Goal: Task Accomplishment & Management: Manage account settings

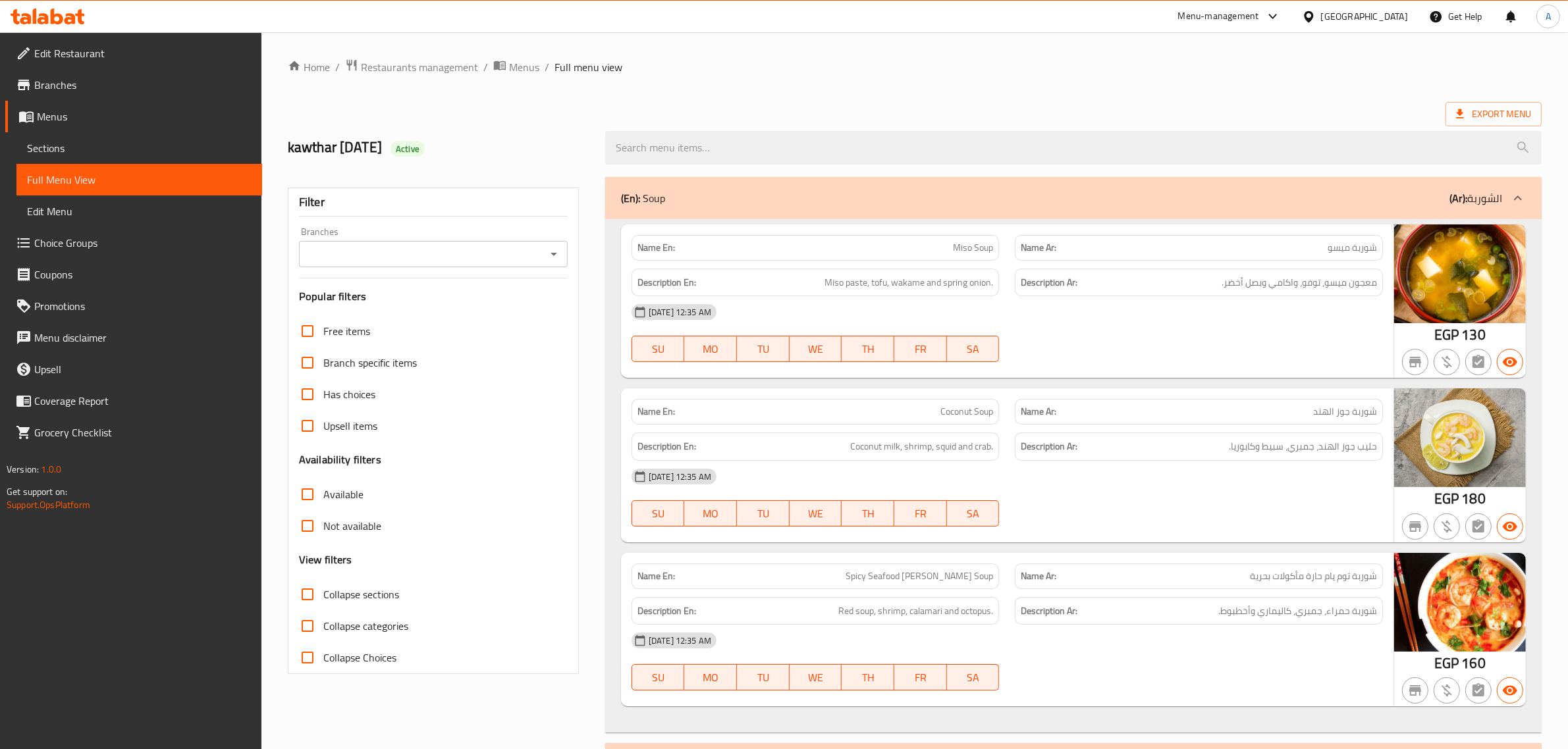
click at [1397, 13] on div "[GEOGRAPHIC_DATA]" at bounding box center [1364, 16] width 87 height 15
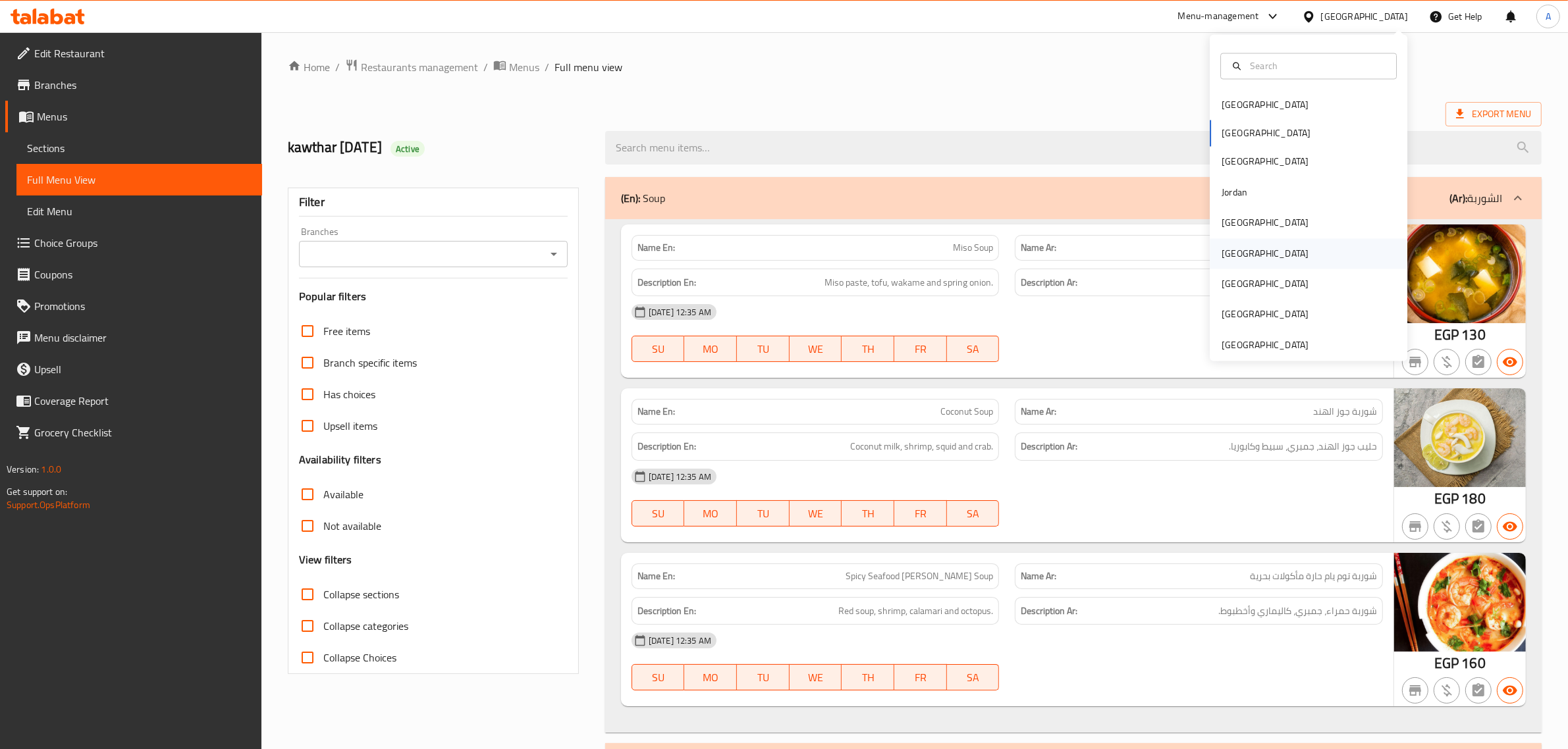
click at [1230, 255] on div "[GEOGRAPHIC_DATA]" at bounding box center [1265, 253] width 87 height 15
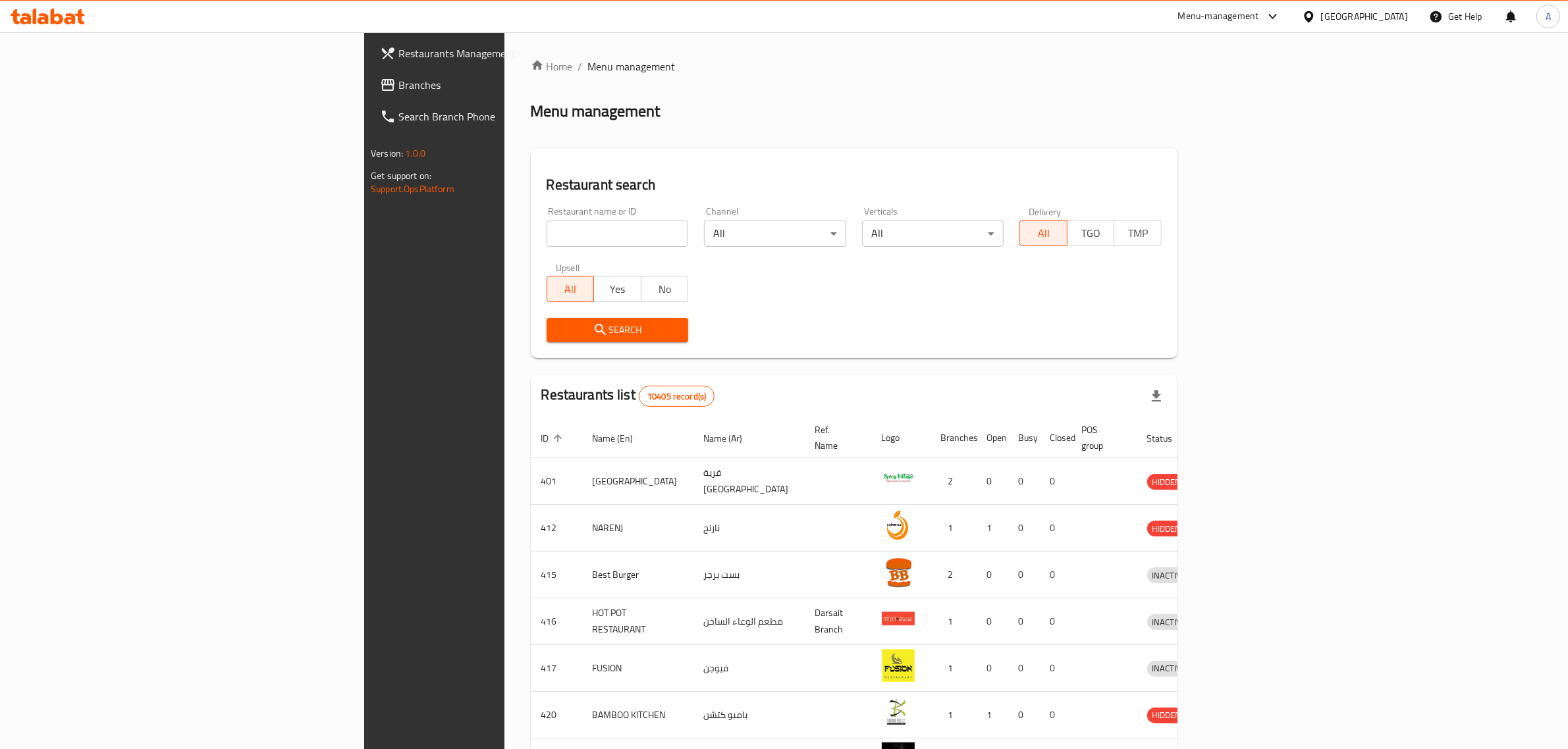
drag, startPoint x: 462, startPoint y: 245, endPoint x: 426, endPoint y: 245, distance: 36.0
click at [546, 245] on input "search" at bounding box center [617, 234] width 142 height 27
paste input "Frankcastle@999"
click at [546, 222] on input "Frankcastle@999" at bounding box center [617, 234] width 142 height 27
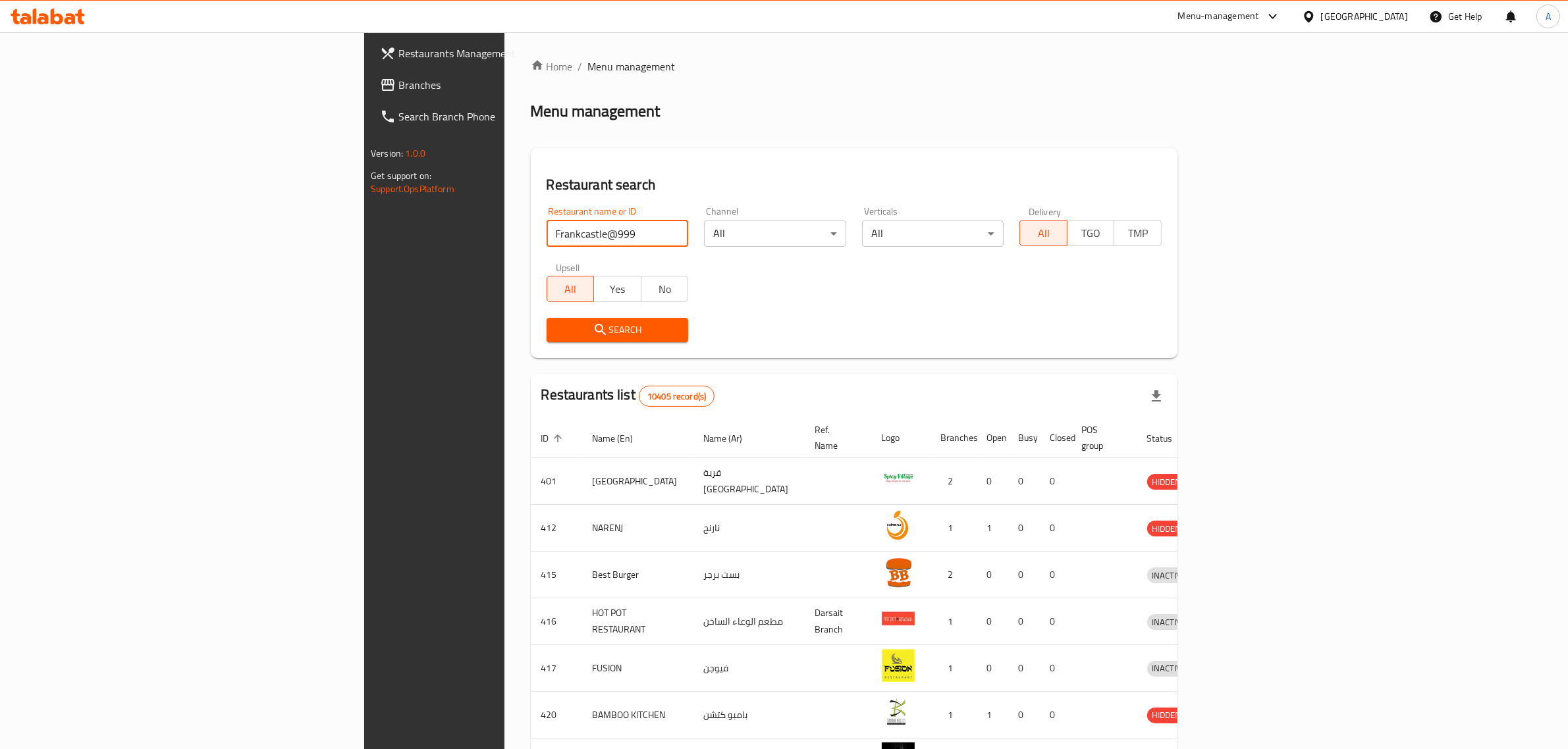
click at [546, 222] on input "Frankcastle@999" at bounding box center [617, 234] width 142 height 27
paste input "OOPS BURGER AND MORE"
type input "OOPS BURGER AND MORE"
click at [557, 337] on span "Search" at bounding box center [617, 329] width 121 height 17
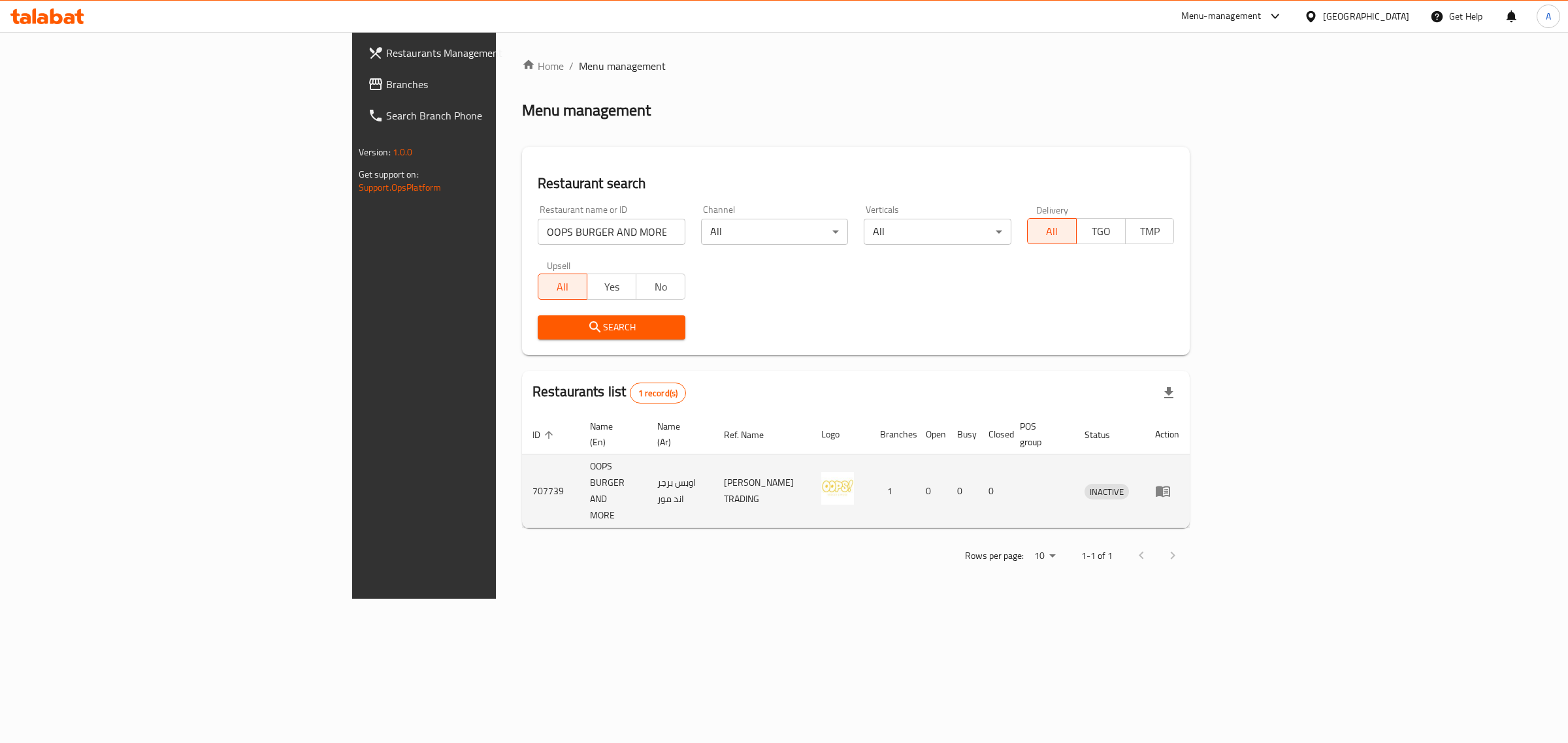
click at [1170, 487] on icon "enhanced table" at bounding box center [1162, 492] width 15 height 11
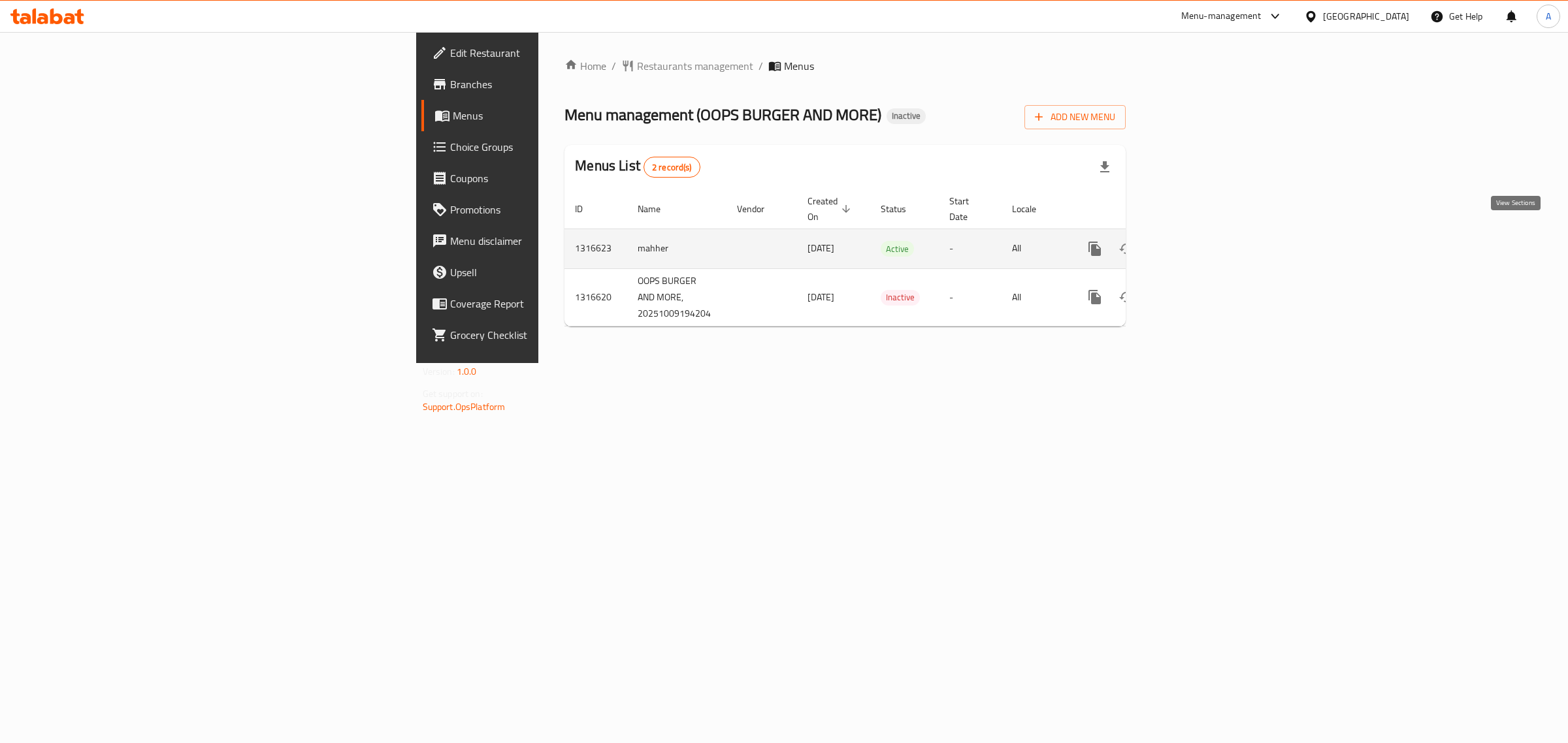
click at [1197, 241] on icon "enhanced table" at bounding box center [1189, 249] width 16 height 16
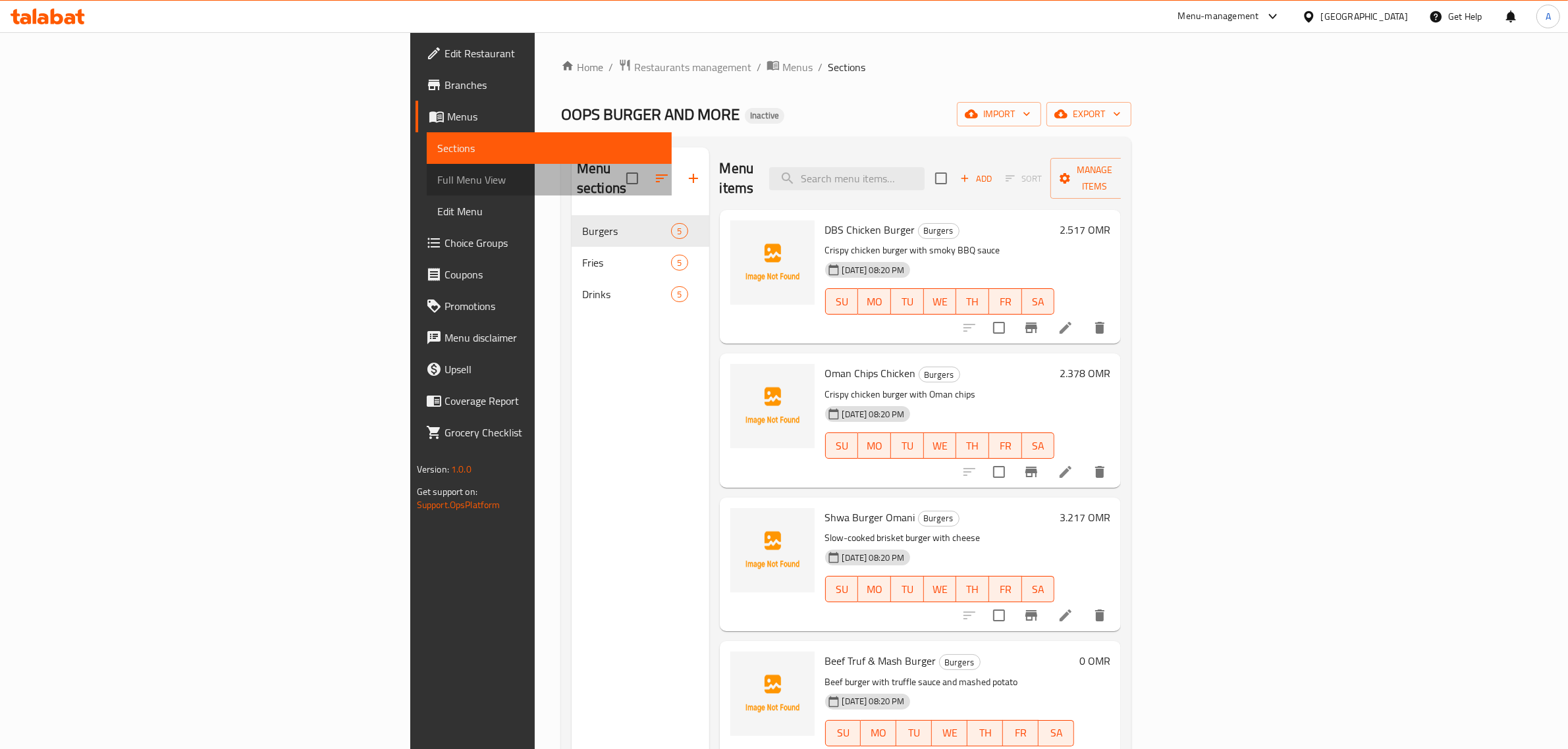
click at [437, 176] on span "Full Menu View" at bounding box center [549, 180] width 225 height 16
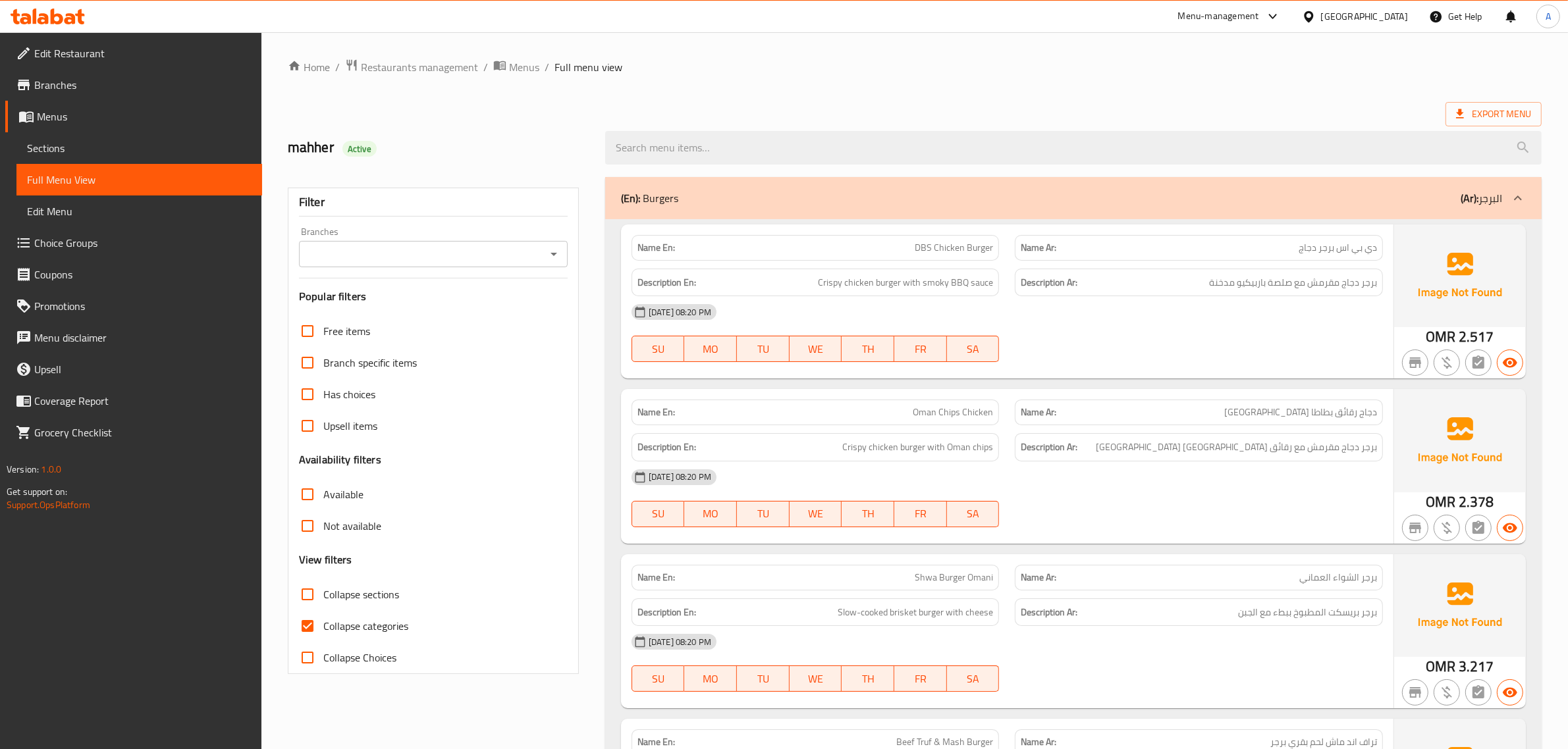
click at [370, 592] on span "Collapse sections" at bounding box center [361, 595] width 76 height 16
click at [323, 592] on input "Collapse sections" at bounding box center [308, 595] width 32 height 32
checkbox input "true"
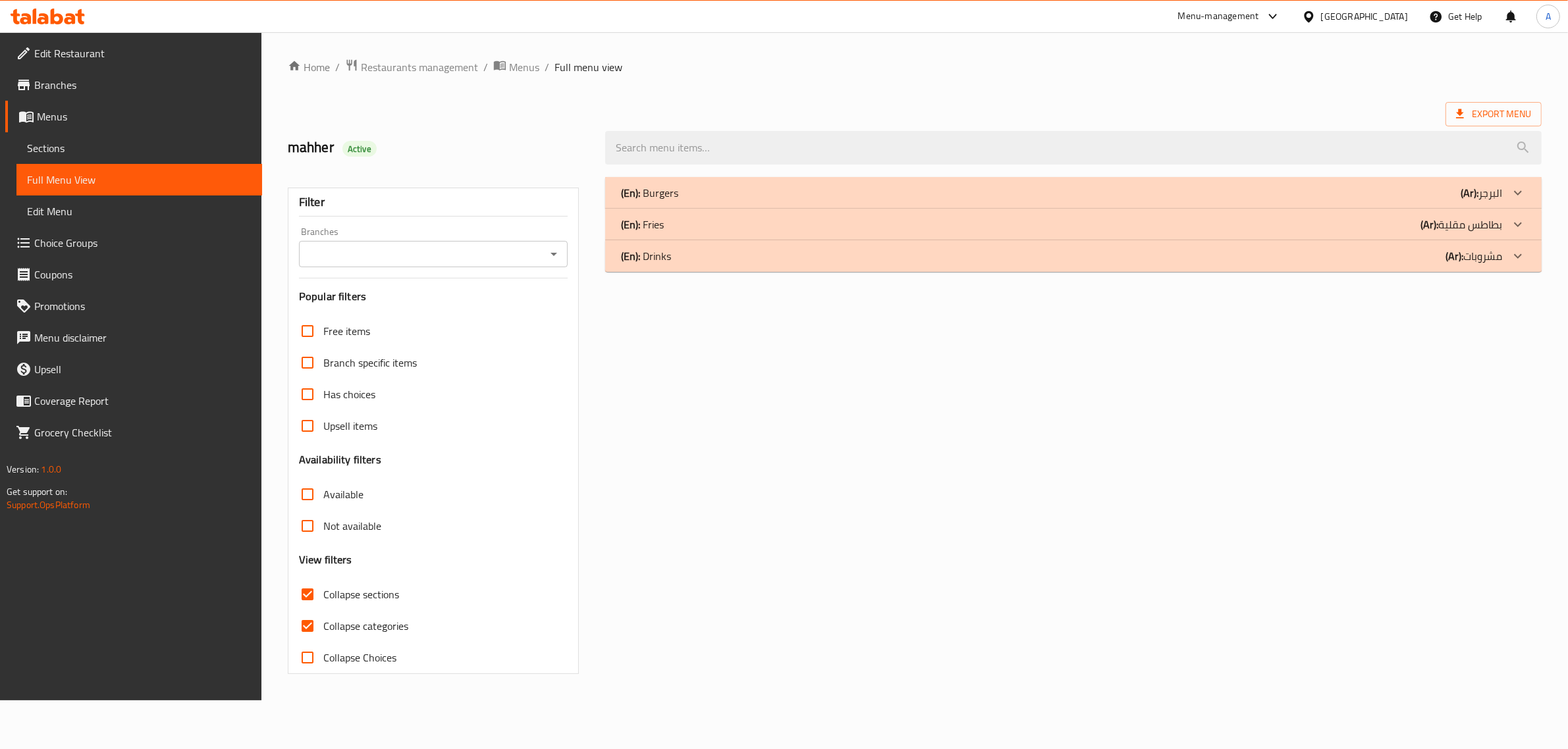
click at [340, 633] on span "Collapse categories" at bounding box center [366, 626] width 85 height 16
click at [323, 633] on input "Collapse categories" at bounding box center [308, 626] width 32 height 32
checkbox input "false"
click at [756, 188] on div "(En): Burgers (Ar): البرجر" at bounding box center [1069, 193] width 888 height 16
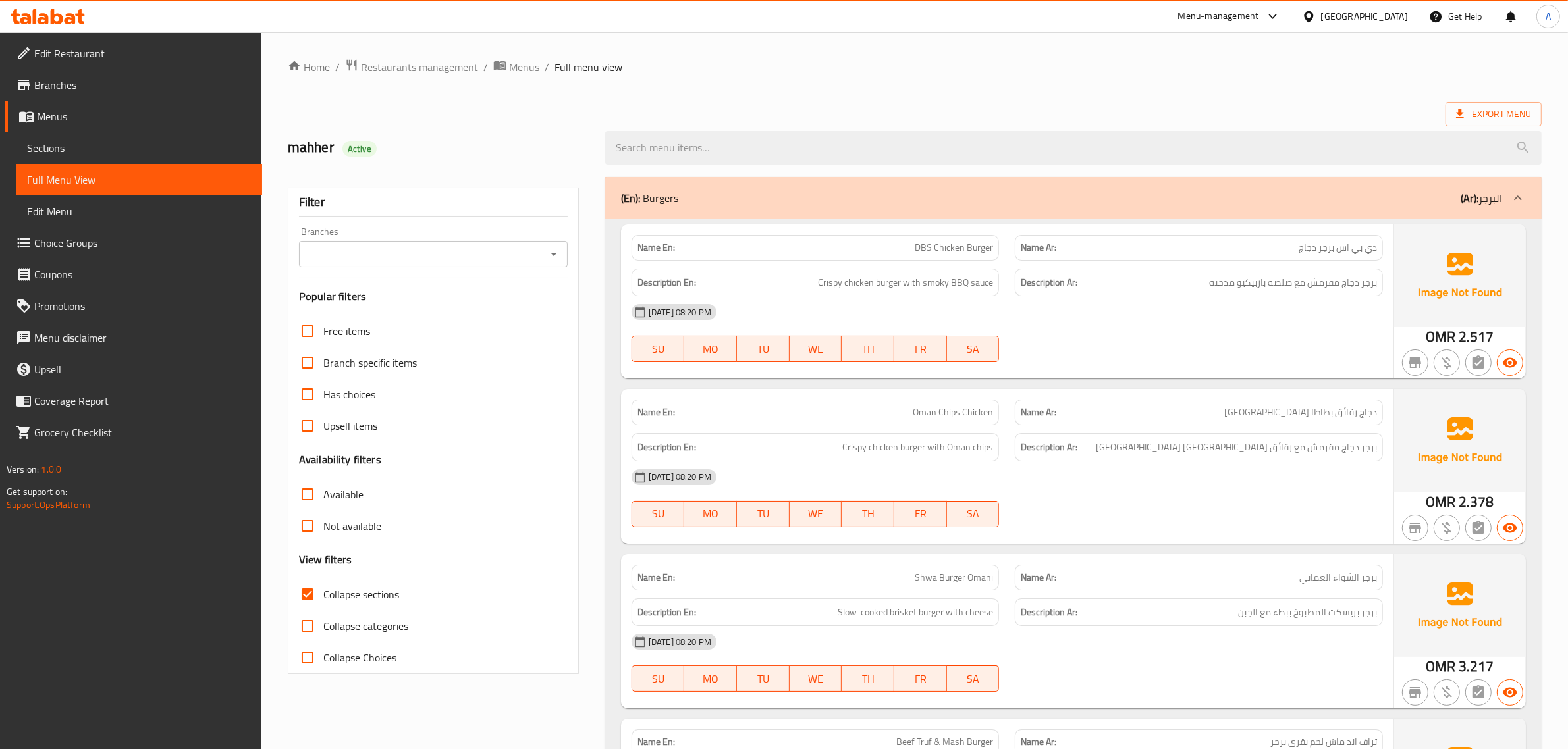
click at [1147, 245] on p "Name Ar: دي بي اس برجر دجاج" at bounding box center [1199, 248] width 356 height 14
click at [1186, 247] on p "Name Ar: دي بي اس برجر دجاج" at bounding box center [1199, 248] width 356 height 14
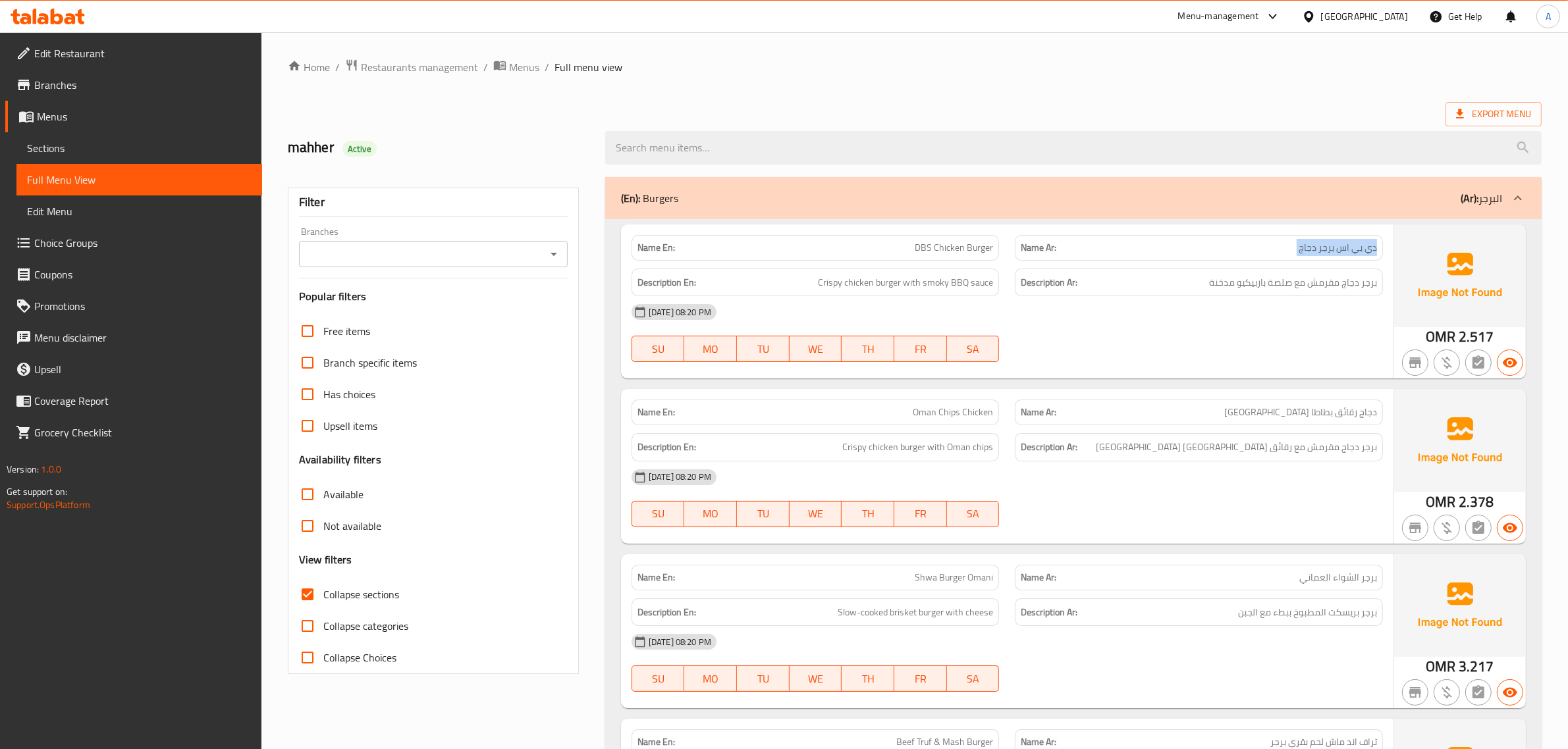
click at [1186, 247] on p "Name Ar: دي بي اس برجر دجاج" at bounding box center [1199, 248] width 356 height 14
drag, startPoint x: 1156, startPoint y: 273, endPoint x: 1169, endPoint y: 280, distance: 14.8
click at [1168, 279] on div "Description Ar: برجر دجاج مقرمش مع صلصة باربيكيو مدخنة" at bounding box center [1199, 283] width 368 height 29
click at [1169, 280] on h6 "Description Ar: برجر دجاج مقرمش مع صلصة باربيكيو مدخنة" at bounding box center [1199, 283] width 356 height 17
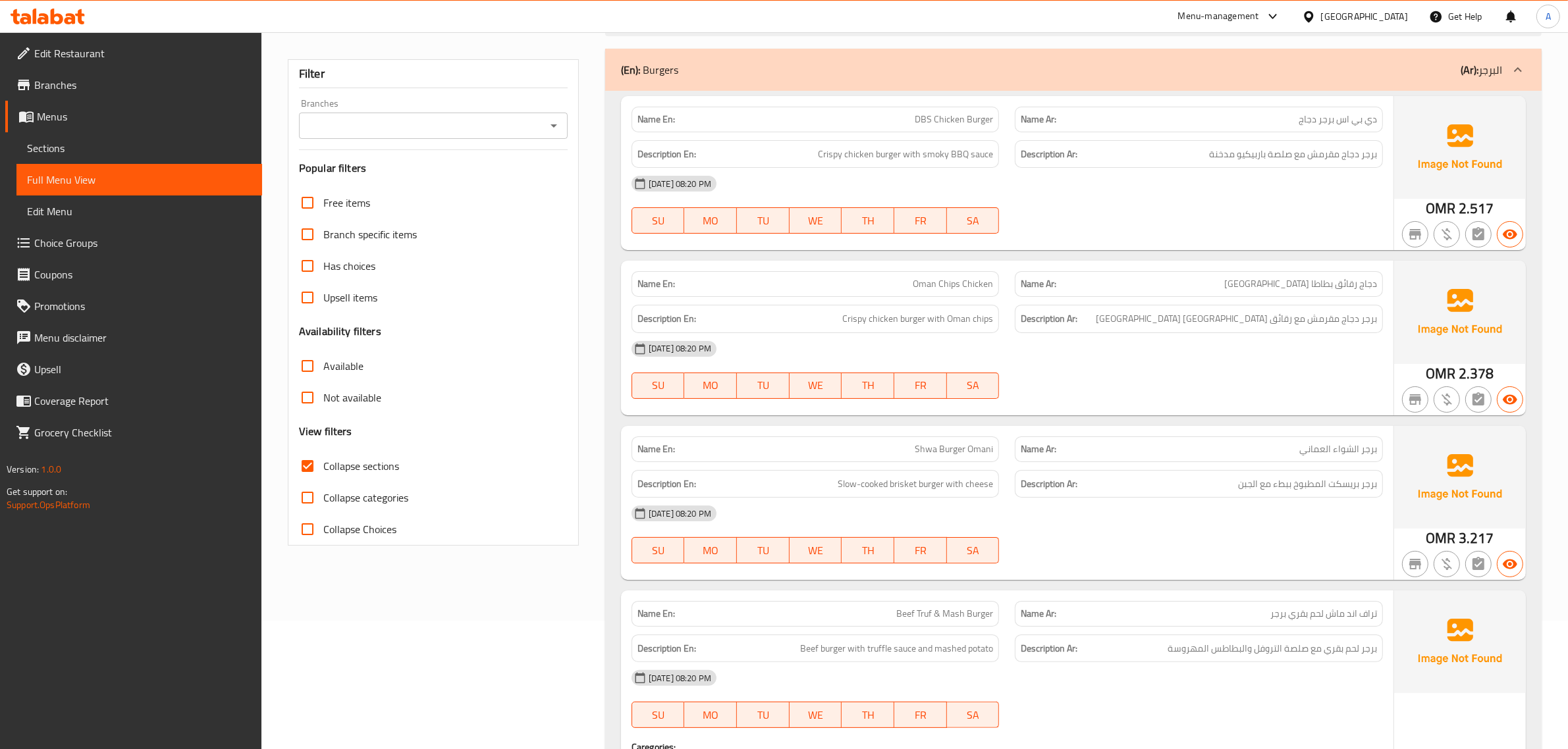
scroll to position [245, 0]
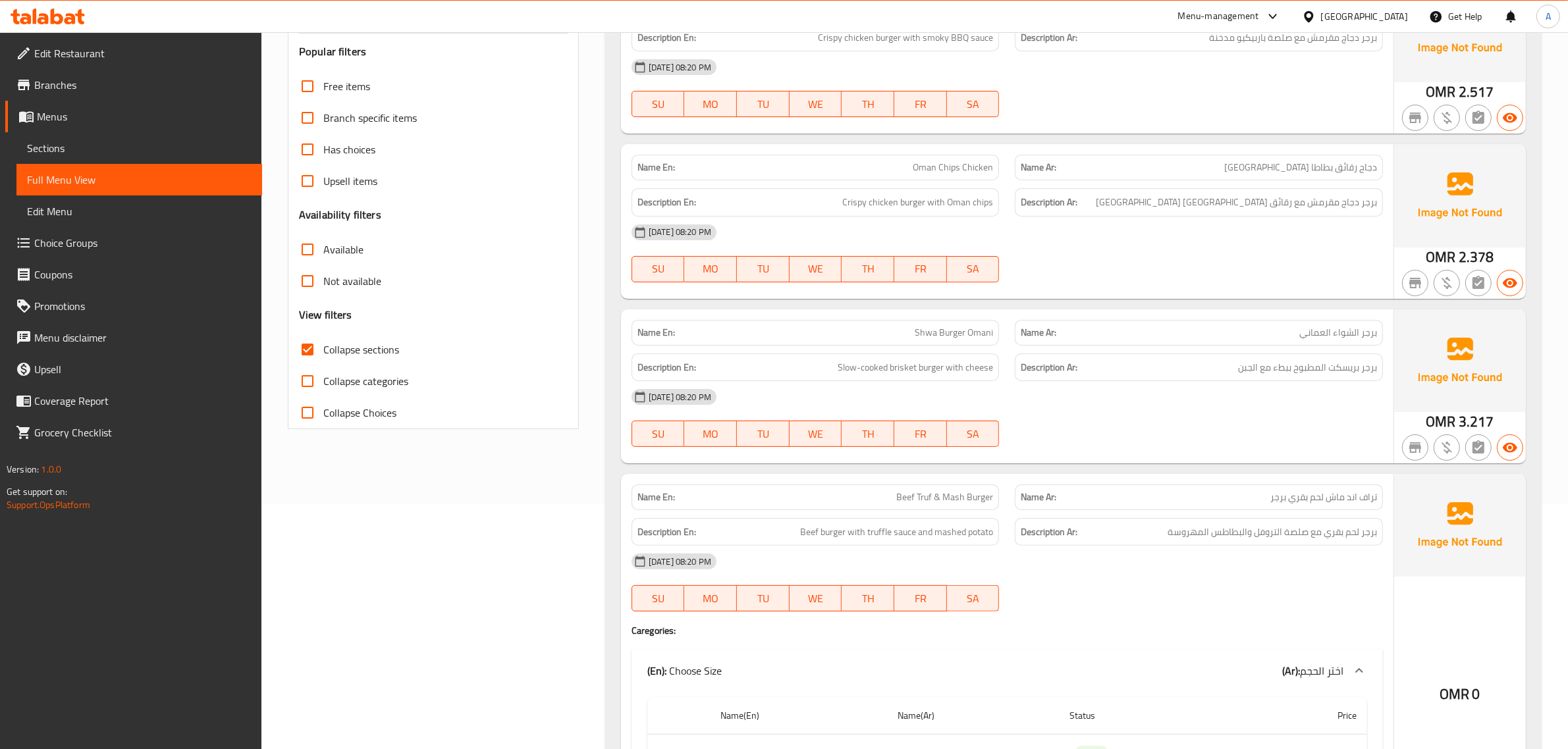
click at [966, 114] on span "SA" at bounding box center [972, 104] width 43 height 19
click at [928, 162] on span "Oman Chips Chicken" at bounding box center [952, 167] width 80 height 14
click at [940, 184] on div "Description En: Crispy chicken burger with Oman chips" at bounding box center [815, 202] width 384 height 45
click at [949, 152] on div "Name En: Oman Chips Chicken" at bounding box center [815, 167] width 384 height 42
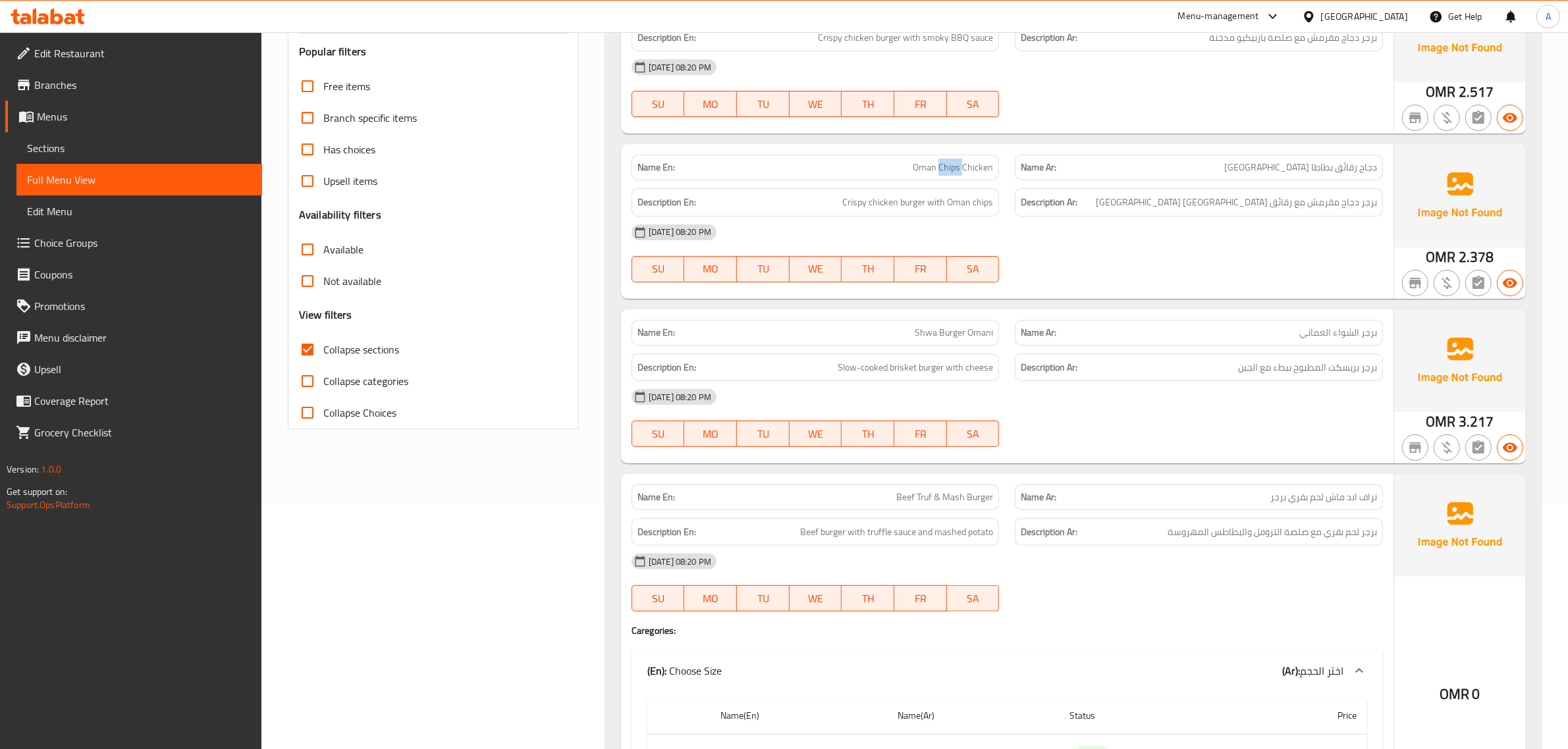
click at [949, 152] on div "Name En: Oman Chips Chicken" at bounding box center [815, 167] width 384 height 42
copy span "Oman Chips Chicken"
click at [1312, 202] on span "برجر دجاج مقرمش مع رقائق بطاطا عمان" at bounding box center [1236, 202] width 281 height 17
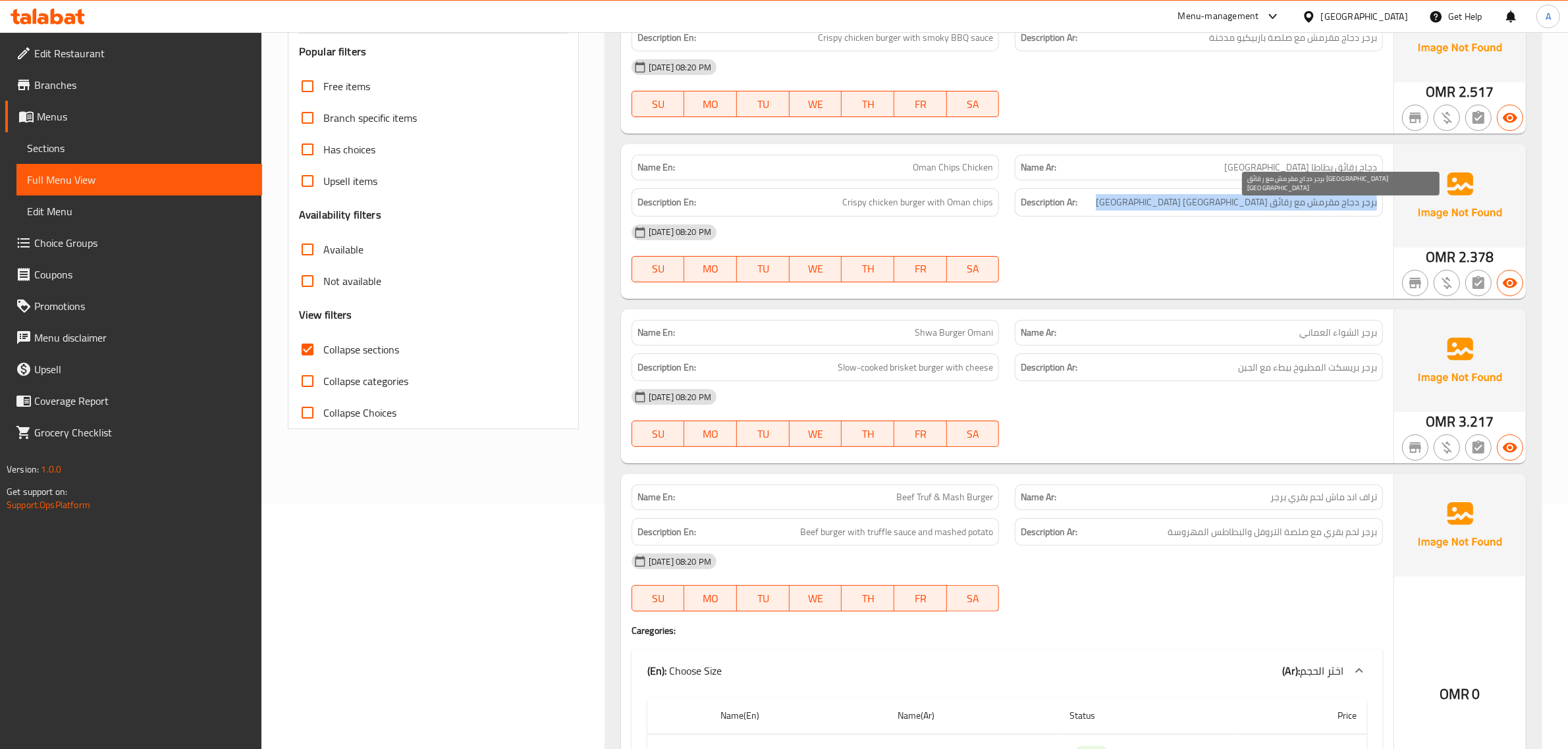
click at [1312, 202] on span "برجر دجاج مقرمش مع رقائق بطاطا عمان" at bounding box center [1236, 202] width 281 height 17
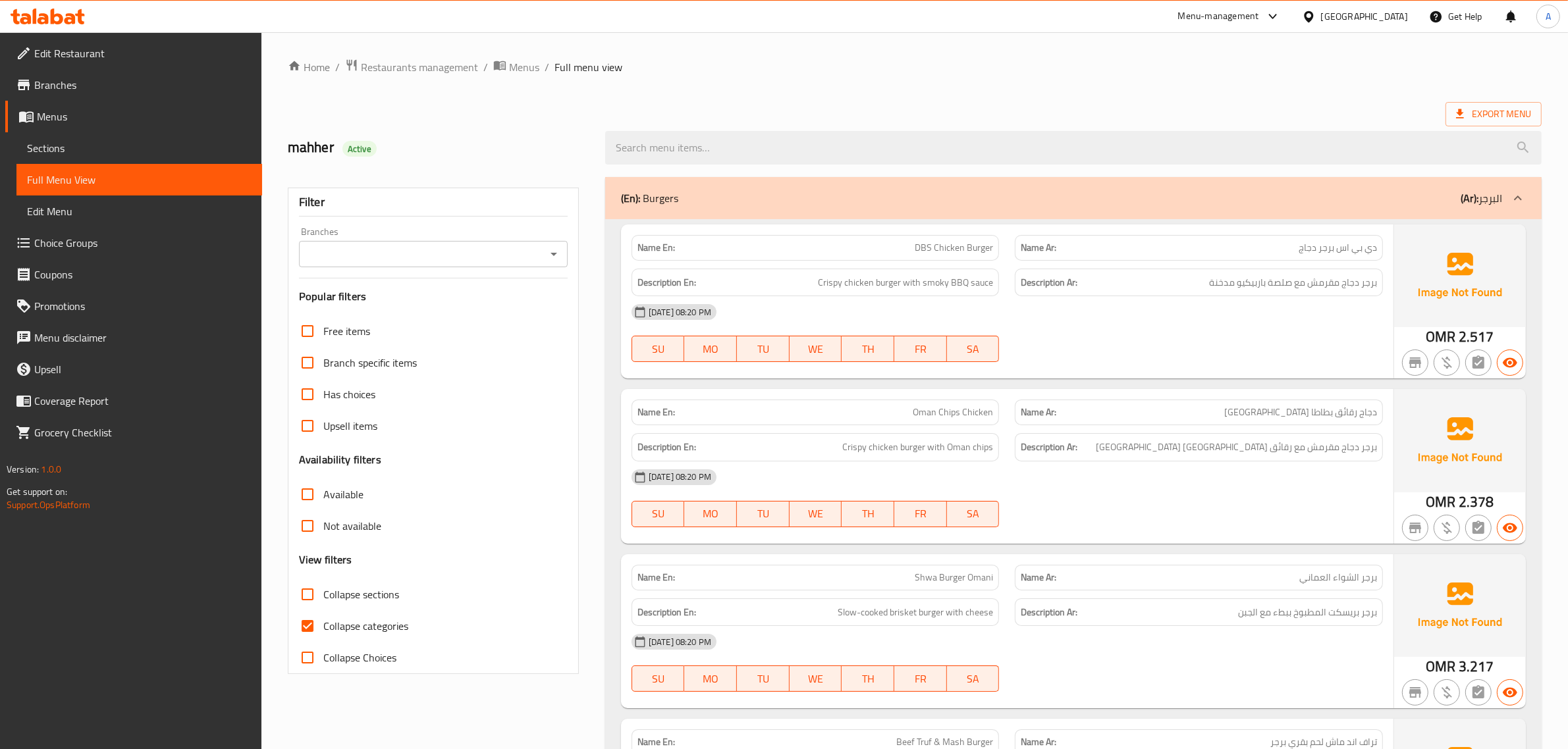
drag, startPoint x: 135, startPoint y: 151, endPoint x: 218, endPoint y: 109, distance: 93.0
click at [135, 151] on span "Sections" at bounding box center [138, 148] width 225 height 16
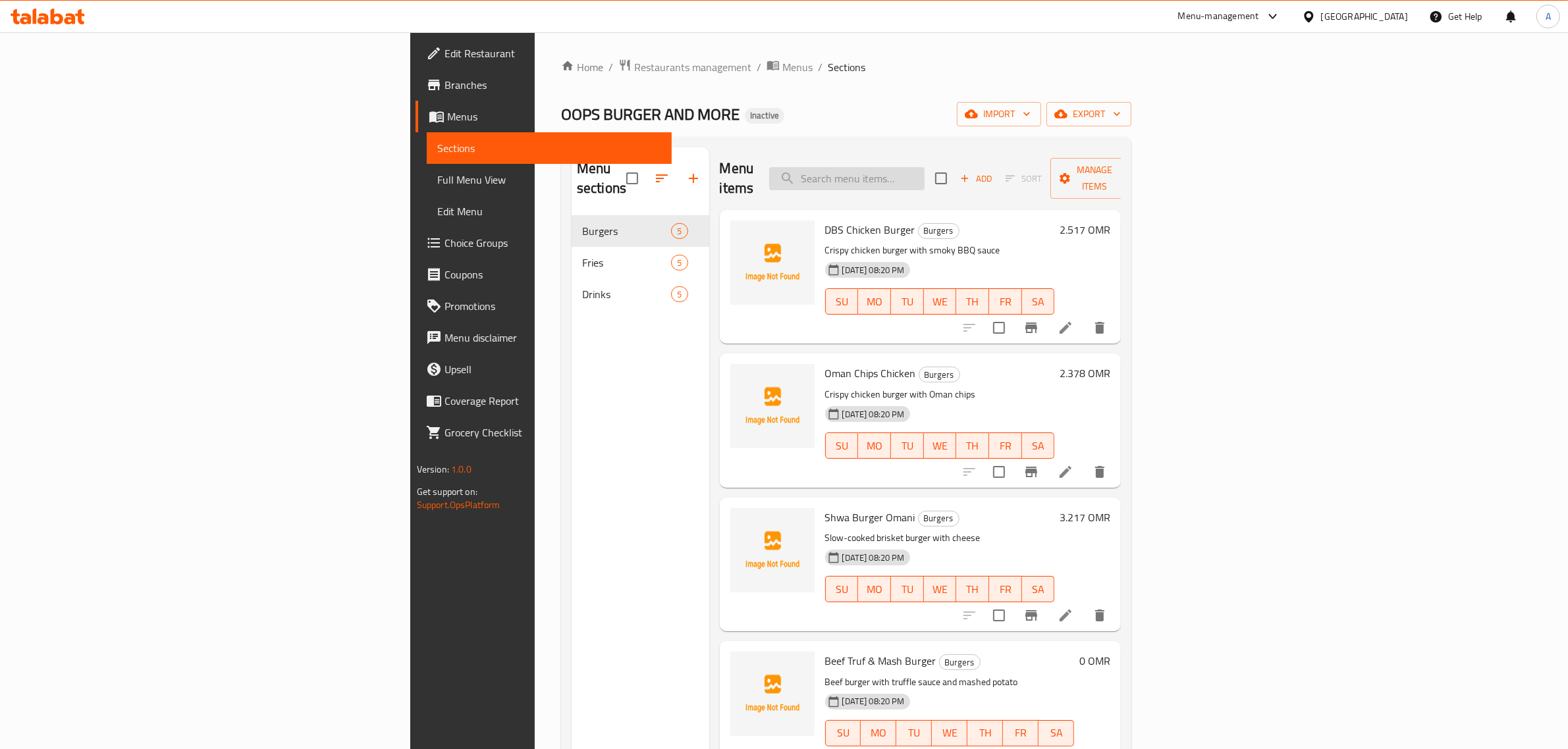
click at [924, 172] on input "search" at bounding box center [846, 178] width 155 height 23
paste input "Oman Chips Chicken"
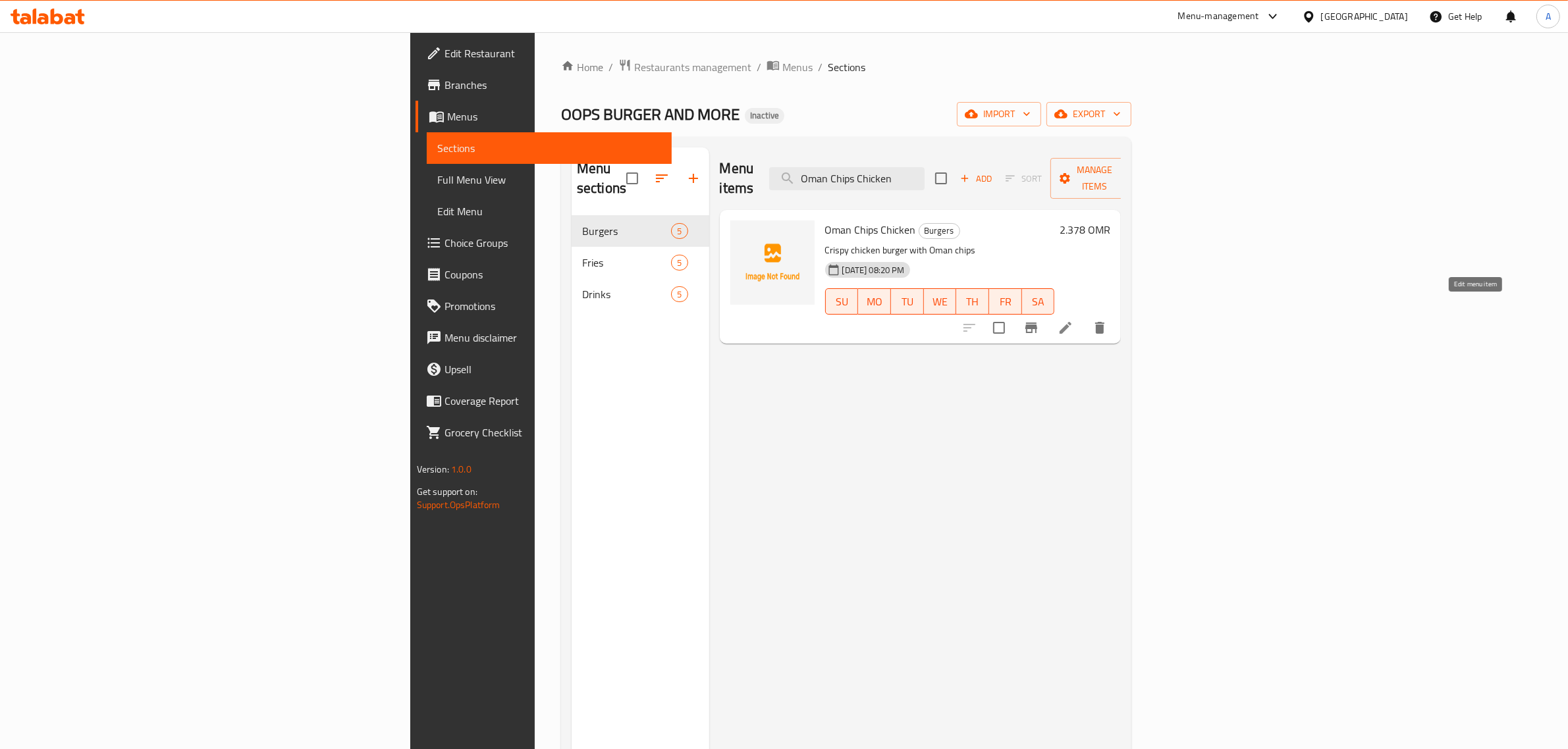
type input "Oman Chips Chicken"
click at [1071, 322] on icon at bounding box center [1065, 328] width 12 height 12
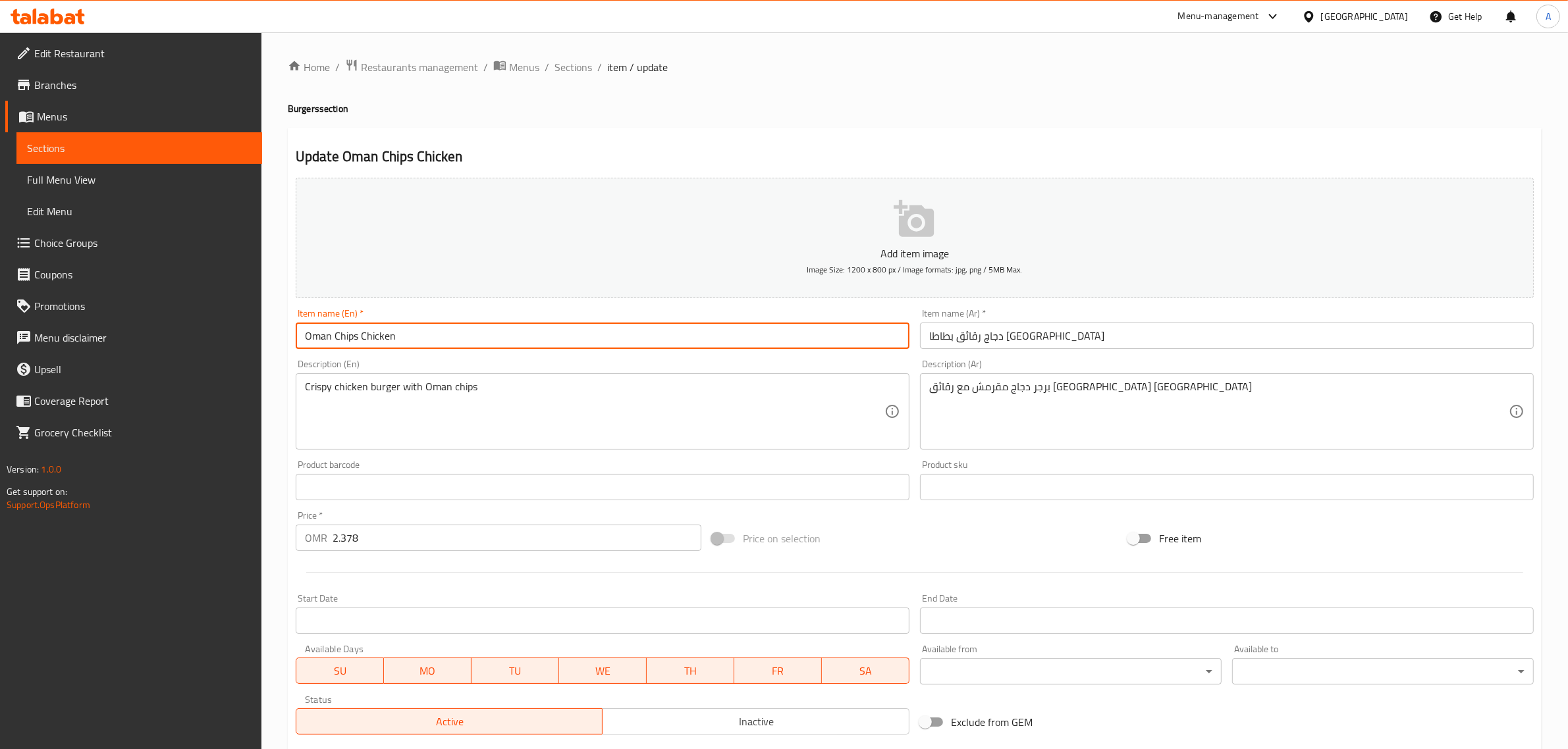
drag, startPoint x: 357, startPoint y: 342, endPoint x: 420, endPoint y: 258, distance: 105.0
click at [255, 329] on div "Edit Restaurant Branches Menus Sections Full Menu View Edit Menu Choice Groups …" at bounding box center [784, 482] width 1568 height 898
click at [967, 334] on input "دجاج رقائق بطاطا عمان" at bounding box center [1227, 335] width 613 height 27
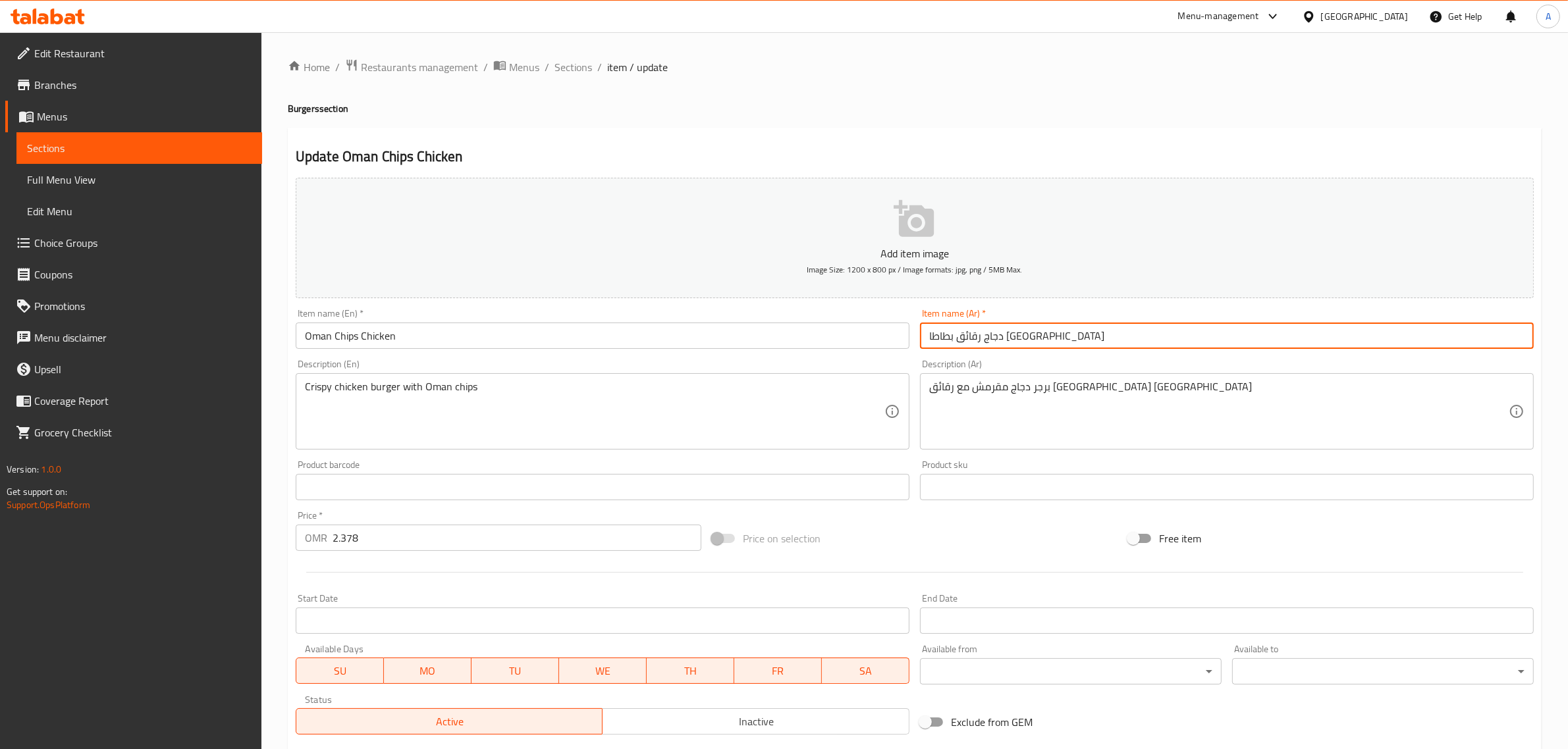
click at [967, 334] on input "دجاج رقائق بطاطا عمان" at bounding box center [1227, 335] width 613 height 27
click at [971, 340] on input "دجاج رقائق عمان" at bounding box center [1227, 335] width 613 height 27
click at [1034, 339] on input "دجاج شيبس عمان" at bounding box center [1227, 335] width 613 height 27
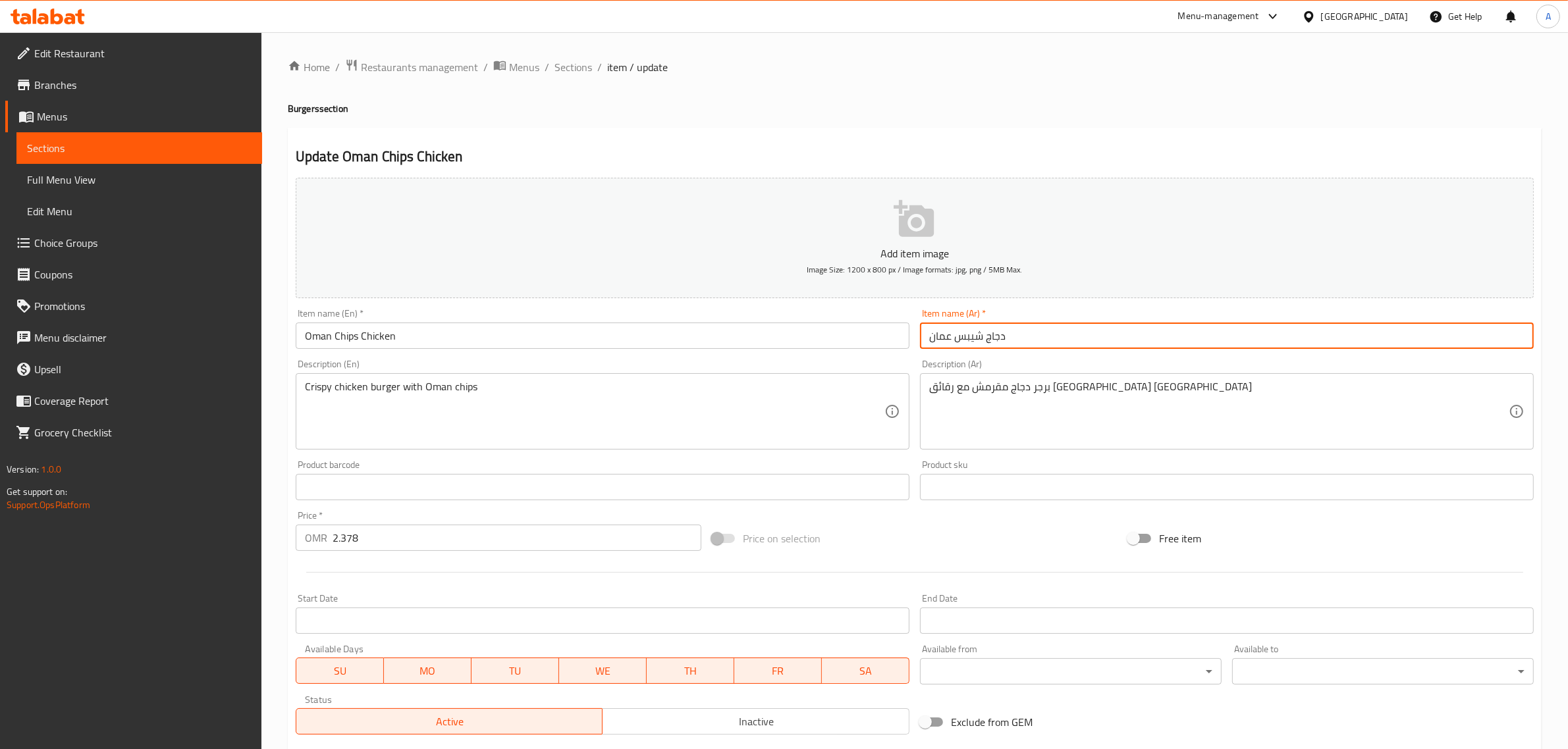
click at [1034, 339] on input "دجاج شيبس عمان" at bounding box center [1227, 335] width 613 height 27
click at [969, 329] on input "دجاج شيبس عمان" at bounding box center [1227, 335] width 613 height 27
type input "دجاج شيبس عمان"
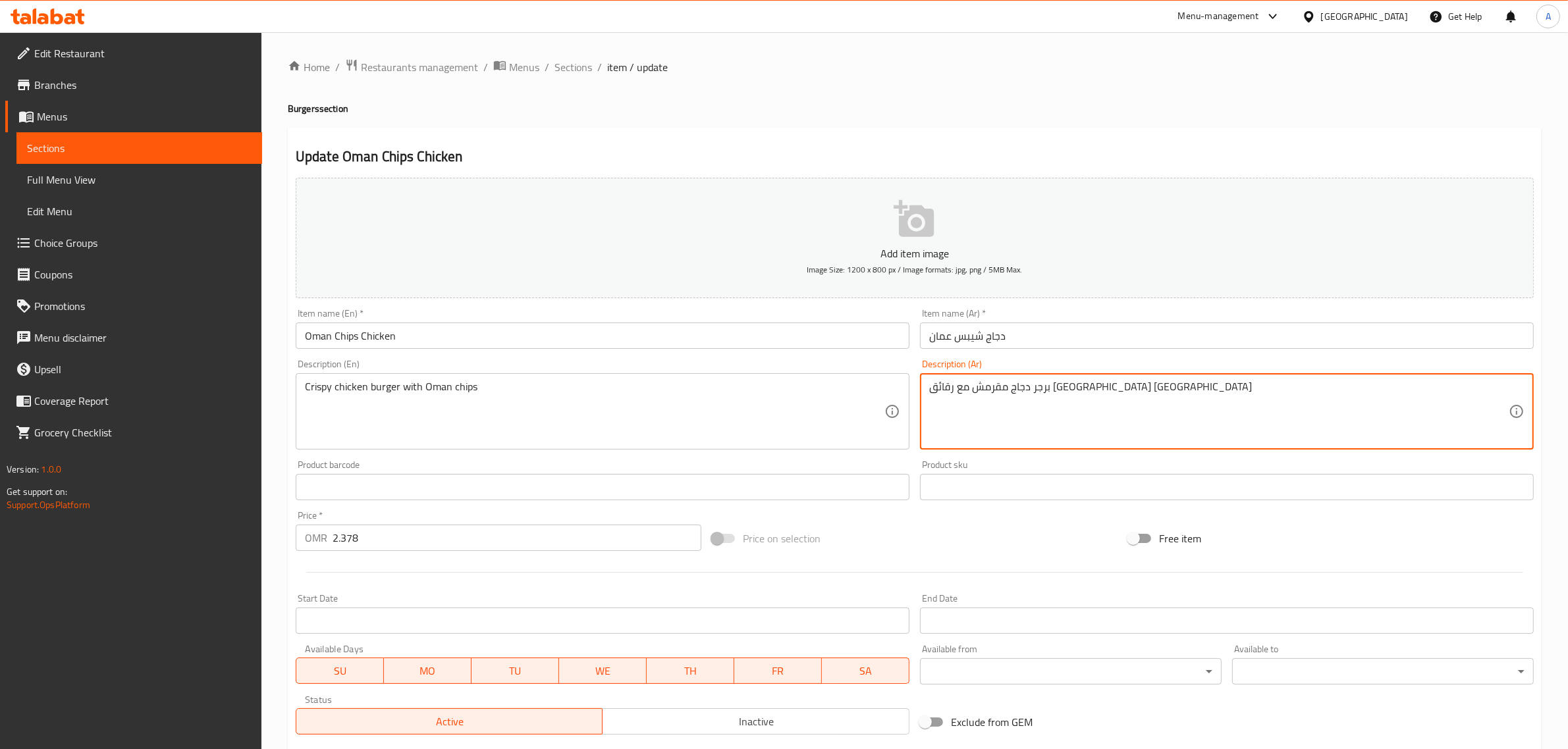
drag, startPoint x: 954, startPoint y: 391, endPoint x: 1006, endPoint y: 391, distance: 52.0
paste textarea "يبس"
click at [956, 389] on textarea "برجر دجاج مقرمش مع شيبس عمان" at bounding box center [1219, 412] width 580 height 62
type textarea "برجر دجاج مقرمش مع شيبس عمان"
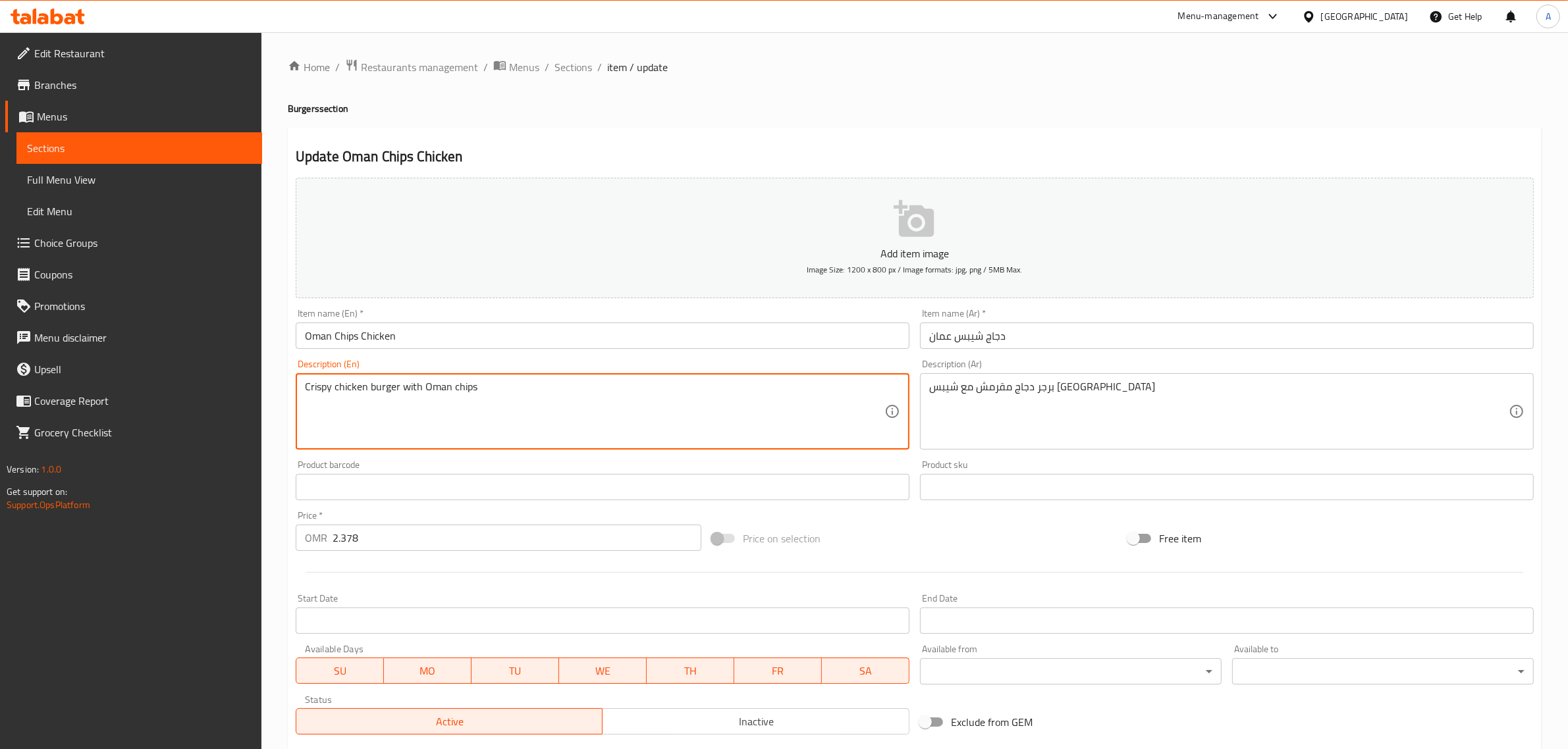
click at [383, 385] on textarea "Crispy chicken burger with Oman chips" at bounding box center [595, 412] width 580 height 62
click at [451, 340] on input "Oman Chips Chicken" at bounding box center [602, 335] width 613 height 27
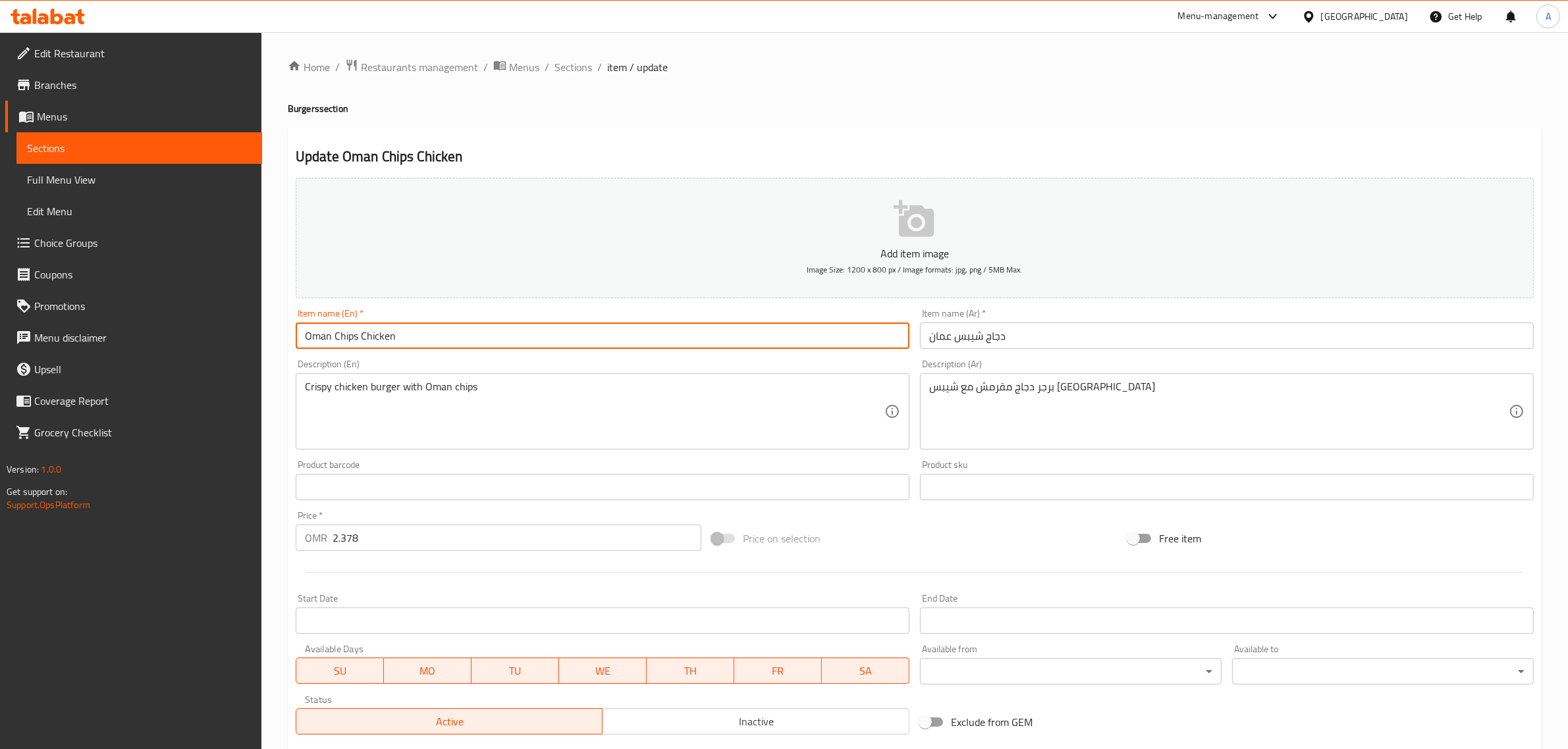
paste input "burger"
type input "Oman Chips Chicken burger"
click at [1067, 393] on textarea "برجر دجاج مقرمش مع شيبس عمان" at bounding box center [1219, 412] width 580 height 62
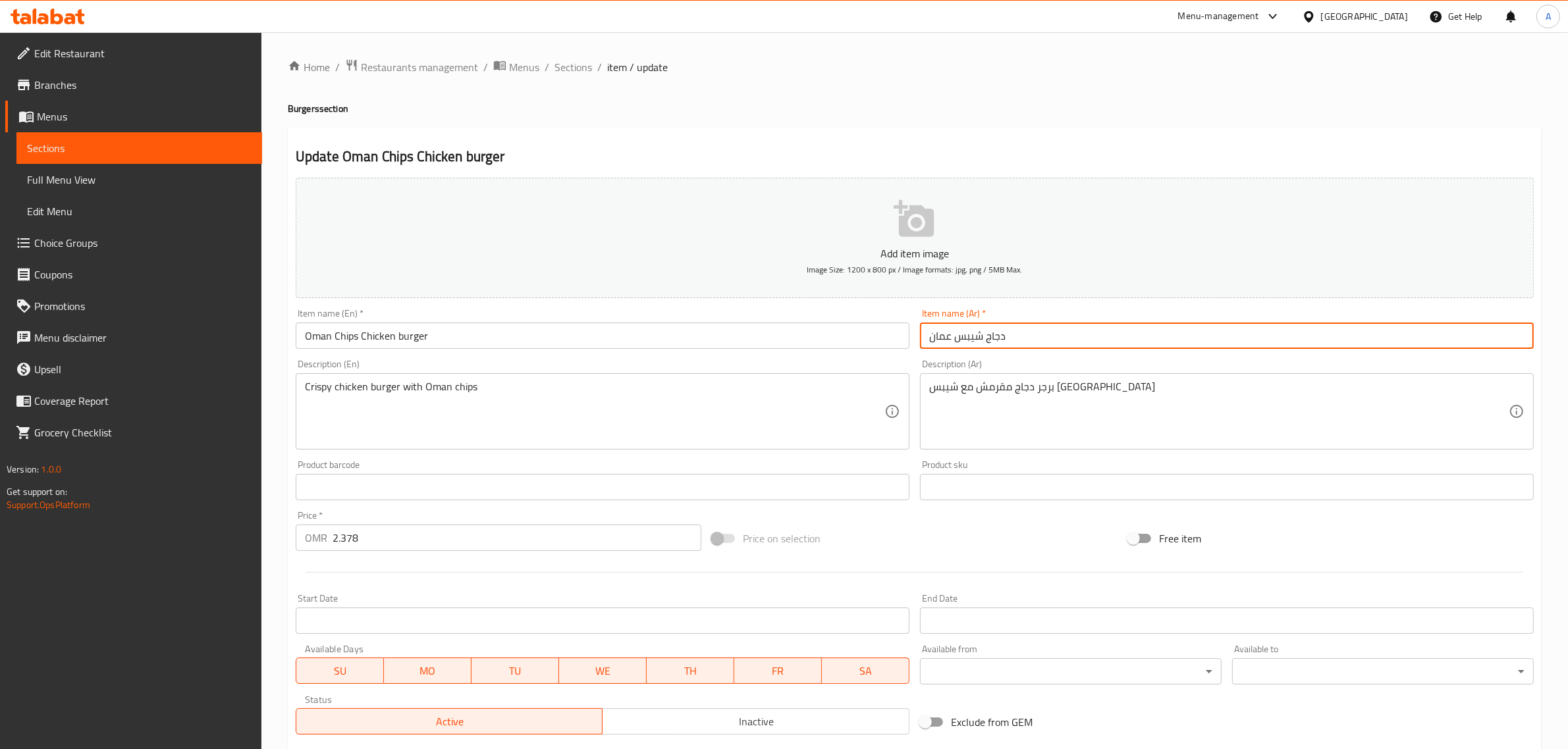
click at [929, 337] on input "دجاج شيبس عمان" at bounding box center [1227, 335] width 613 height 27
paste input "برجر"
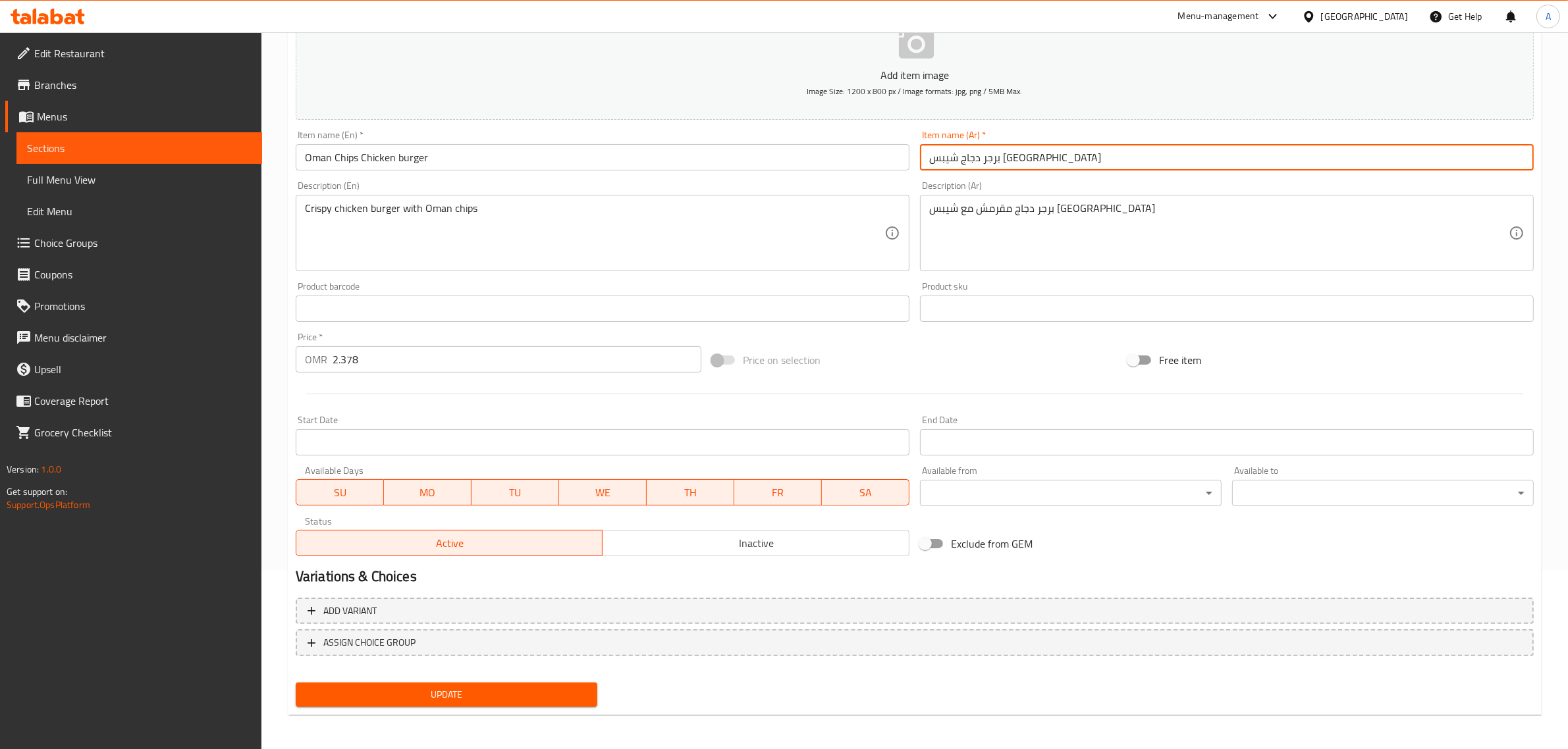
type input "برجر دجاج شيبس عمان"
click at [508, 697] on span "Update" at bounding box center [446, 695] width 281 height 17
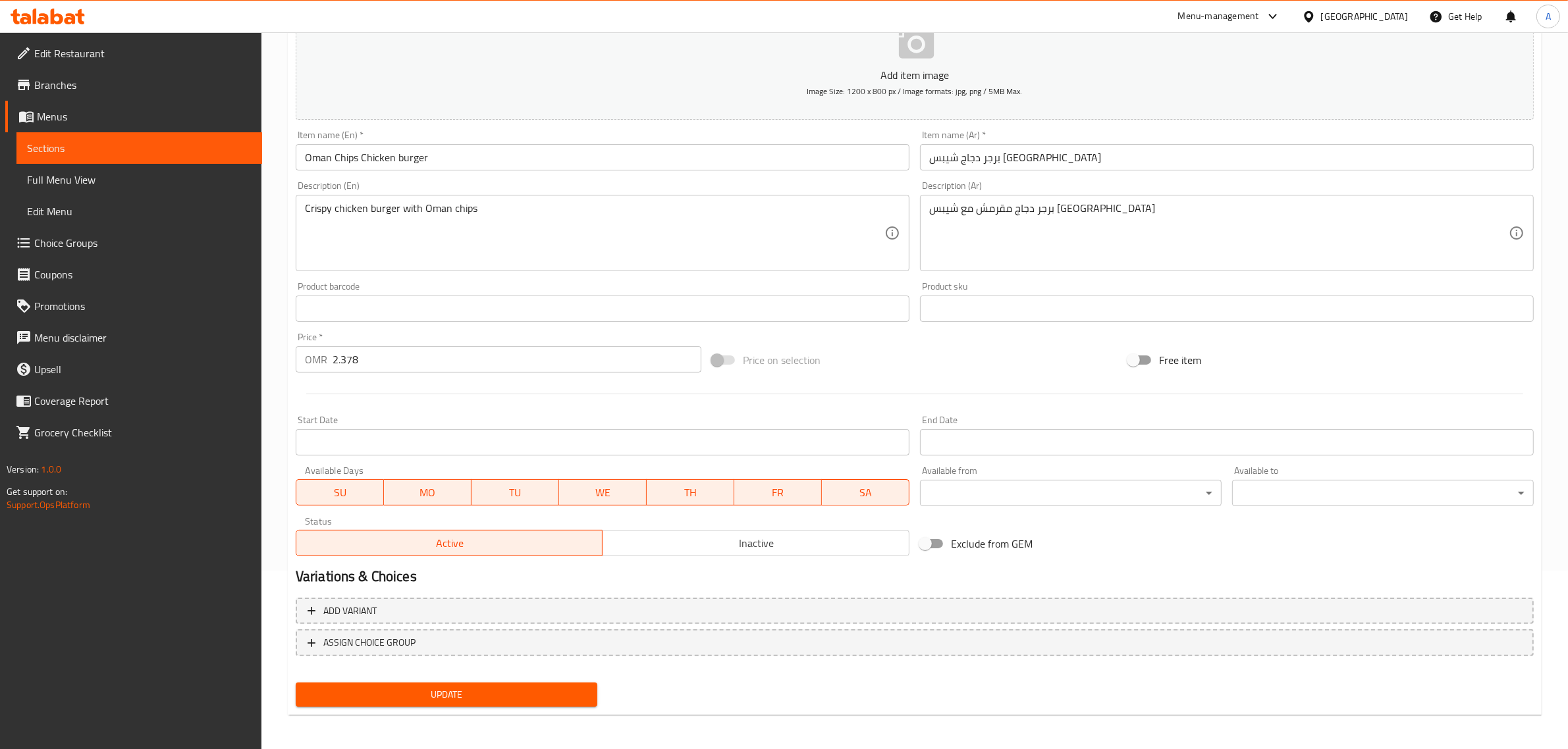
scroll to position [0, 0]
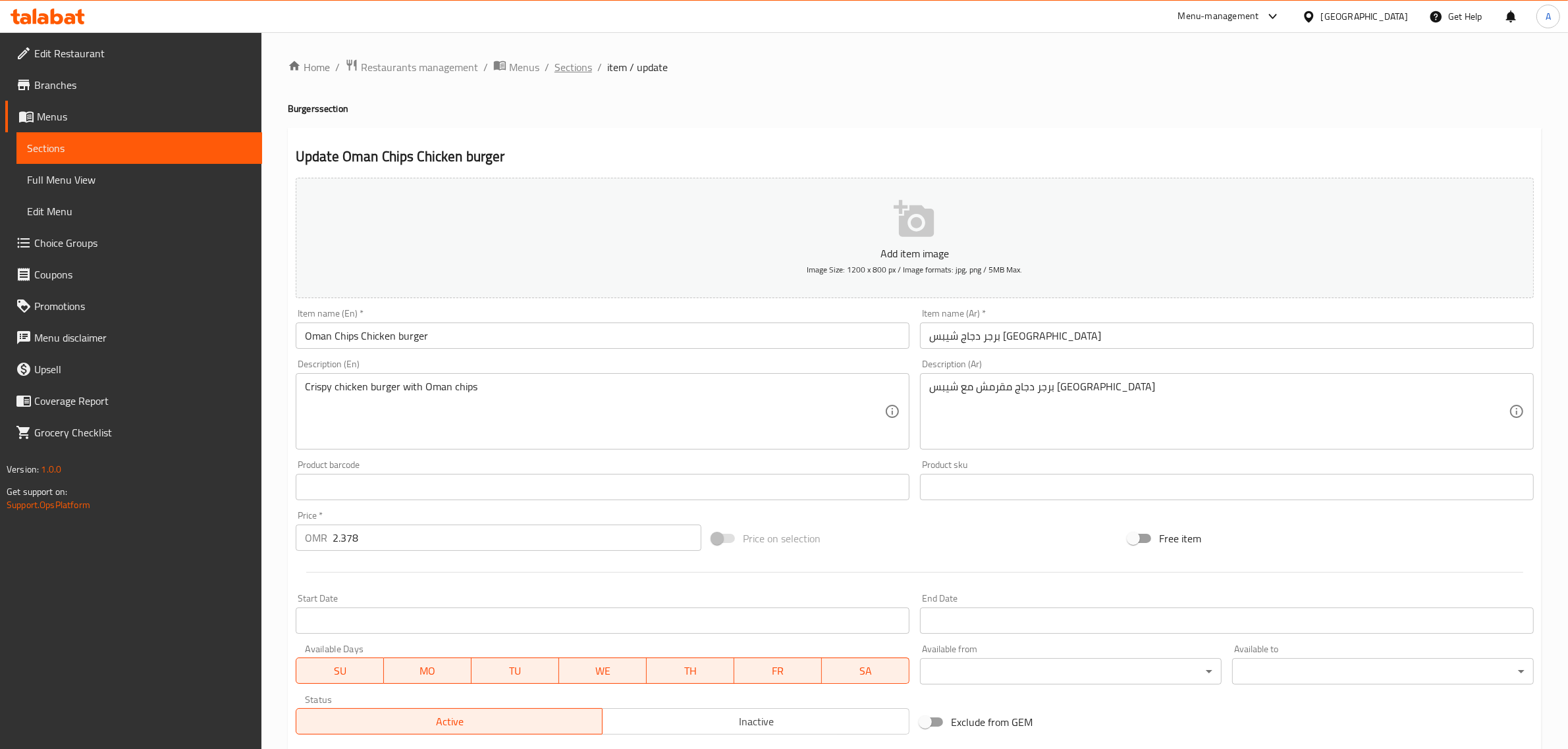
click at [580, 62] on span "Sections" at bounding box center [573, 67] width 38 height 16
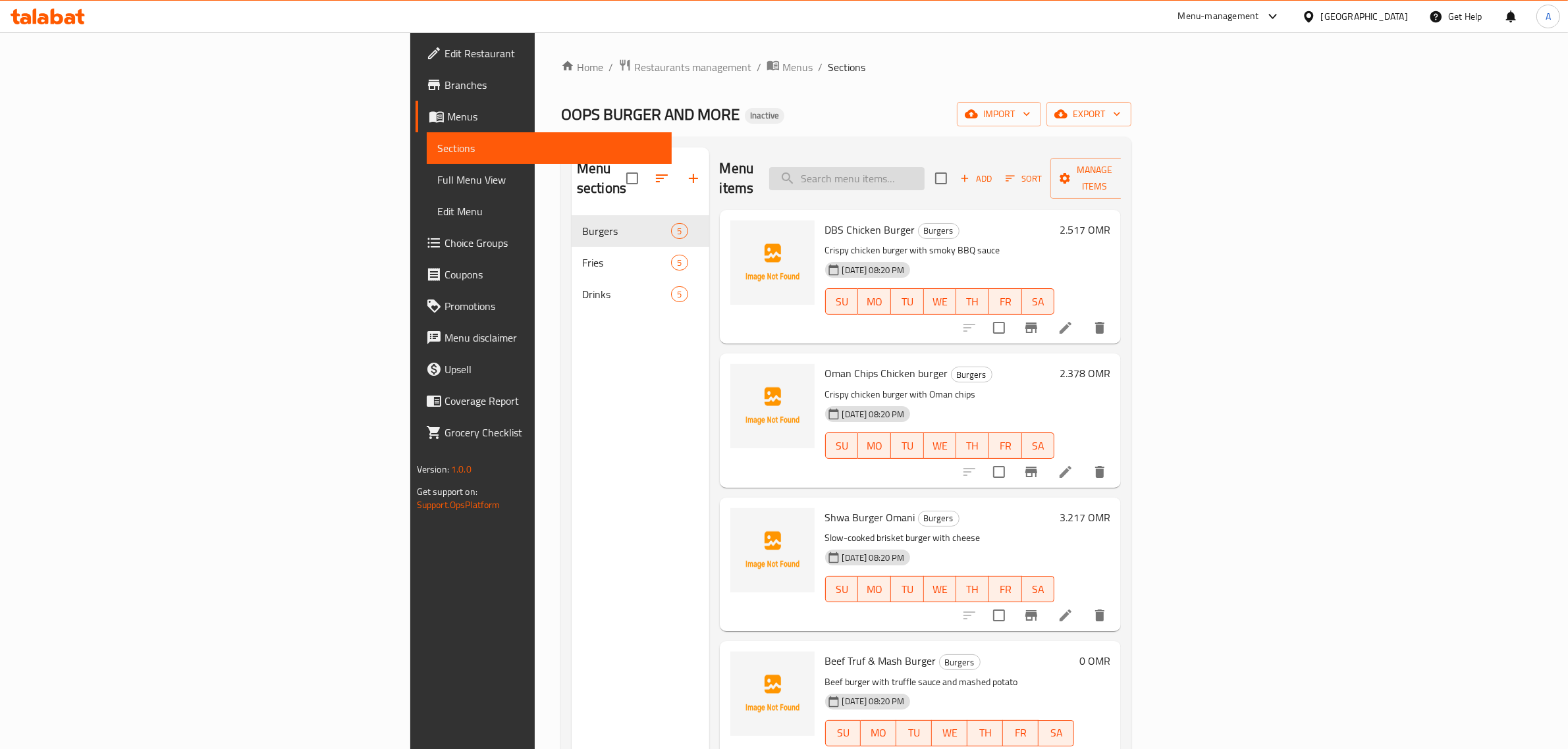
click at [924, 178] on input "search" at bounding box center [846, 178] width 155 height 23
paste input "Beef Oman Chips"
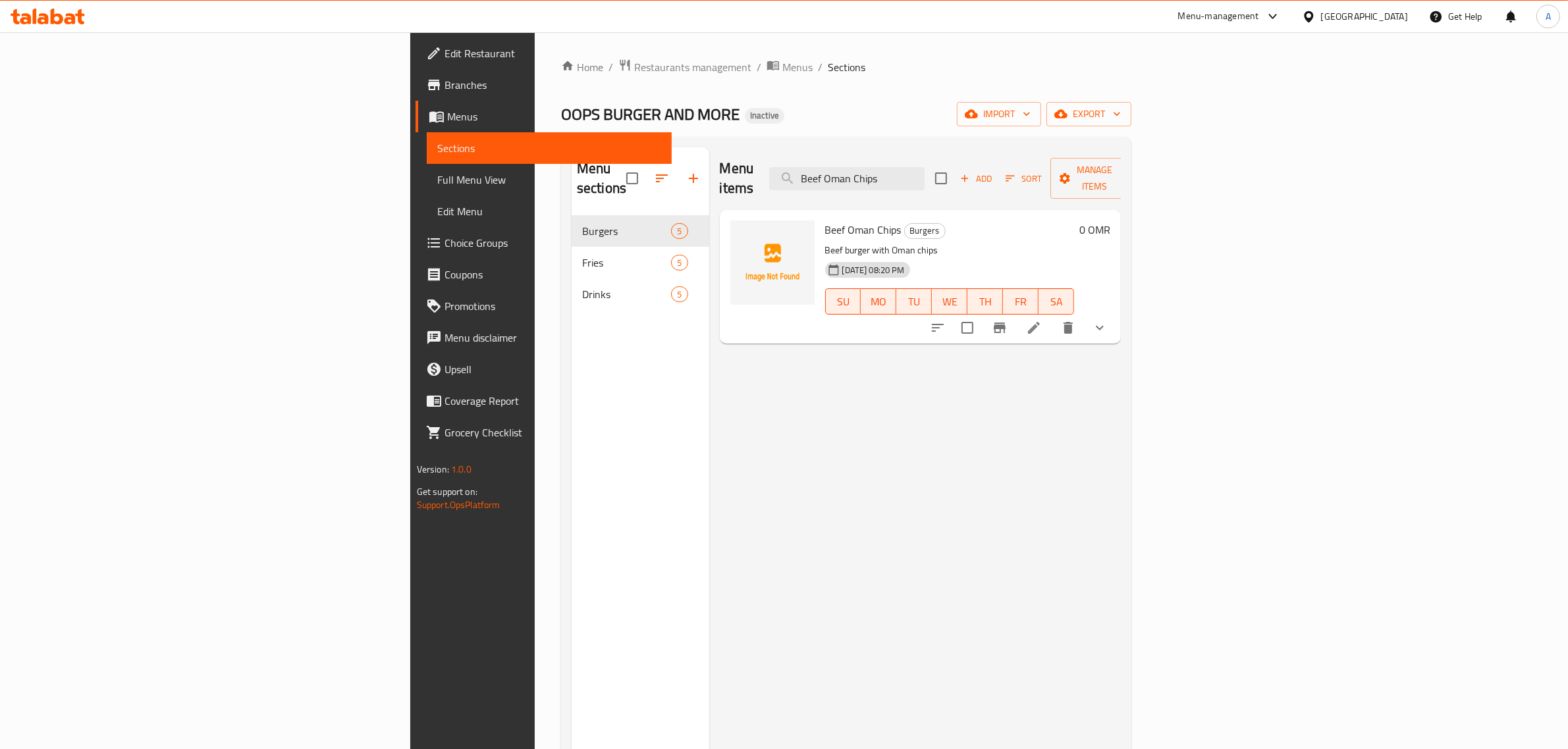
type input "Beef Oman Chips"
click at [1042, 320] on icon at bounding box center [1034, 328] width 16 height 16
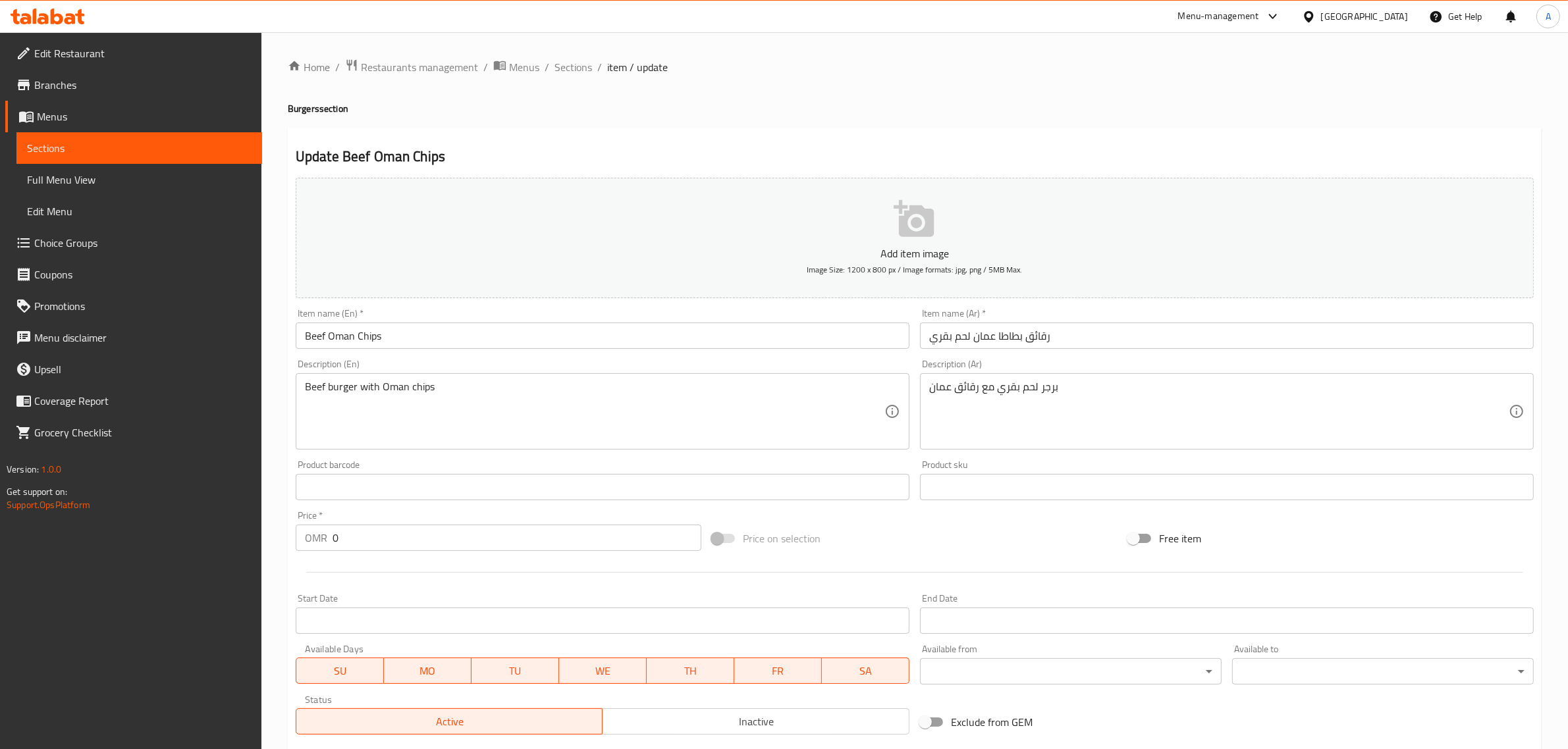
click at [1041, 335] on input "رقائق بطاطا عمان لحم بقري" at bounding box center [1227, 335] width 613 height 27
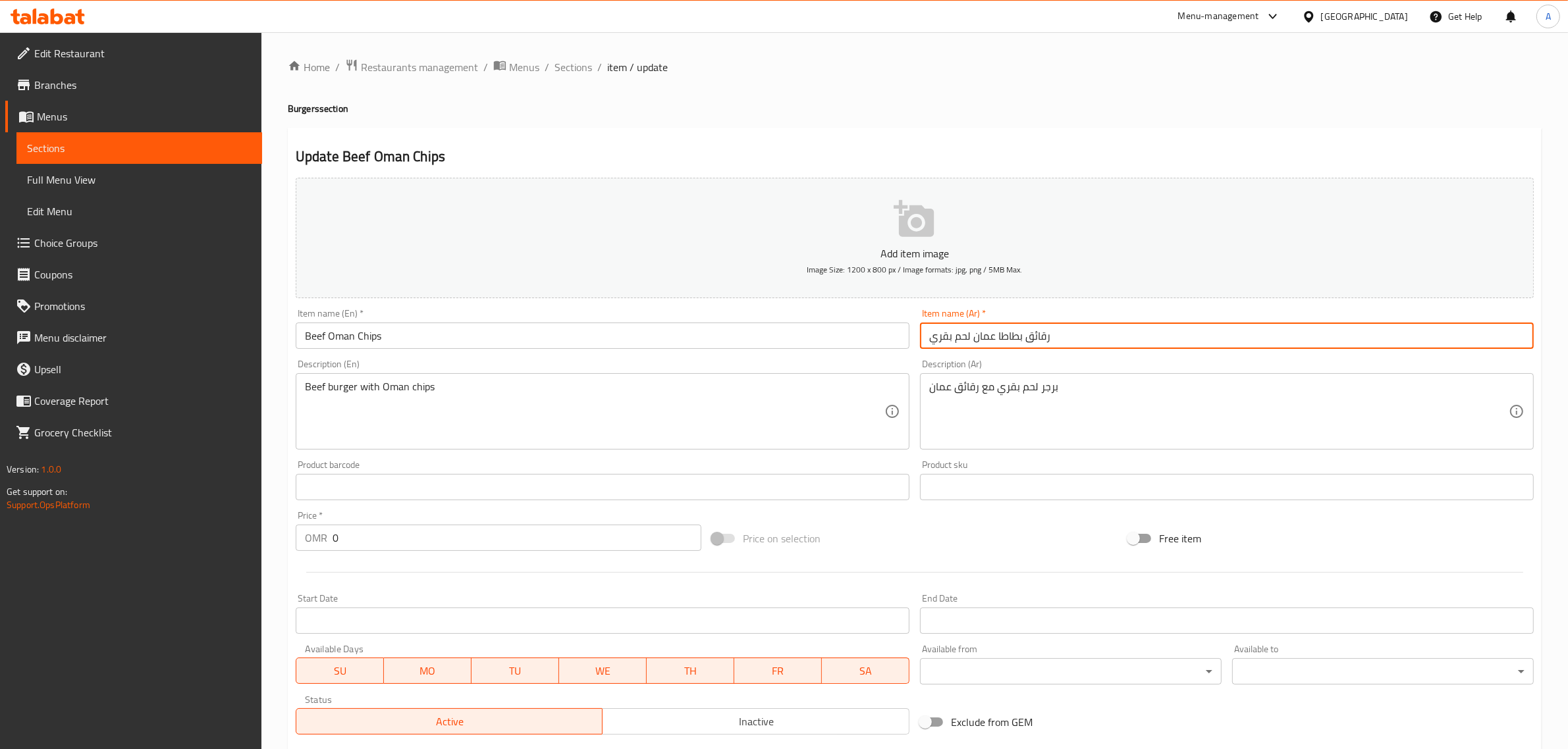
click at [1041, 335] on input "رقائق بطاطا عمان لحم بقري" at bounding box center [1227, 335] width 613 height 27
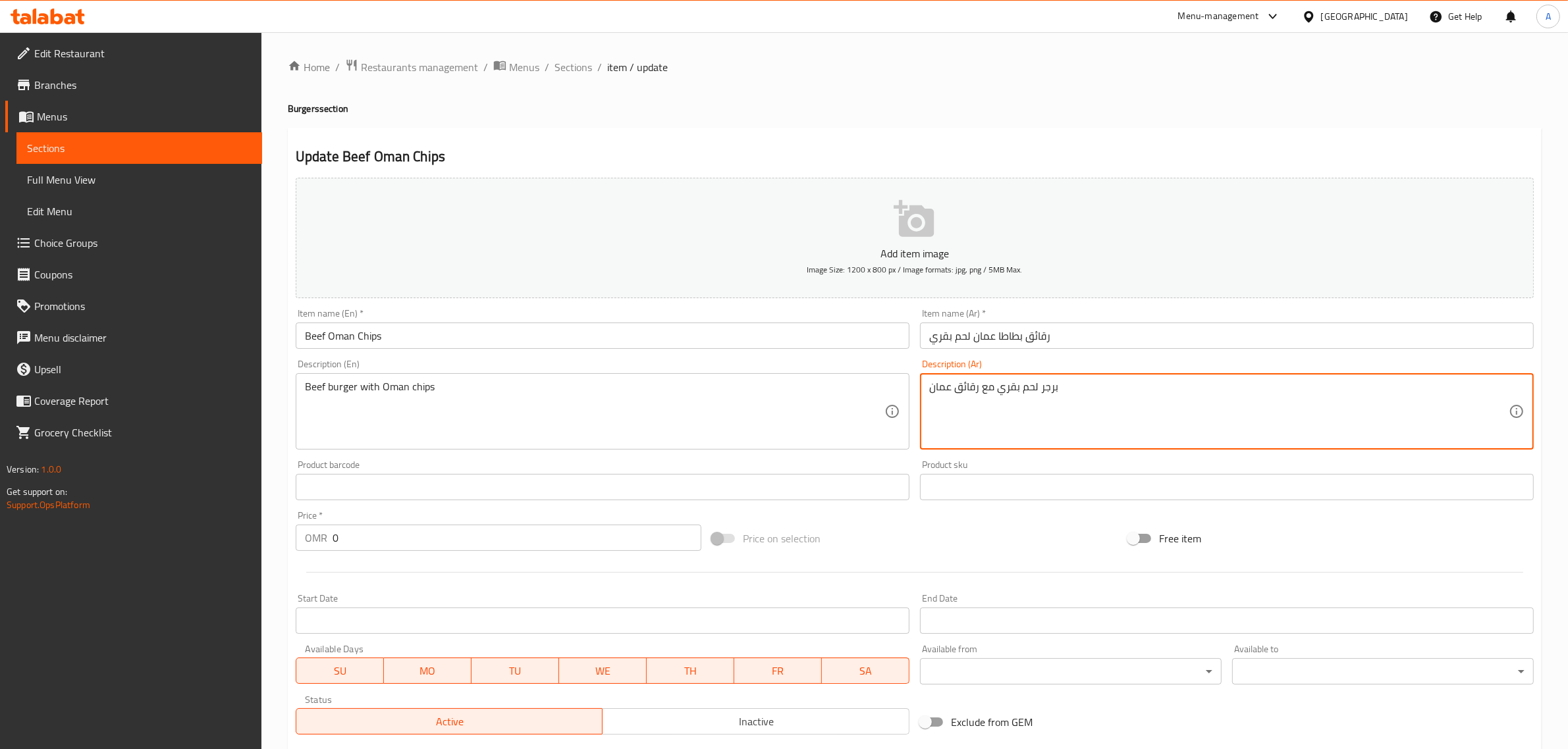
click at [1054, 395] on textarea "برجر لحم بقري مع رقائق عمان" at bounding box center [1219, 412] width 580 height 62
click at [1051, 393] on textarea "برجر لحم بقري مع رقائق عمان" at bounding box center [1219, 412] width 580 height 62
click at [1045, 390] on textarea "برجر لحم بقري مع رقائق عمان" at bounding box center [1219, 412] width 580 height 62
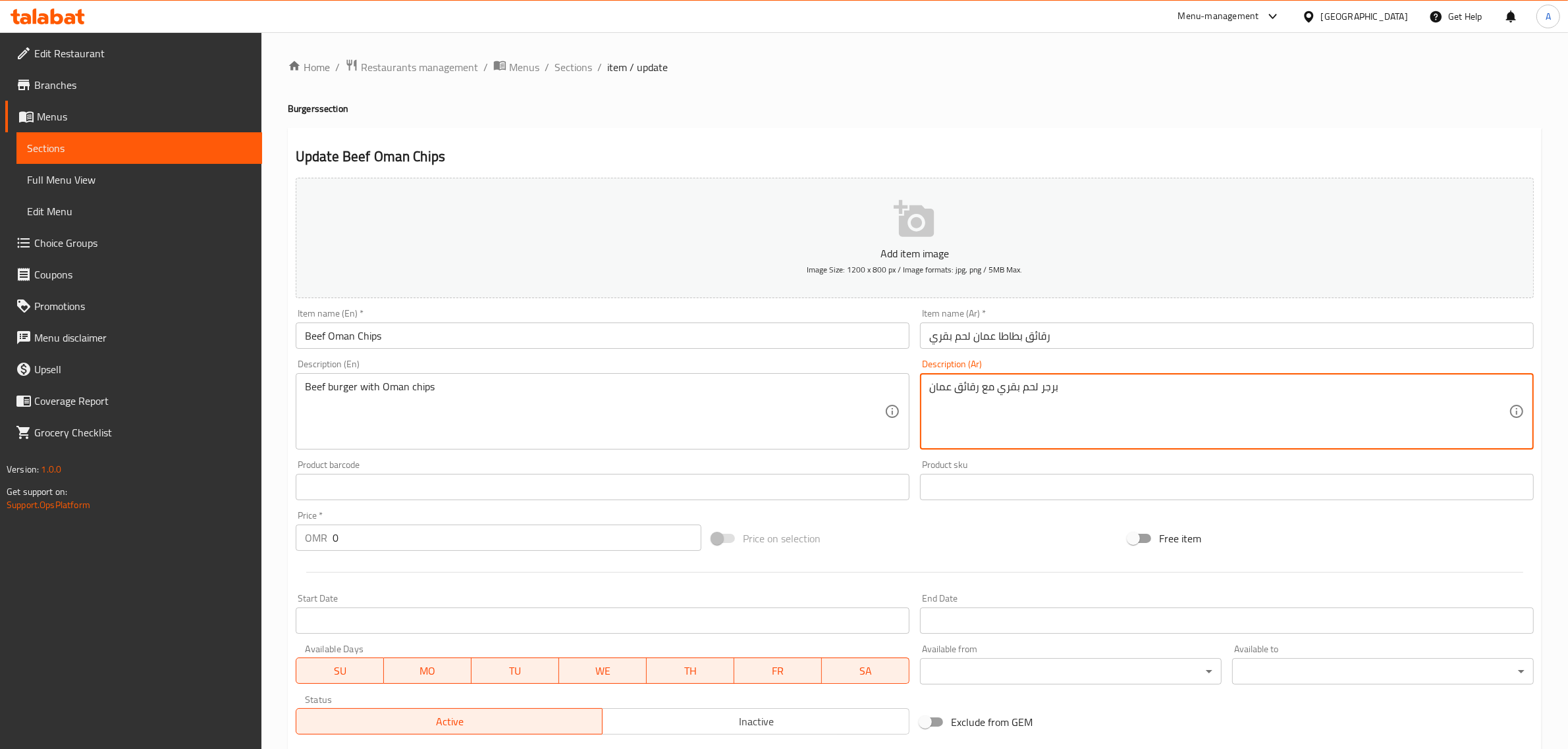
click at [968, 336] on input "رقائق بطاطا عمان لحم بقري" at bounding box center [1227, 335] width 613 height 27
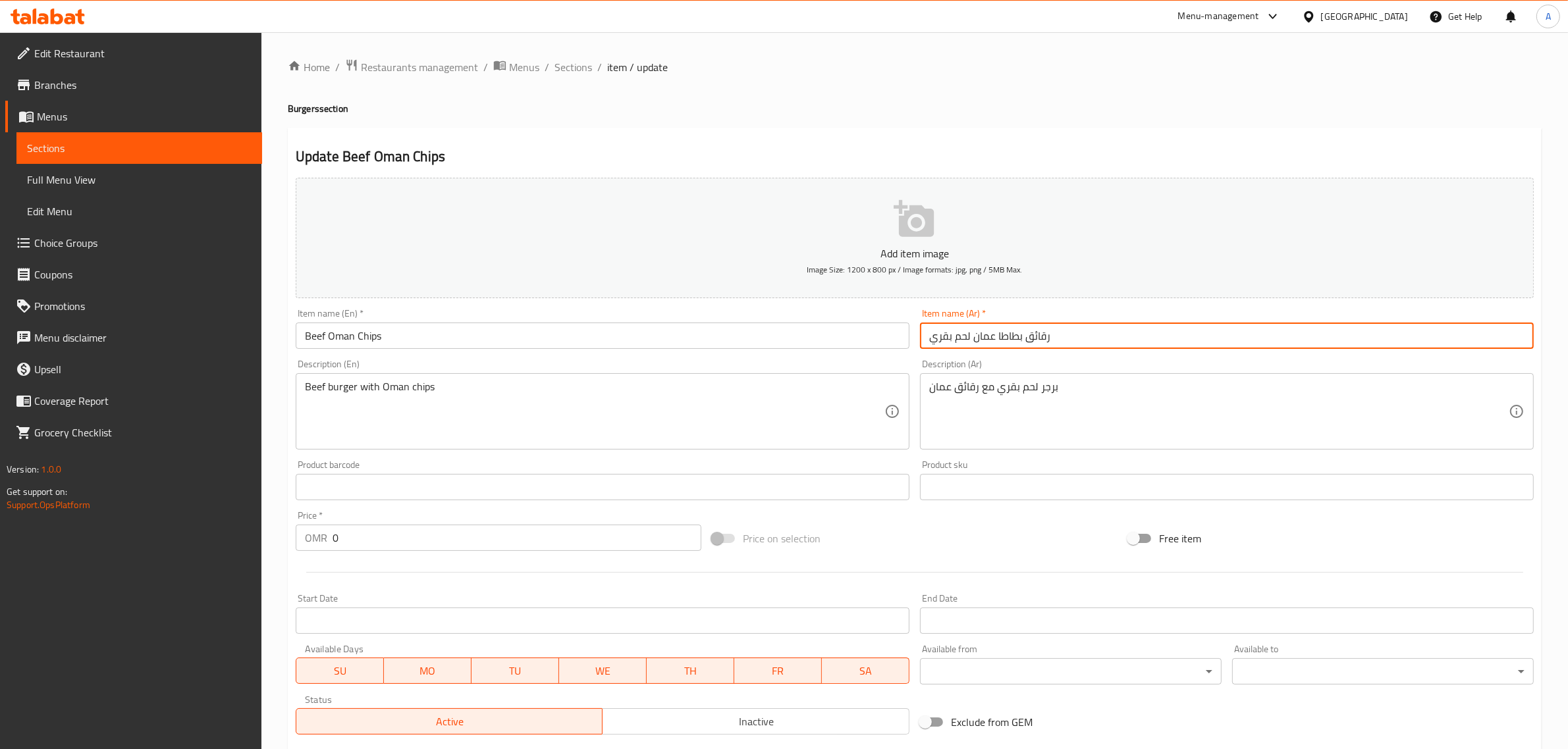
click at [975, 343] on input "رقائق بطاطا عمان لحم بقري" at bounding box center [1227, 335] width 613 height 27
click at [969, 334] on input "رقائق بطاطا عمان لحم بقري" at bounding box center [1227, 335] width 613 height 27
paste input "برجر"
click at [1063, 329] on input "رقائق بطاطا عمان برجر لحم بقري" at bounding box center [1227, 335] width 613 height 27
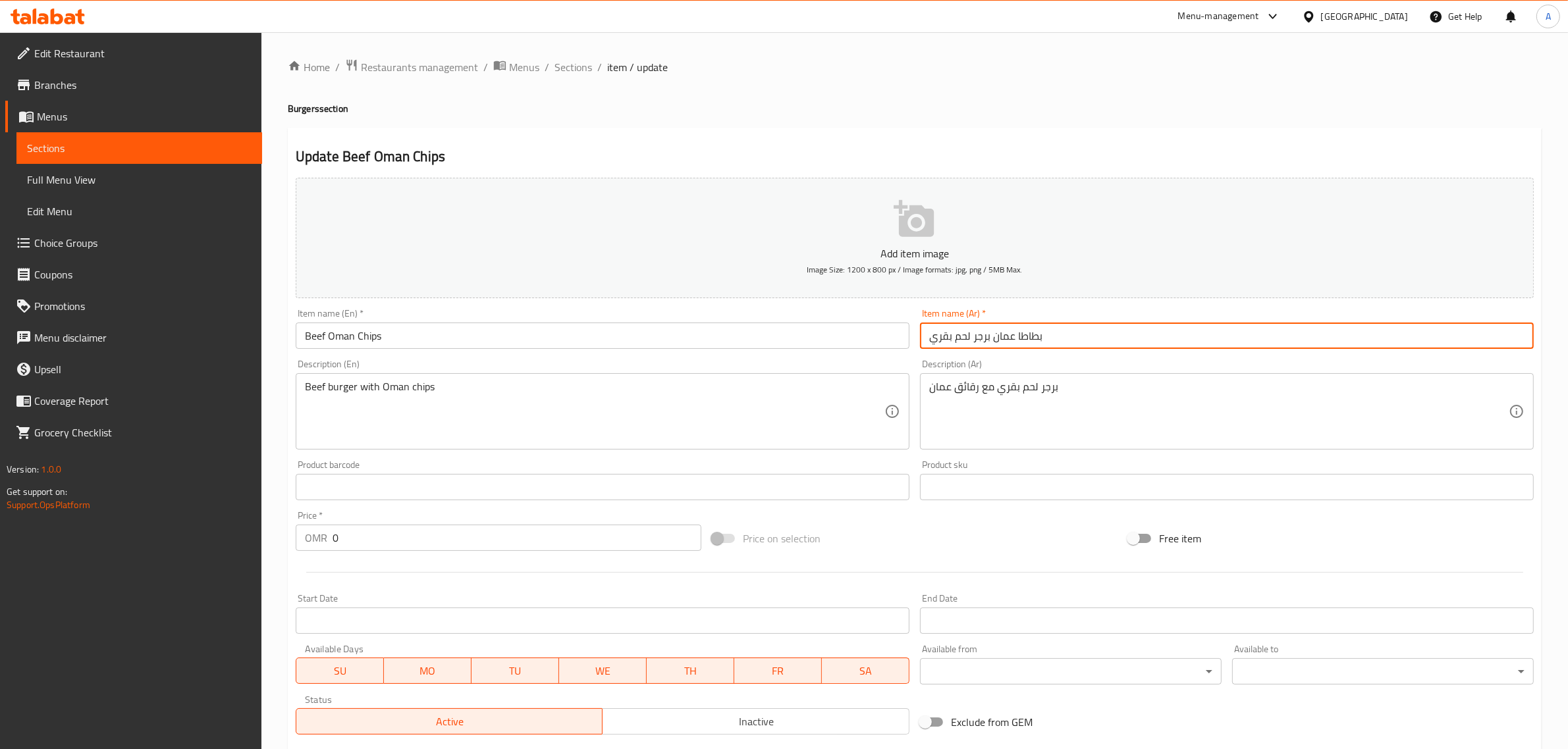
click at [1029, 339] on input "بطاطا عمان برجر لحم بقري" at bounding box center [1227, 335] width 613 height 27
click at [1013, 340] on input "عمان برجر لحم بقري" at bounding box center [1227, 335] width 613 height 27
click at [1012, 340] on input "عمان برجر لحم بقري" at bounding box center [1227, 335] width 613 height 27
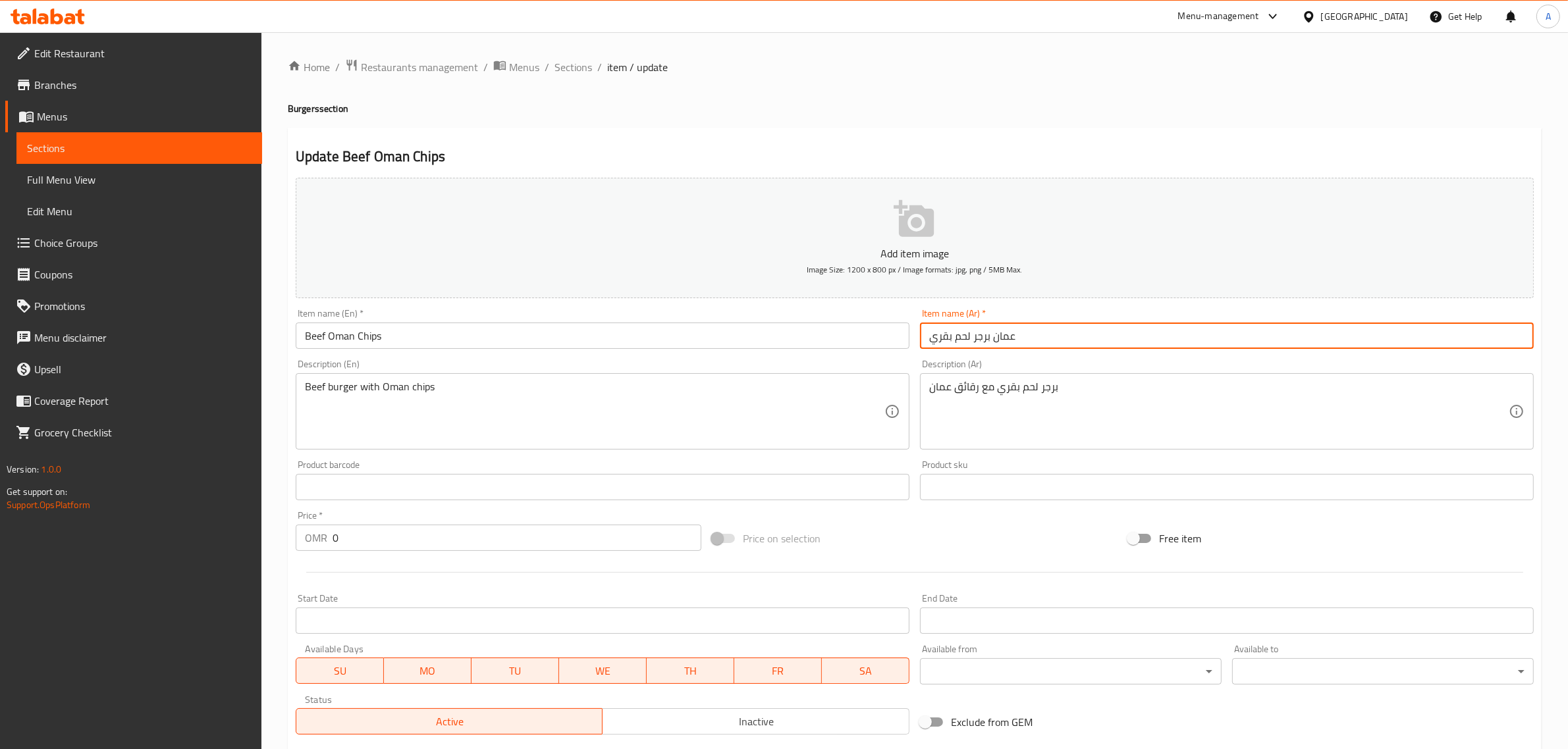
click at [1012, 340] on input "عمان برجر لحم بقري" at bounding box center [1227, 335] width 613 height 27
click at [1011, 340] on input "عمان برجر لحم بقري" at bounding box center [1227, 335] width 613 height 27
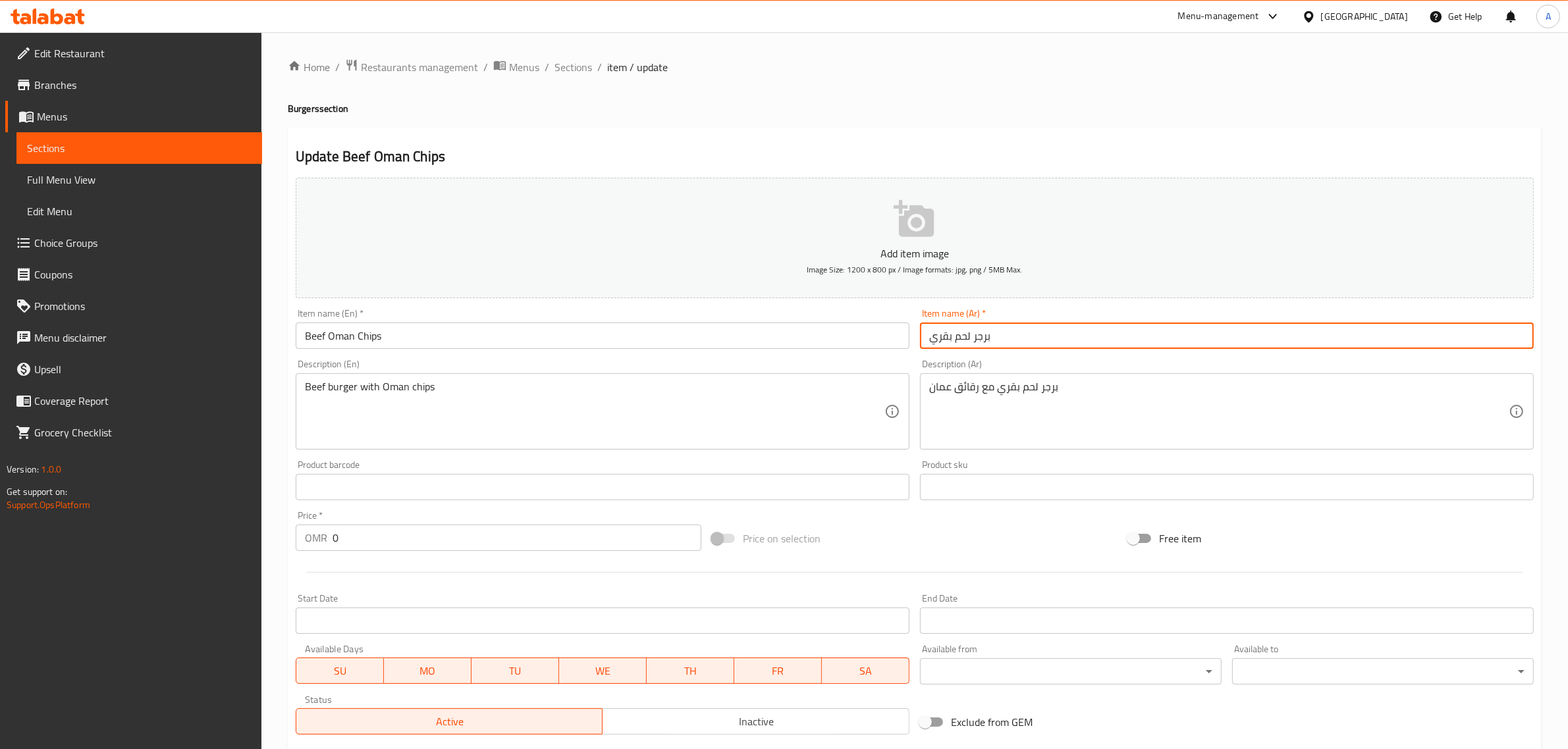
click at [1032, 340] on input "برجر لحم بقري" at bounding box center [1227, 335] width 613 height 27
paste input "عمان"
type input "برجر لحم بقري عمان"
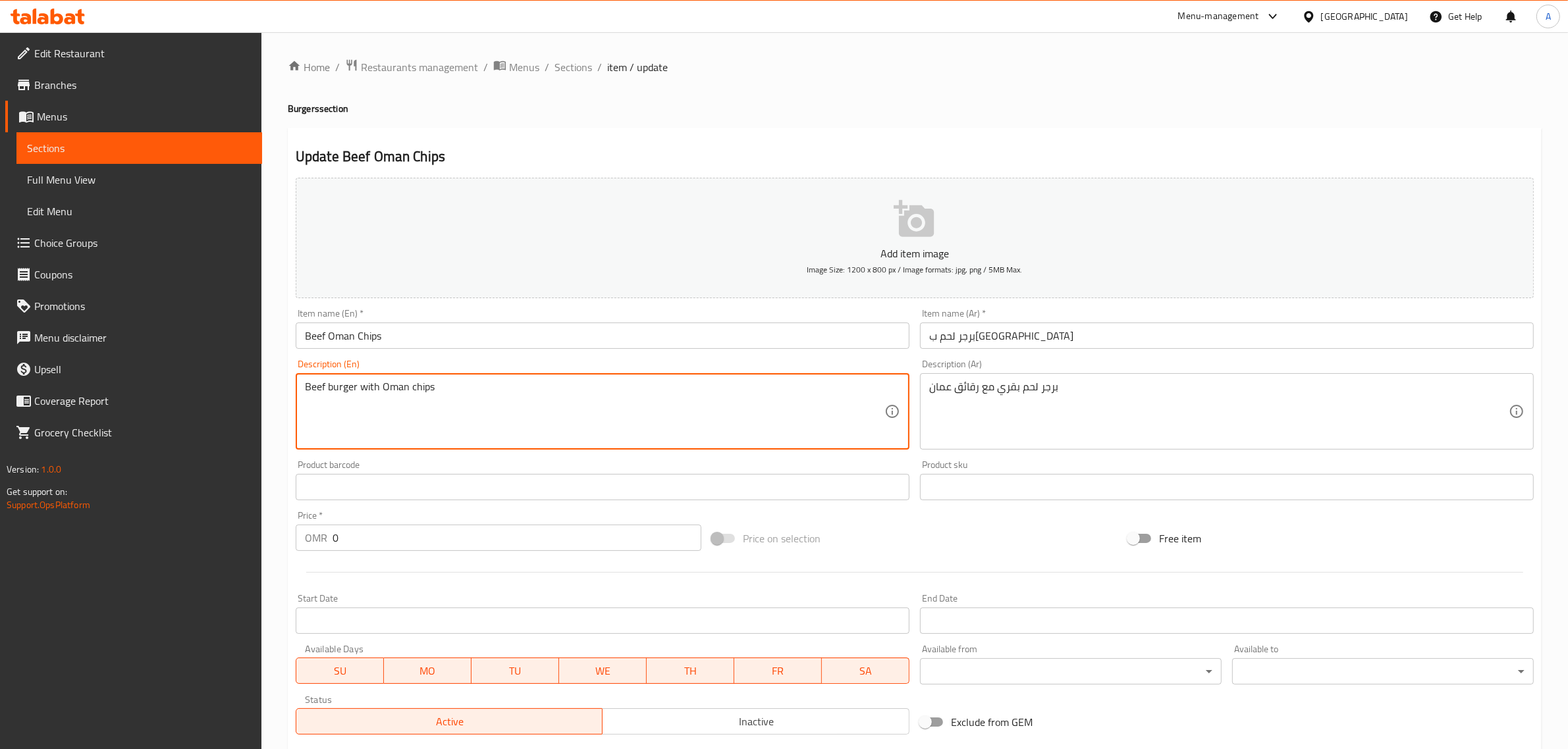
click at [332, 389] on textarea "Beef burger with Oman chips" at bounding box center [595, 412] width 580 height 62
click at [441, 334] on input "Beef Oman Chips" at bounding box center [602, 335] width 613 height 27
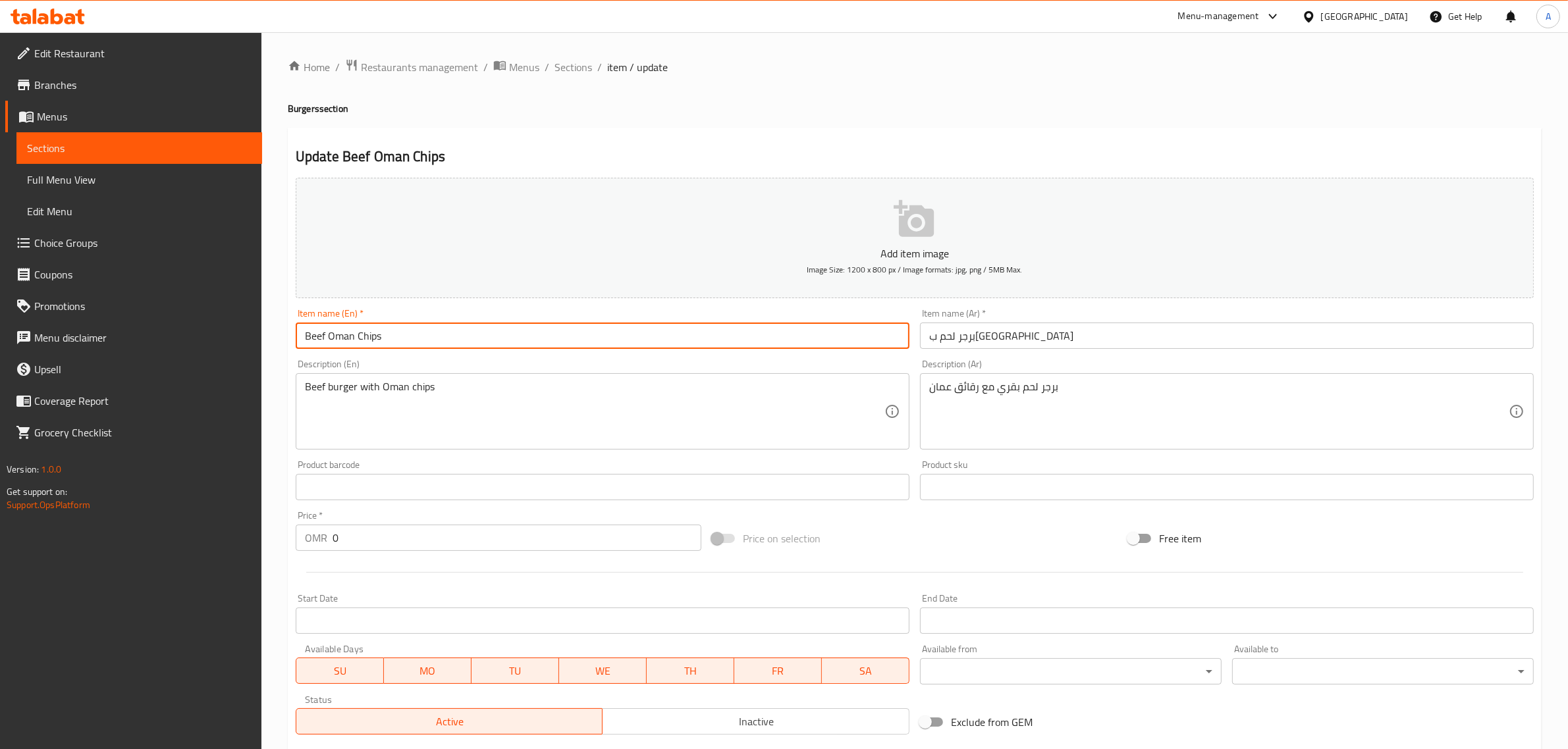
paste input "burger"
type input "Beef Oman Chips burger"
click at [958, 334] on input "برجر لحم بقري عمان" at bounding box center [1227, 335] width 613 height 27
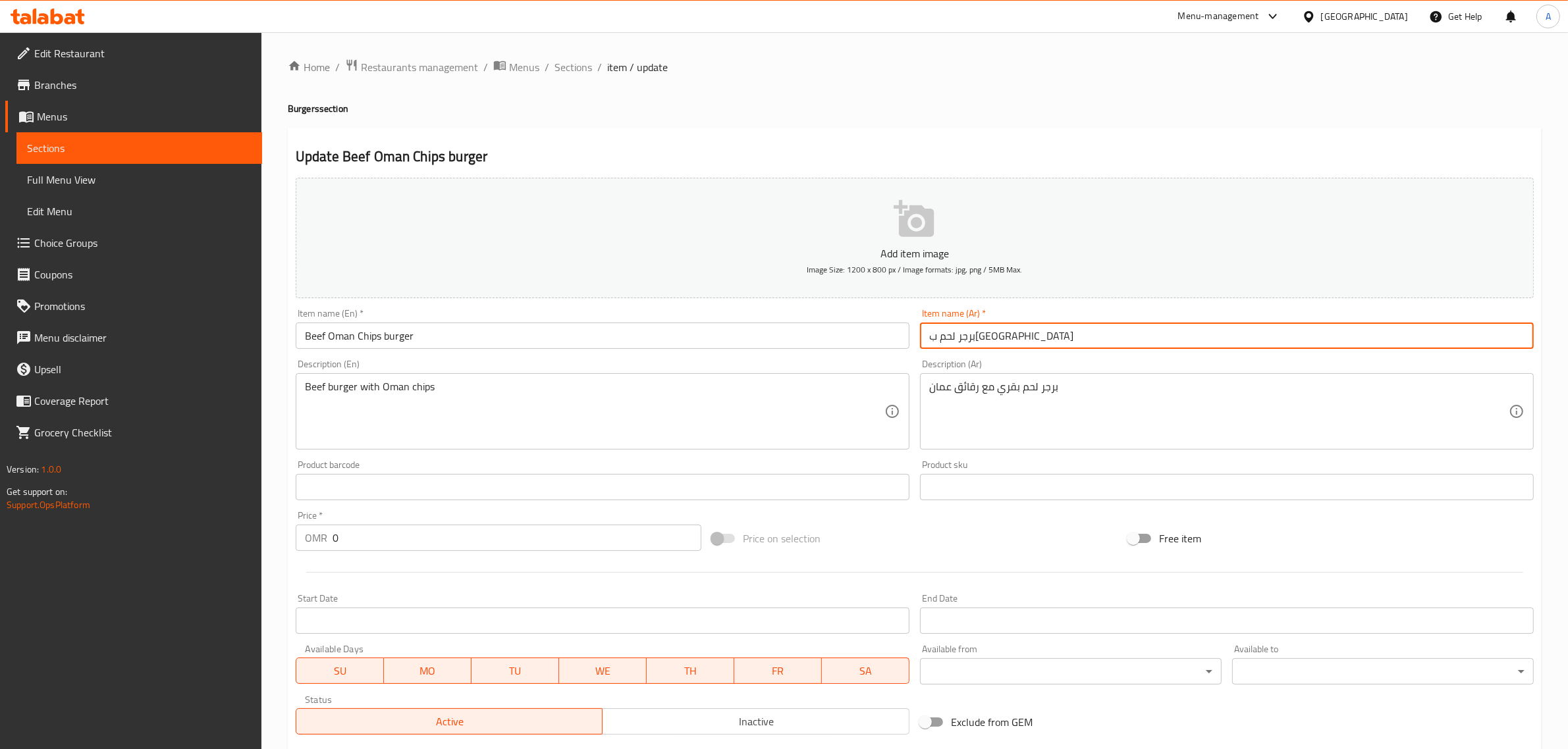
paste input "شيبس"
drag, startPoint x: 956, startPoint y: 323, endPoint x: 950, endPoint y: 340, distance: 18.0
click at [950, 340] on input "برجر لحم بقري شيبس عمان" at bounding box center [1227, 335] width 613 height 27
click at [964, 329] on input "برجر لحم بقري شيبس عمان" at bounding box center [1227, 335] width 613 height 27
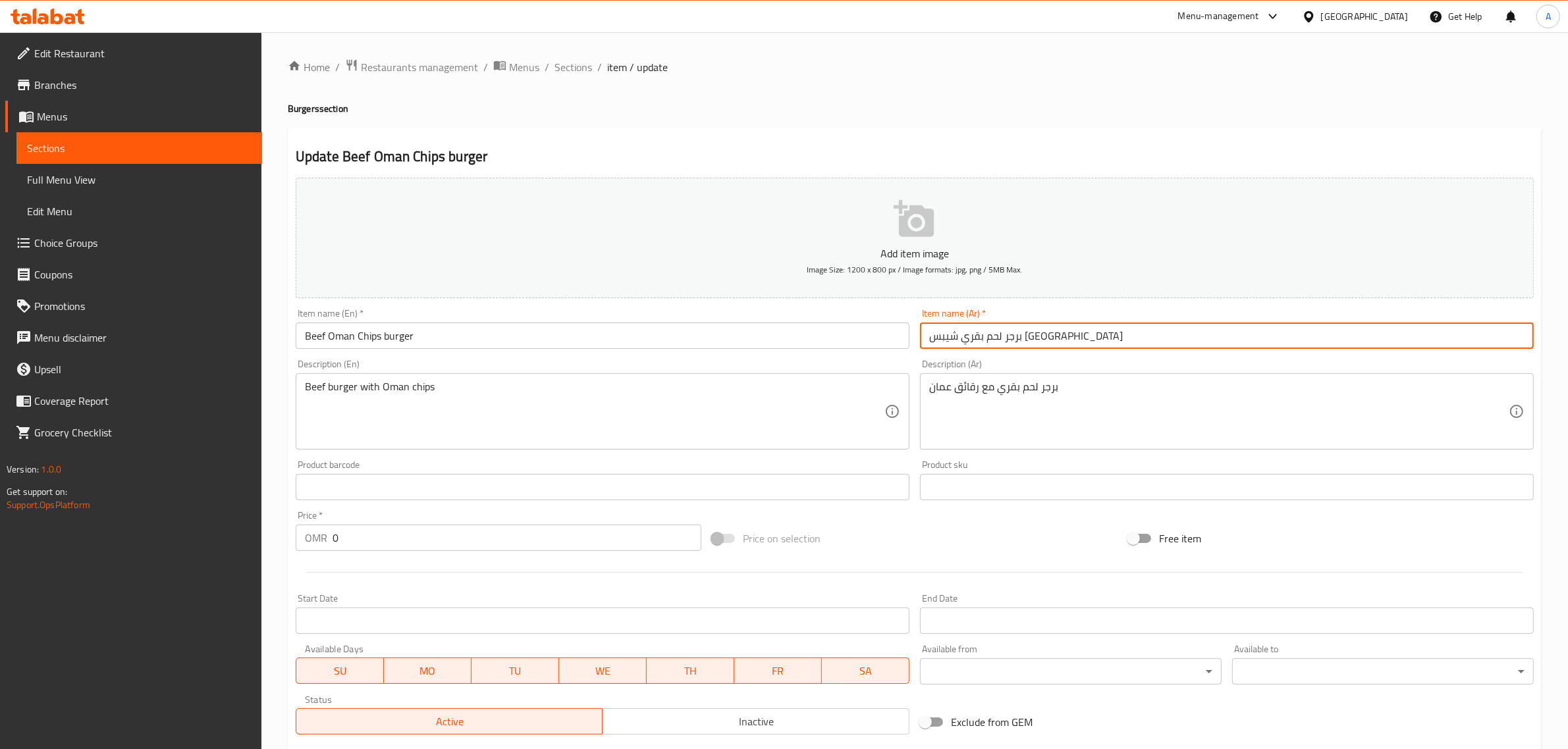
type input "برجر لحم بقري شيبس عمان"
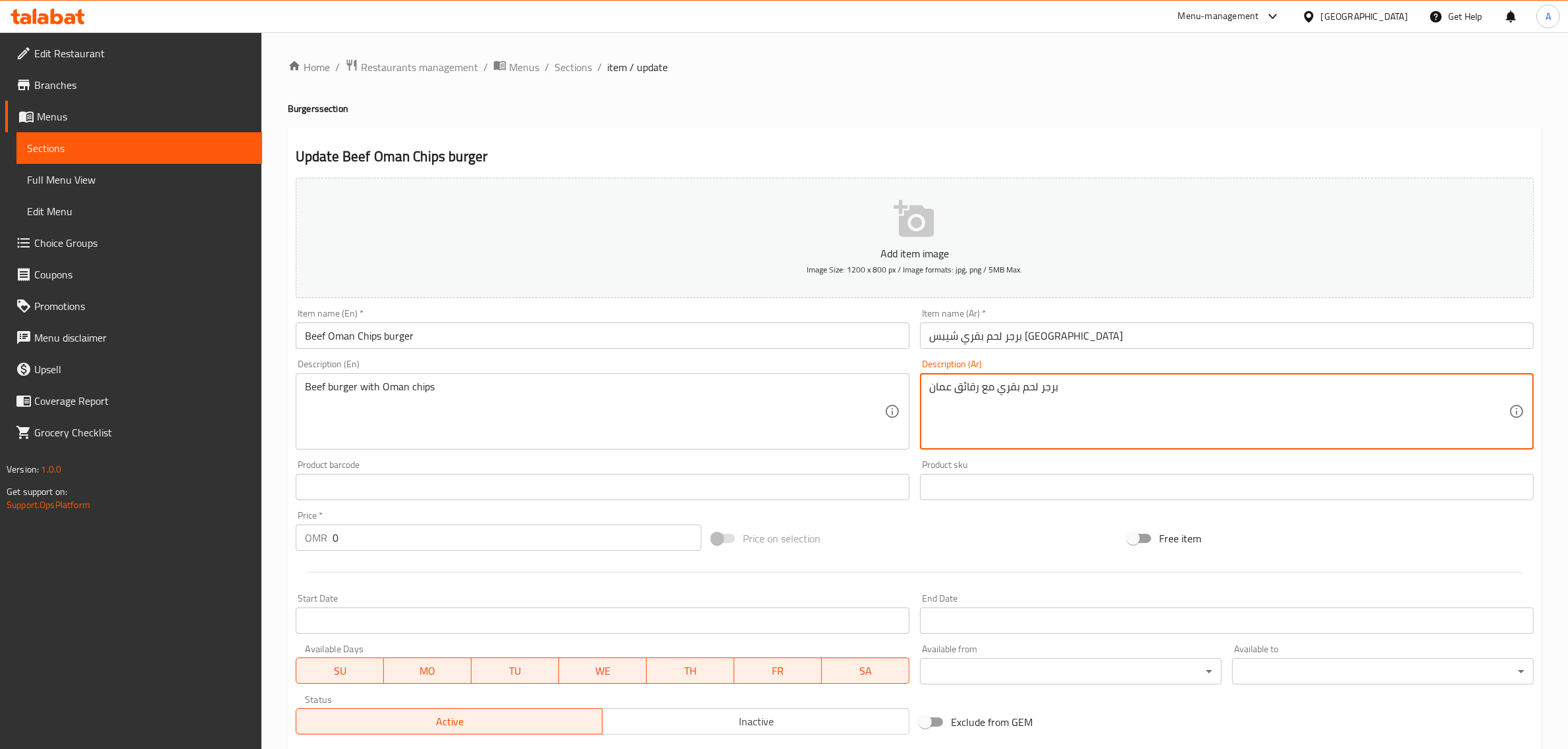
click at [967, 390] on textarea "برجر لحم بقري مع رقائق عمان" at bounding box center [1219, 412] width 580 height 62
paste textarea "يبس"
type textarea "برجر لحم بقري مع شيبس عمان"
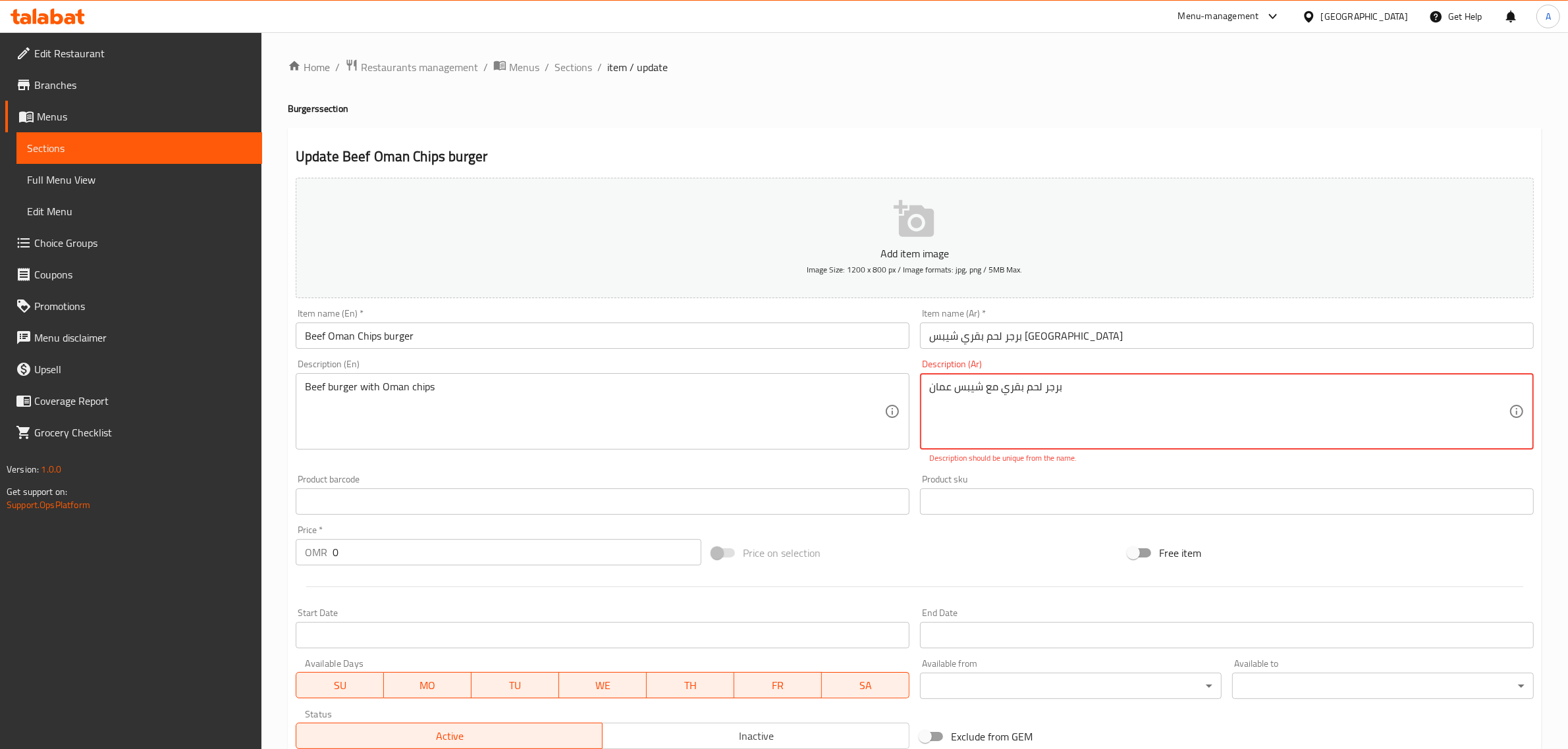
click at [600, 434] on textarea "Beef burger with Oman chips" at bounding box center [595, 412] width 580 height 62
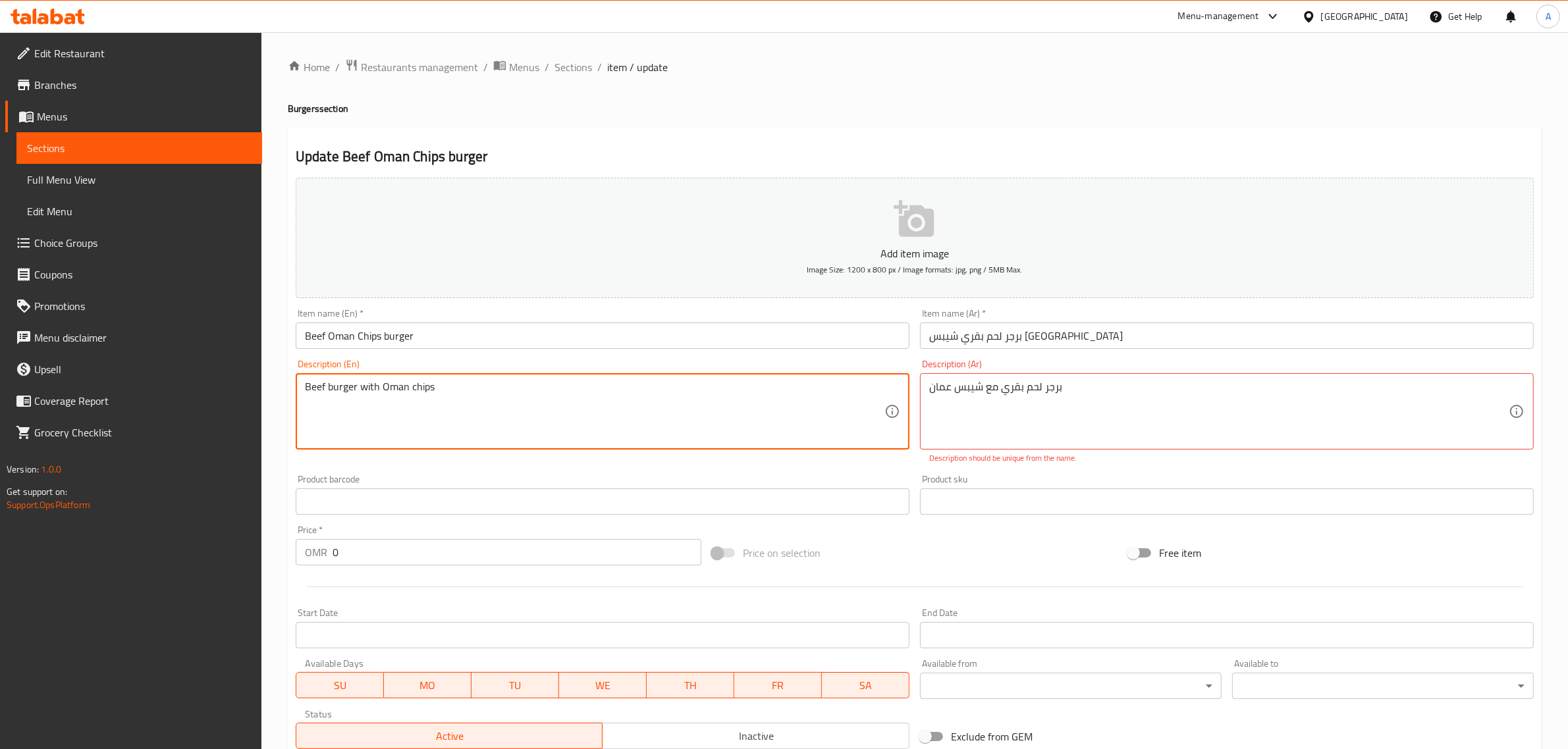
click at [600, 434] on textarea "Beef burger with Oman chips" at bounding box center [595, 412] width 580 height 62
click at [1186, 409] on textarea "برجر لحم بقري مع شيبس عمان" at bounding box center [1219, 412] width 580 height 62
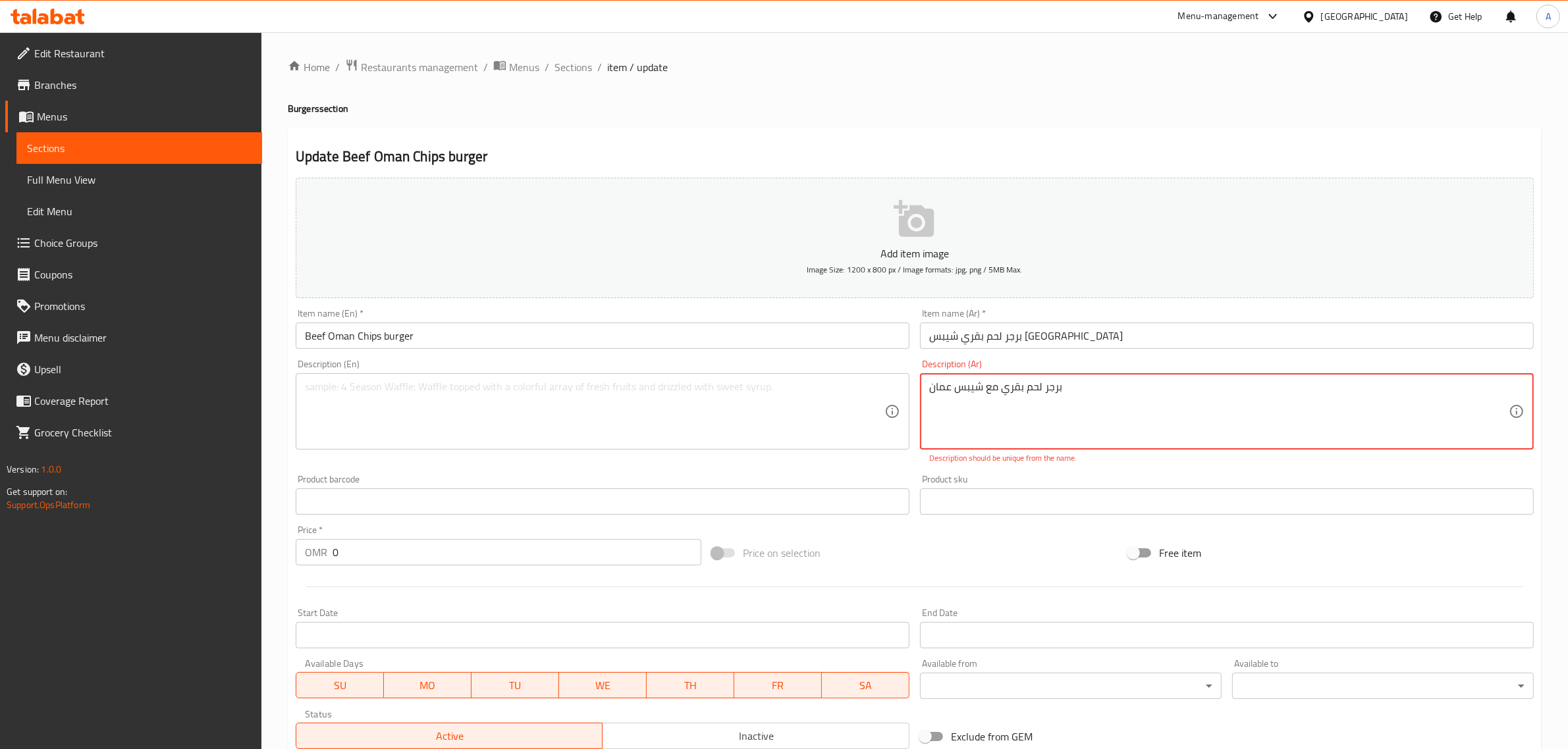
click at [1186, 409] on textarea "برجر لحم بقري مع شيبس عمان" at bounding box center [1219, 412] width 580 height 62
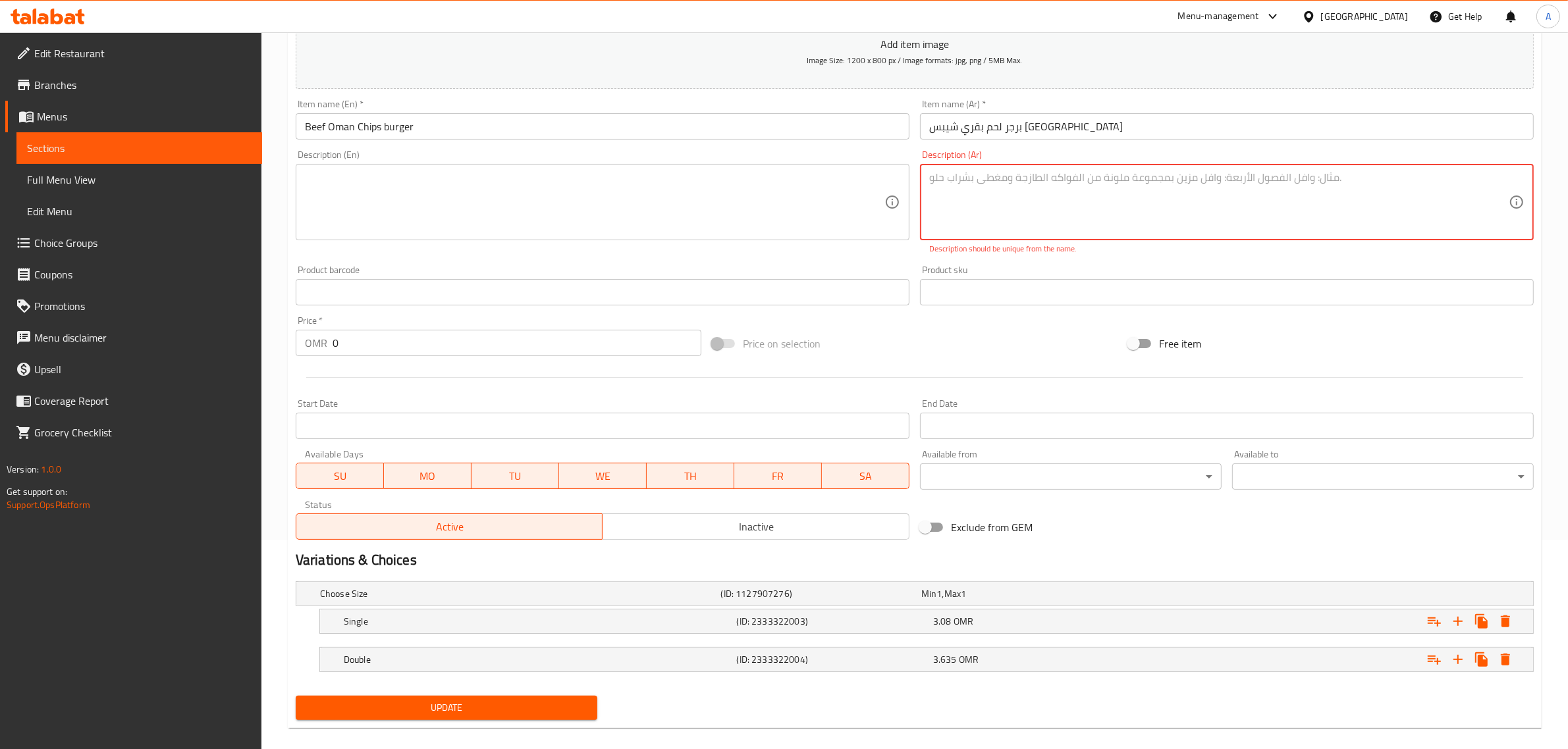
scroll to position [226, 0]
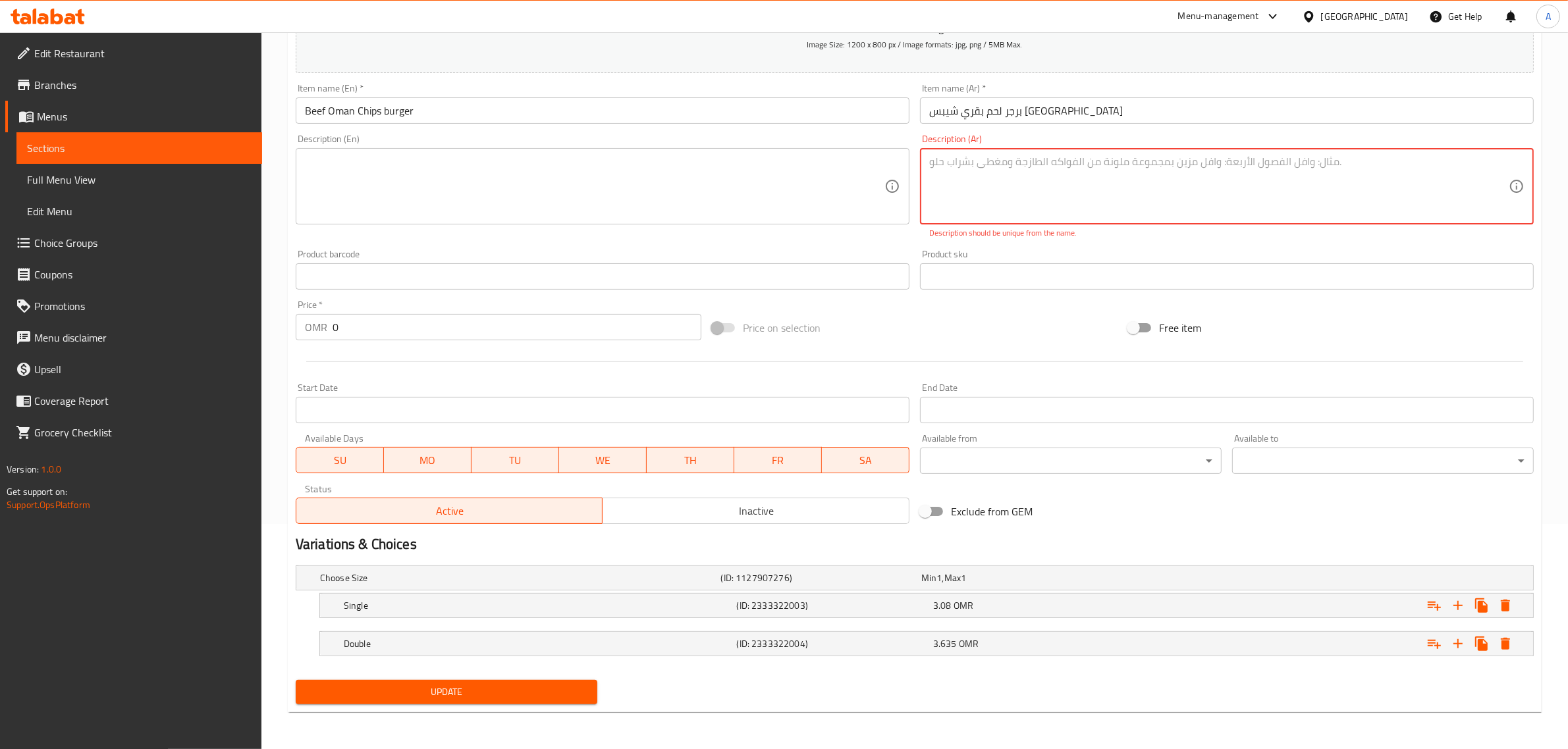
click at [456, 698] on span "Update" at bounding box center [446, 692] width 281 height 17
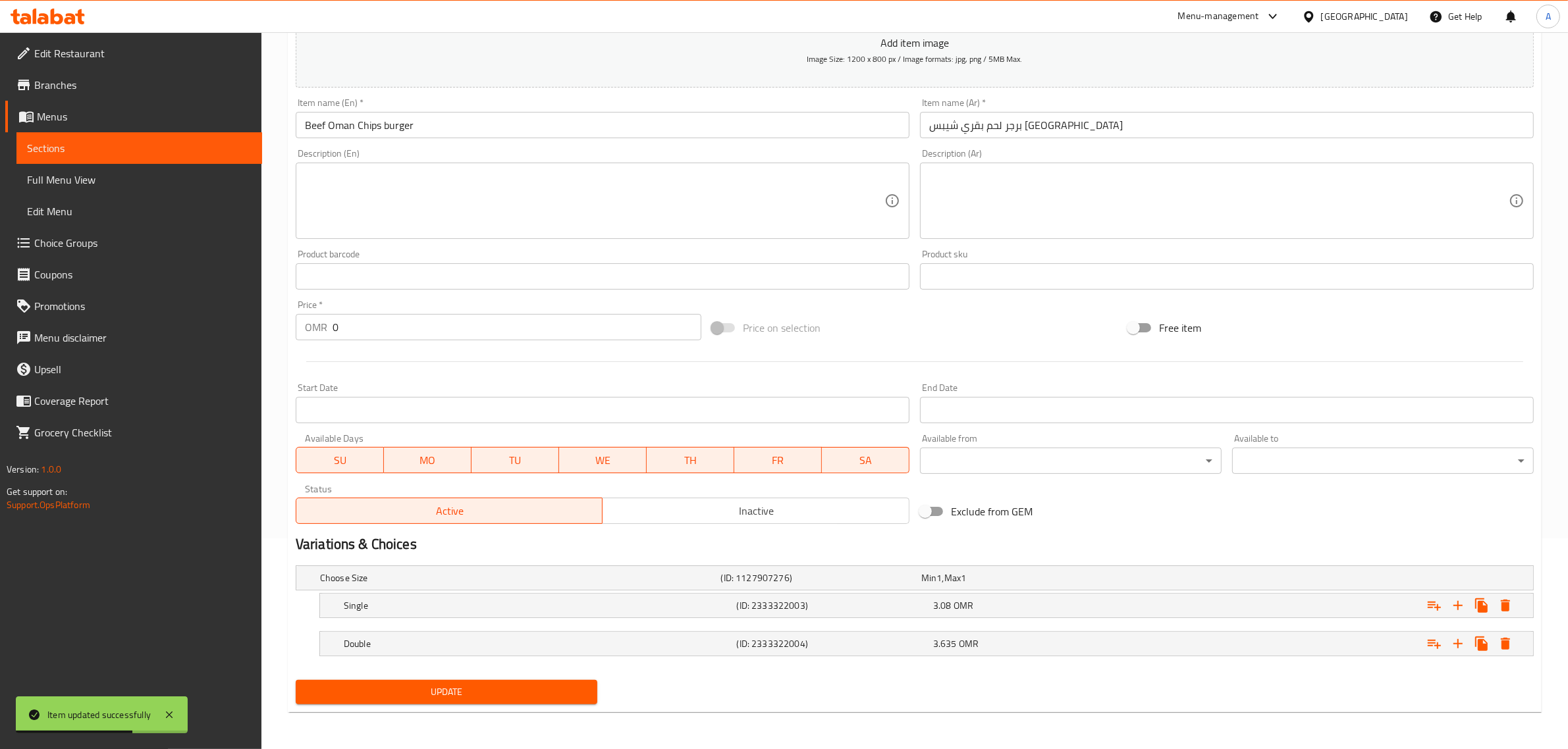
scroll to position [0, 0]
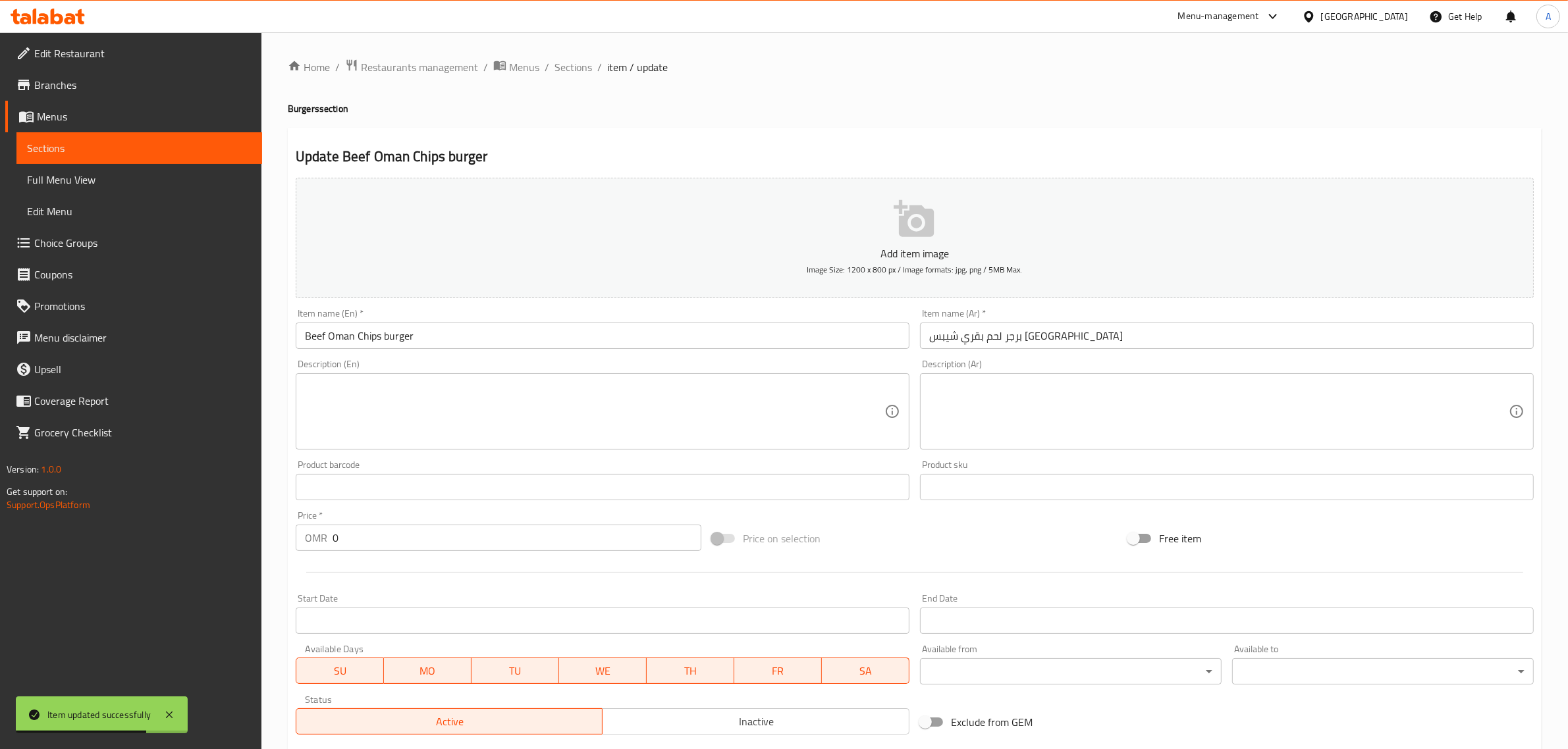
click at [564, 47] on div "Home / Restaurants management / Menus / Sections / item / update Burgers sectio…" at bounding box center [914, 497] width 1306 height 928
click at [580, 70] on span "Sections" at bounding box center [573, 67] width 38 height 16
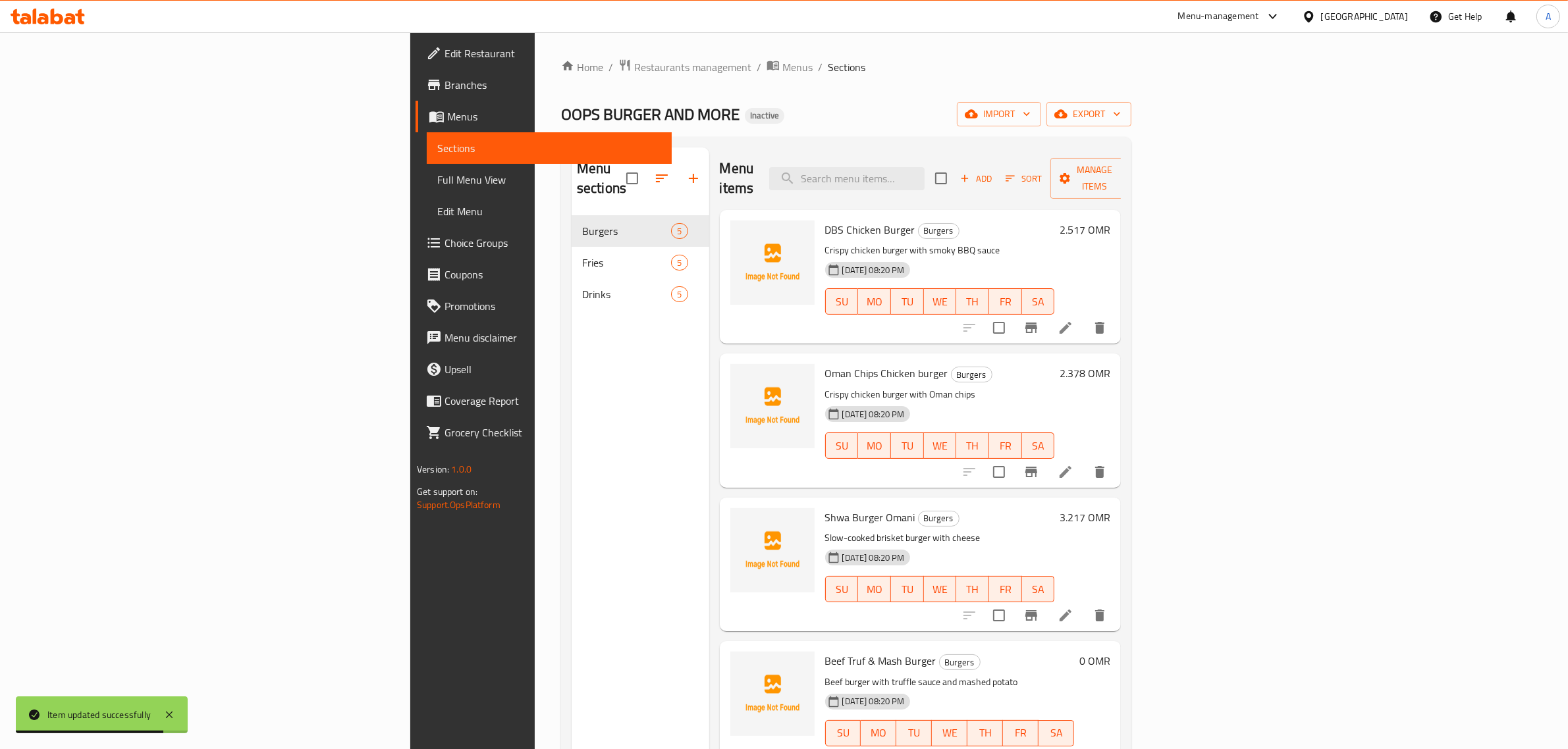
click at [1028, 148] on div "Menu items Add Sort Manage items" at bounding box center [920, 178] width 402 height 62
click at [924, 167] on input "search" at bounding box center [846, 178] width 155 height 23
paste input "Beef Truf & Mash Burger"
click at [1058, 152] on div "Menu items Beef Truf & Mash Burger Add Sort Manage items" at bounding box center [920, 178] width 402 height 62
drag, startPoint x: 1055, startPoint y: 166, endPoint x: 1065, endPoint y: 180, distance: 17.2
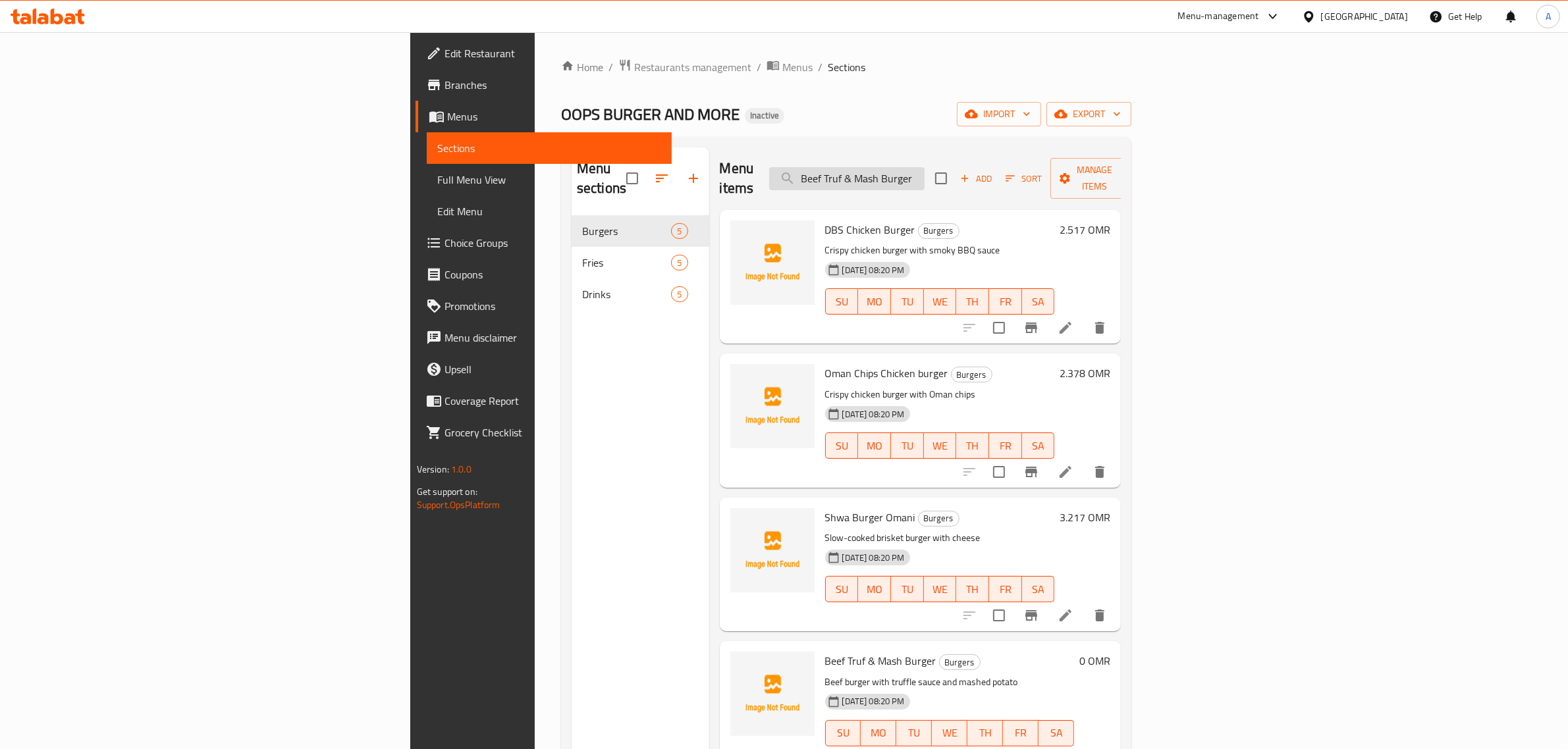
click at [924, 180] on input "Beef Truf & Mash Burger" at bounding box center [846, 178] width 155 height 23
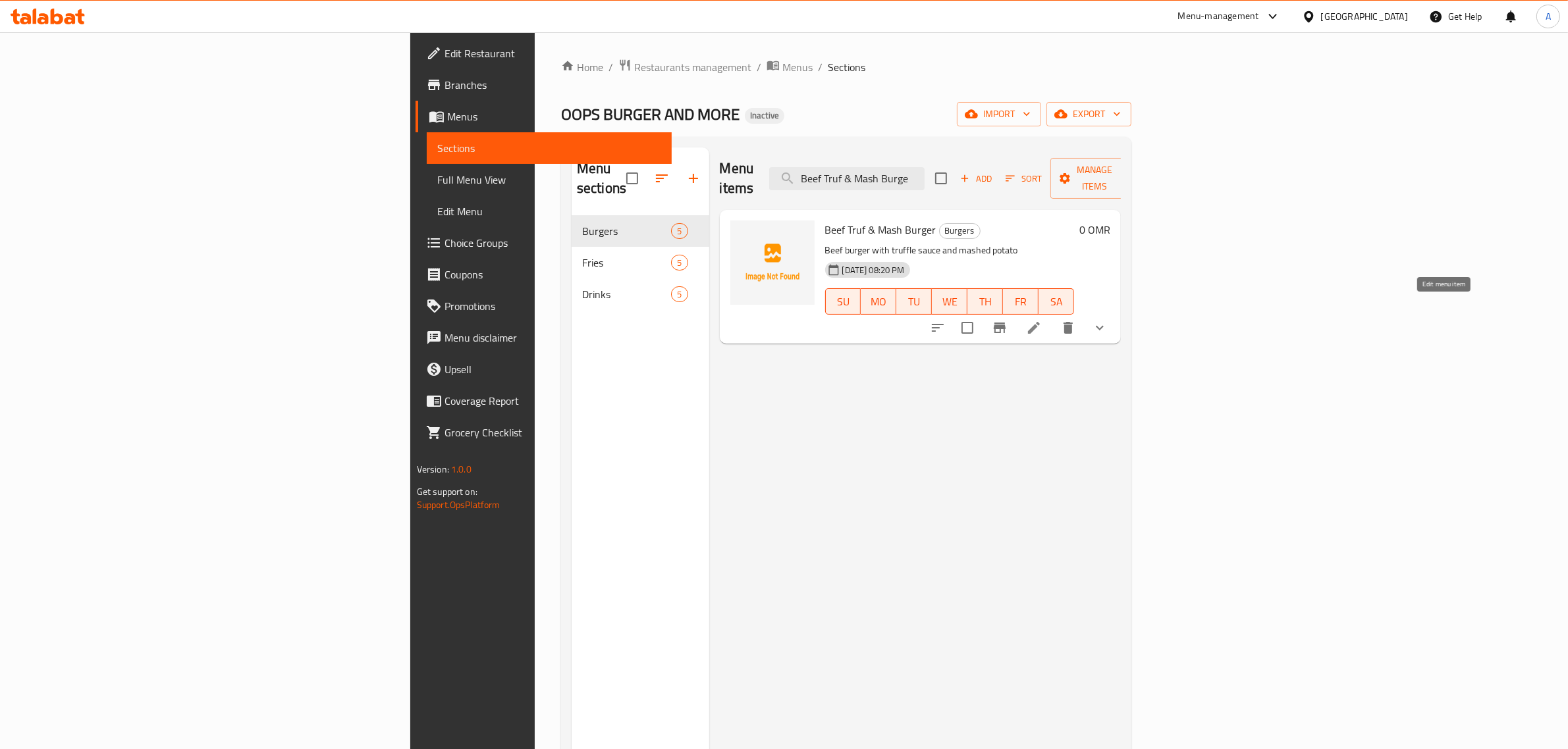
type input "Beef Truf & Mash Burge"
click at [1040, 322] on icon at bounding box center [1034, 328] width 12 height 12
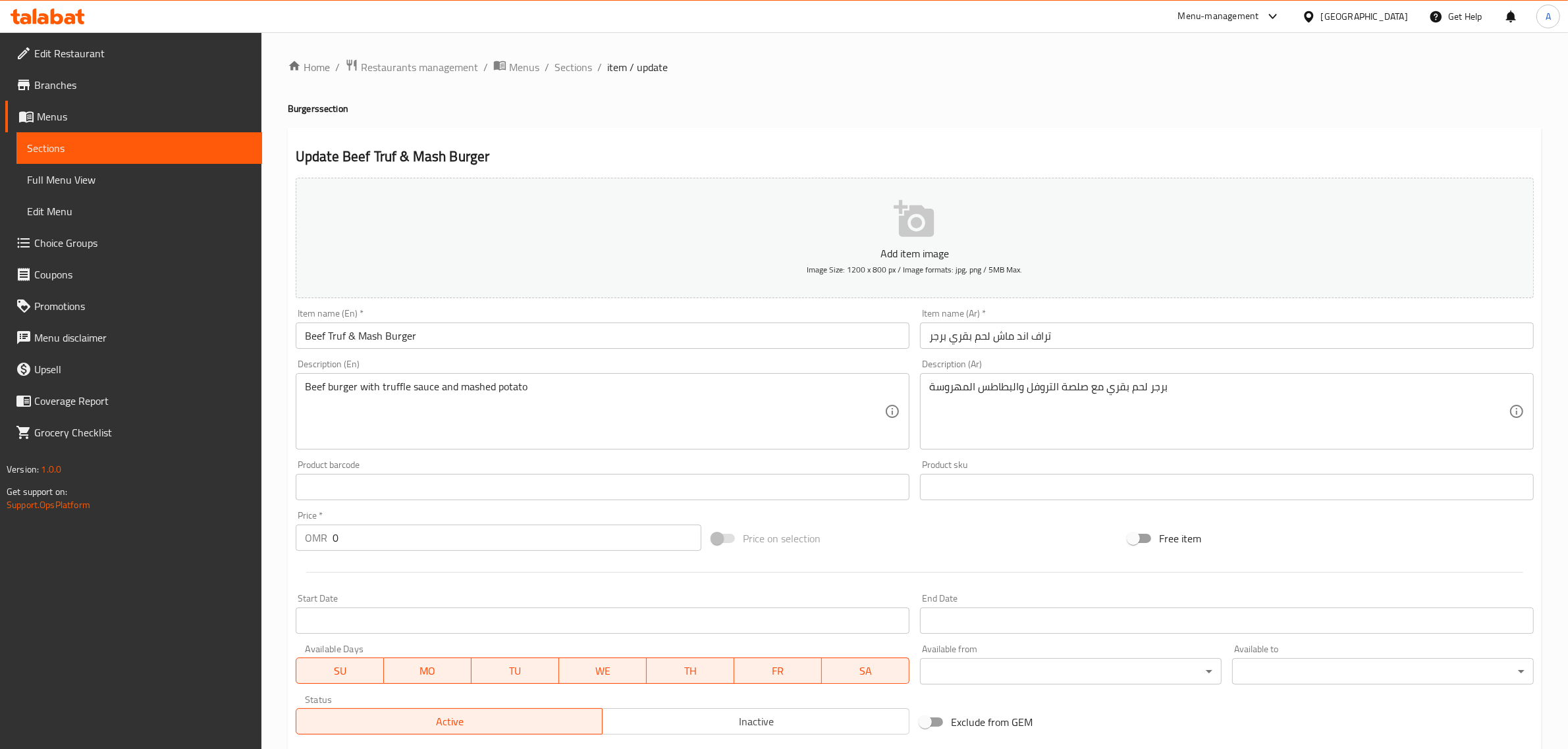
click at [946, 339] on input "تراف اند ماش لحم بقري برجر" at bounding box center [1227, 335] width 613 height 27
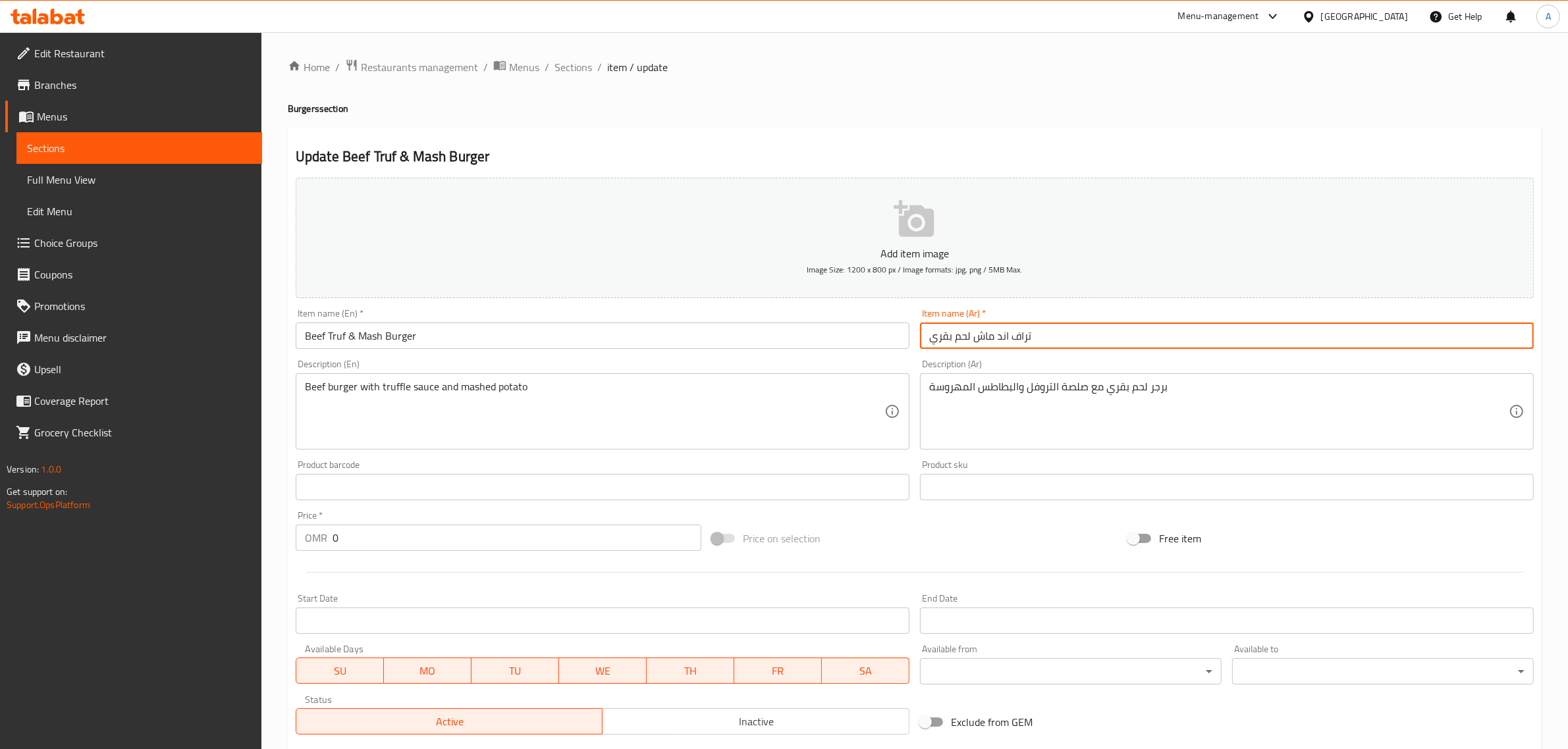
click at [927, 337] on input "تراف اند ماش لحم بقري" at bounding box center [1227, 335] width 613 height 27
paste input "برجر"
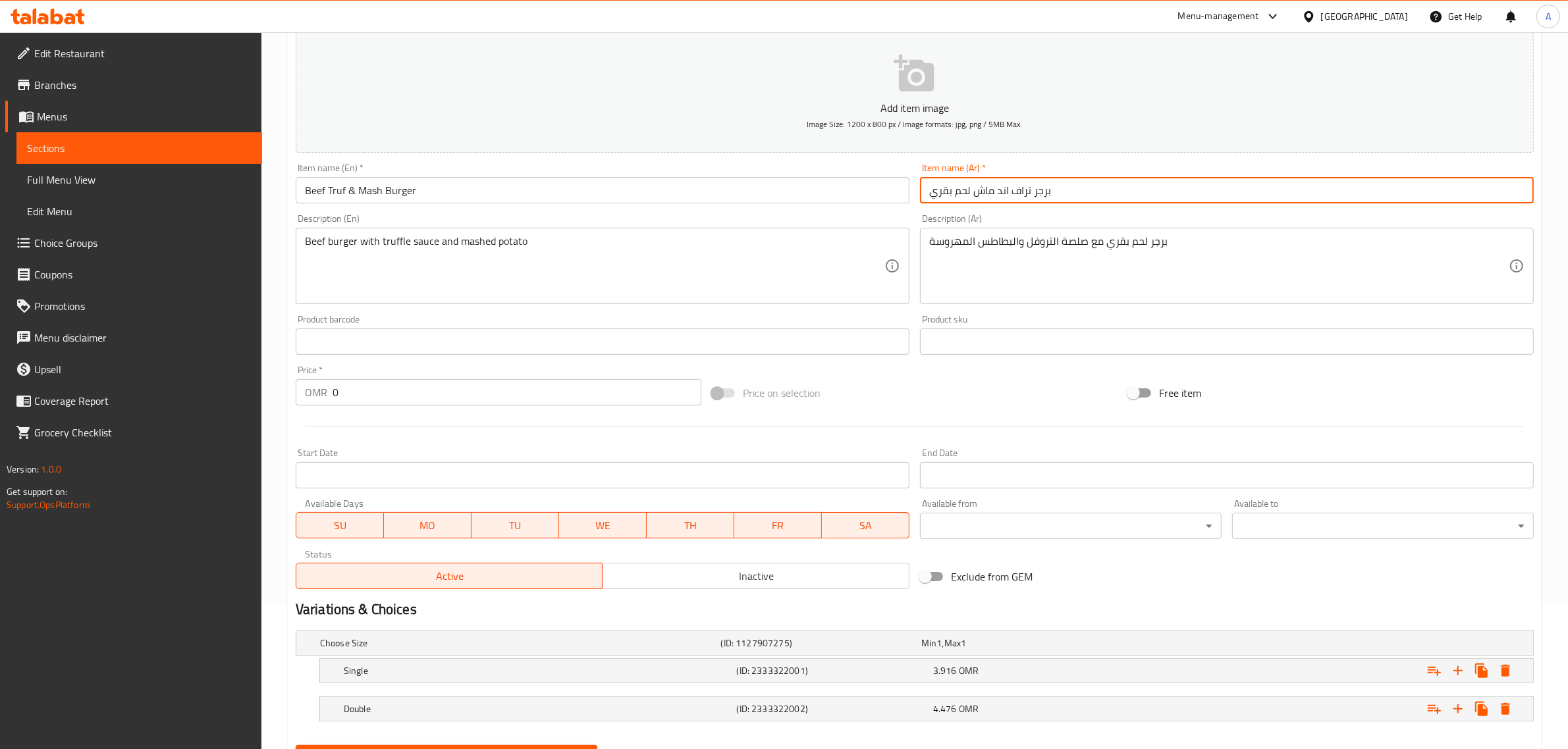
scroll to position [211, 0]
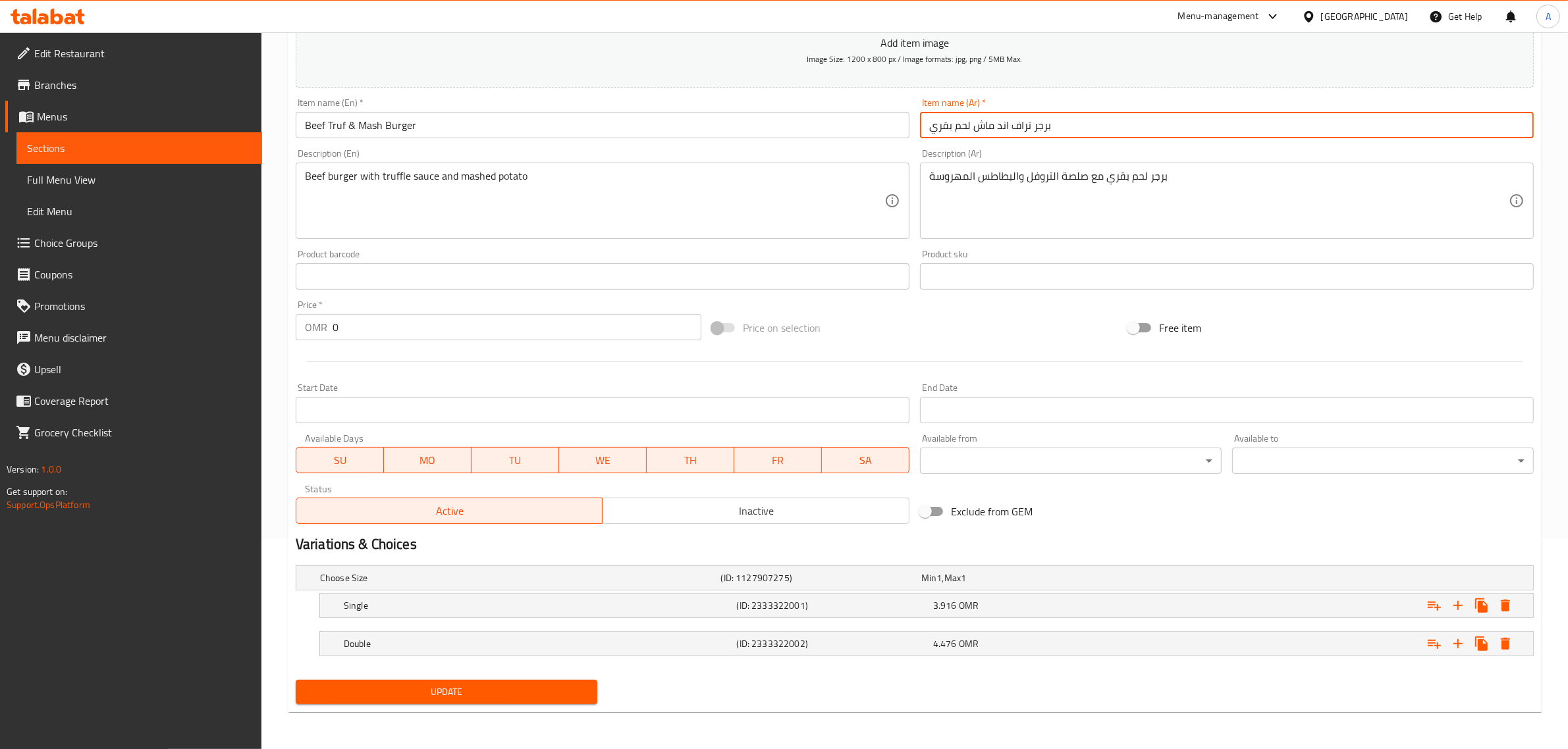
type input "برجر تراف اند ماش لحم بقري"
click at [499, 694] on span "Update" at bounding box center [446, 692] width 281 height 17
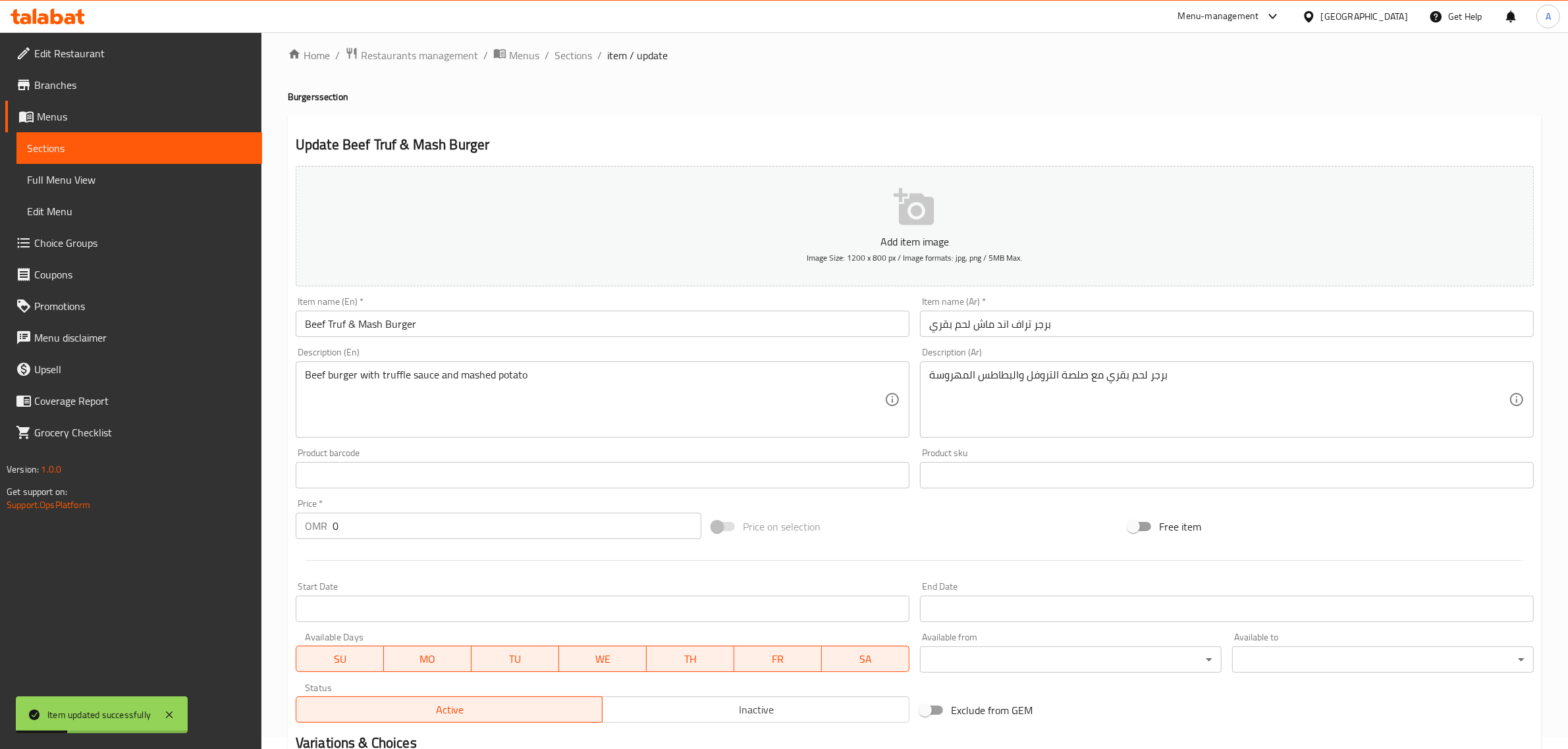
scroll to position [0, 0]
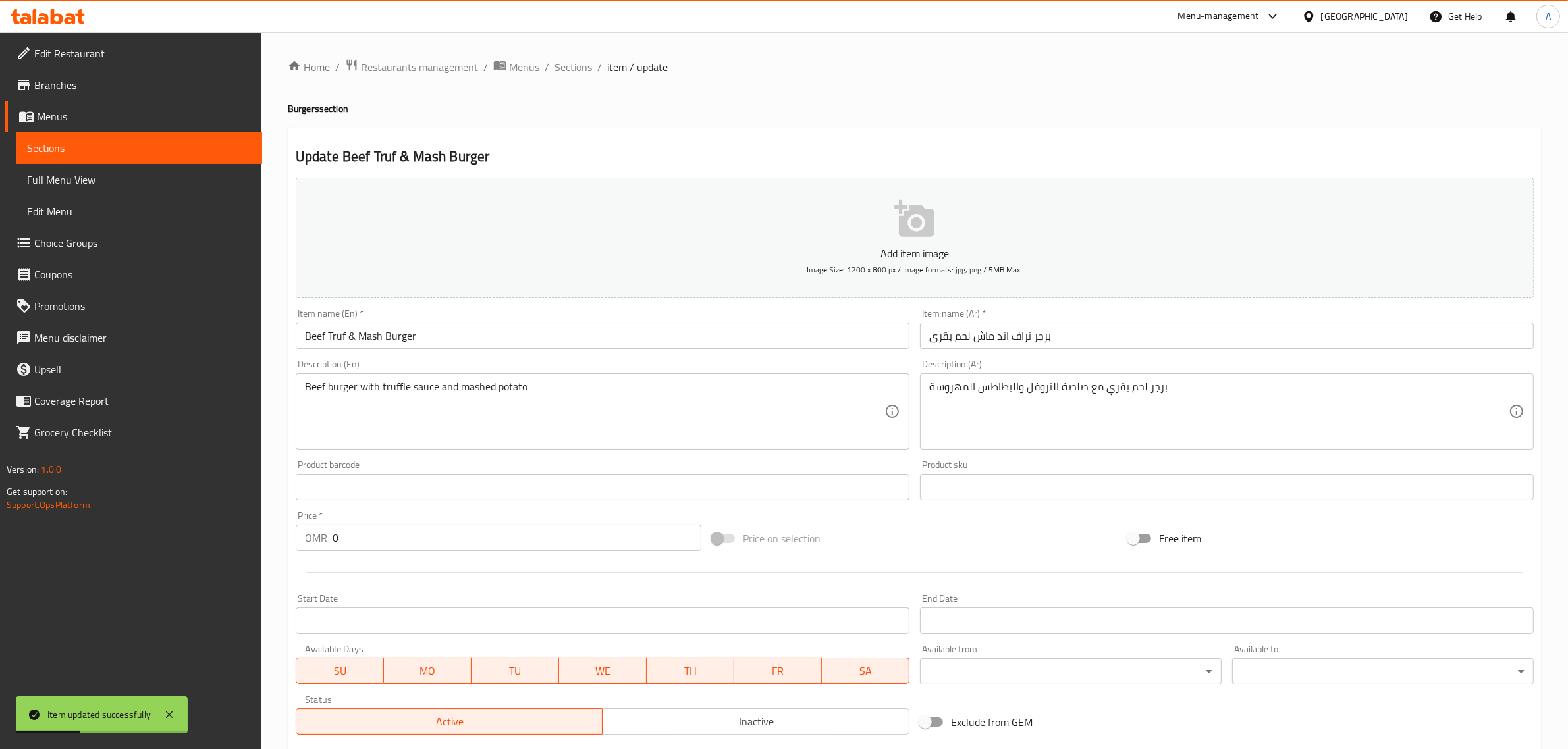
click at [585, 94] on div "Home / Restaurants management / Menus / Sections / item / update Burgers sectio…" at bounding box center [914, 496] width 1253 height 875
click at [573, 59] on span "Sections" at bounding box center [573, 67] width 38 height 16
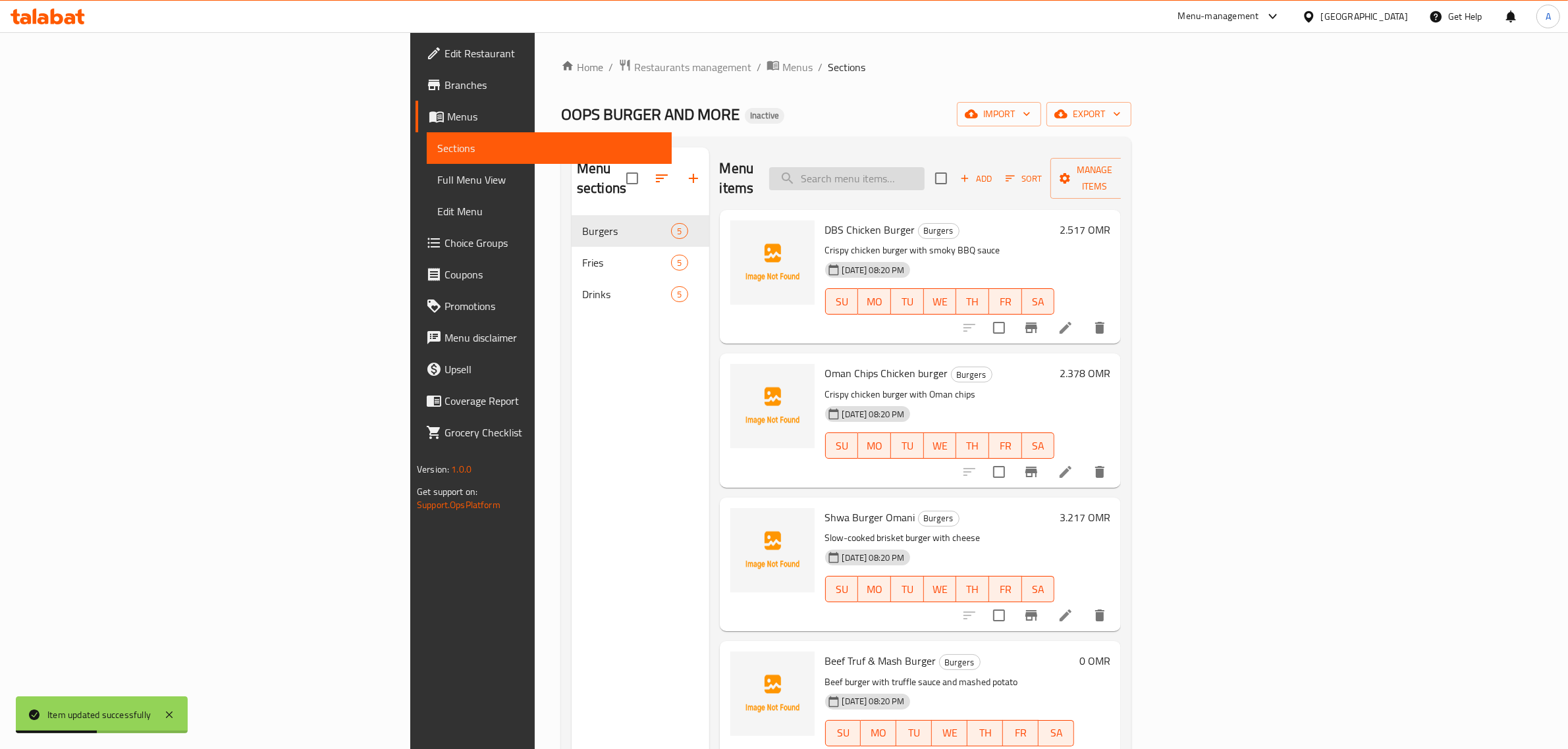
drag, startPoint x: 1015, startPoint y: 162, endPoint x: 1021, endPoint y: 166, distance: 7.2
click at [1021, 166] on div "Menu items Add Sort Manage items" at bounding box center [920, 178] width 402 height 62
click at [924, 168] on input "search" at bounding box center [846, 178] width 155 height 23
paste input "Shwa Burger Omani"
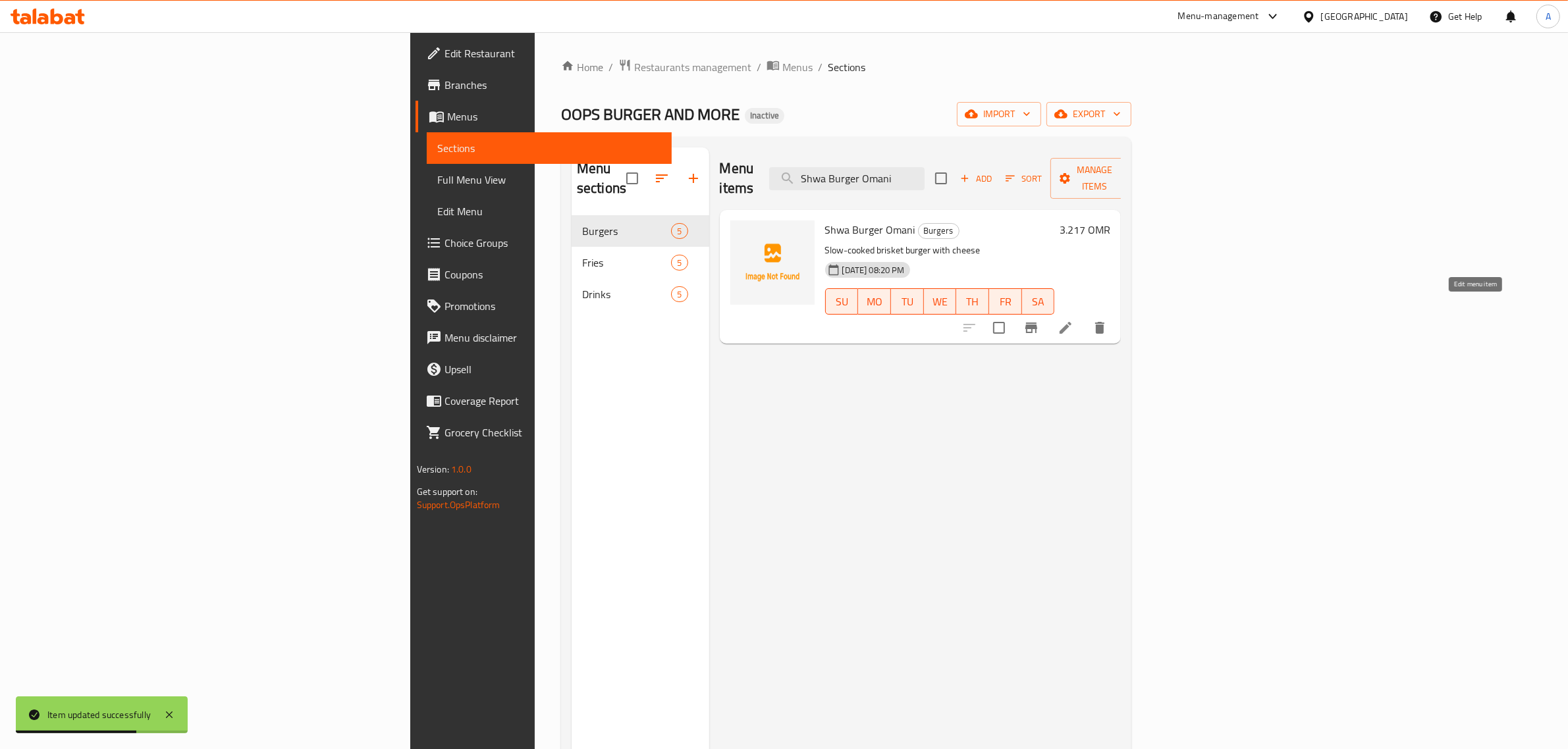
type input "Shwa Burger Omani"
click at [1073, 320] on icon at bounding box center [1065, 328] width 16 height 16
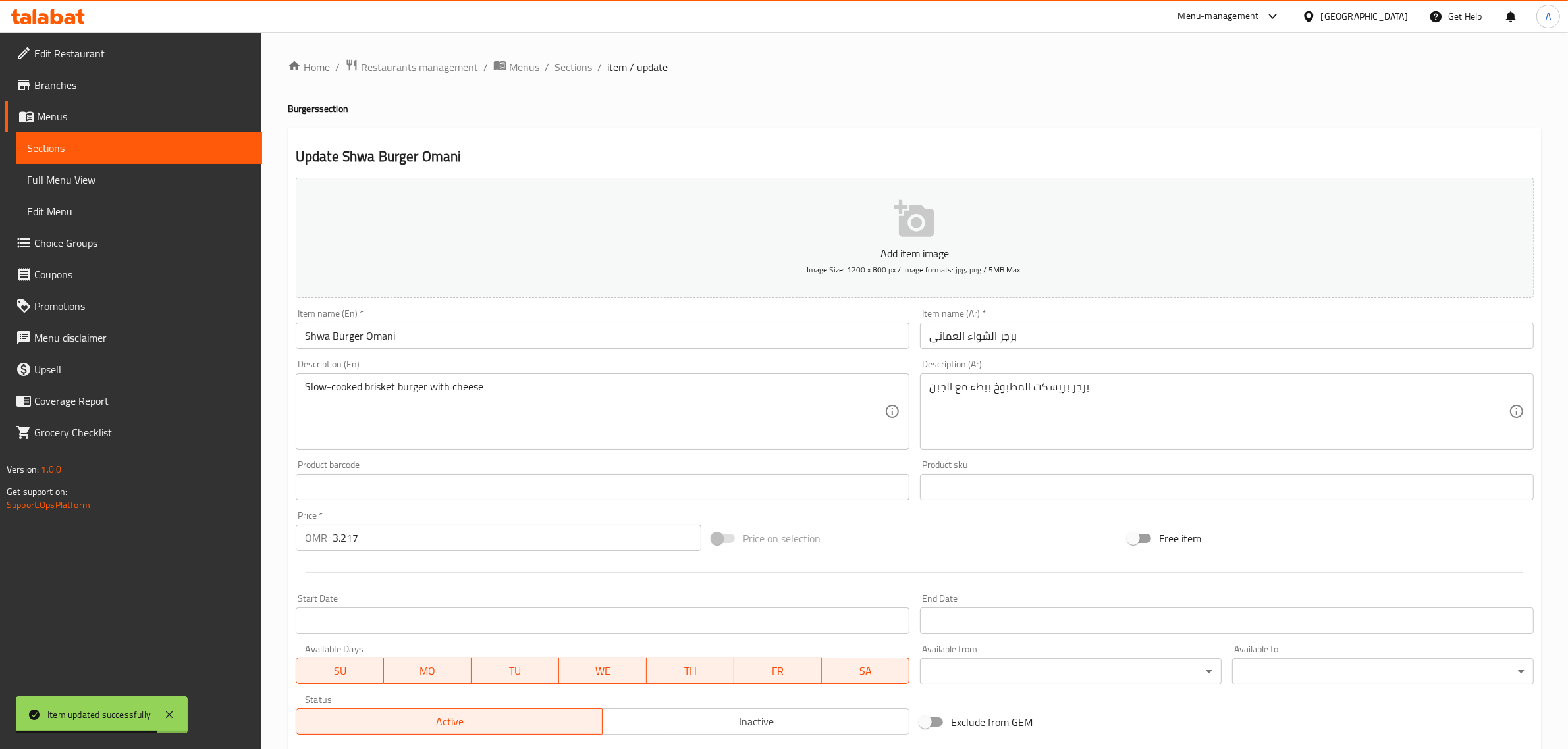
click at [395, 340] on input "Shwa Burger Omani" at bounding box center [602, 335] width 613 height 27
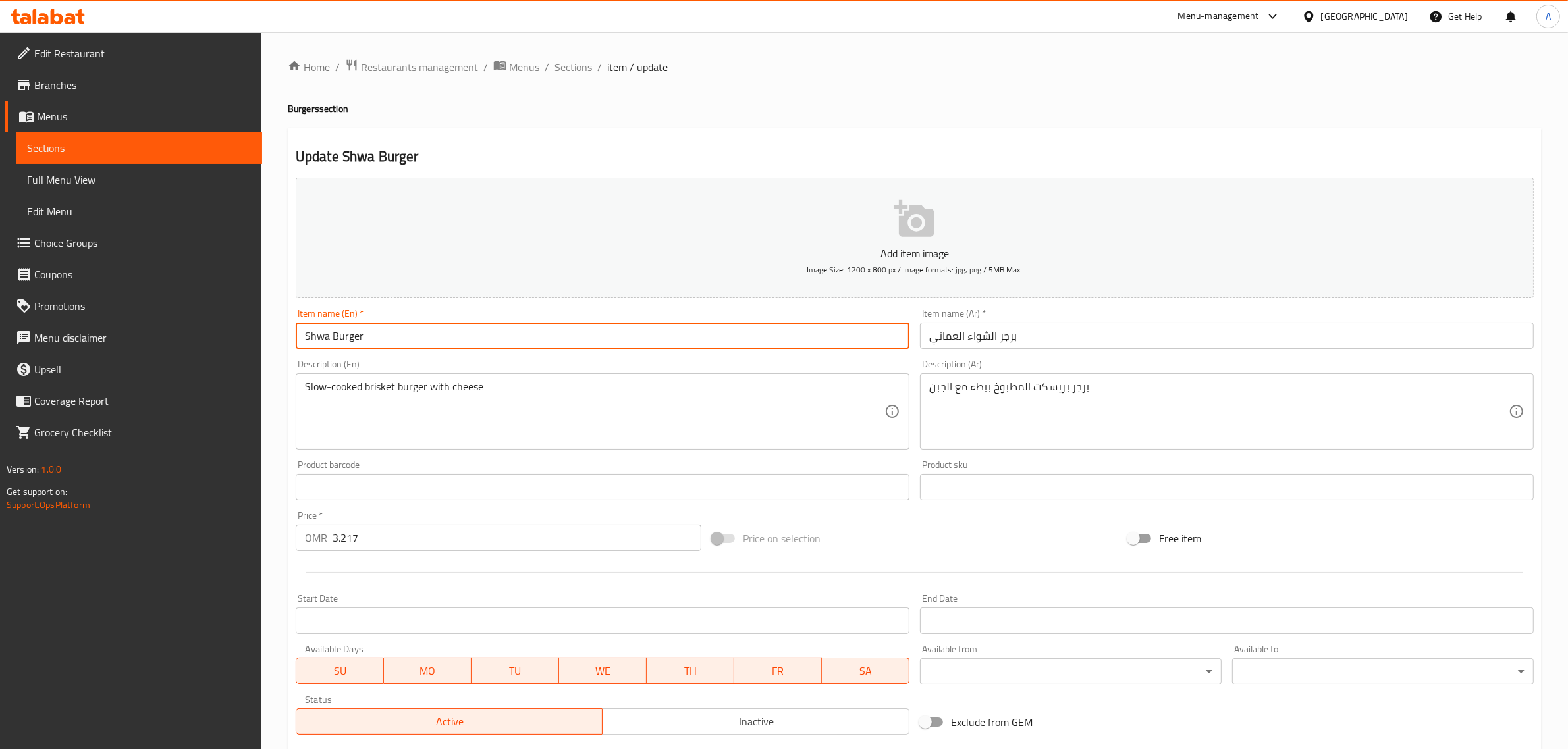
click at [300, 339] on input "Shwa Burger" at bounding box center [602, 335] width 613 height 27
paste input "Omani"
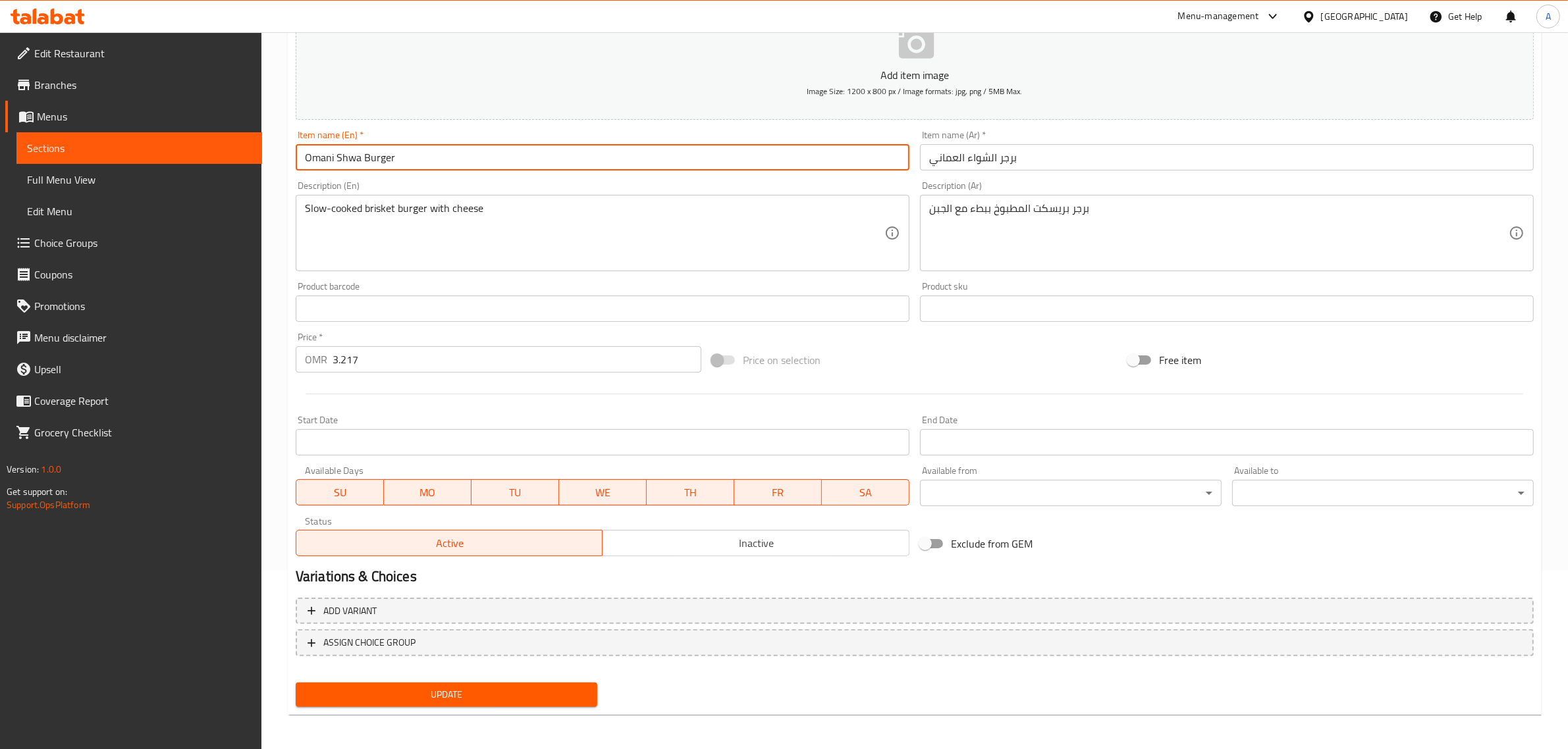
type input "Omani Shwa Burger"
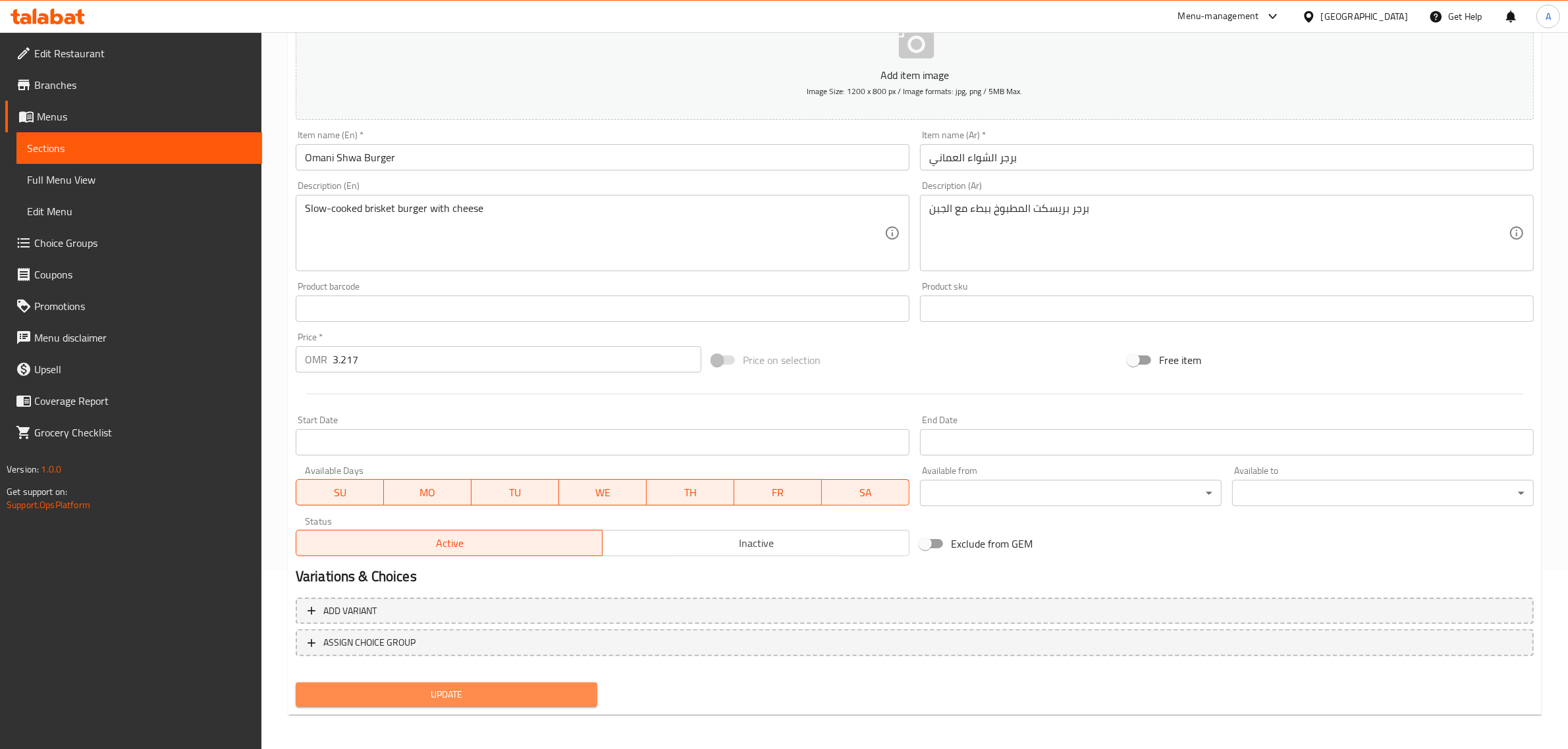
click at [446, 690] on span "Update" at bounding box center [446, 695] width 281 height 17
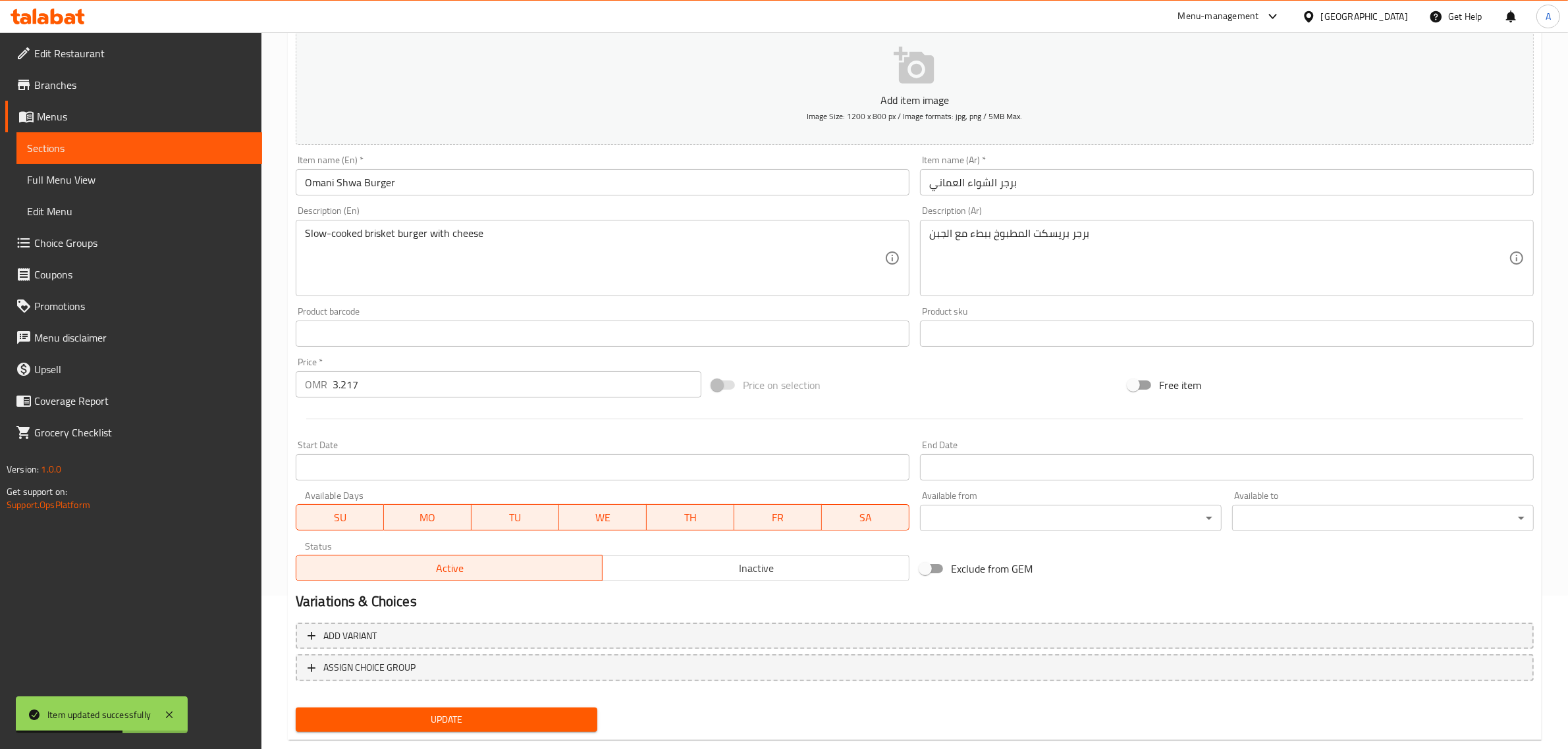
scroll to position [0, 0]
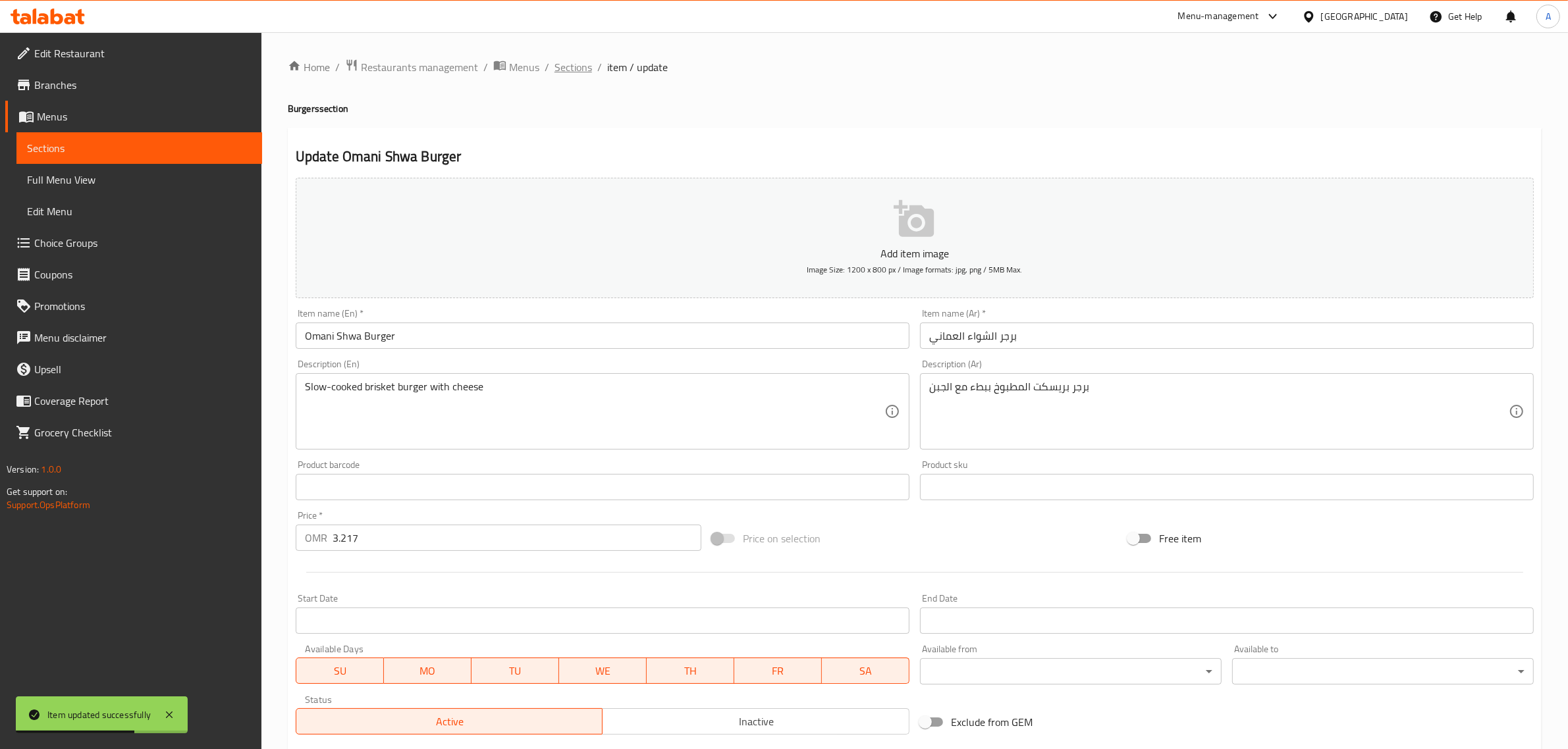
click at [588, 59] on span "Sections" at bounding box center [573, 67] width 38 height 16
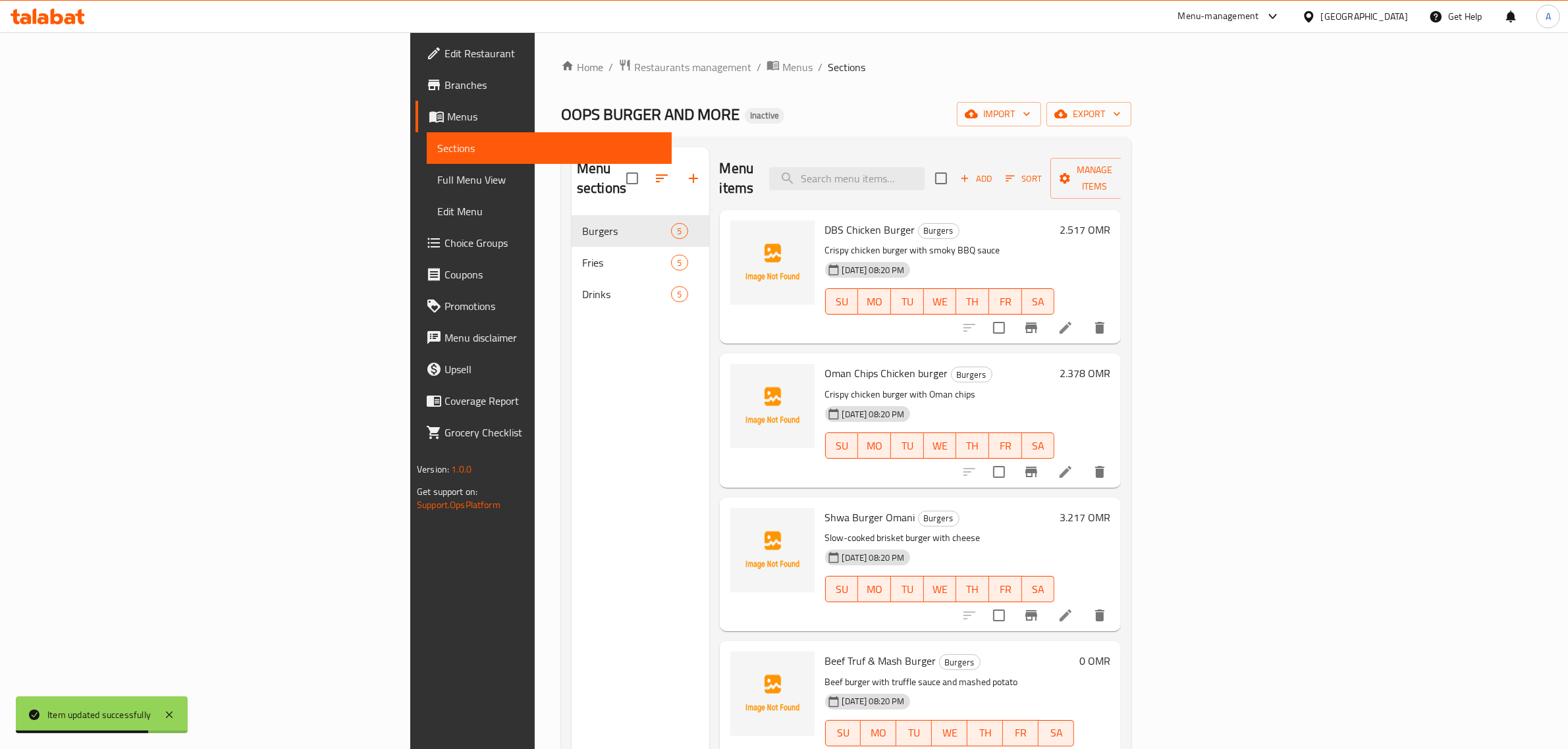
click at [1039, 182] on div "Menu items Add Sort Manage items" at bounding box center [920, 178] width 402 height 62
click at [924, 167] on input "search" at bounding box center [846, 178] width 155 height 23
paste input "Tangy passion fruit mojito"
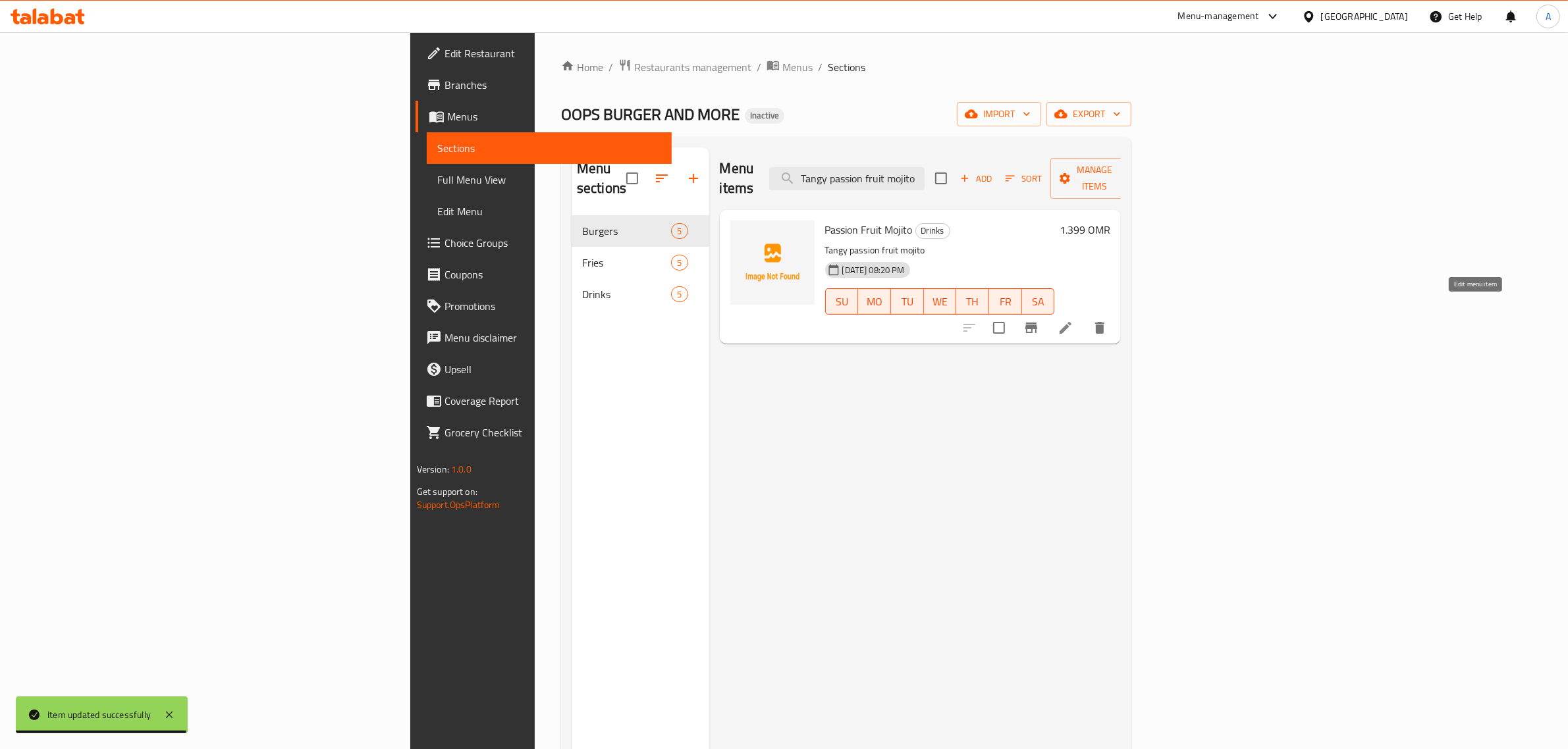
type input "Tangy passion fruit mojito"
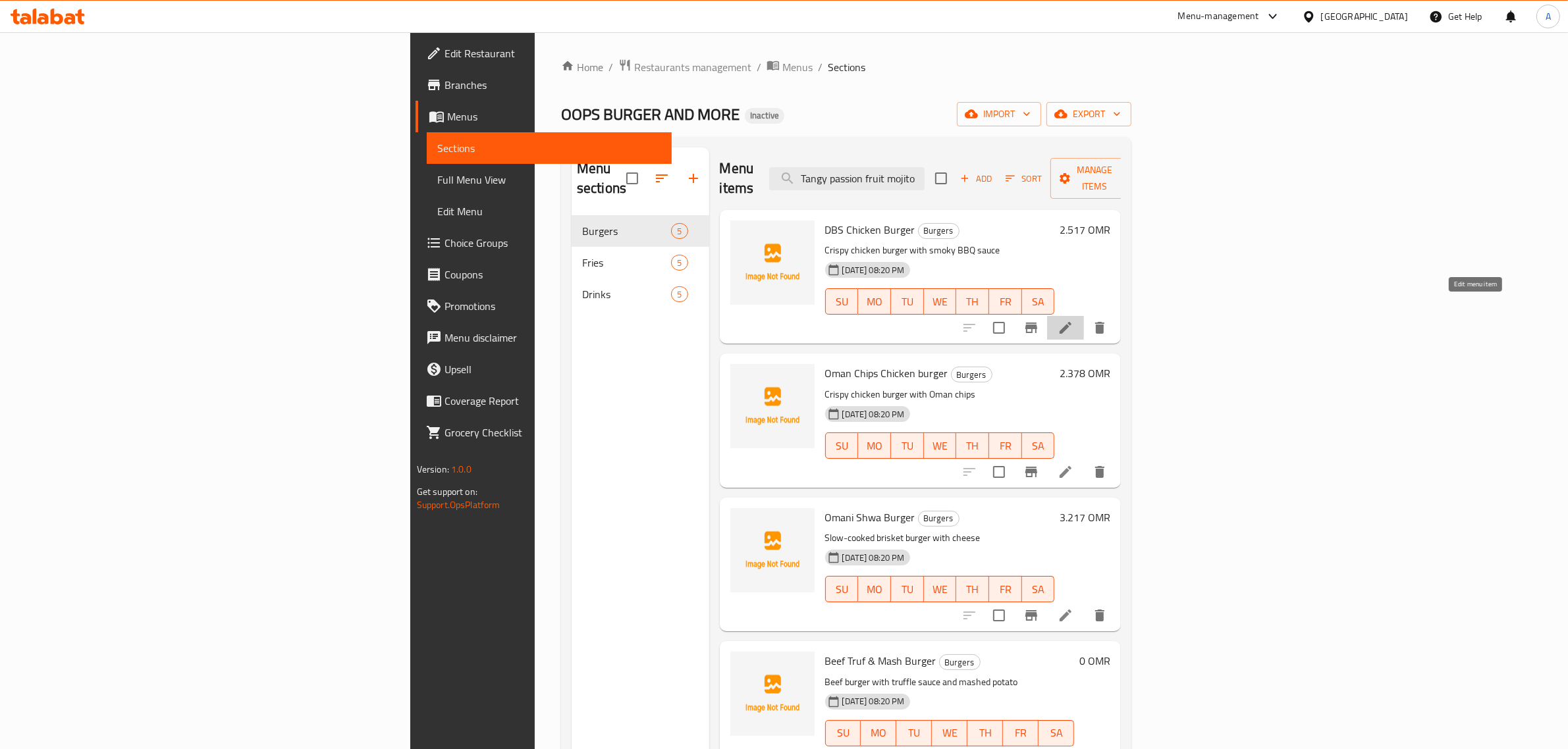
click at [1073, 320] on icon at bounding box center [1065, 328] width 16 height 16
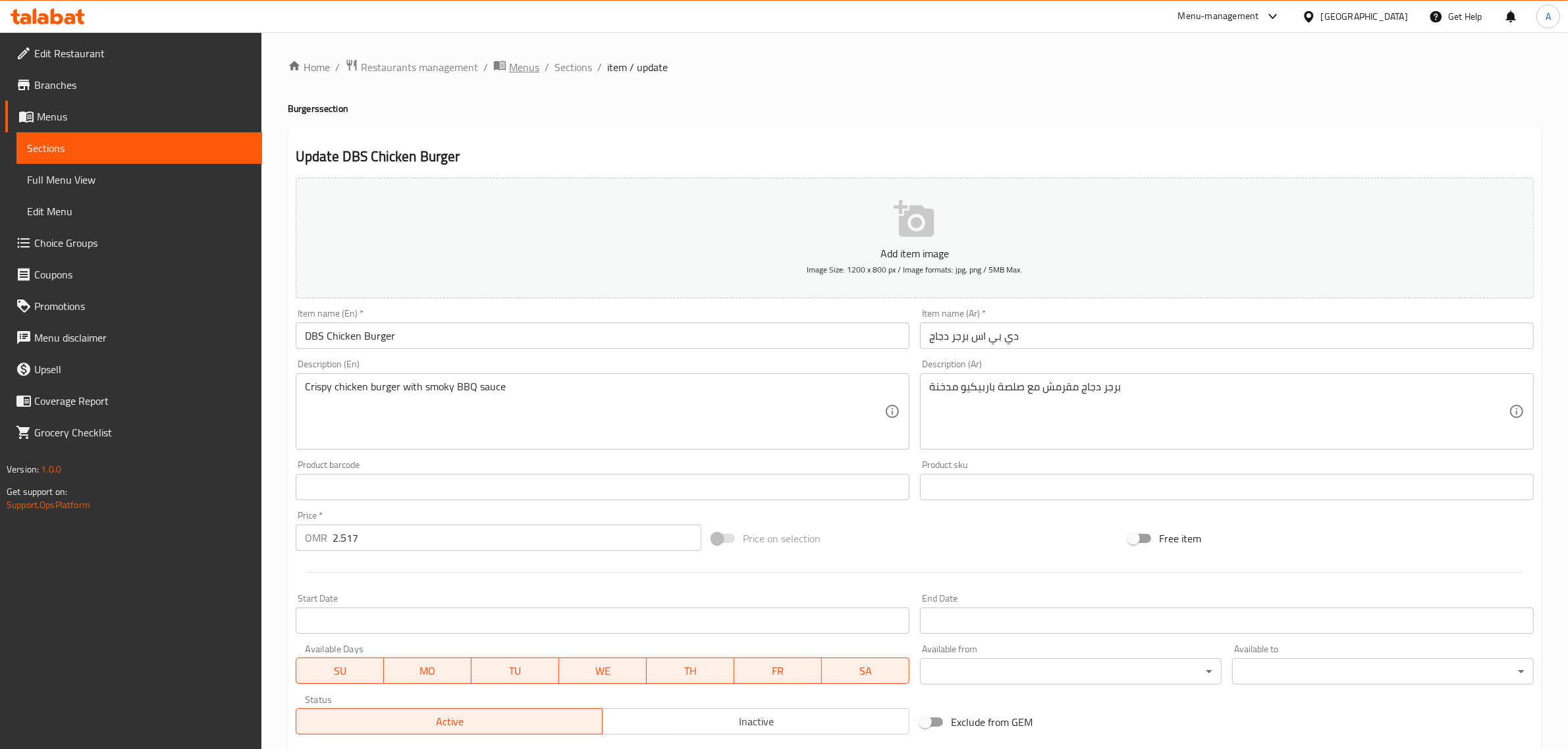
click at [536, 62] on span "Menus" at bounding box center [523, 67] width 31 height 16
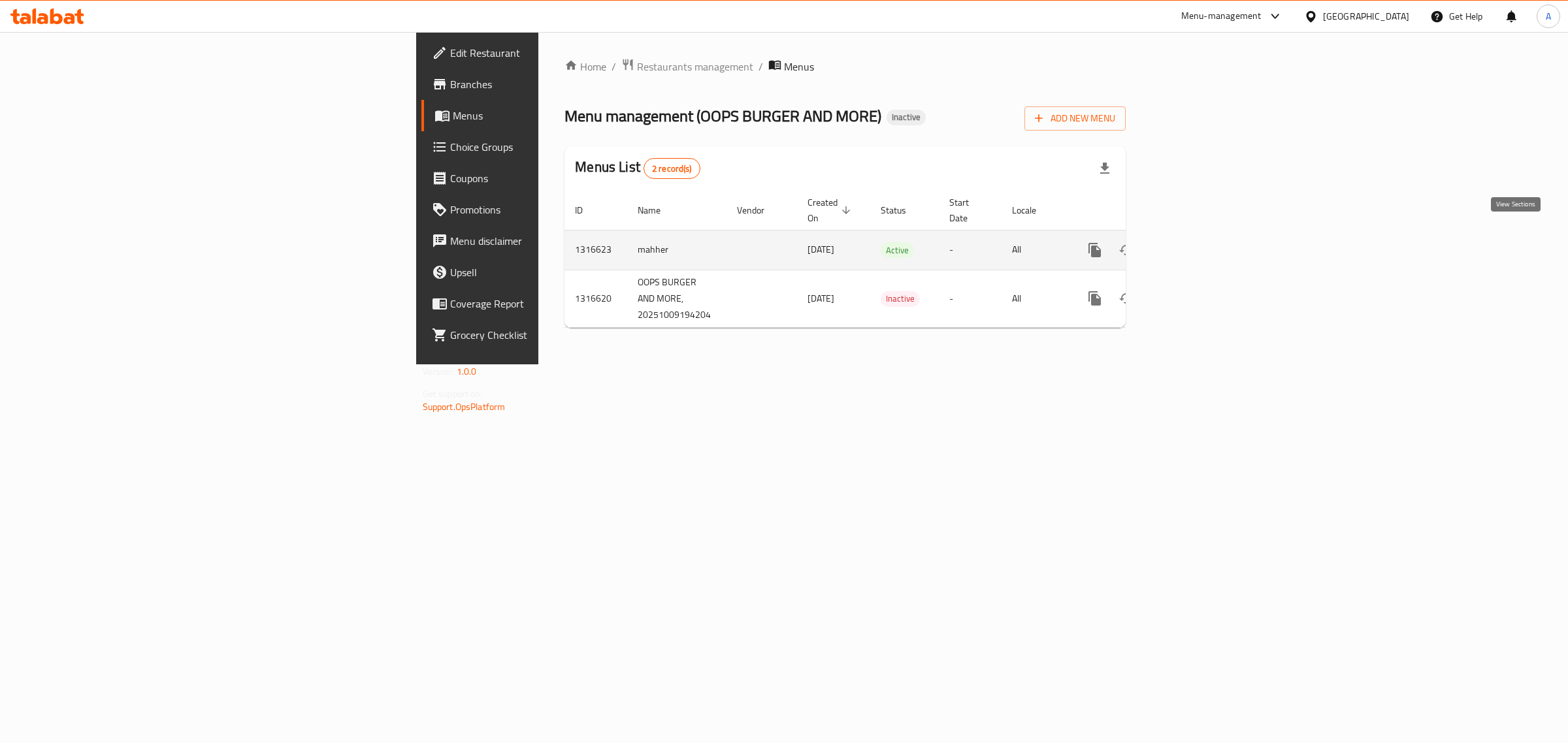
click at [1197, 242] on icon "enhanced table" at bounding box center [1189, 250] width 16 height 16
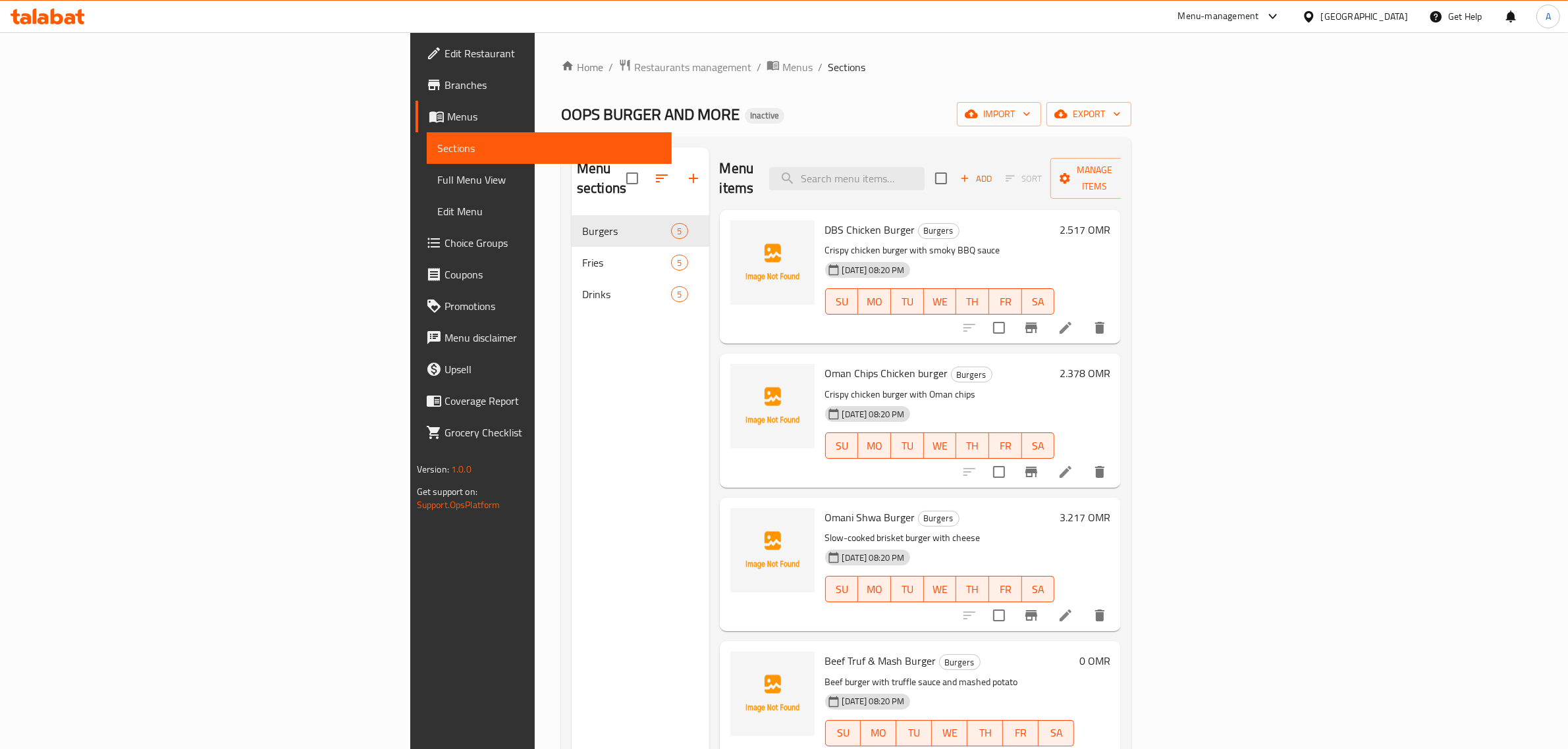
click at [1069, 185] on div "Menu items Add Sort Manage items" at bounding box center [920, 178] width 402 height 62
click at [924, 167] on input "search" at bounding box center [846, 178] width 155 height 23
paste input "Tangy passion fruit mojito"
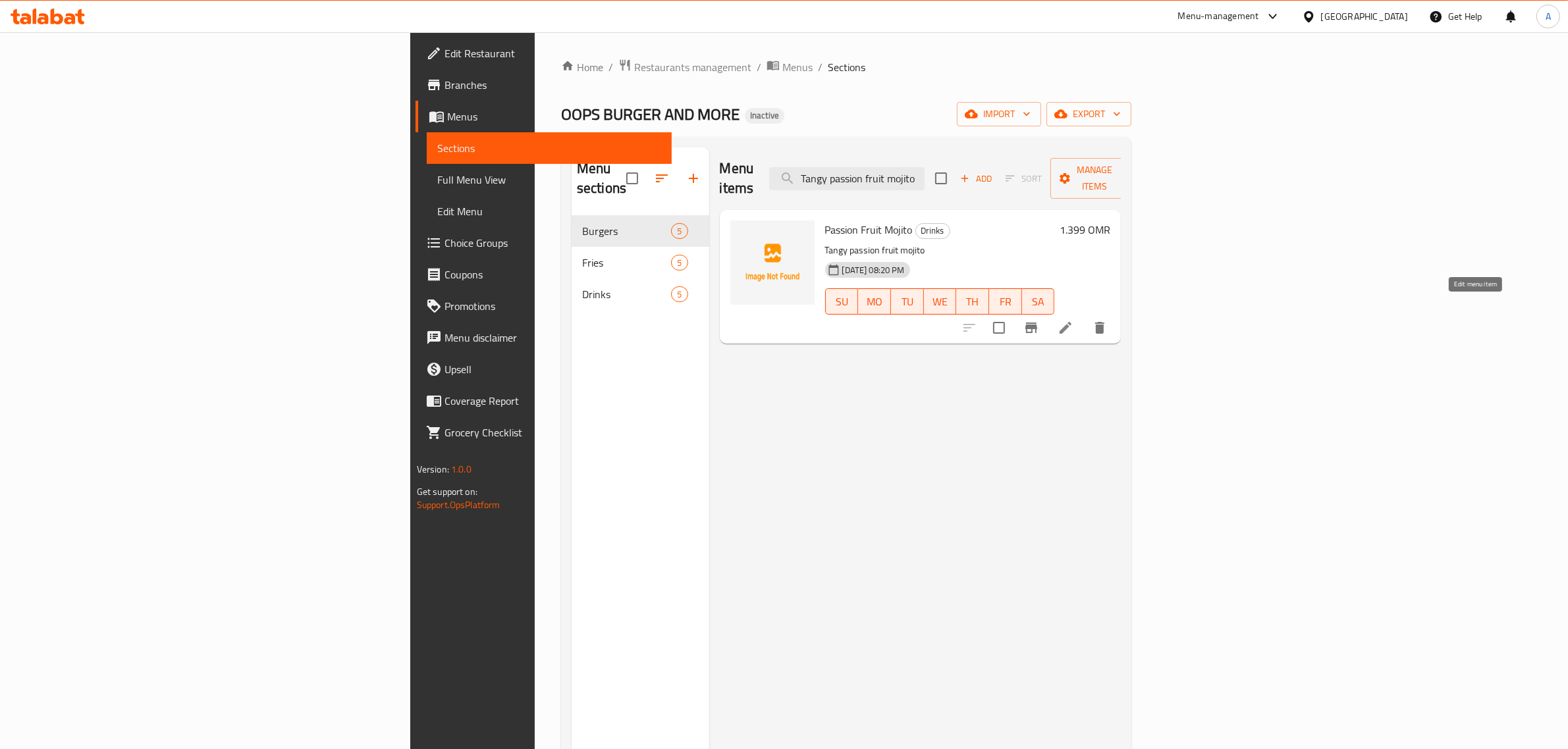
type input "Tangy passion fruit mojito"
click at [1073, 320] on icon at bounding box center [1065, 328] width 16 height 16
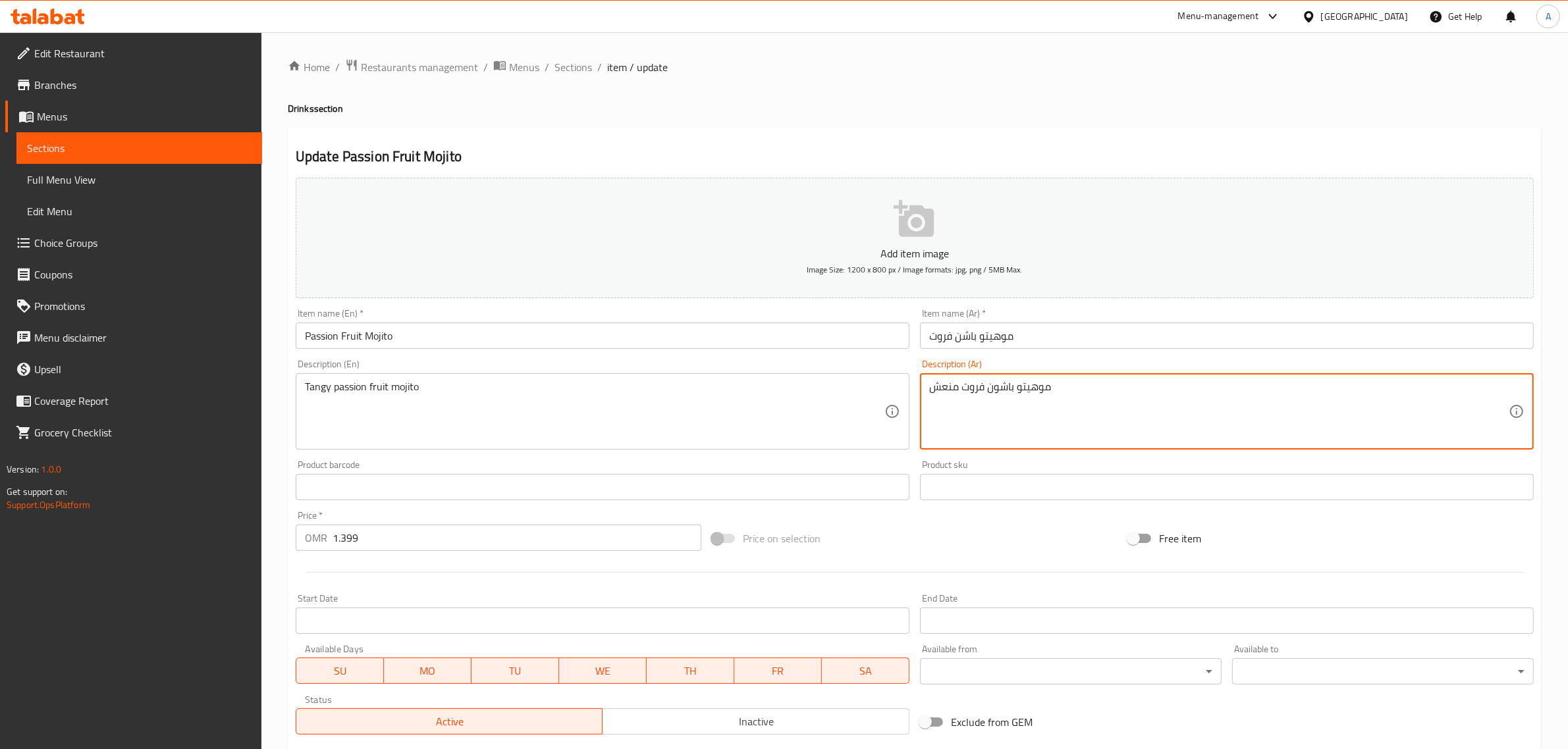
click at [952, 397] on textarea "موهيتو باشون فروت منعش" at bounding box center [1219, 412] width 580 height 62
type textarea "موهيتو باشون فروت تانجي"
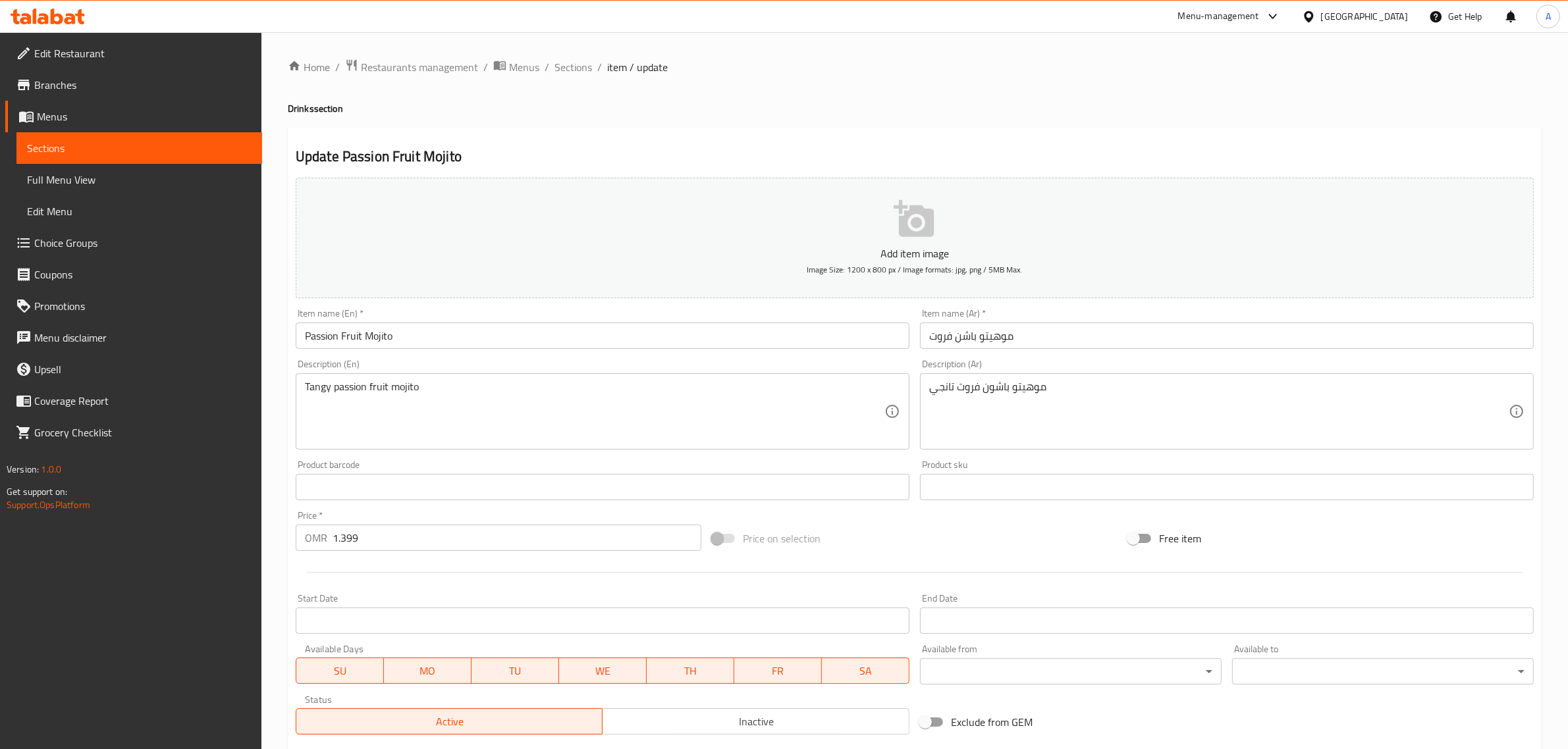
click at [920, 400] on div "موهيتو باشون فروت تانجي Description (Ar)" at bounding box center [1227, 411] width 613 height 76
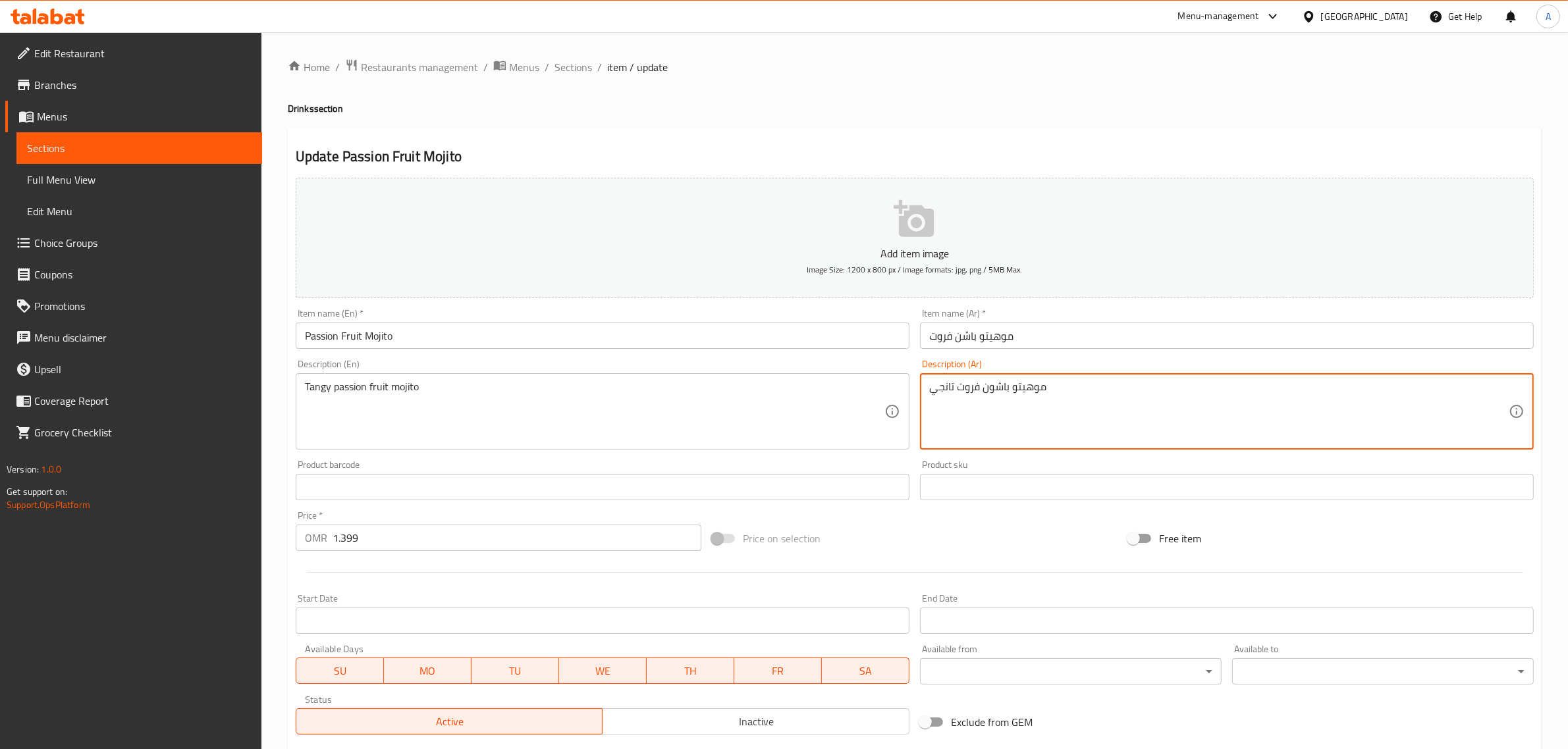
scroll to position [178, 0]
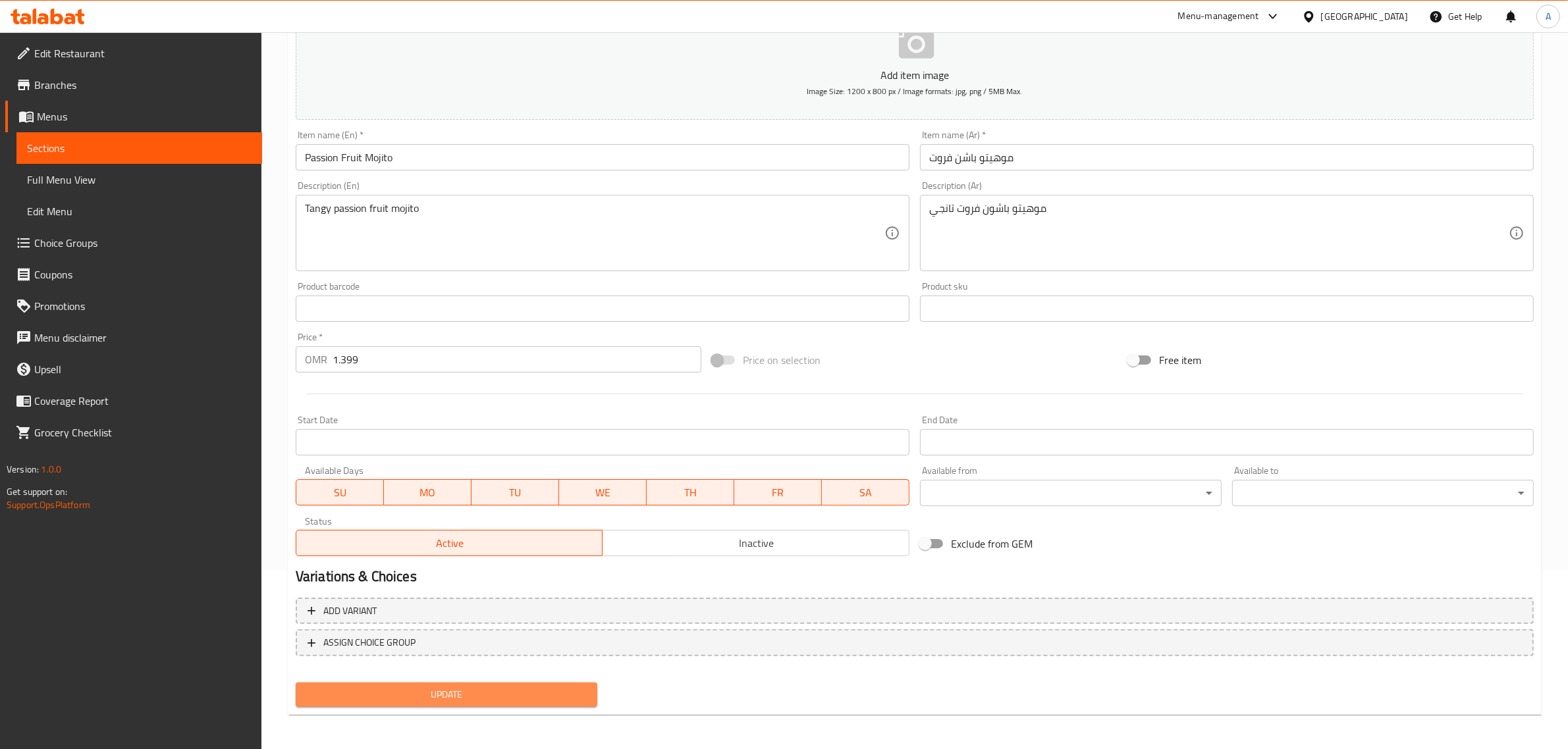
click at [574, 683] on button "Update" at bounding box center [446, 695] width 302 height 25
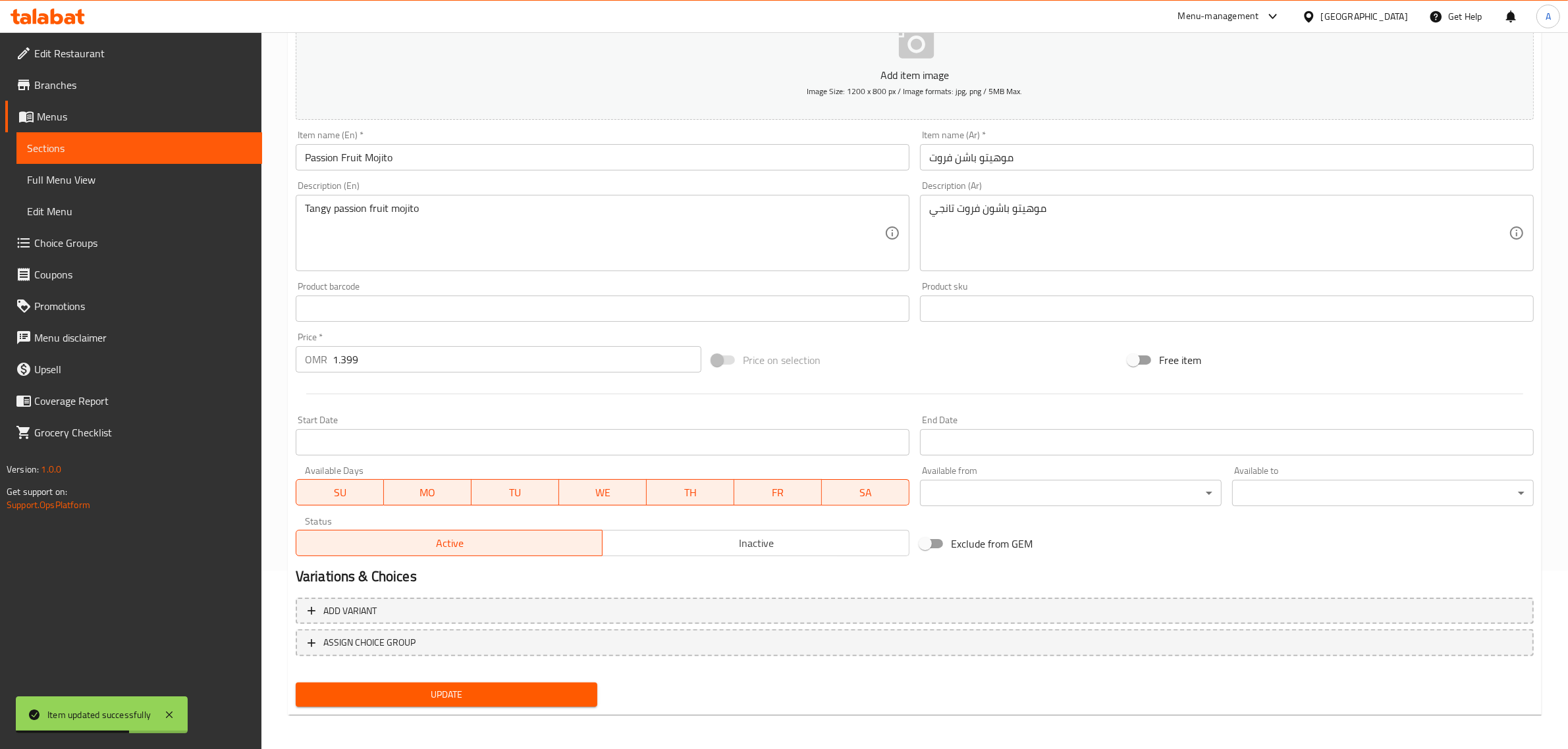
scroll to position [0, 0]
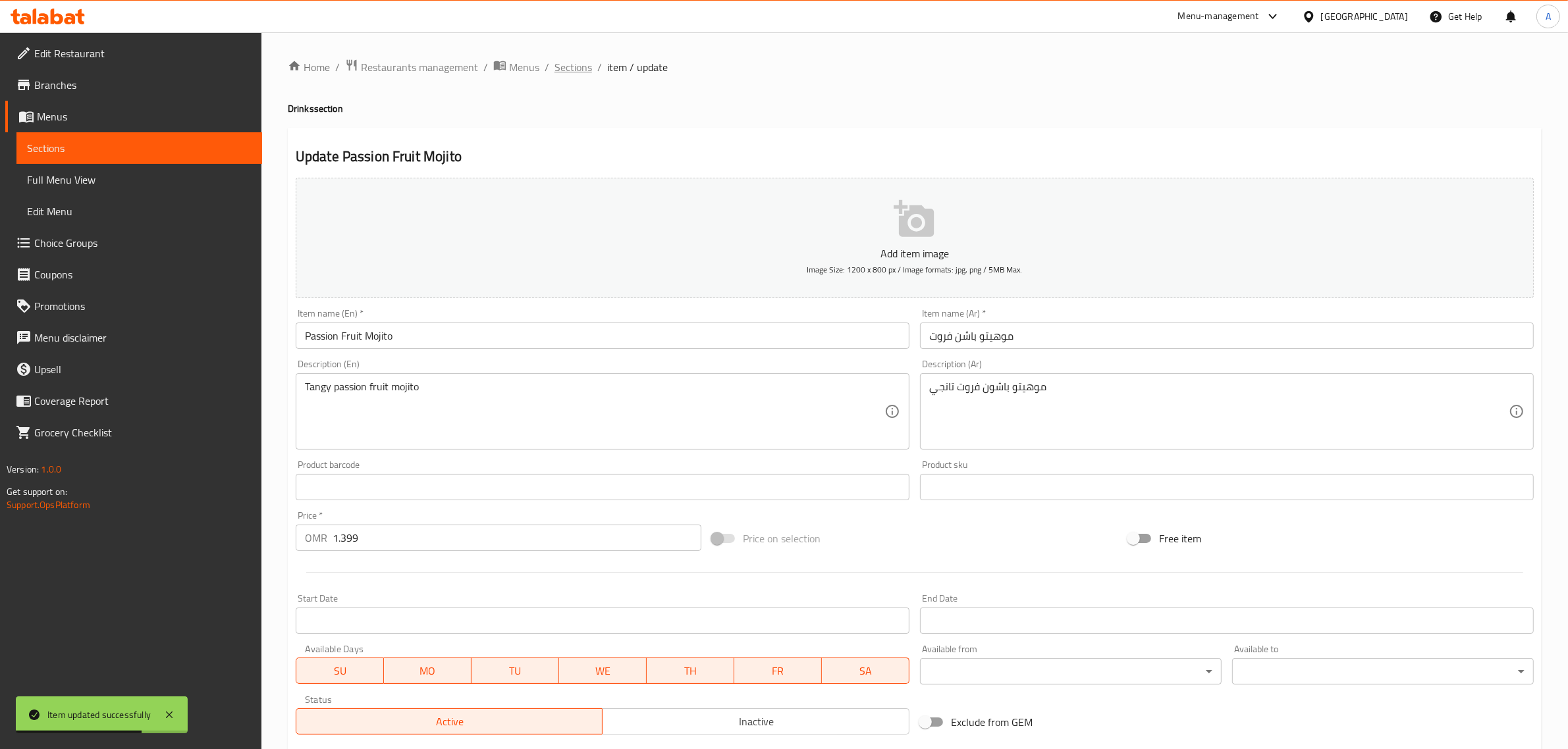
click at [587, 64] on span "Sections" at bounding box center [573, 67] width 38 height 16
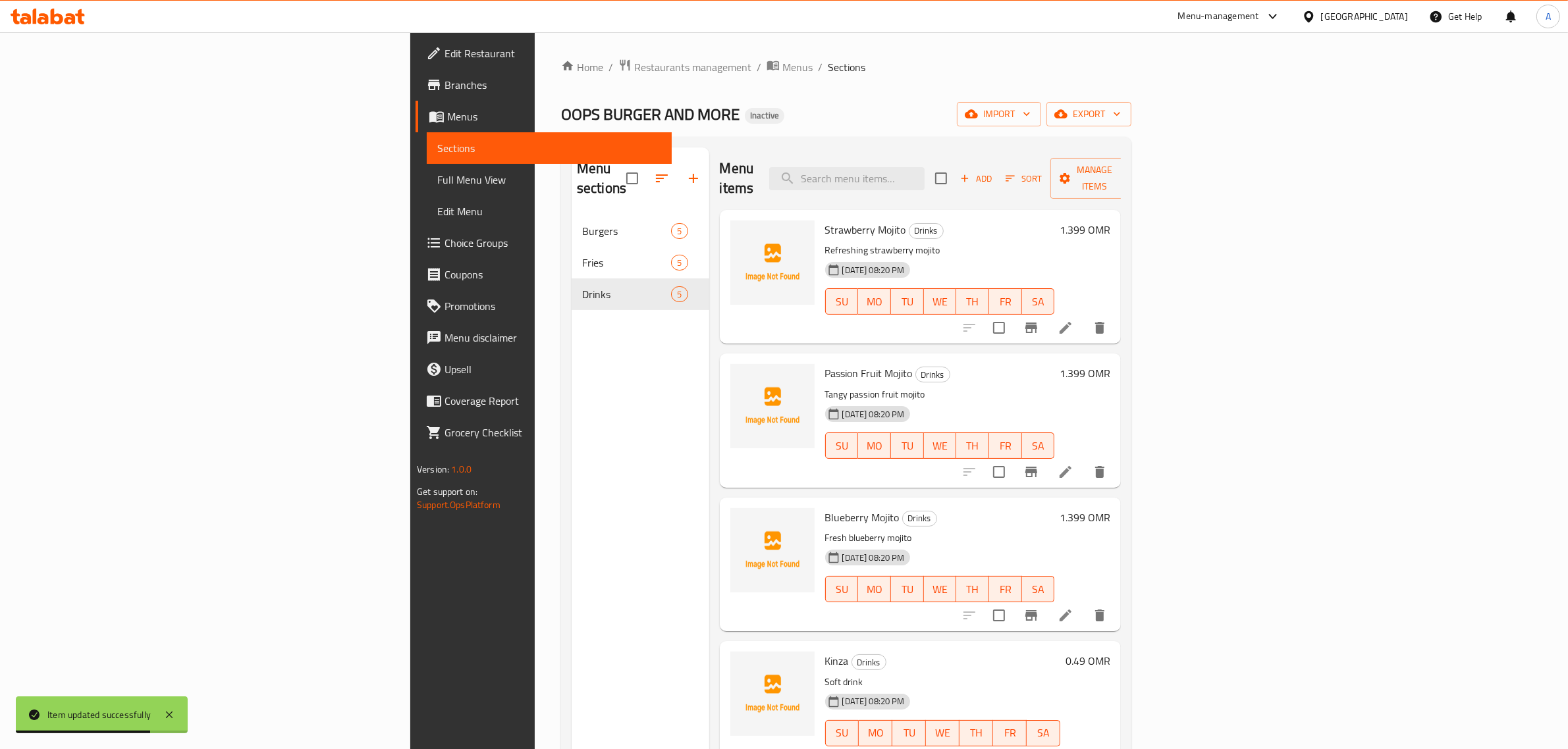
click at [1029, 136] on div "Home / Restaurants management / Menus / Sections OOPS BURGER AND MORE Inactive …" at bounding box center [846, 483] width 570 height 849
click at [924, 167] on input "search" at bounding box center [846, 178] width 155 height 23
paste input "Water"
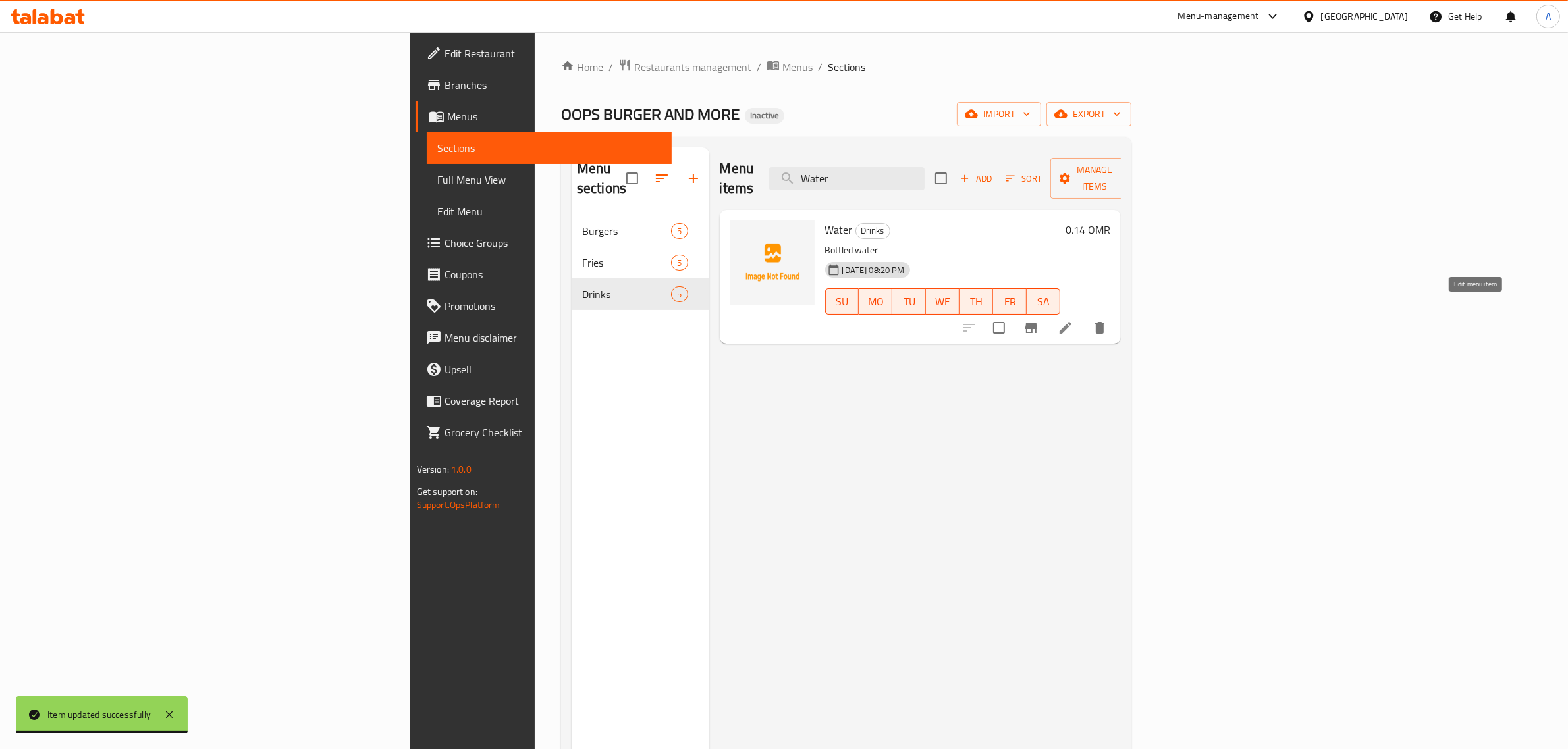
type input "Water"
click at [1073, 320] on icon at bounding box center [1065, 328] width 16 height 16
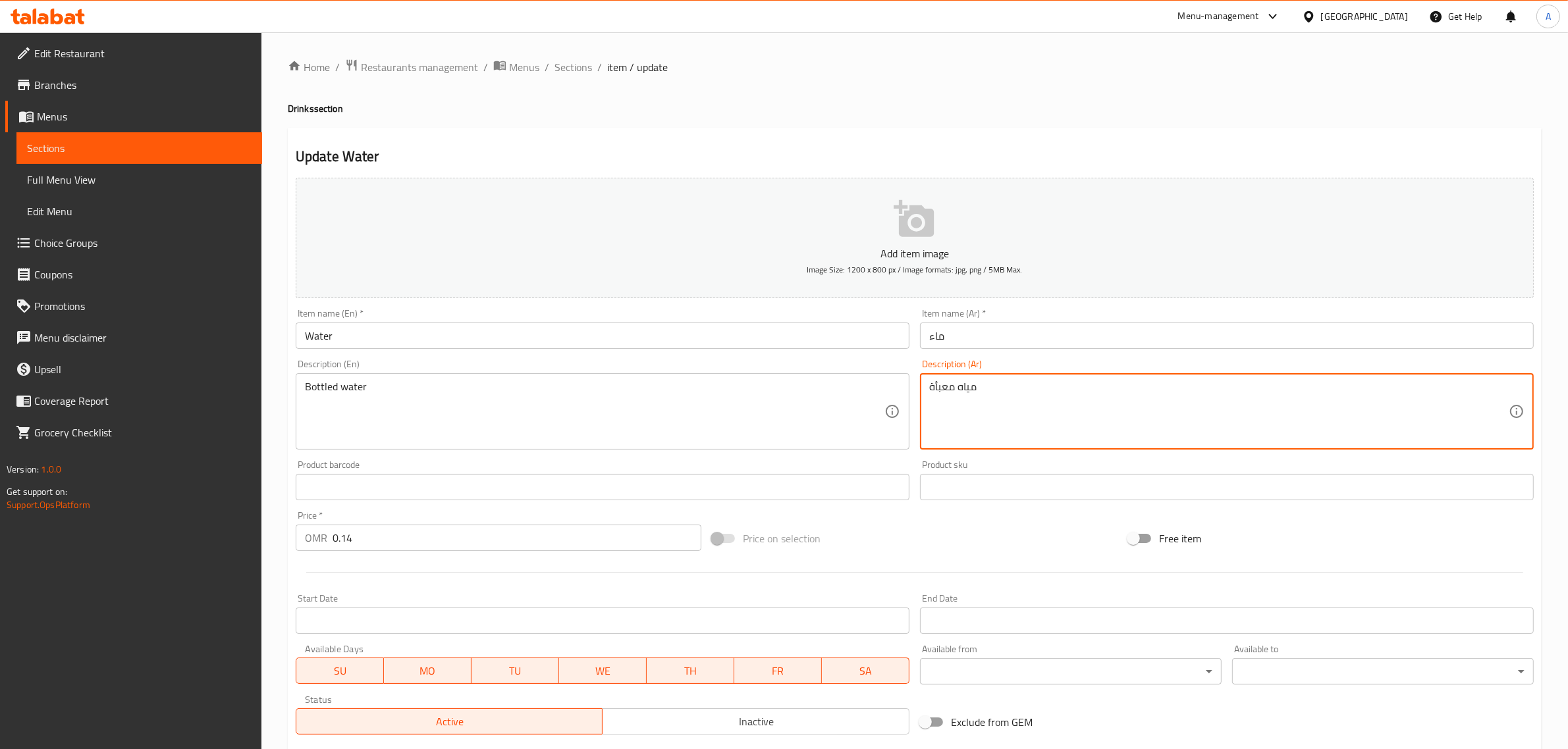
paste textarea "زجاجات"
click at [955, 390] on textarea "مياه معبأة زجاجات" at bounding box center [1219, 412] width 580 height 62
click at [955, 387] on textarea "مياه معبأة زجاجات" at bounding box center [1219, 412] width 580 height 62
click at [958, 390] on textarea "مياه معبأة زجاجات" at bounding box center [1219, 412] width 580 height 62
paste textarea "في"
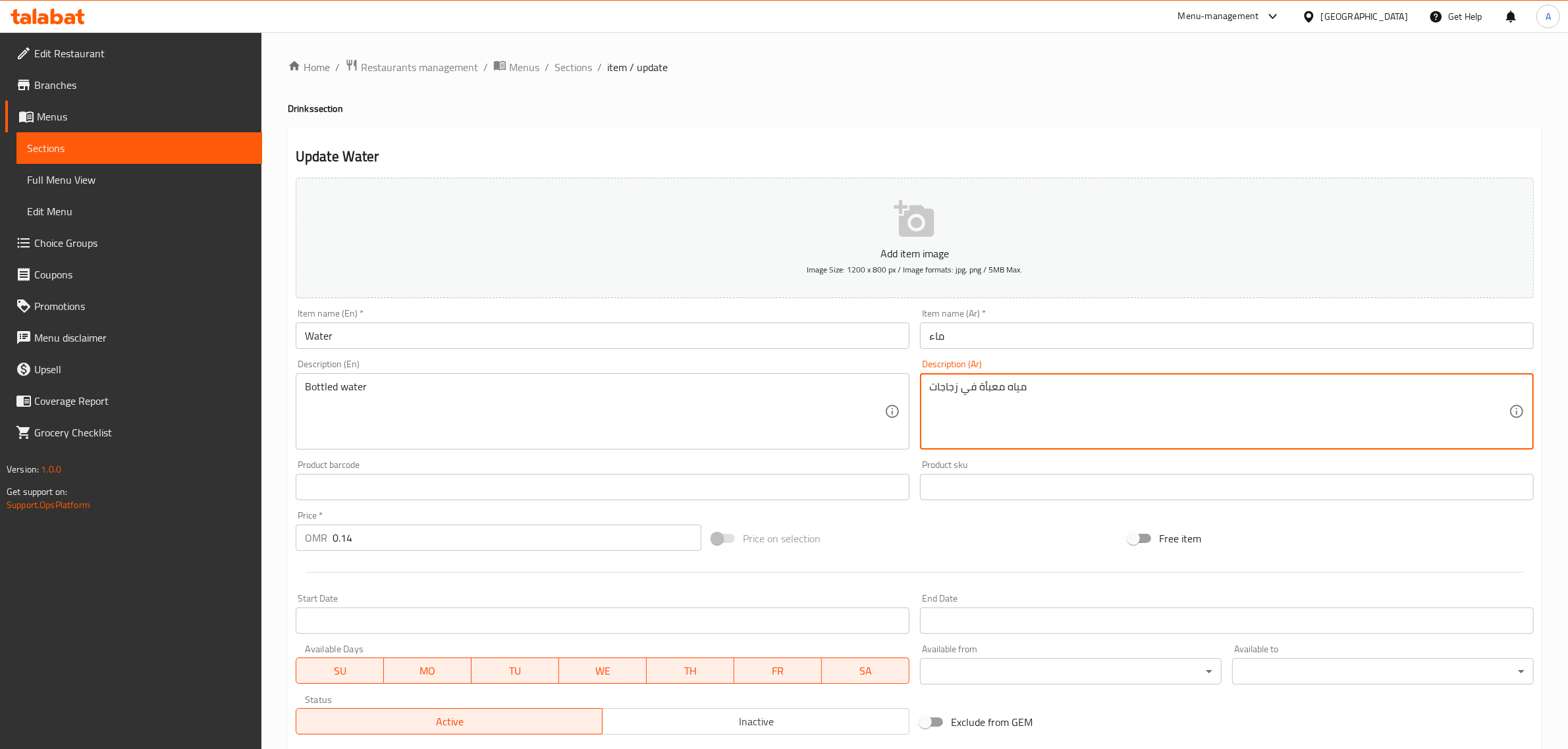
drag, startPoint x: 937, startPoint y: 391, endPoint x: 920, endPoint y: 383, distance: 18.8
click at [920, 387] on div "مياه معبأة في زجاجات Description (Ar)" at bounding box center [1227, 411] width 613 height 76
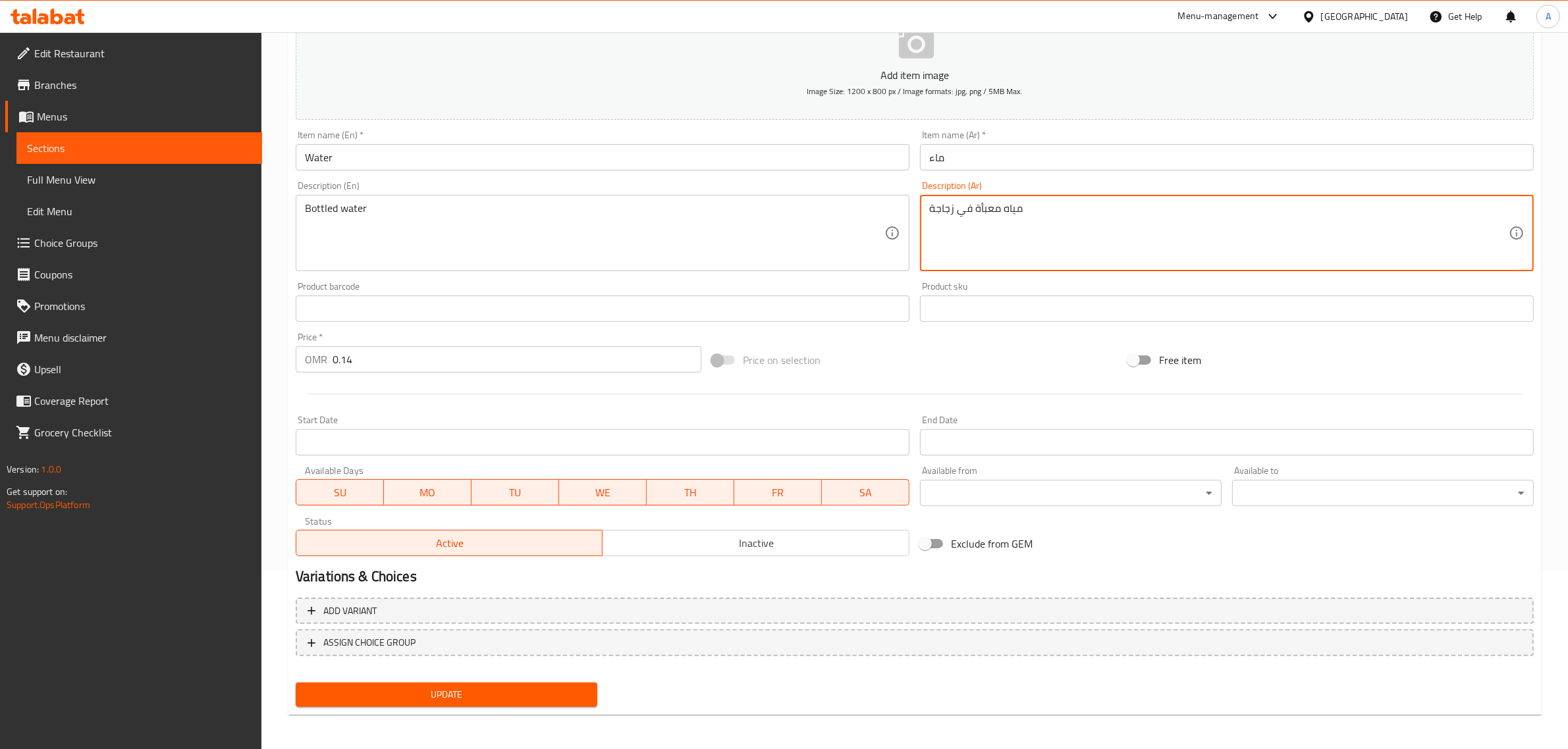
type textarea "مياه معبأة في زجاجة"
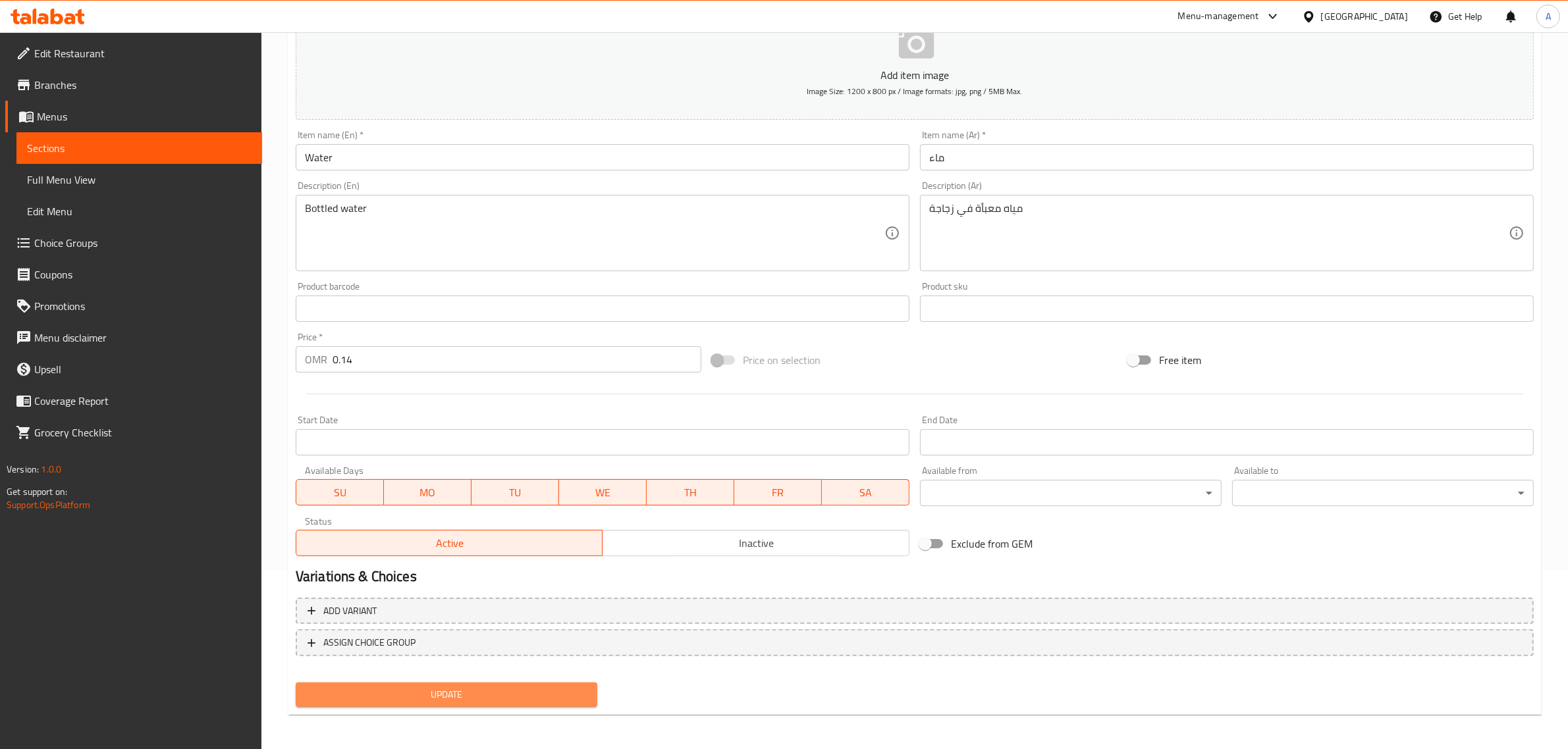
click at [432, 700] on span "Update" at bounding box center [446, 695] width 281 height 17
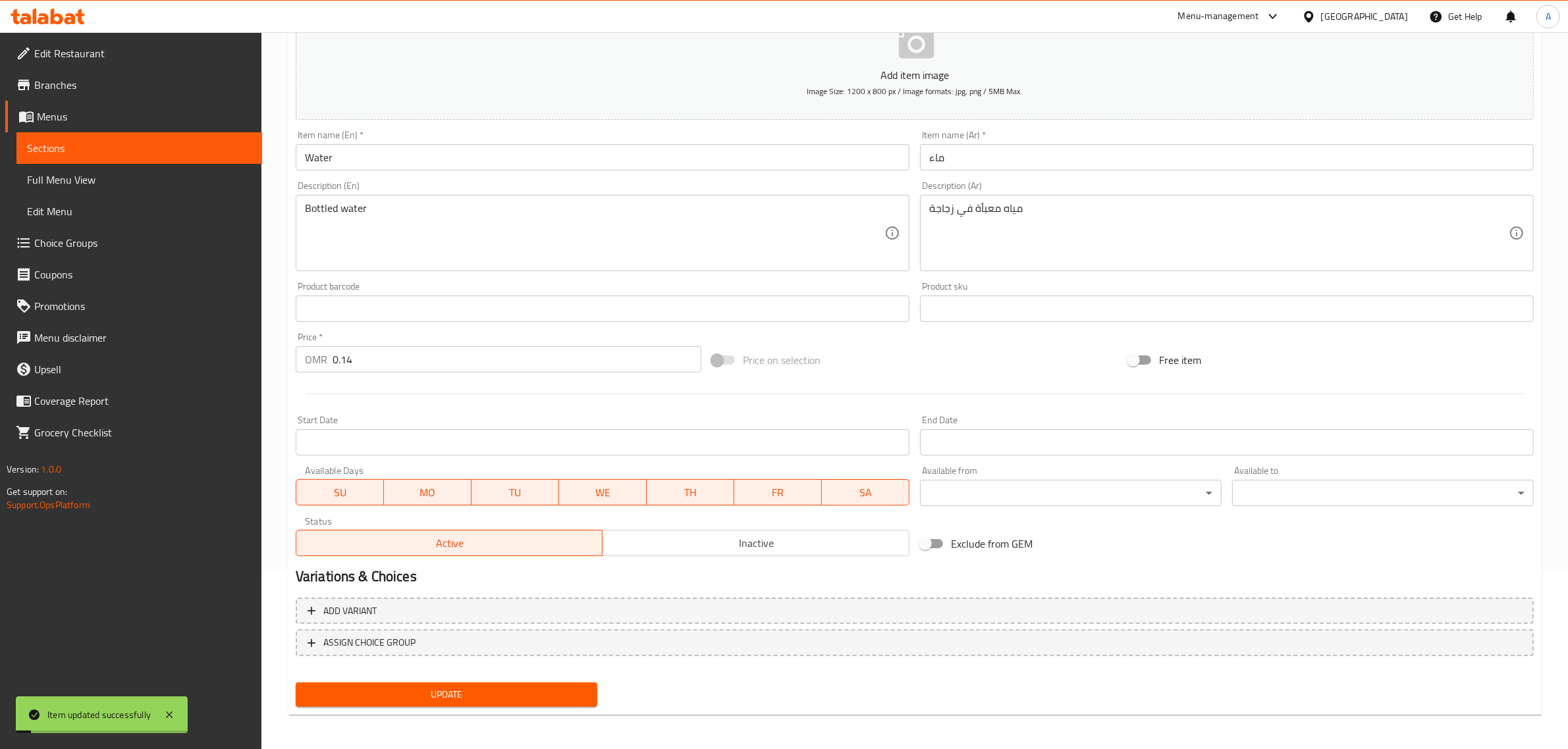
click at [105, 53] on span "Edit Restaurant" at bounding box center [143, 53] width 218 height 16
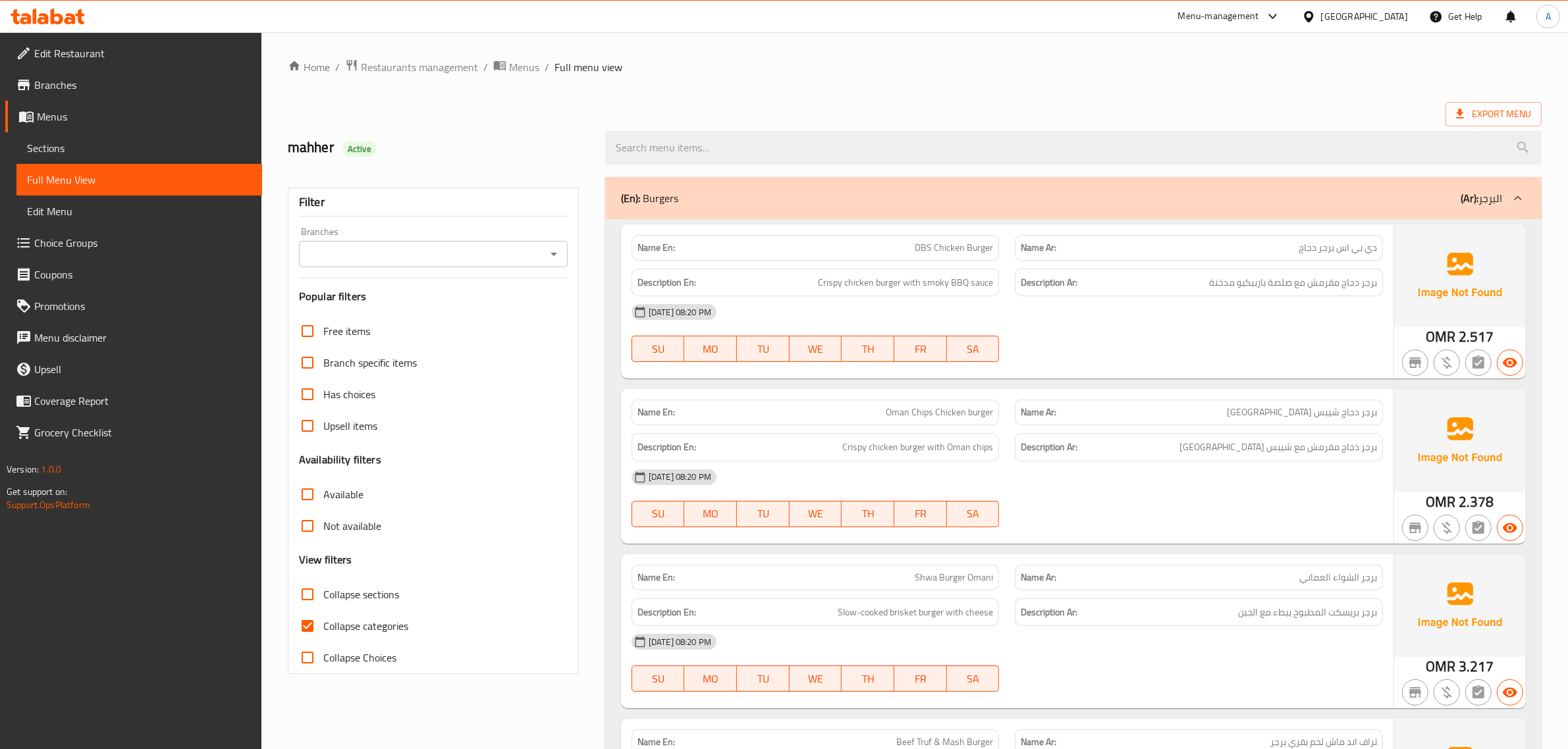
click at [342, 597] on span "Collapse sections" at bounding box center [361, 595] width 76 height 16
click at [323, 597] on input "Collapse sections" at bounding box center [308, 595] width 32 height 32
checkbox input "true"
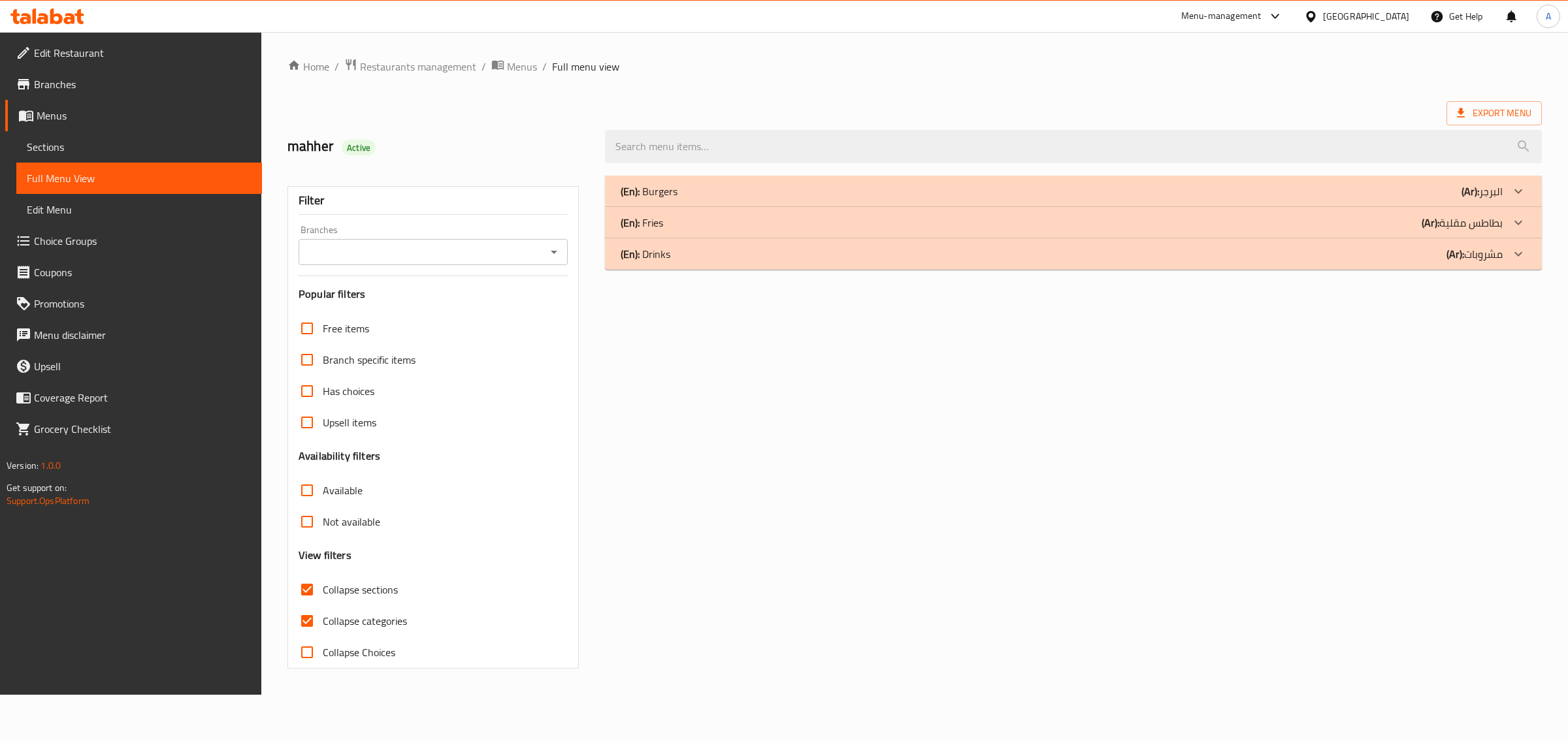
click at [322, 612] on input "Collapse categories" at bounding box center [307, 621] width 31 height 31
checkbox input "false"
click at [686, 181] on div "(En): Burgers (Ar): البرجر" at bounding box center [1073, 191] width 937 height 31
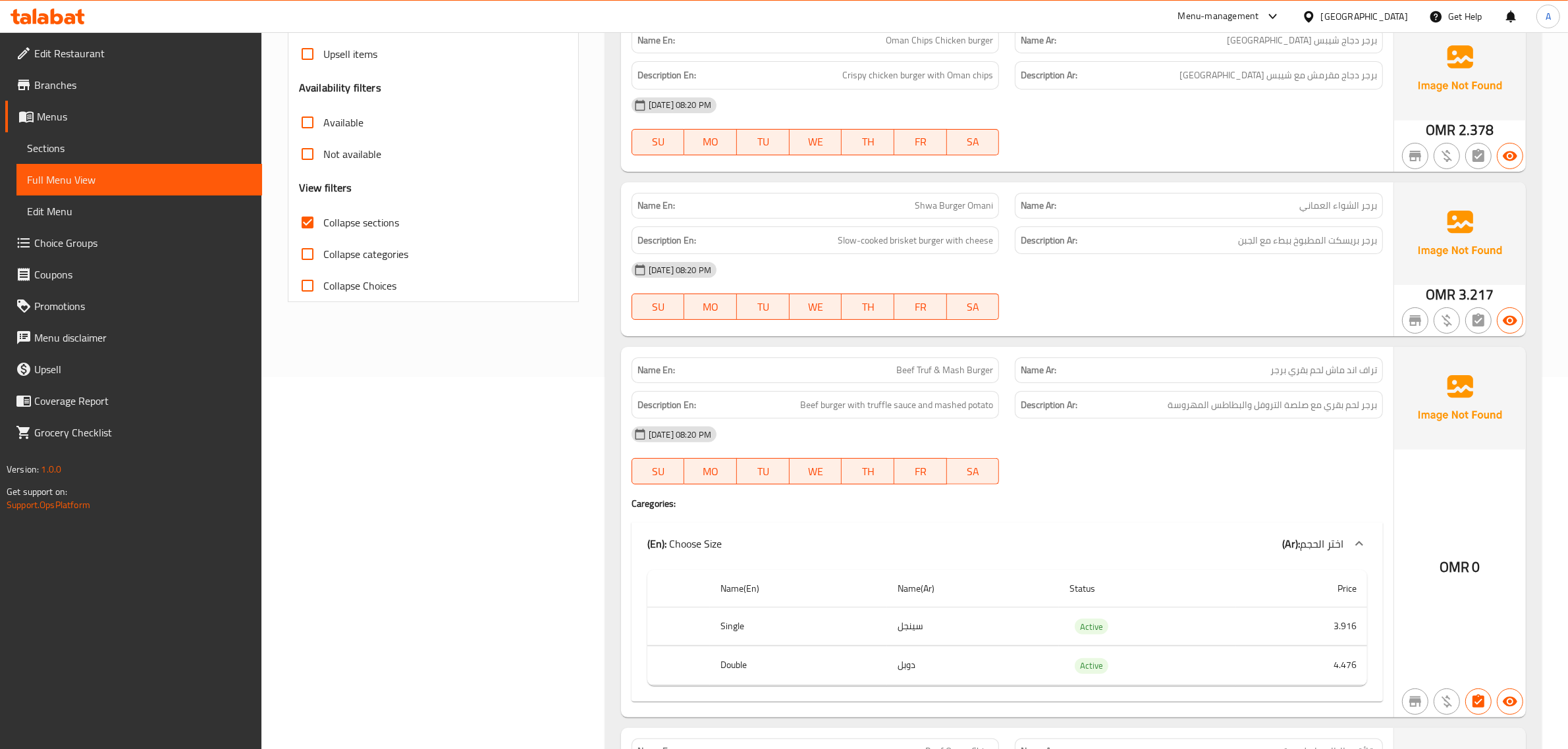
scroll to position [409, 0]
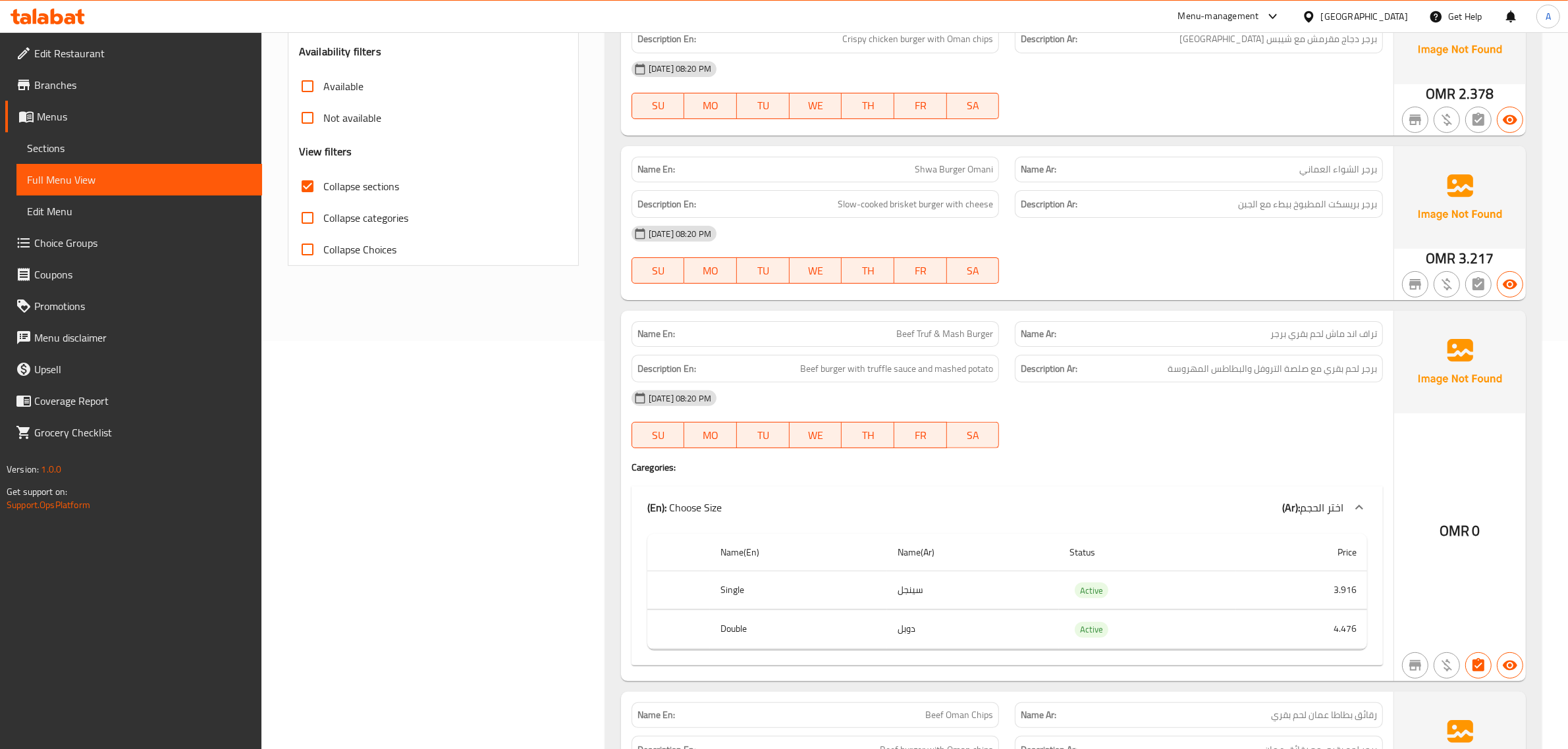
click at [948, 164] on span "Shwa Burger Omani" at bounding box center [953, 169] width 78 height 14
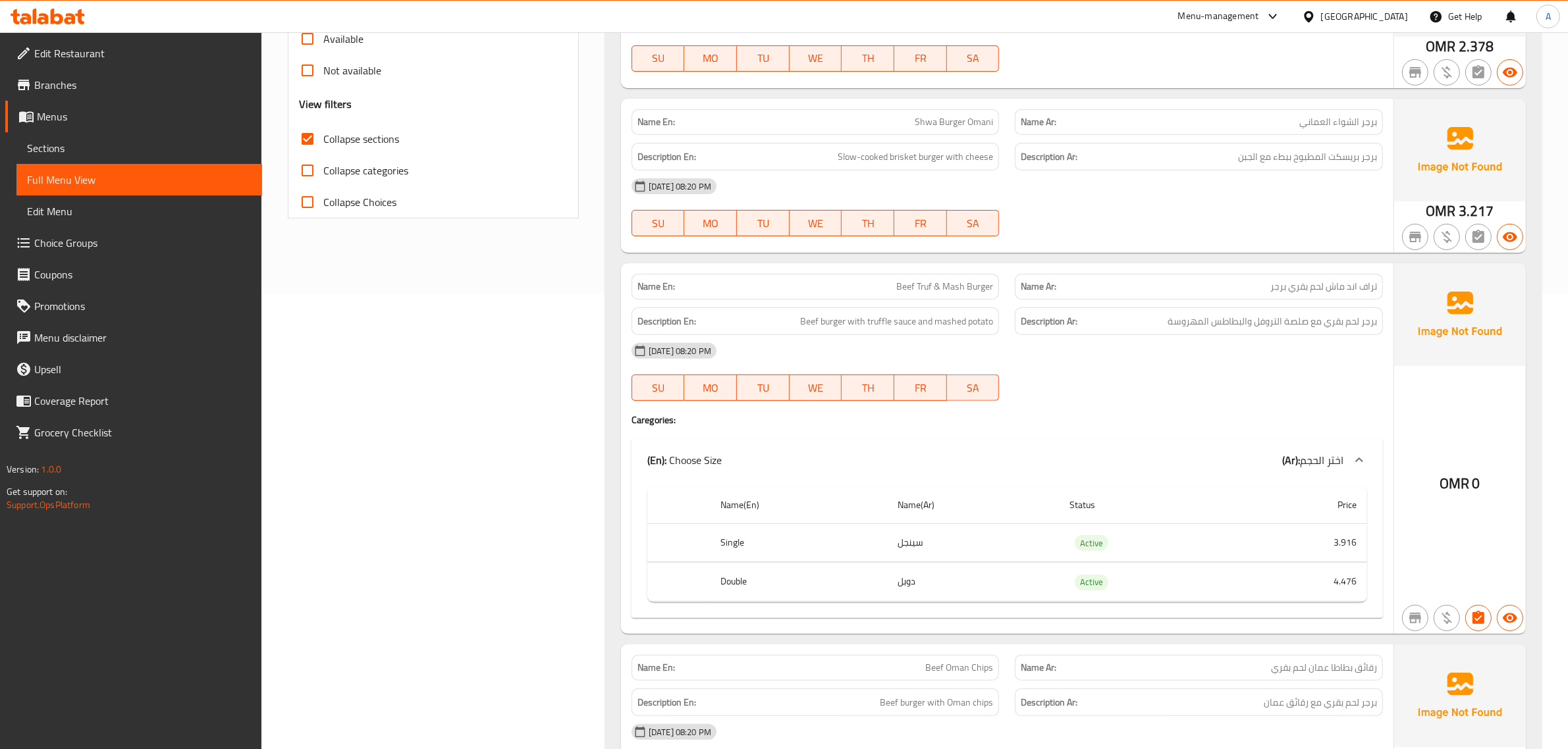
scroll to position [487, 0]
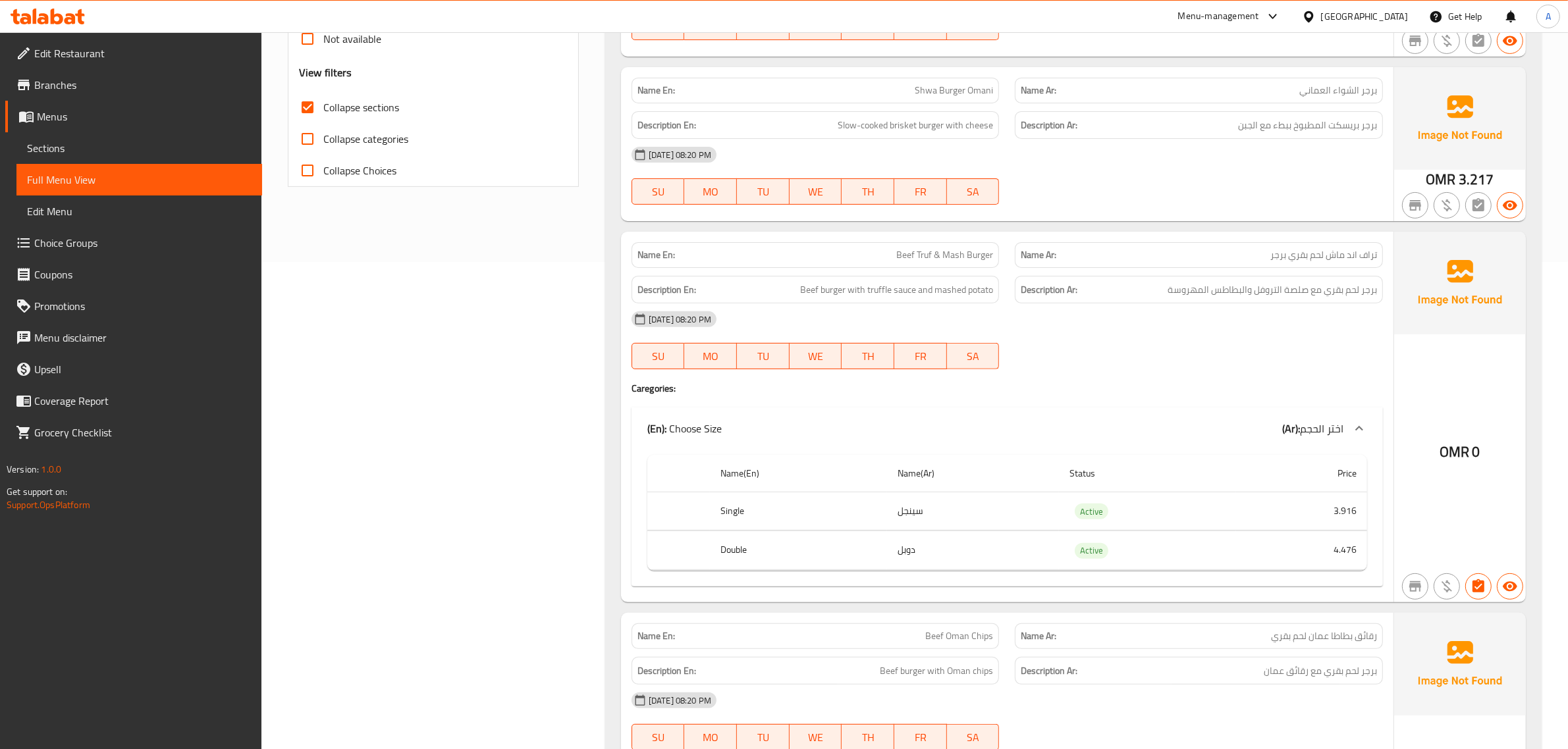
click at [1262, 247] on div "Name Ar: تراف اند ماش لحم بقري برجر" at bounding box center [1199, 255] width 368 height 26
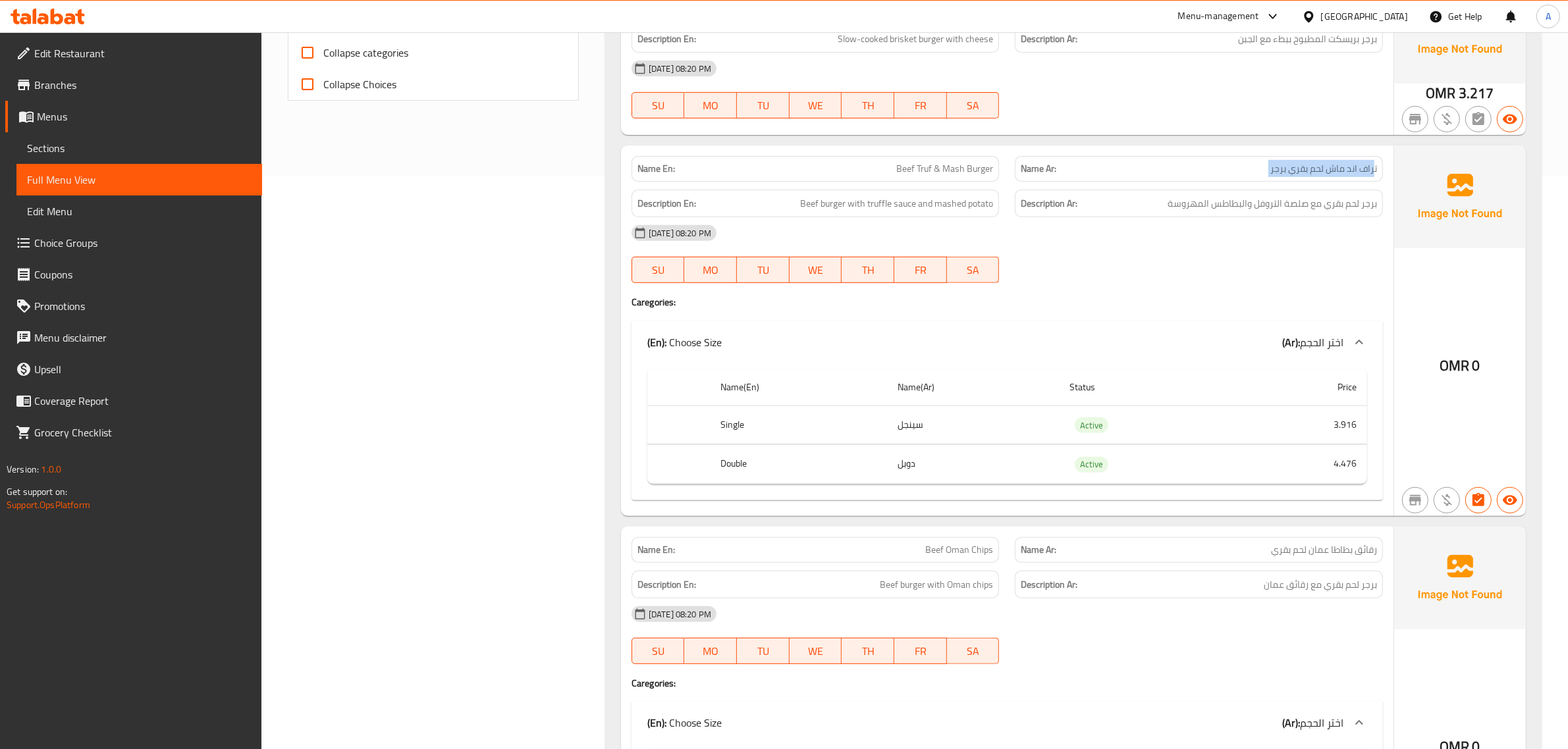
scroll to position [617, 0]
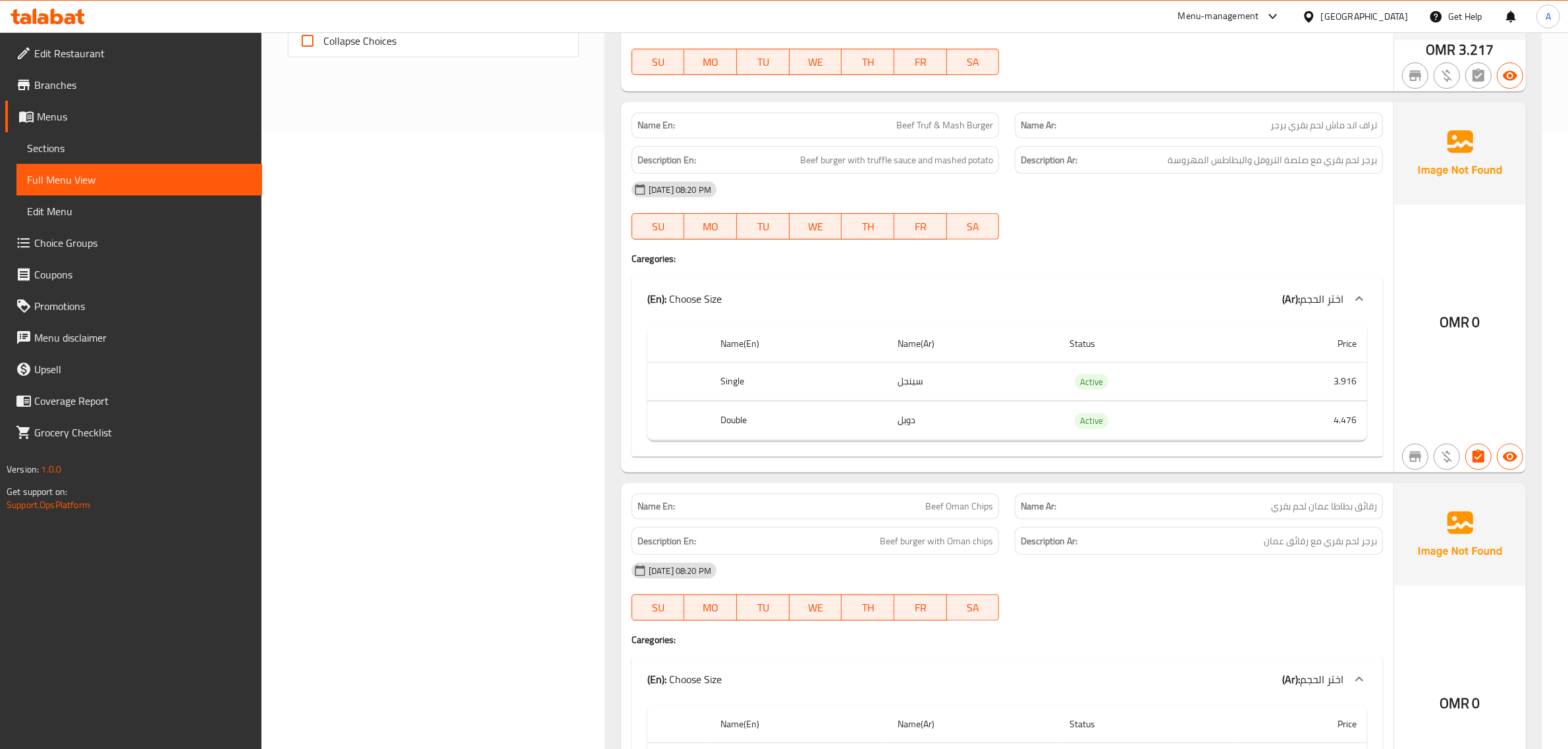
click at [854, 406] on th "Double" at bounding box center [798, 421] width 178 height 39
click at [856, 406] on th "Double" at bounding box center [798, 421] width 178 height 39
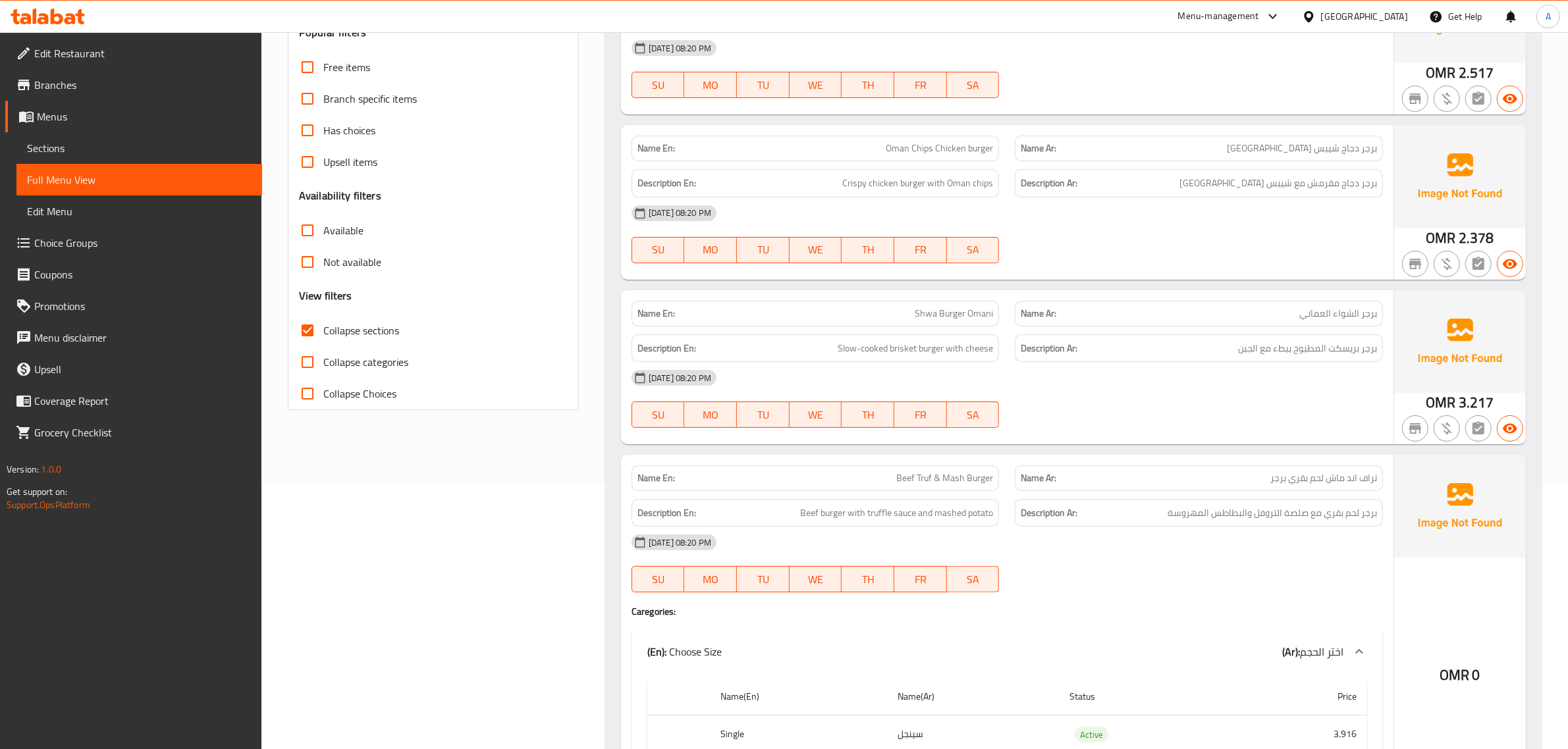
scroll to position [194, 0]
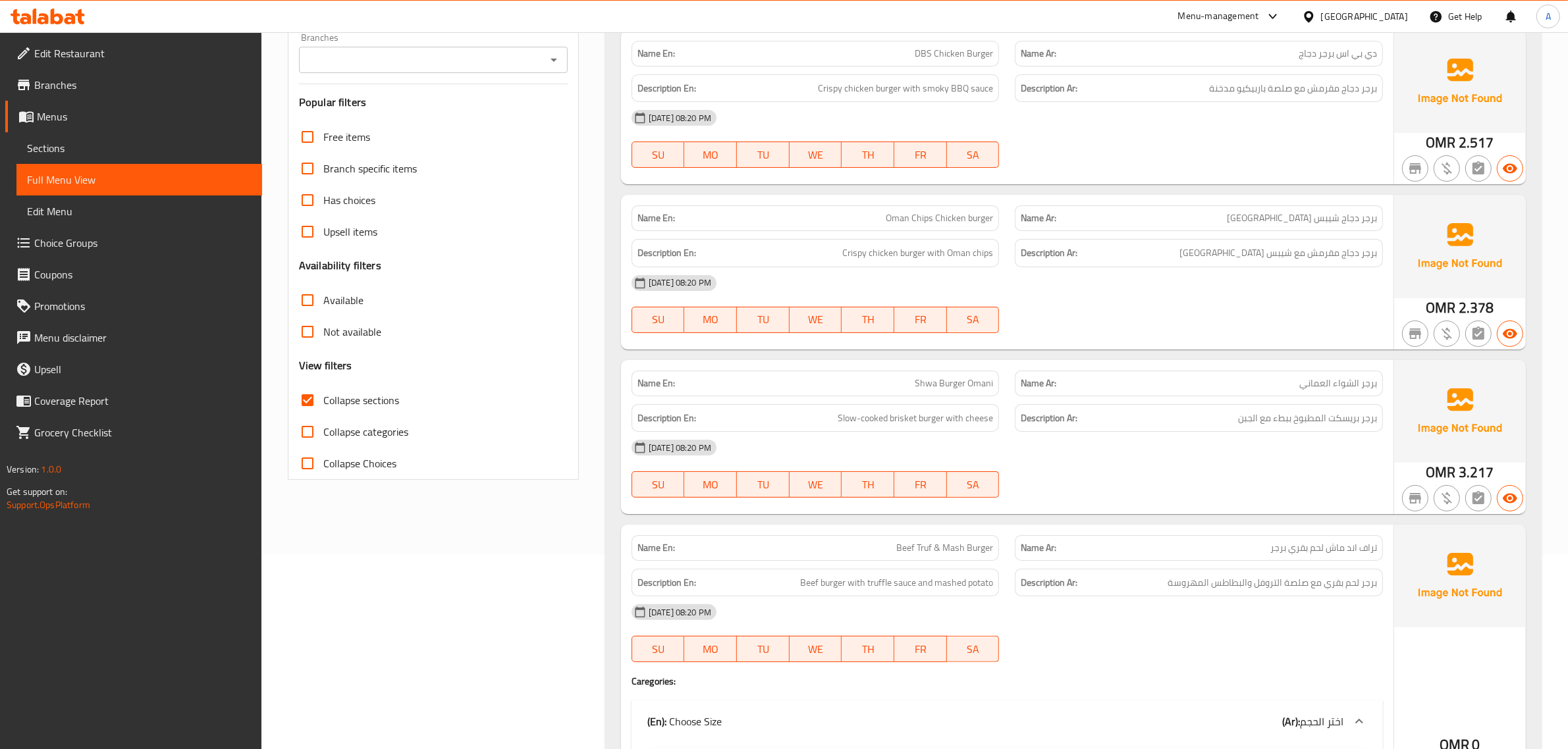
click at [1332, 216] on span "برجر دجاج شيبس عمان" at bounding box center [1302, 219] width 150 height 14
copy span "شيبس"
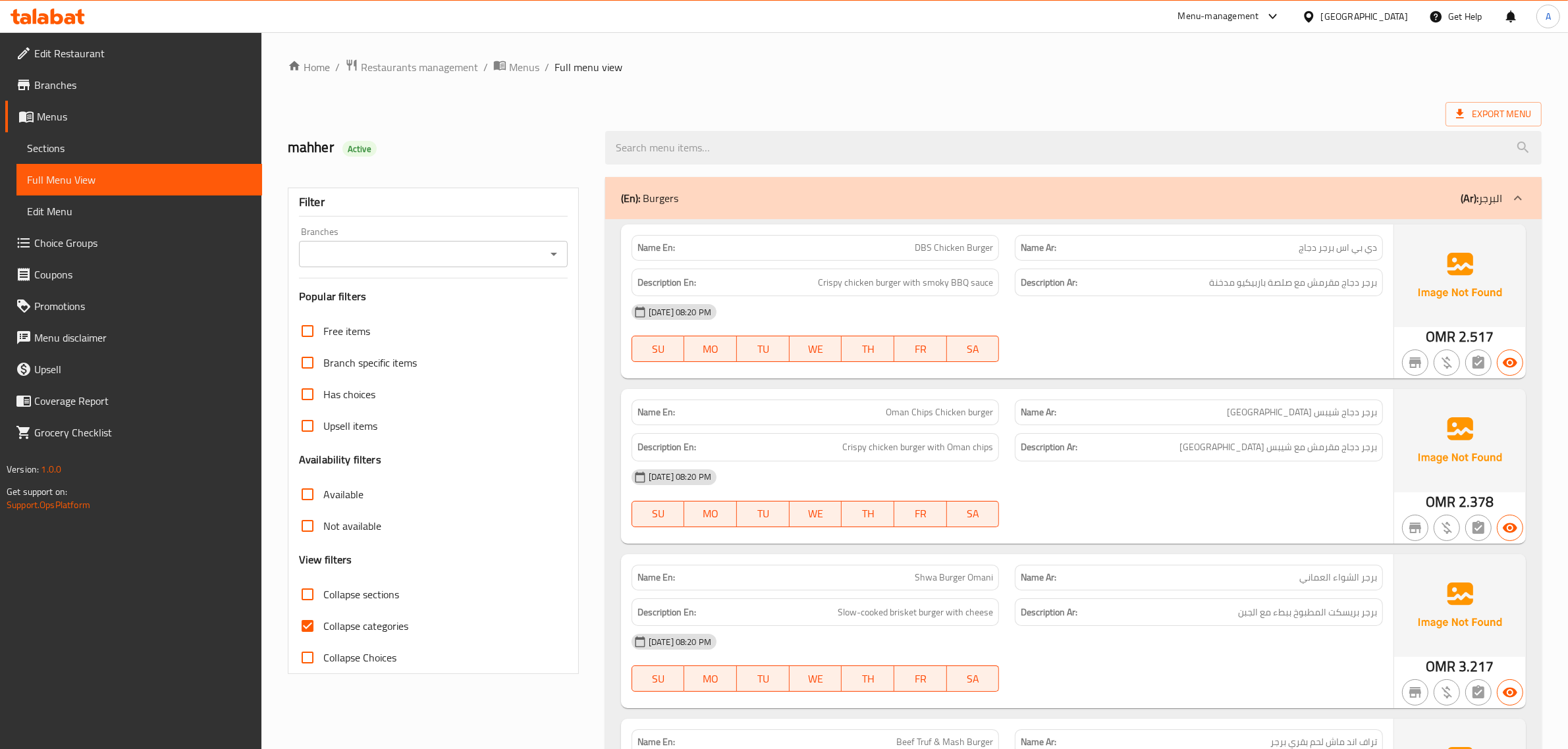
click at [349, 598] on span "Collapse sections" at bounding box center [361, 595] width 76 height 16
click at [323, 598] on input "Collapse sections" at bounding box center [308, 595] width 32 height 32
checkbox input "true"
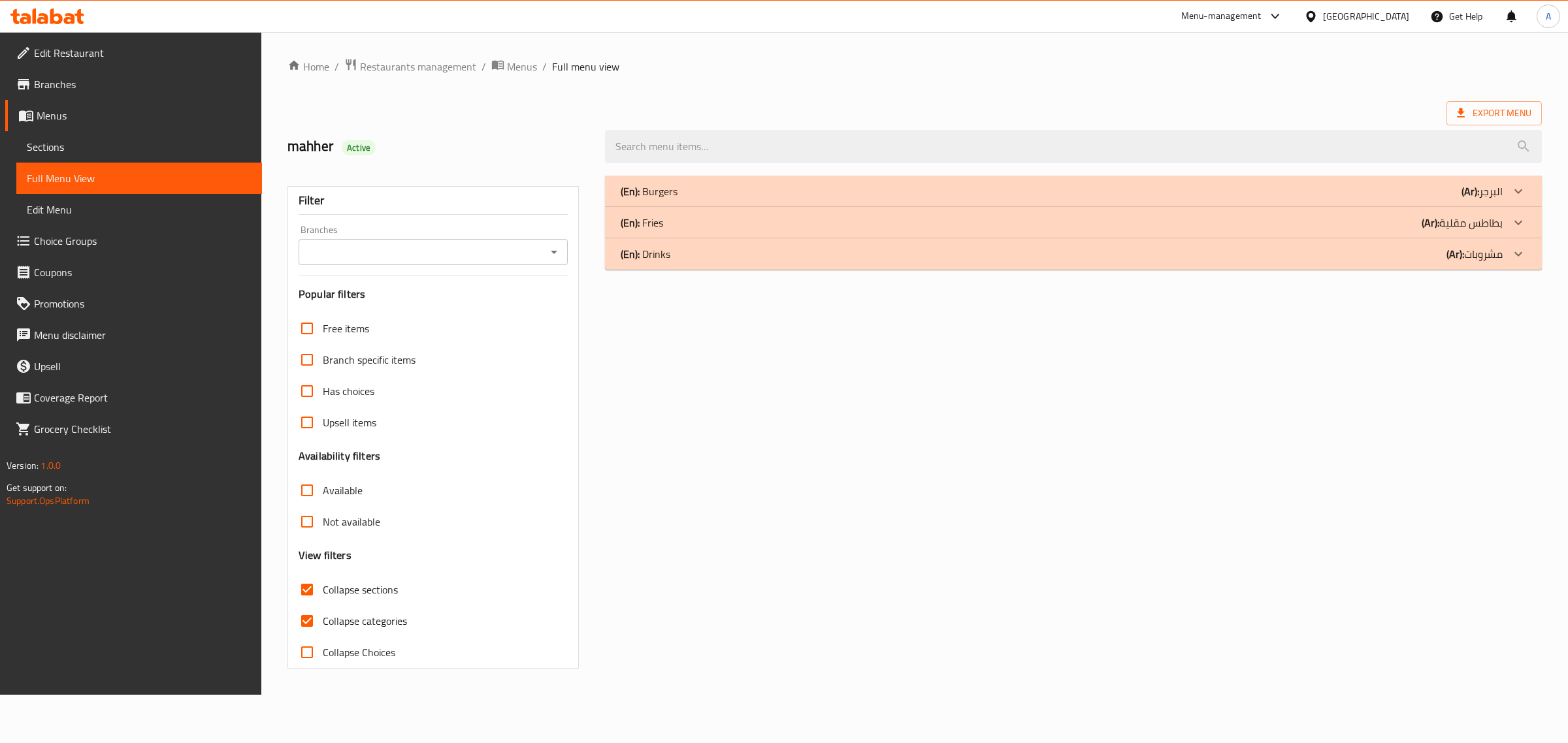
click at [349, 618] on span "Collapse categories" at bounding box center [365, 621] width 84 height 16
click at [323, 618] on input "Collapse categories" at bounding box center [307, 621] width 31 height 31
checkbox input "false"
click at [742, 196] on div "(En): Burgers (Ar): البرجر" at bounding box center [1061, 191] width 882 height 16
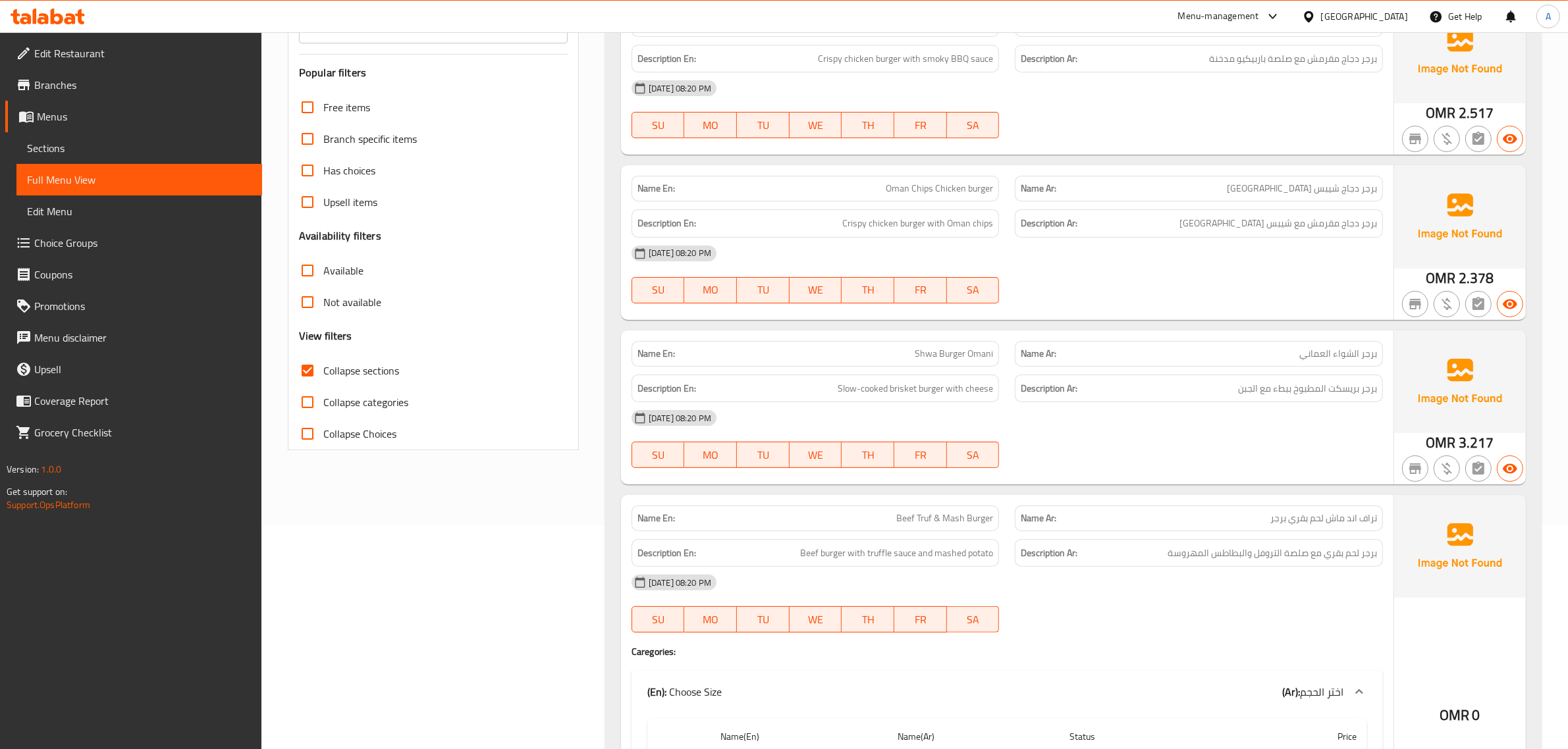
scroll to position [852, 0]
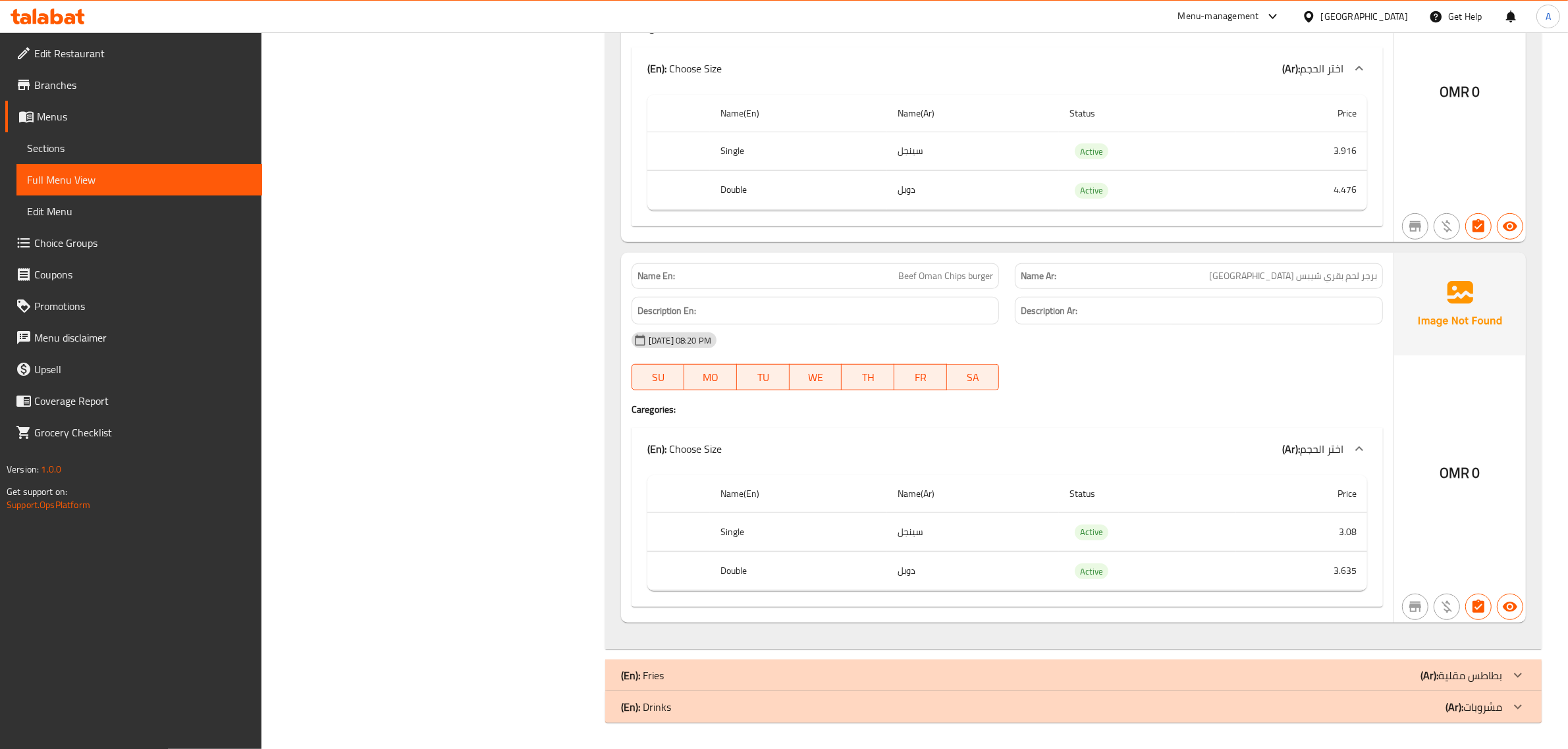
click at [1005, 528] on td "سينجل" at bounding box center [972, 531] width 172 height 39
click at [1189, 577] on td "Active" at bounding box center [1148, 571] width 178 height 39
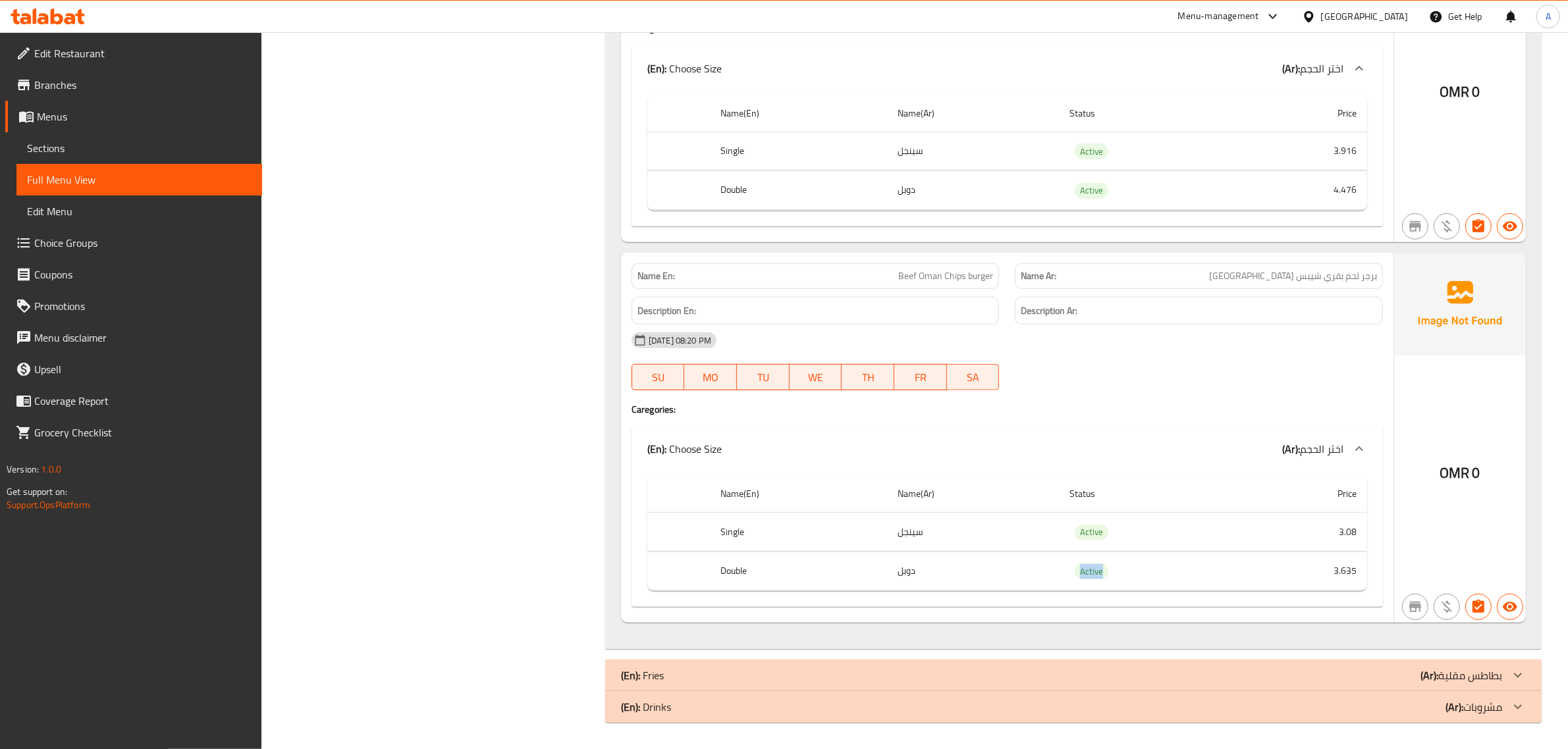
click at [1189, 577] on td "Active" at bounding box center [1148, 571] width 178 height 39
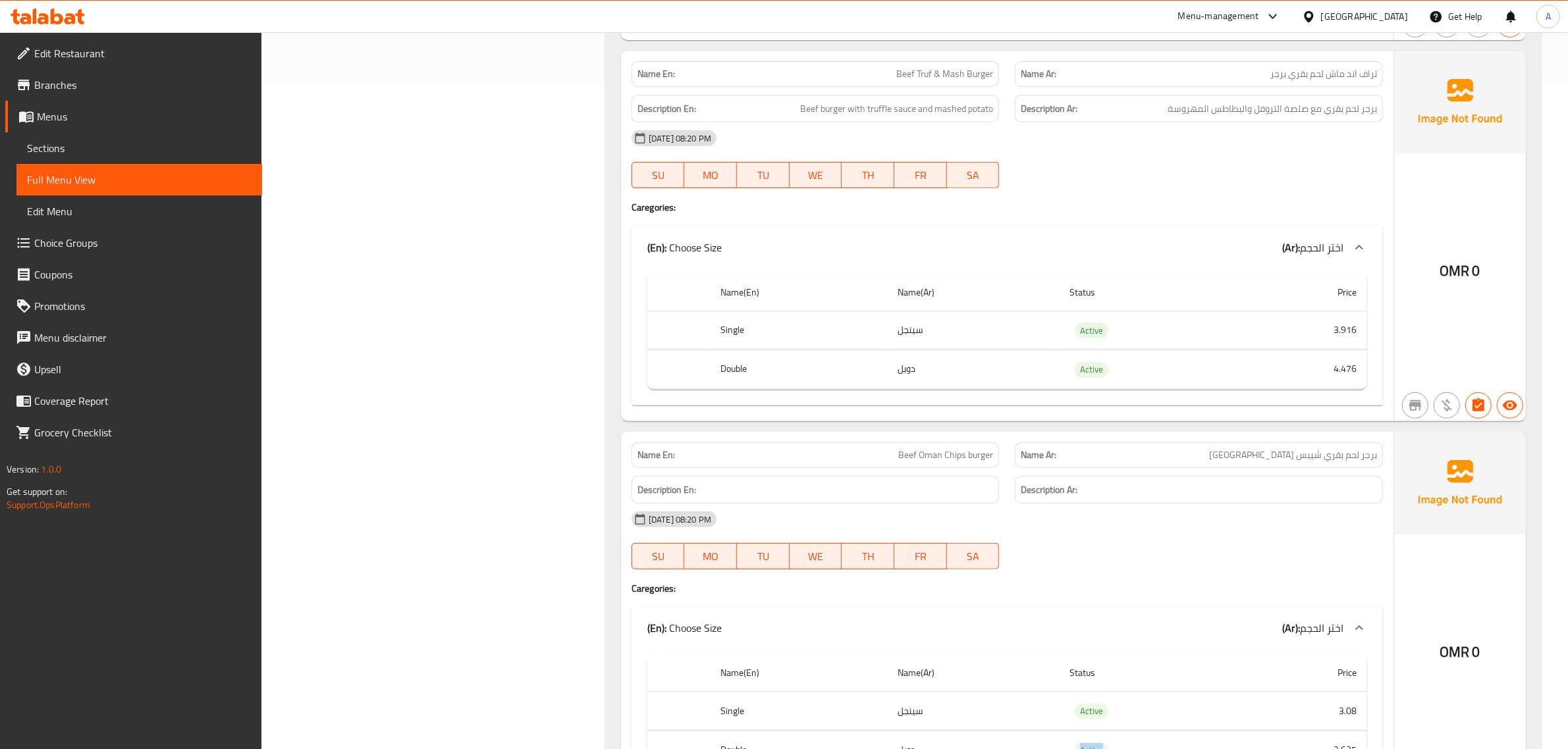
scroll to position [654, 0]
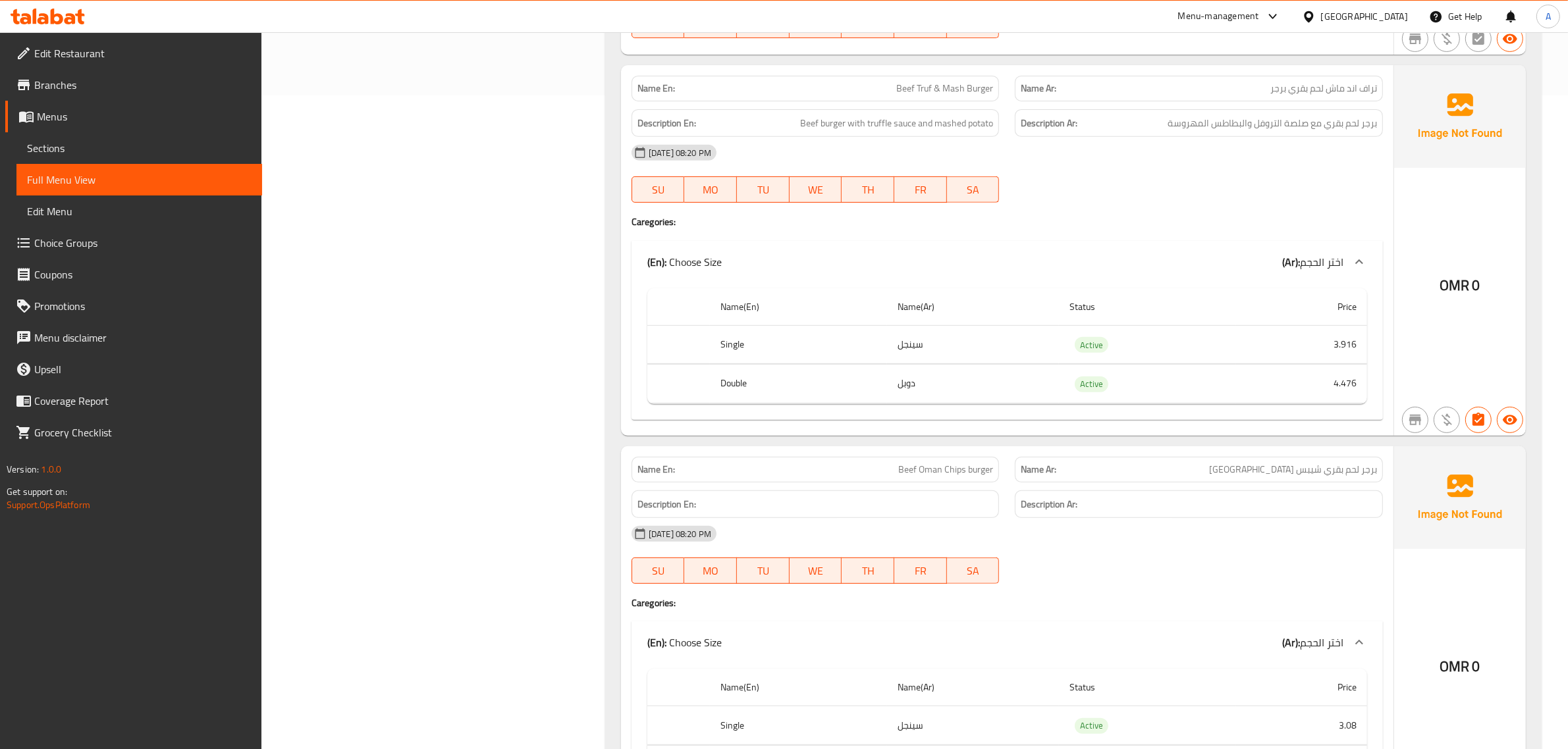
click at [966, 70] on div "Name En: Beef Truf & Mash Burger" at bounding box center [815, 89] width 384 height 42
copy span "Beef Truf & Mash Burger"
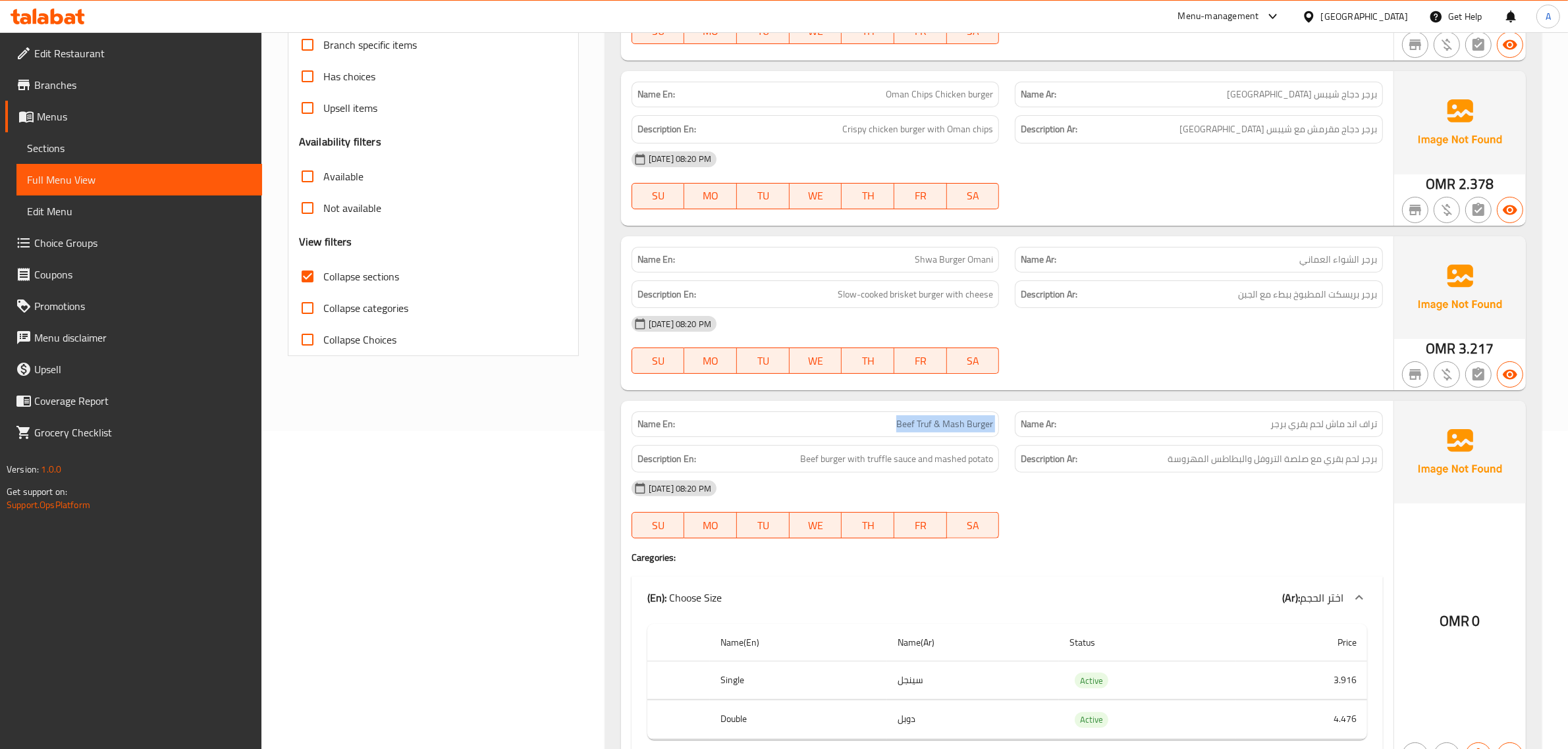
scroll to position [308, 0]
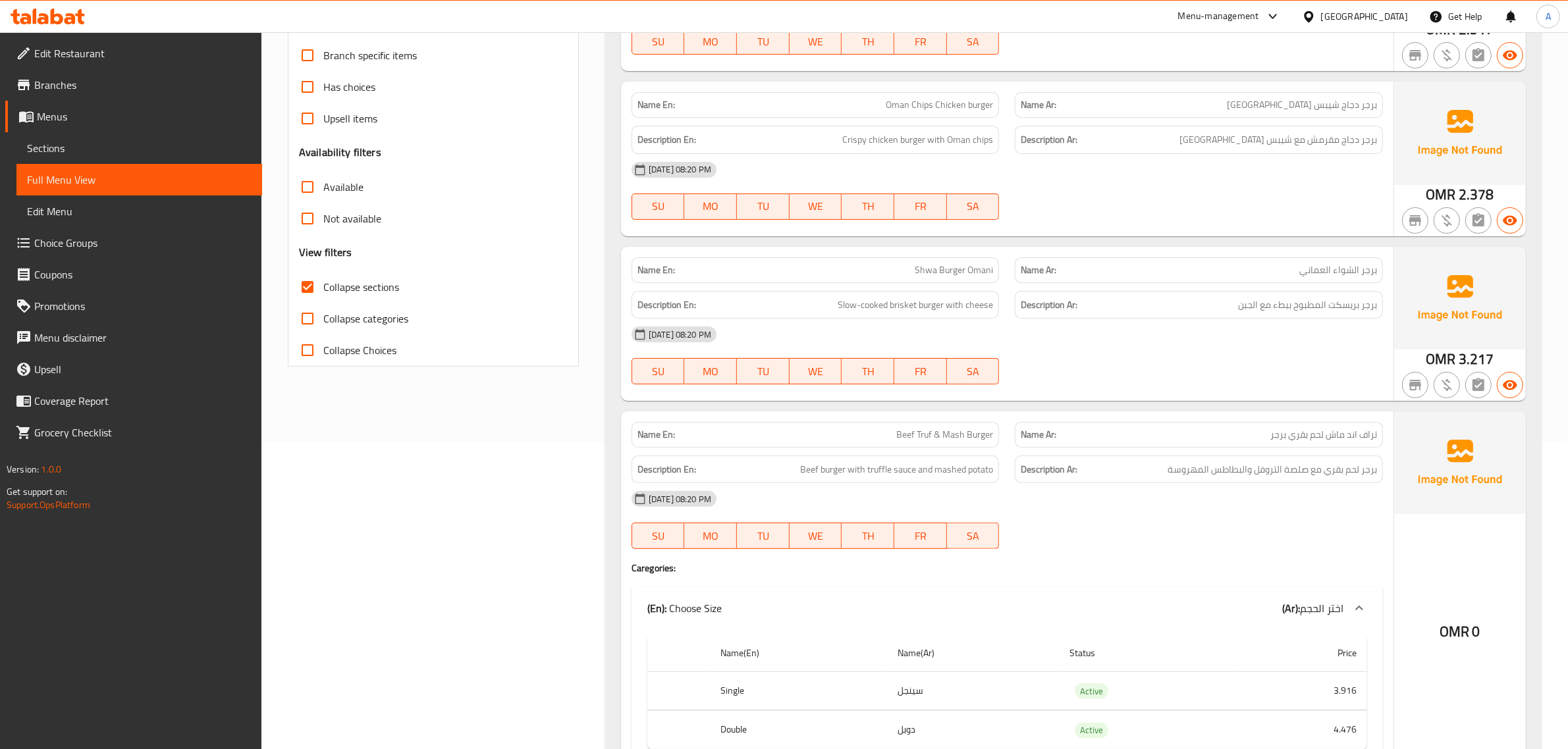
click at [922, 269] on span "Shwa Burger Omani" at bounding box center [953, 270] width 78 height 14
click at [960, 255] on div "Name En: Shwa Burger Omani" at bounding box center [815, 270] width 384 height 42
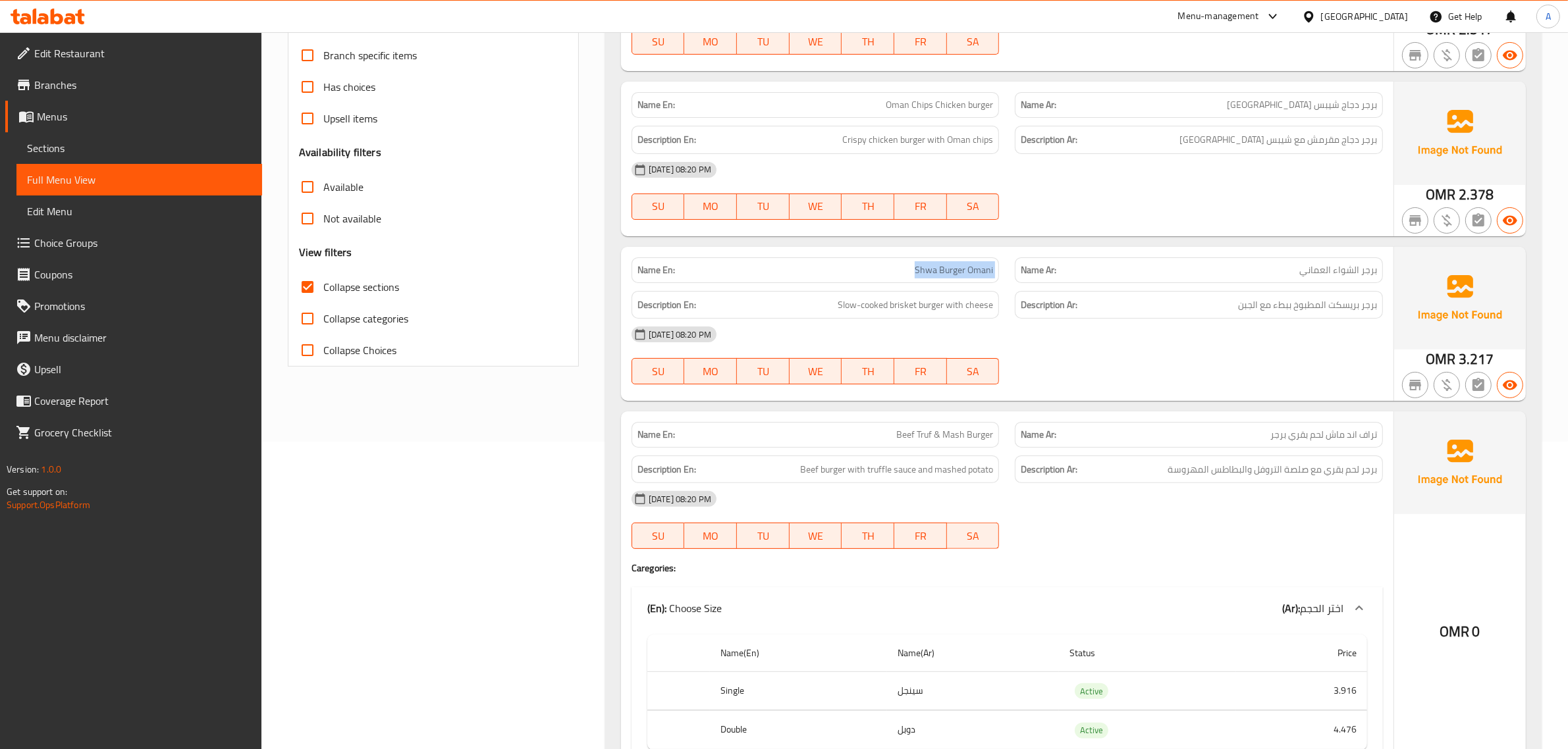
click at [960, 255] on div "Name En: Shwa Burger Omani" at bounding box center [815, 270] width 384 height 42
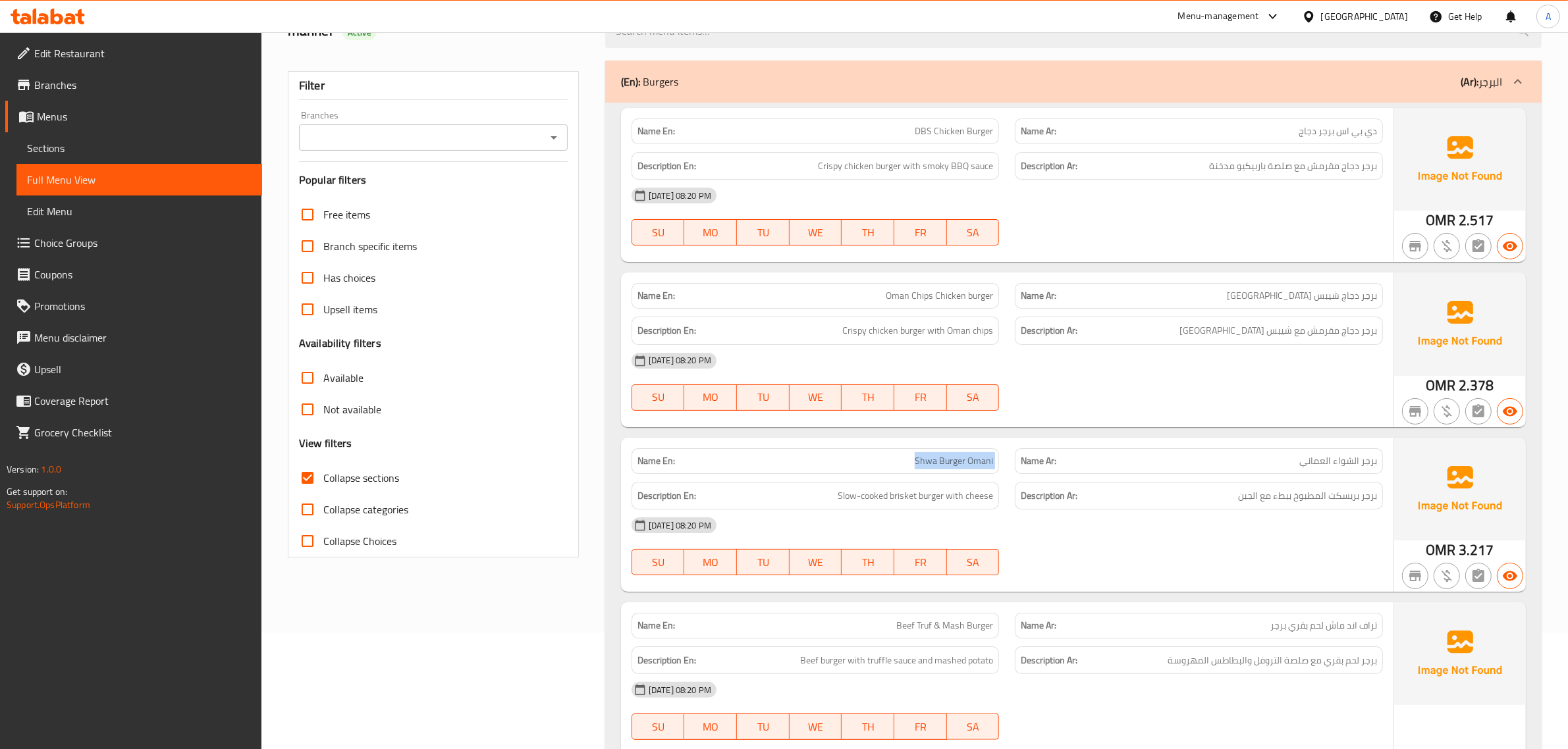
scroll to position [50, 0]
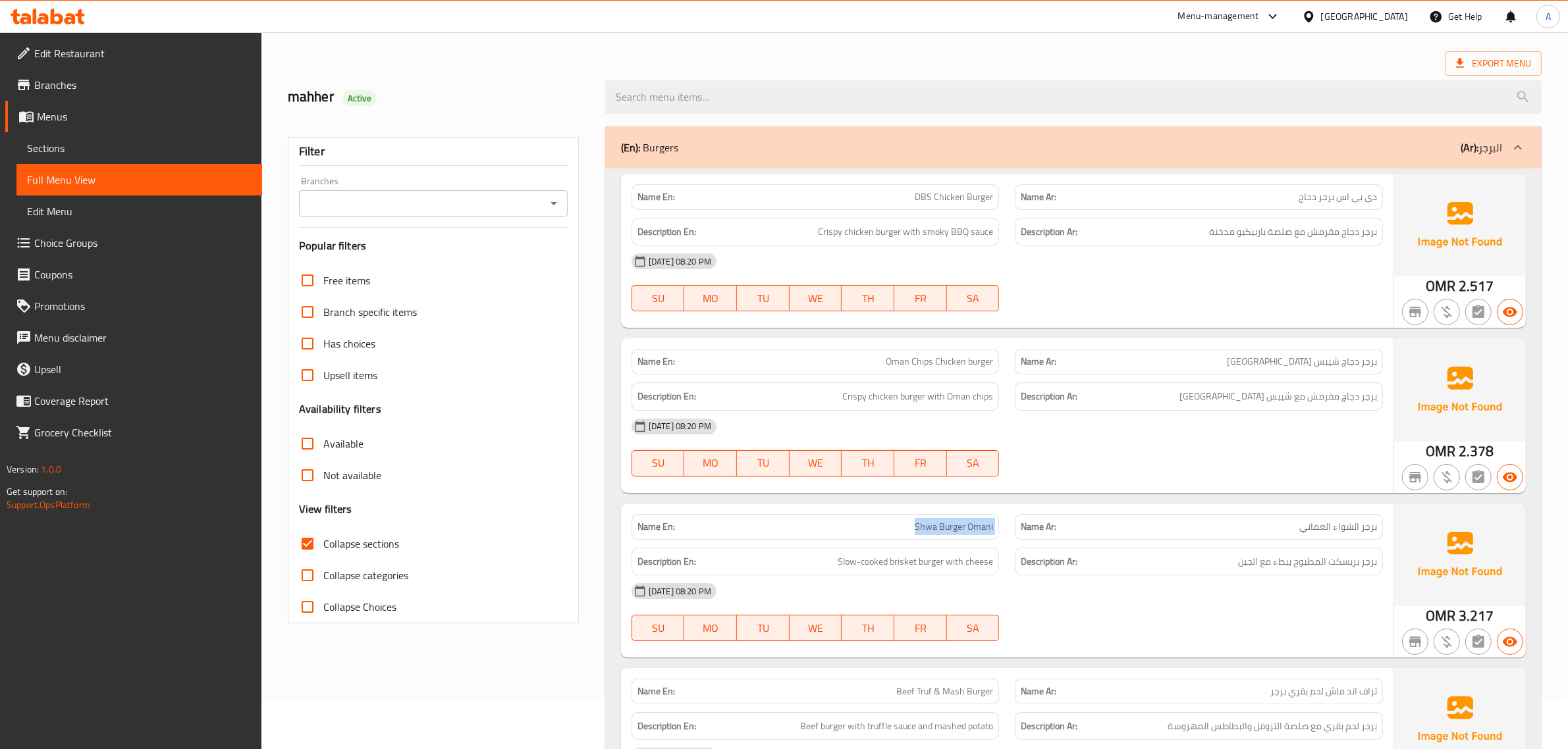
click at [1347, 148] on div "(En): Burgers (Ar): البرجر" at bounding box center [1061, 147] width 880 height 16
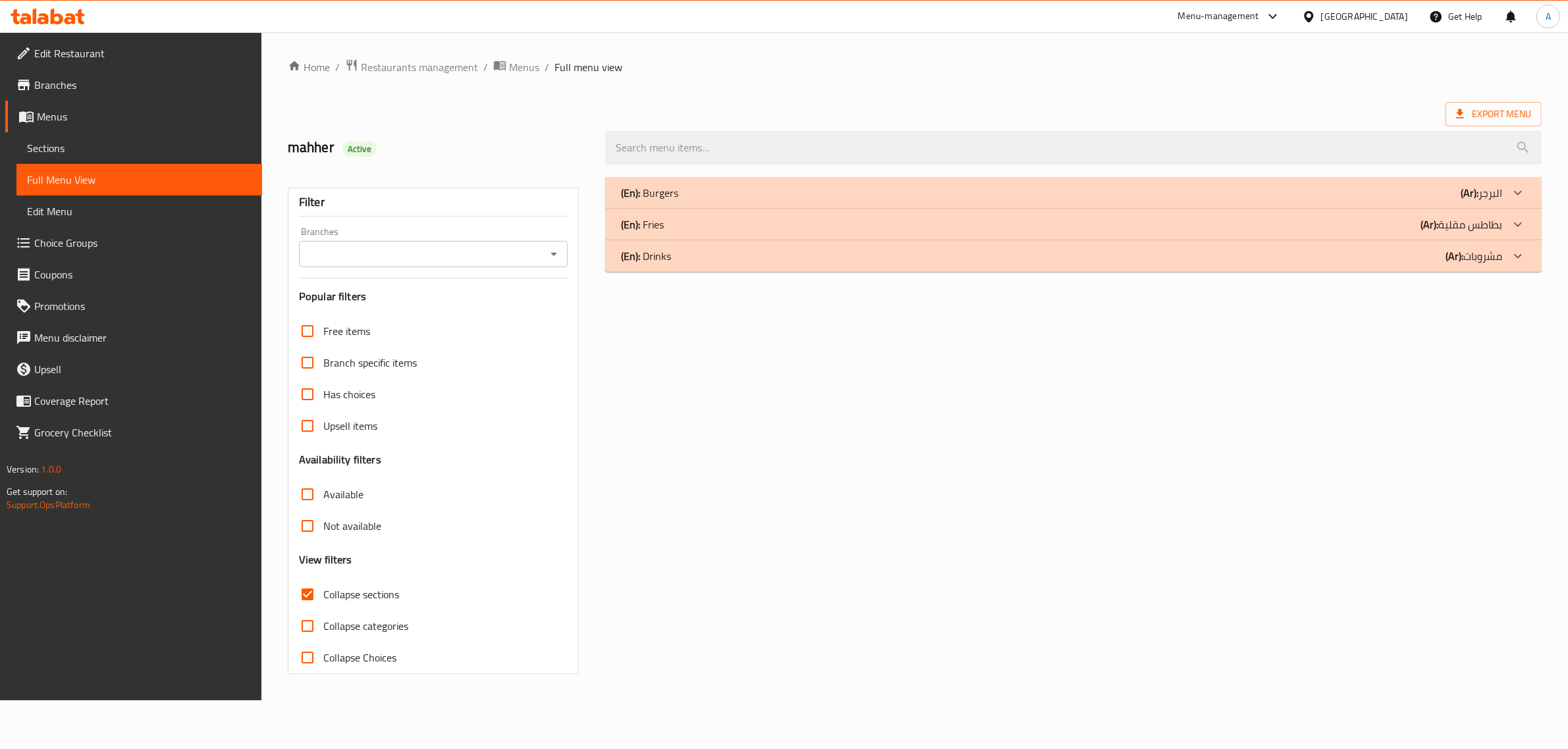
scroll to position [0, 0]
click at [690, 221] on div "(En): Fries (Ar): بطاطس مقلية" at bounding box center [1069, 225] width 888 height 16
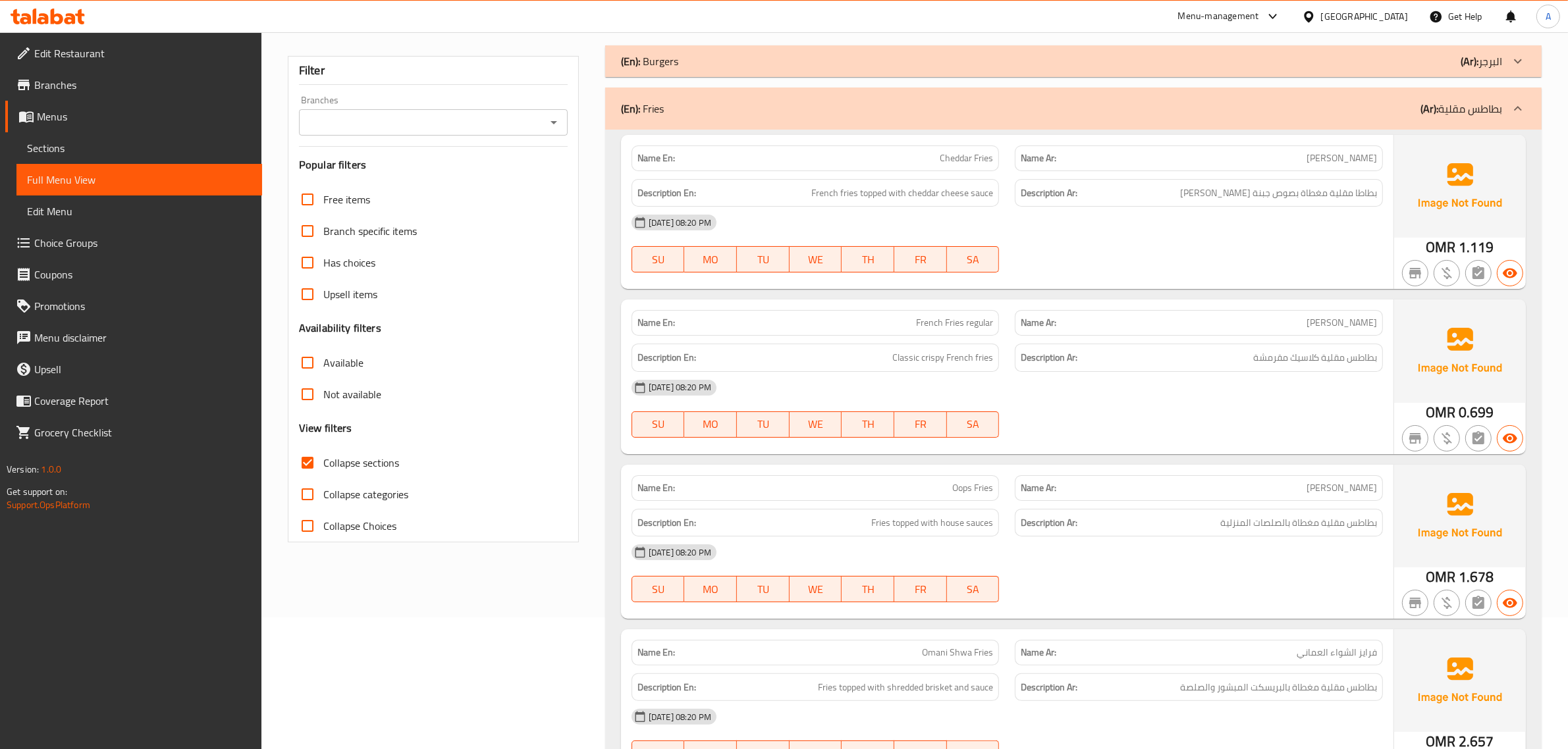
scroll to position [146, 0]
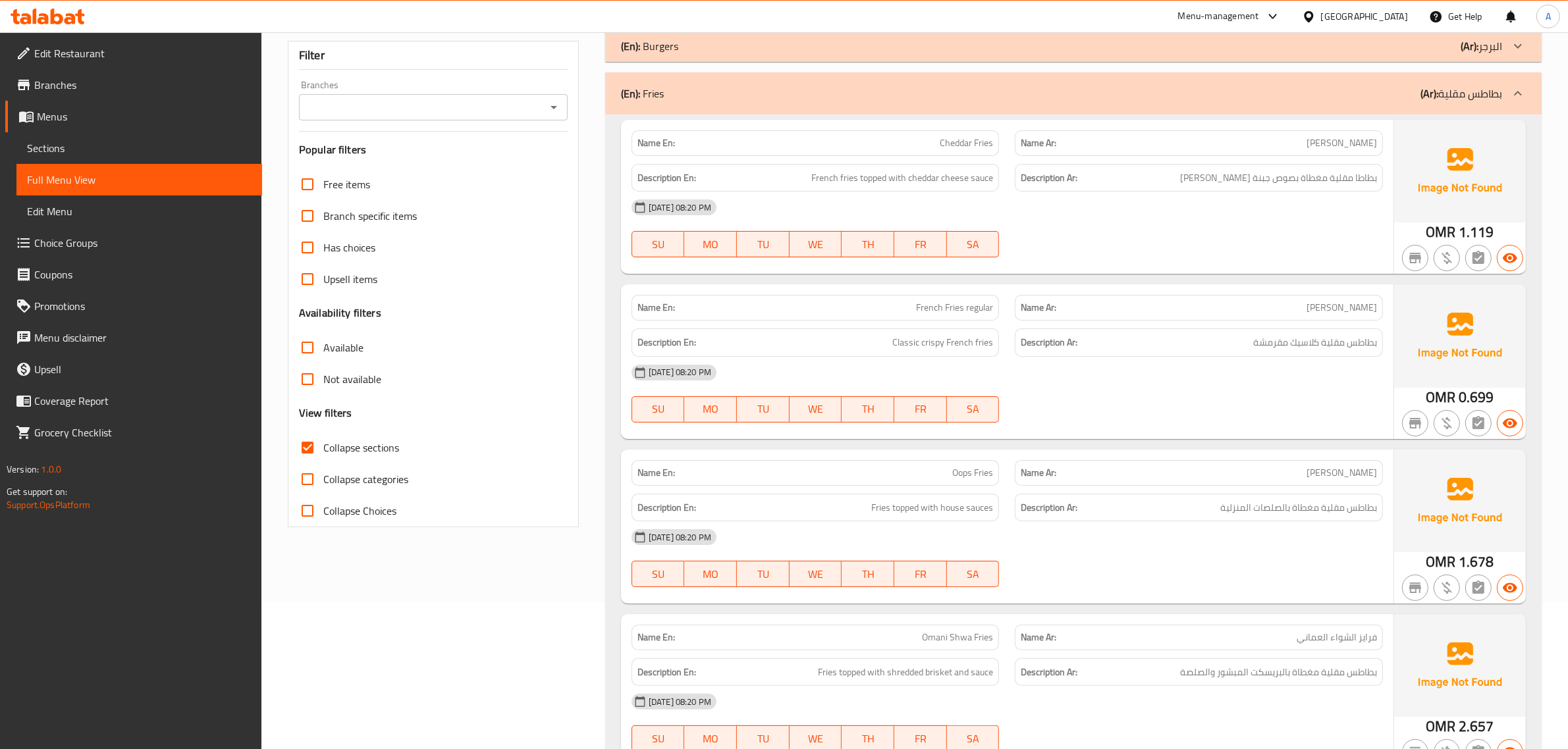
click at [1347, 186] on div "Description Ar: بطاطا مقلية مغطاة بصوص جبنة الشيدر" at bounding box center [1199, 178] width 368 height 29
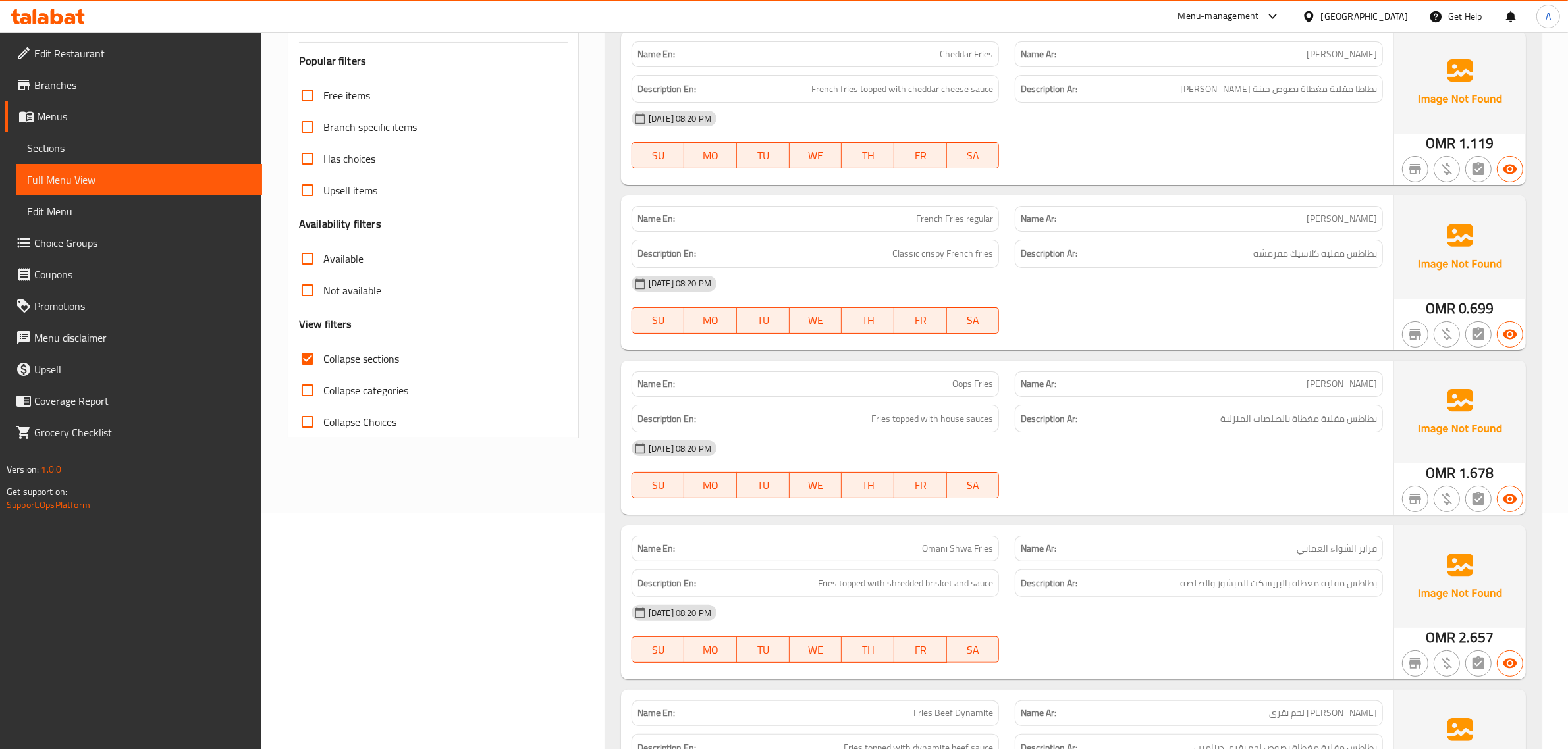
scroll to position [271, 0]
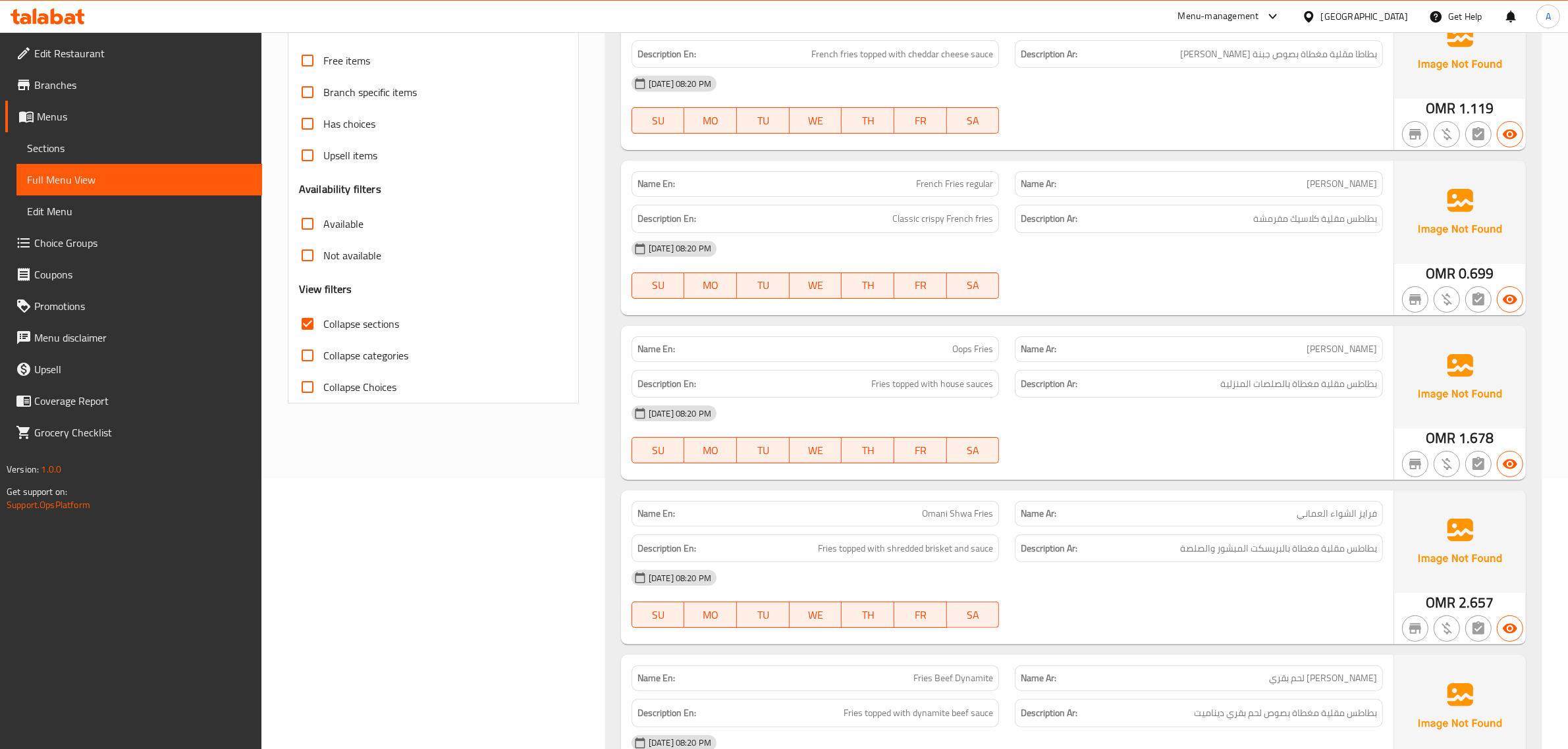
click at [1279, 190] on p "Name Ar: فرينش فرايز عادي" at bounding box center [1199, 184] width 356 height 14
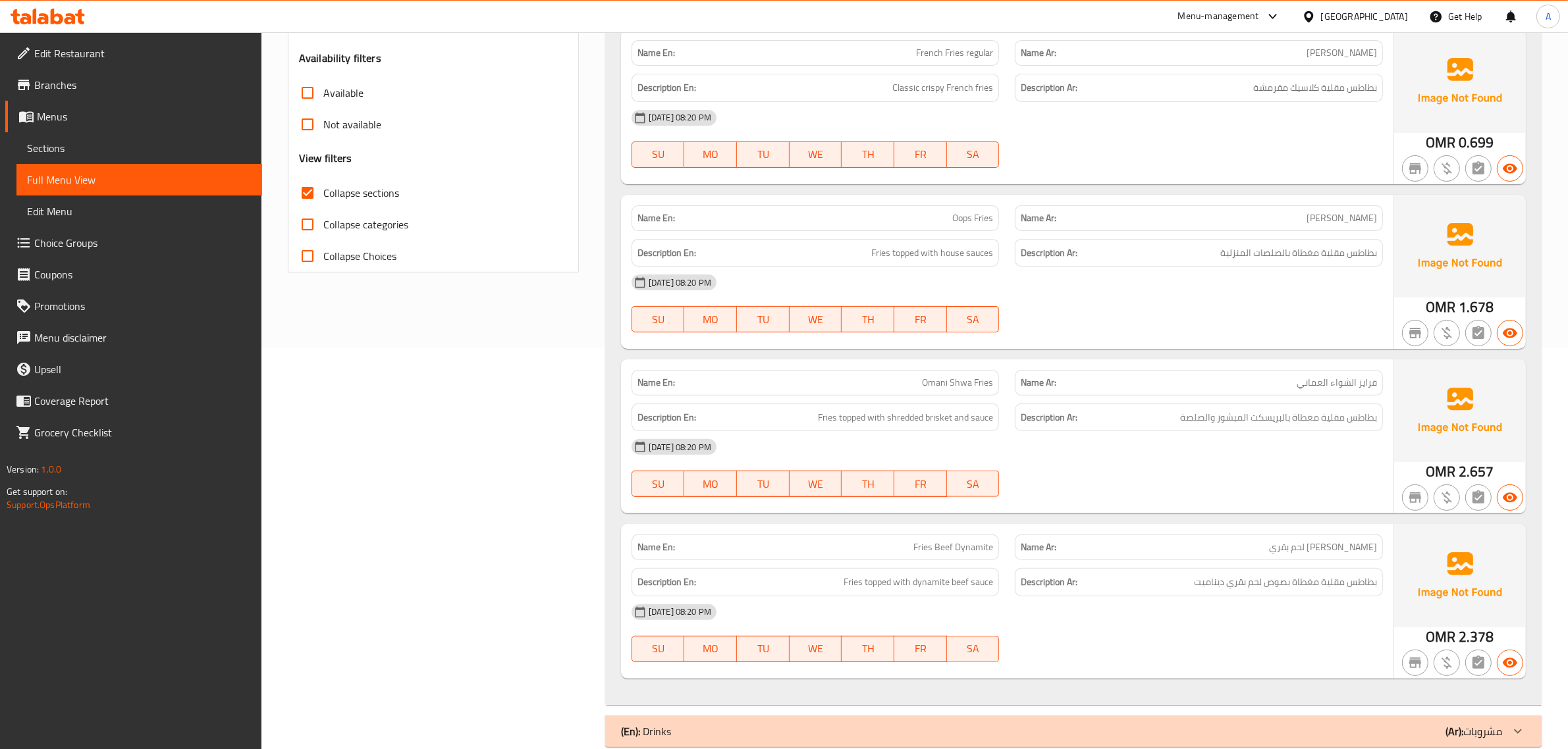
click at [1276, 244] on div "Description Ar: بطاطس مقلية مغطاة بالصلصات المنزلية" at bounding box center [1199, 253] width 368 height 29
click at [982, 218] on span "Oops Fries" at bounding box center [971, 219] width 41 height 14
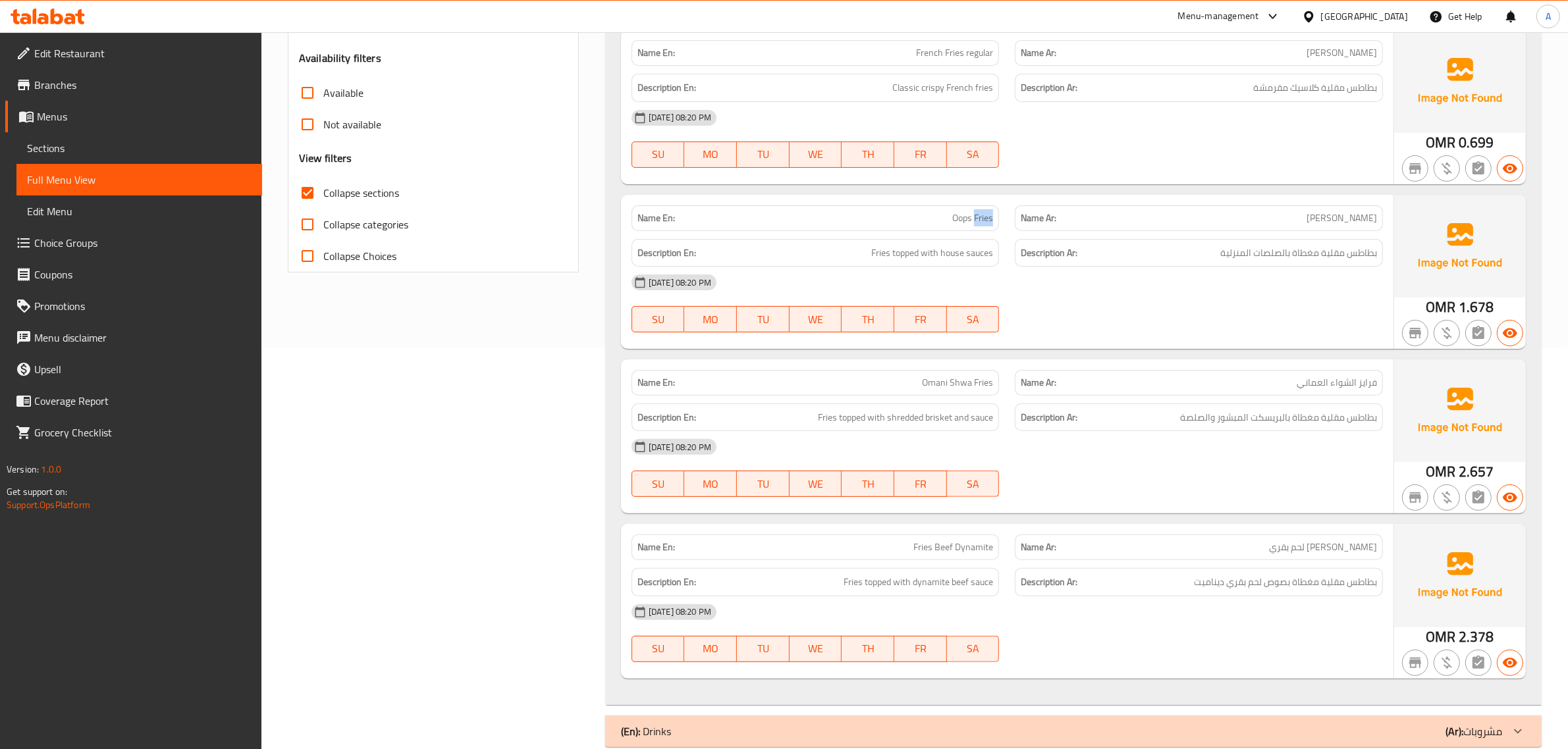
click at [982, 218] on span "Oops Fries" at bounding box center [971, 219] width 41 height 14
copy span "Oops Fries"
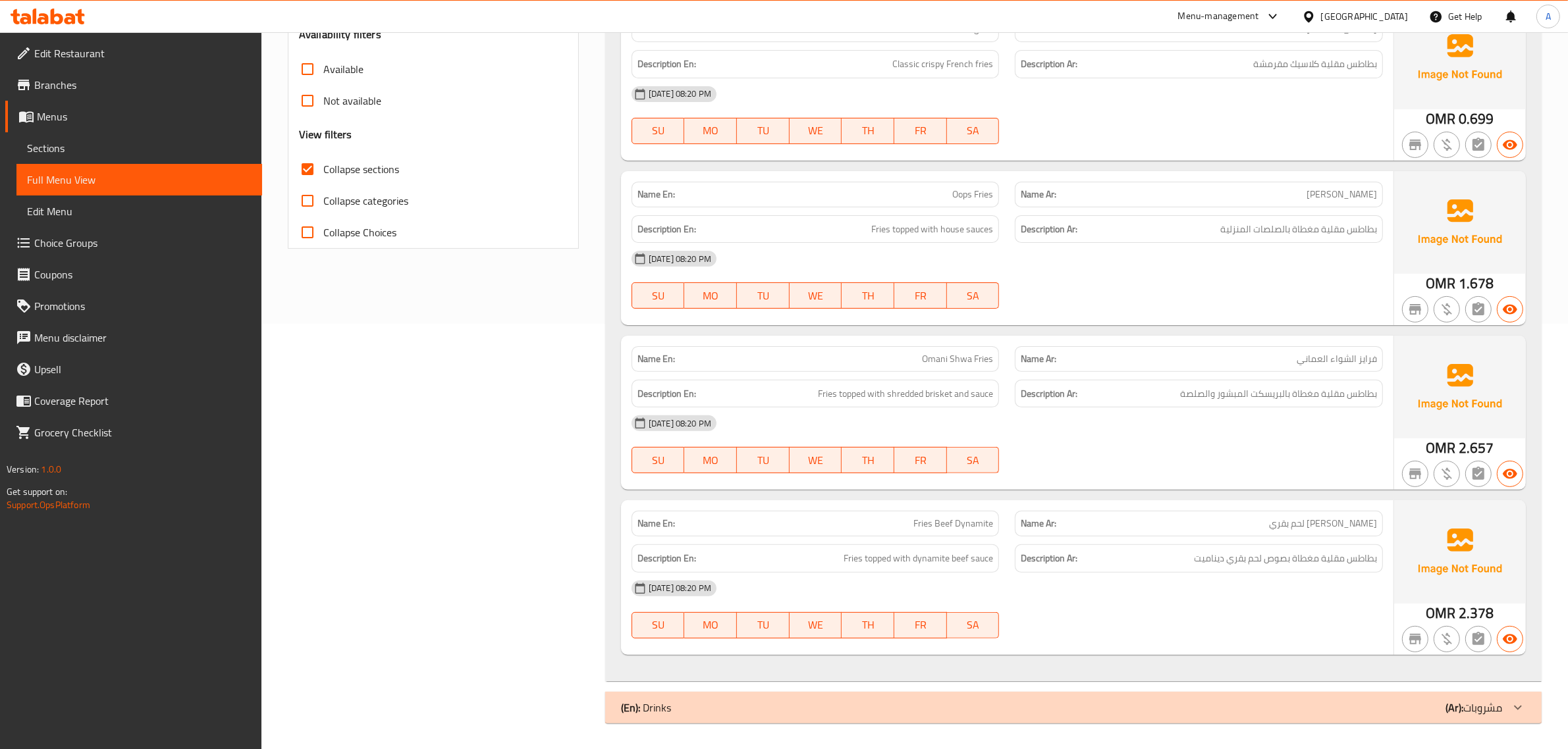
click at [956, 372] on div "Description En: Fries topped with shredded brisket and sauce" at bounding box center [815, 394] width 384 height 45
click at [971, 362] on span "Omani Shwa Fries" at bounding box center [958, 359] width 71 height 14
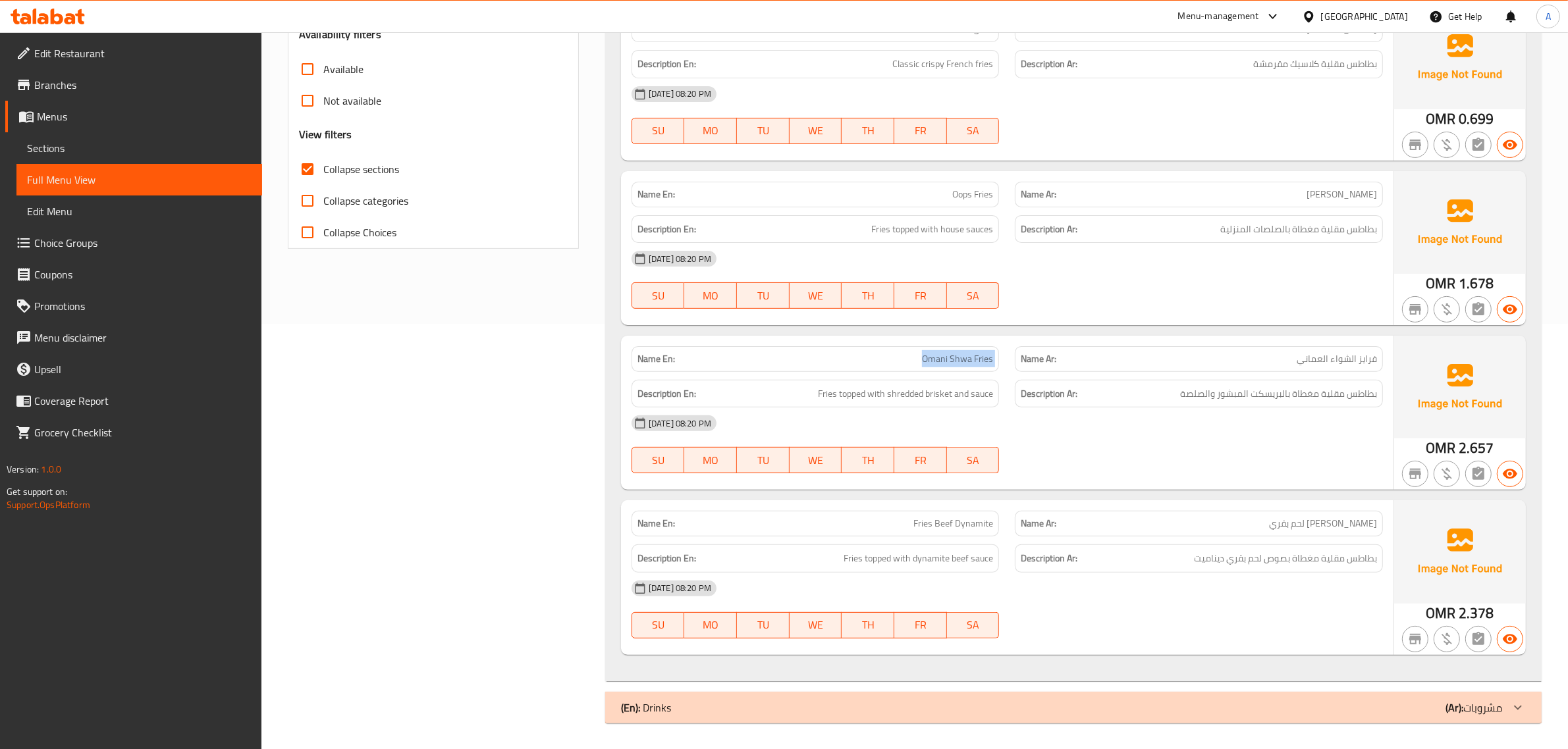
click at [971, 362] on span "Omani Shwa Fries" at bounding box center [958, 359] width 71 height 14
click at [1267, 391] on span "بطاطس مقلية مغطاة بالبريسكت المبشور والصلصة" at bounding box center [1278, 394] width 197 height 17
click at [1260, 512] on div "Name Ar: فرايز داينمايت لحم بقري" at bounding box center [1199, 523] width 368 height 26
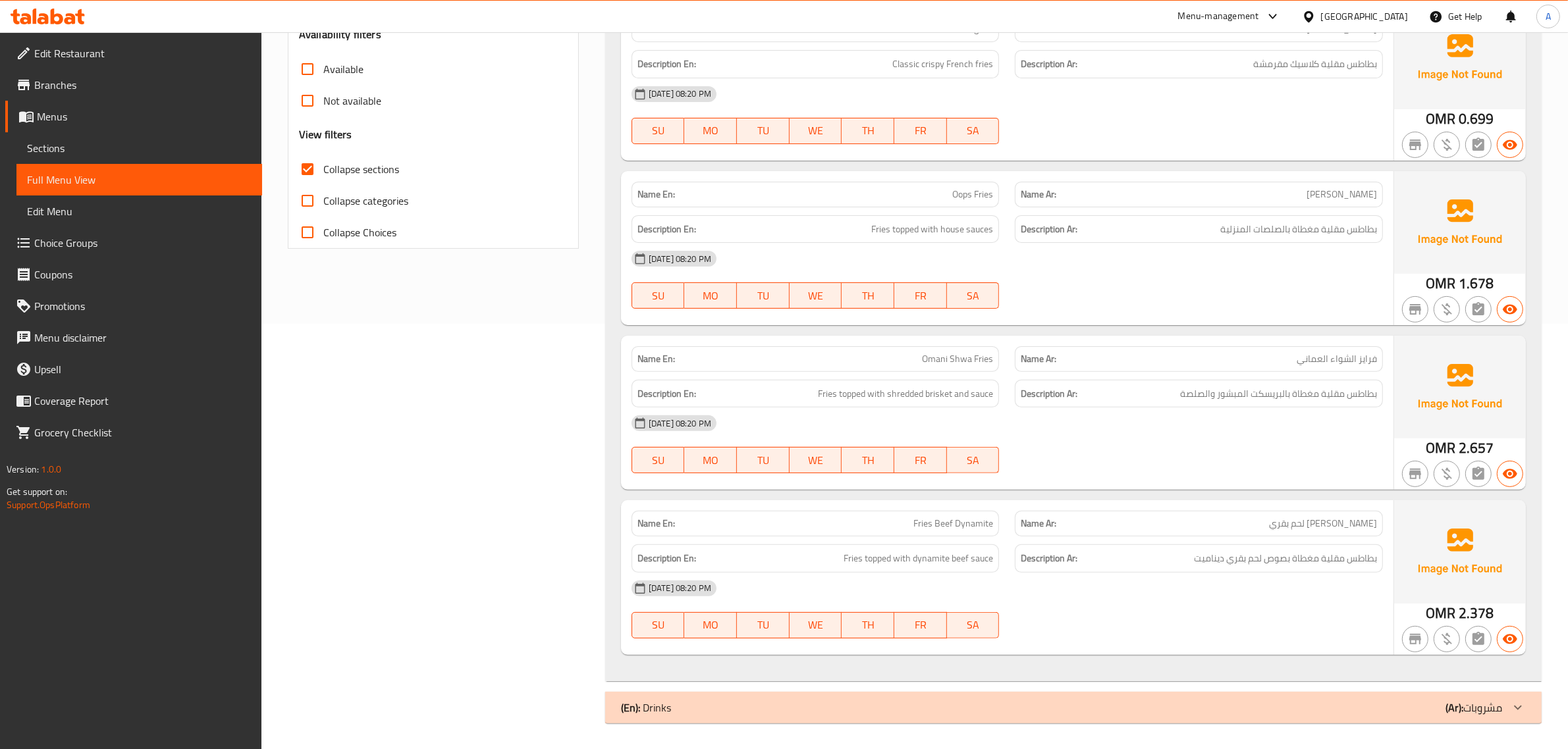
click at [1260, 512] on div "Name Ar: فرايز داينمايت لحم بقري" at bounding box center [1199, 523] width 368 height 26
click at [1014, 524] on div "Name Ar: فرايز داينمايت لحم بقري" at bounding box center [1199, 523] width 384 height 42
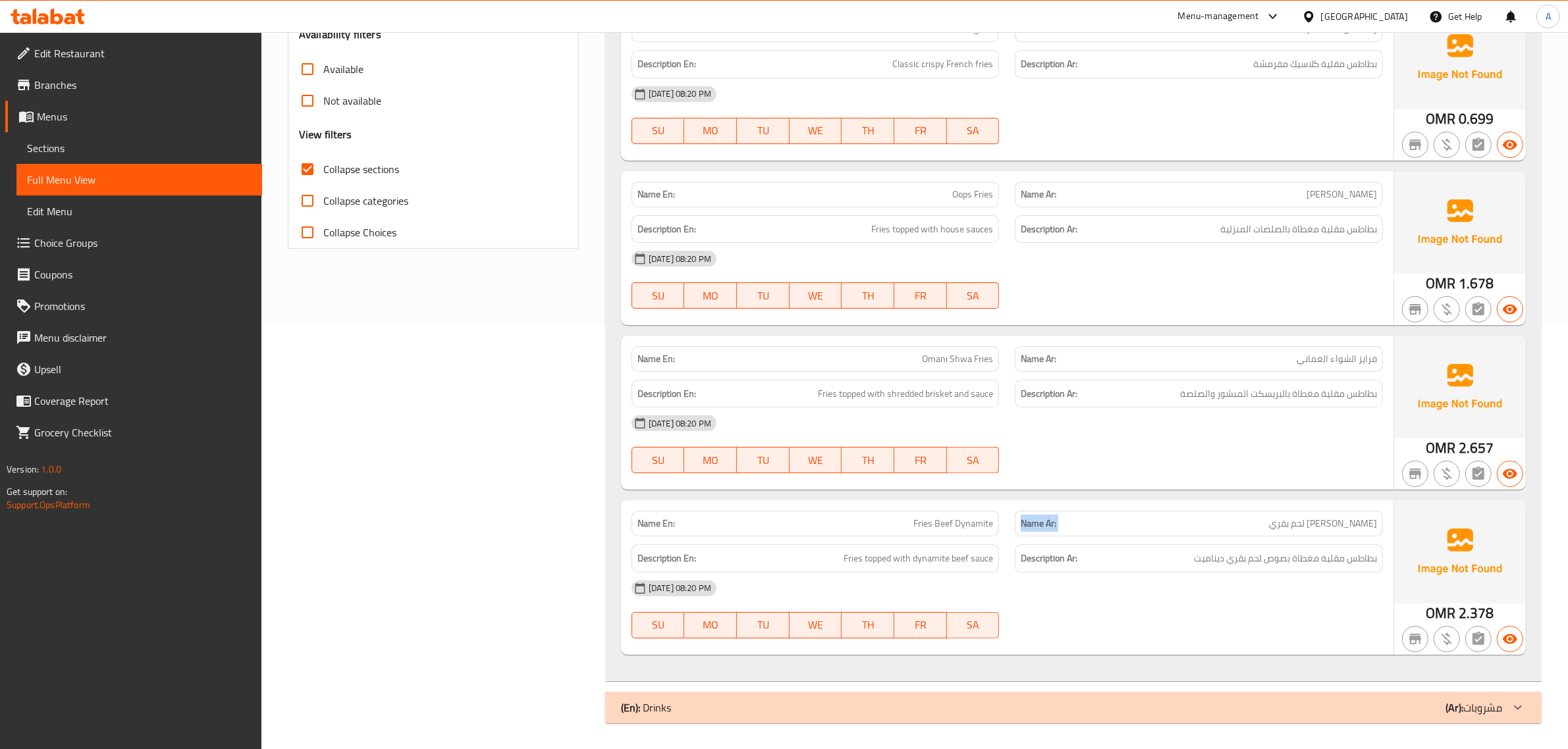
click at [910, 524] on p "Name En: Fries Beef Dynamite" at bounding box center [815, 523] width 356 height 14
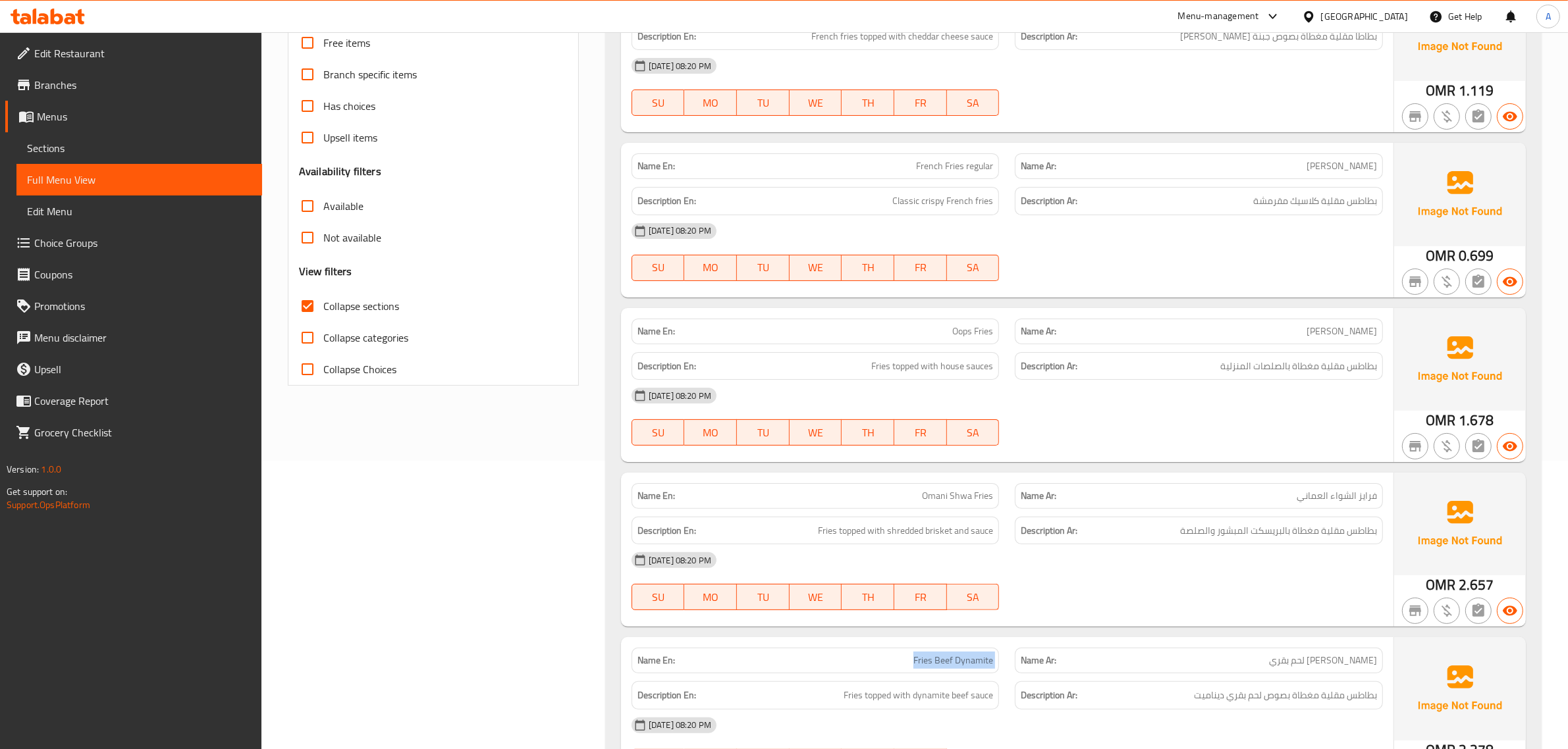
scroll to position [0, 0]
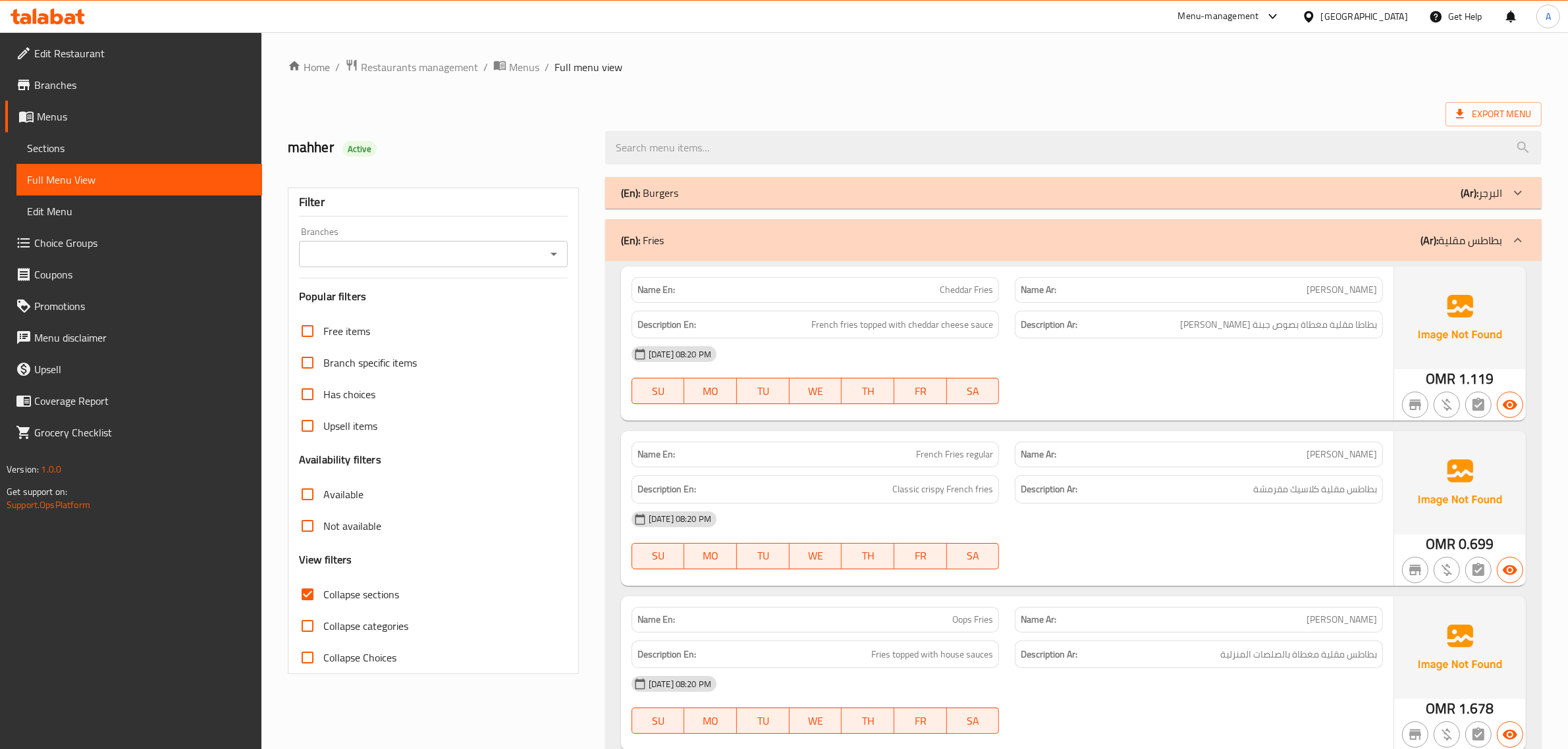
click at [1446, 233] on p "(Ar): بطاطس مقلية" at bounding box center [1461, 240] width 82 height 16
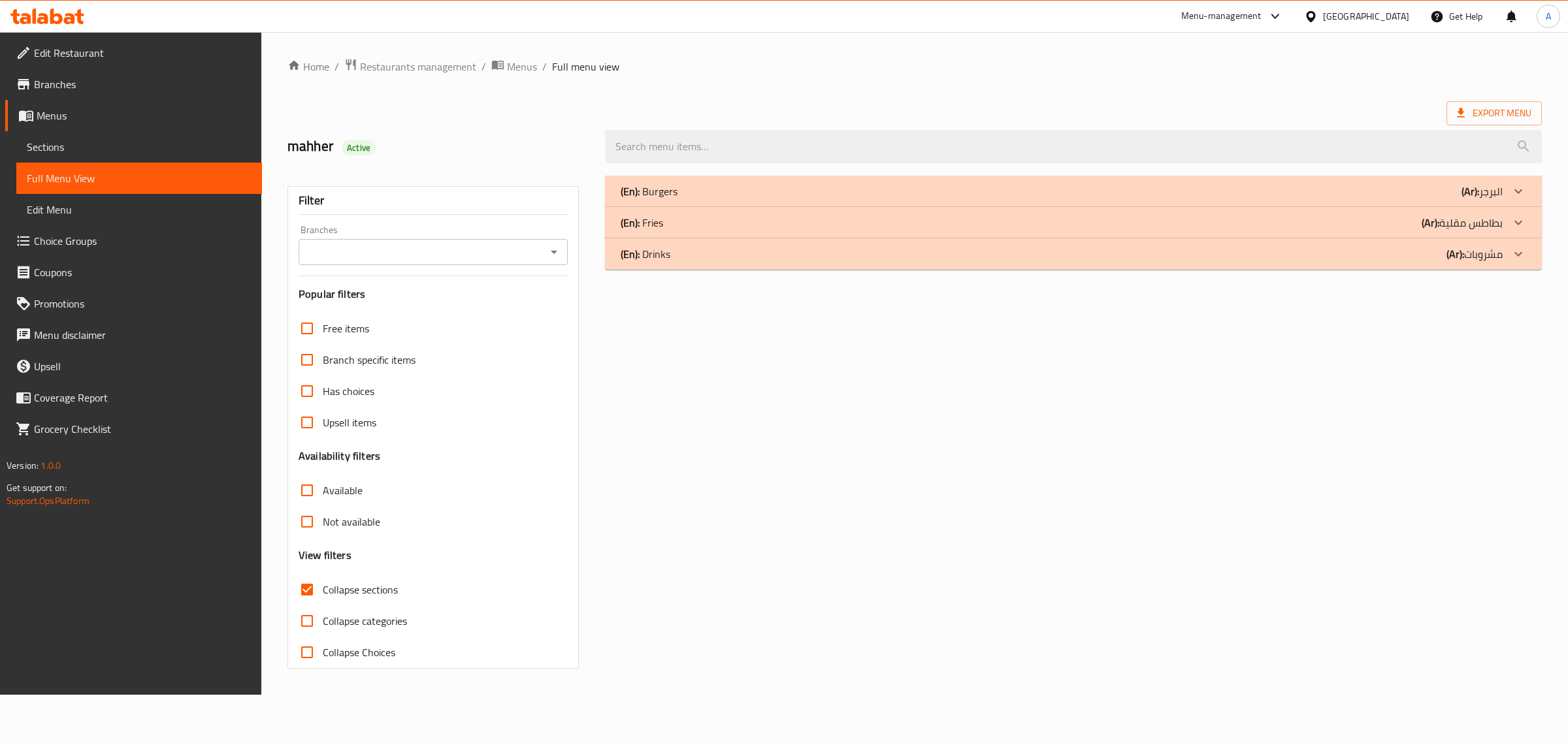
click at [706, 263] on div "(En): Drinks (Ar): مشروبات" at bounding box center [1073, 254] width 937 height 31
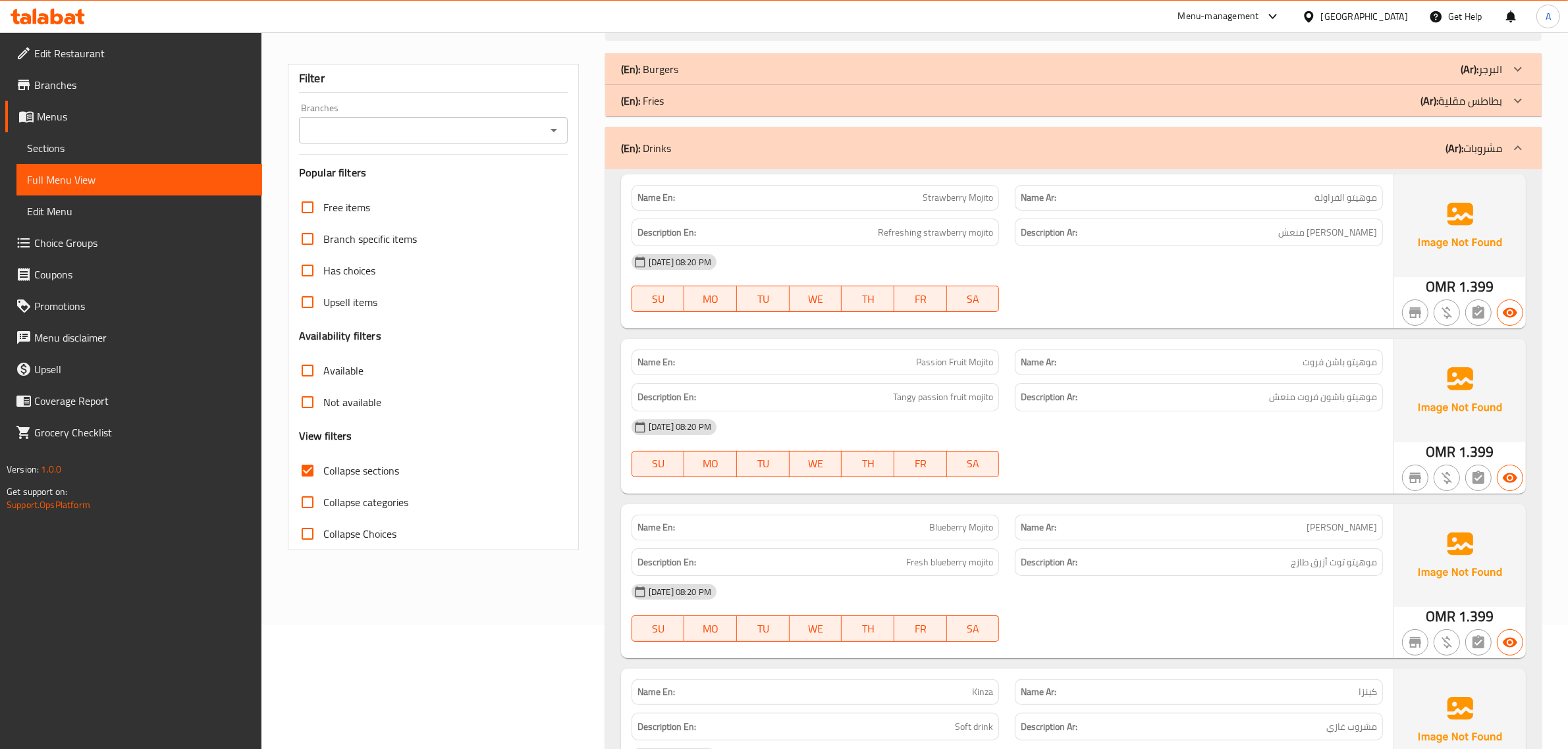
scroll to position [254, 0]
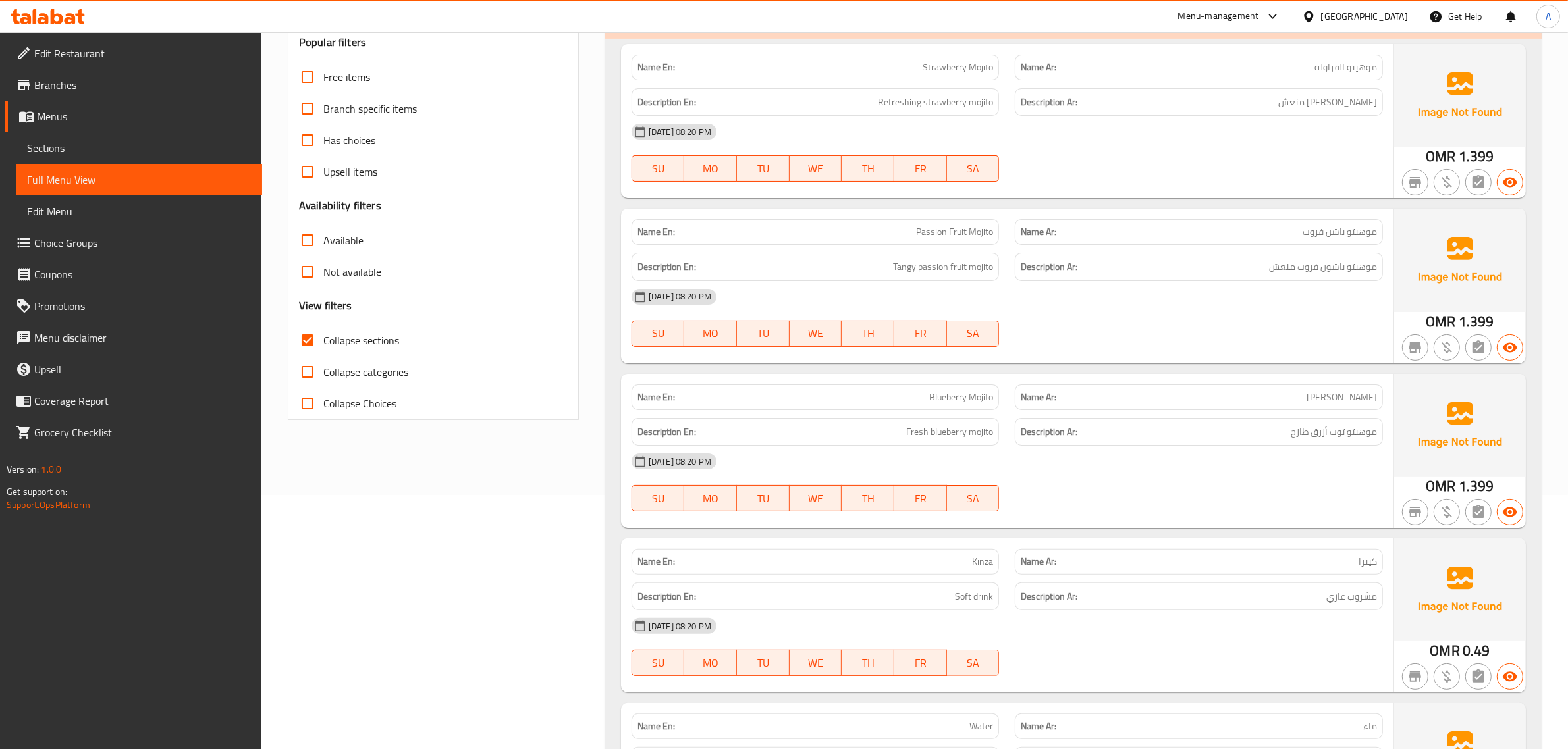
click at [1281, 100] on h6 "Description Ar: موهيتو فراولة منعش" at bounding box center [1199, 102] width 356 height 17
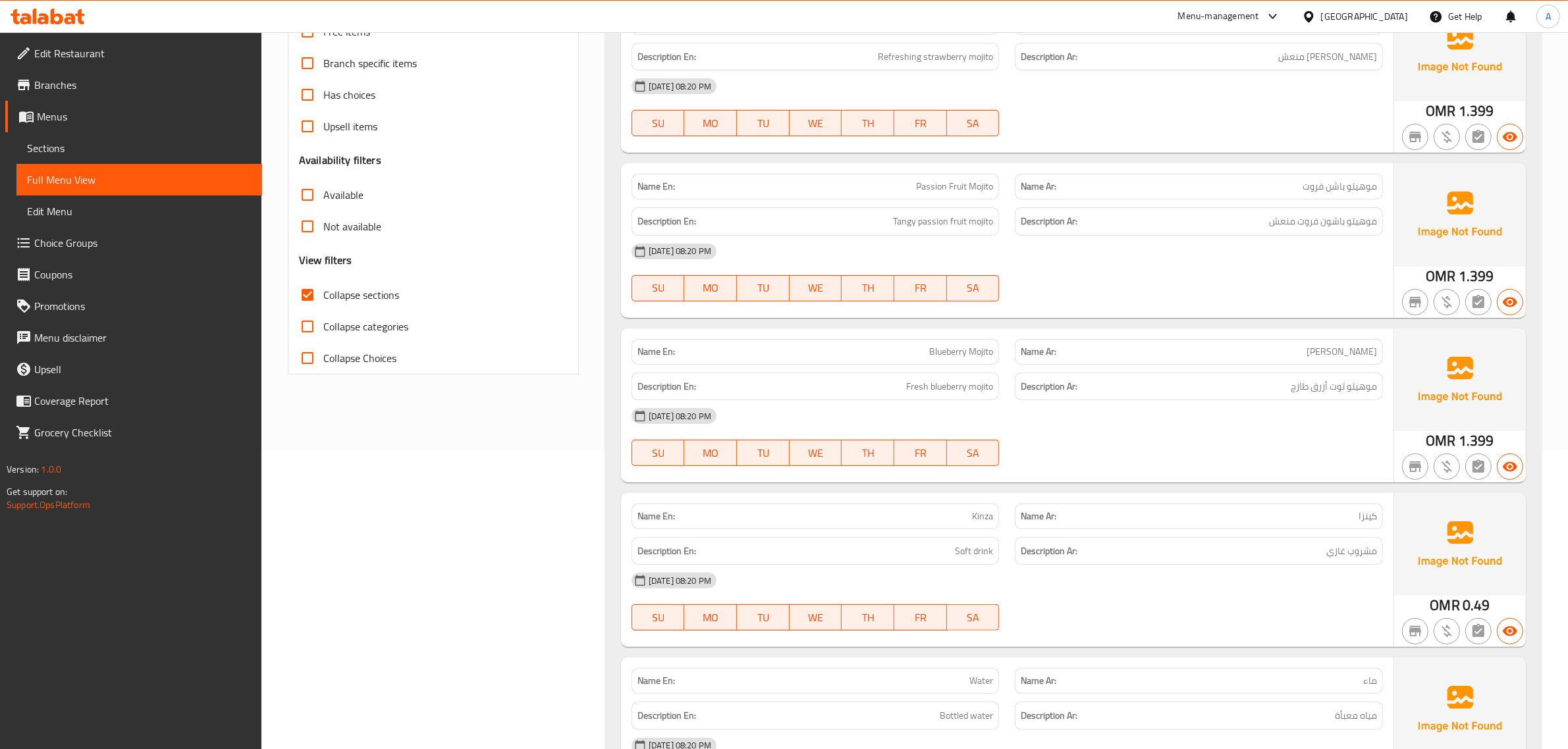
click at [933, 184] on span "Passion Fruit Mojito" at bounding box center [955, 187] width 77 height 14
click at [1134, 201] on div "Description Ar: موهيتو باشون فروت منعش" at bounding box center [1199, 222] width 384 height 45
click at [1220, 212] on div "Description Ar: موهيتو باشون فروت منعش" at bounding box center [1199, 222] width 368 height 29
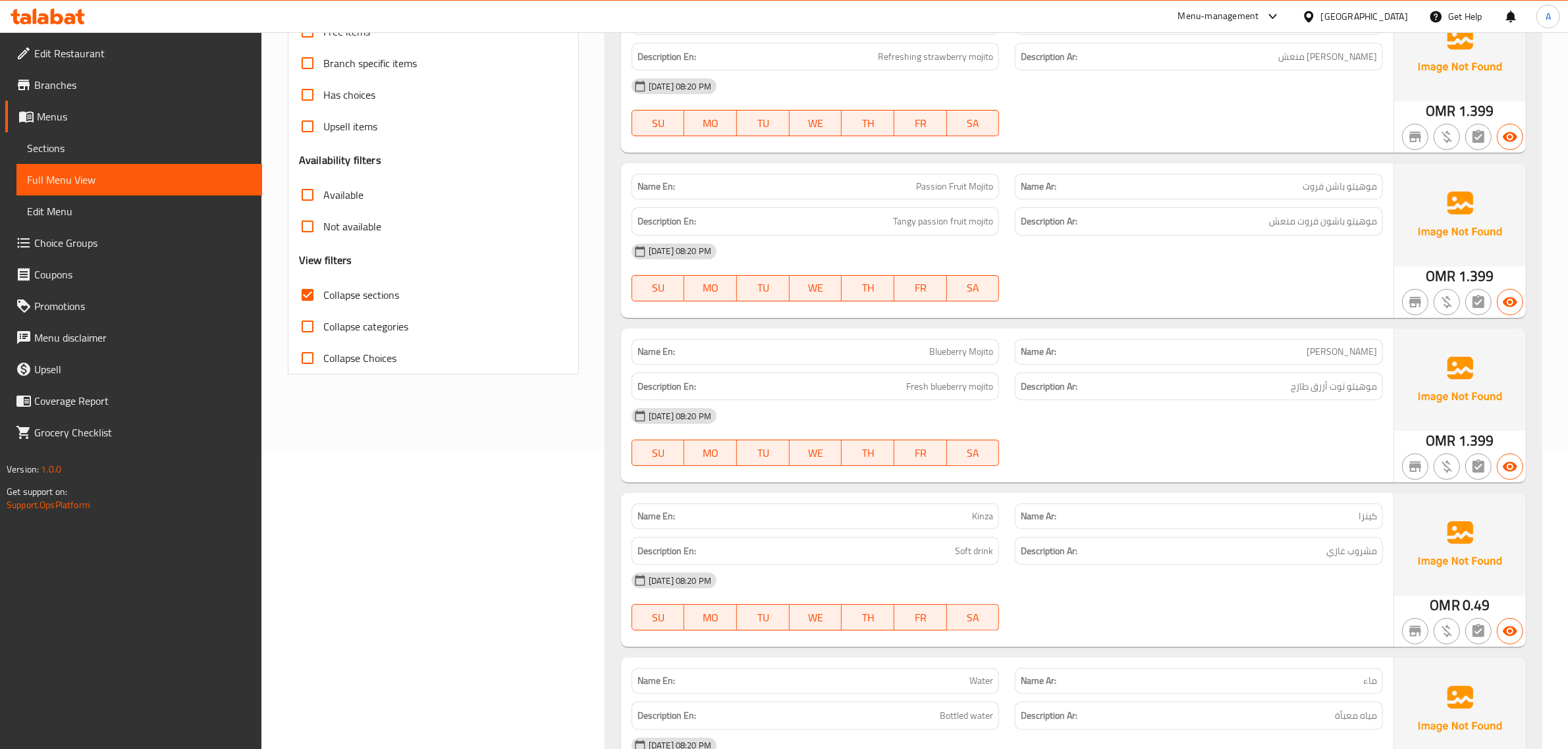
click at [1220, 212] on div "Description Ar: موهيتو باشون فروت منعش" at bounding box center [1199, 222] width 368 height 29
click at [925, 223] on span "Tangy passion fruit mojito" at bounding box center [942, 222] width 100 height 17
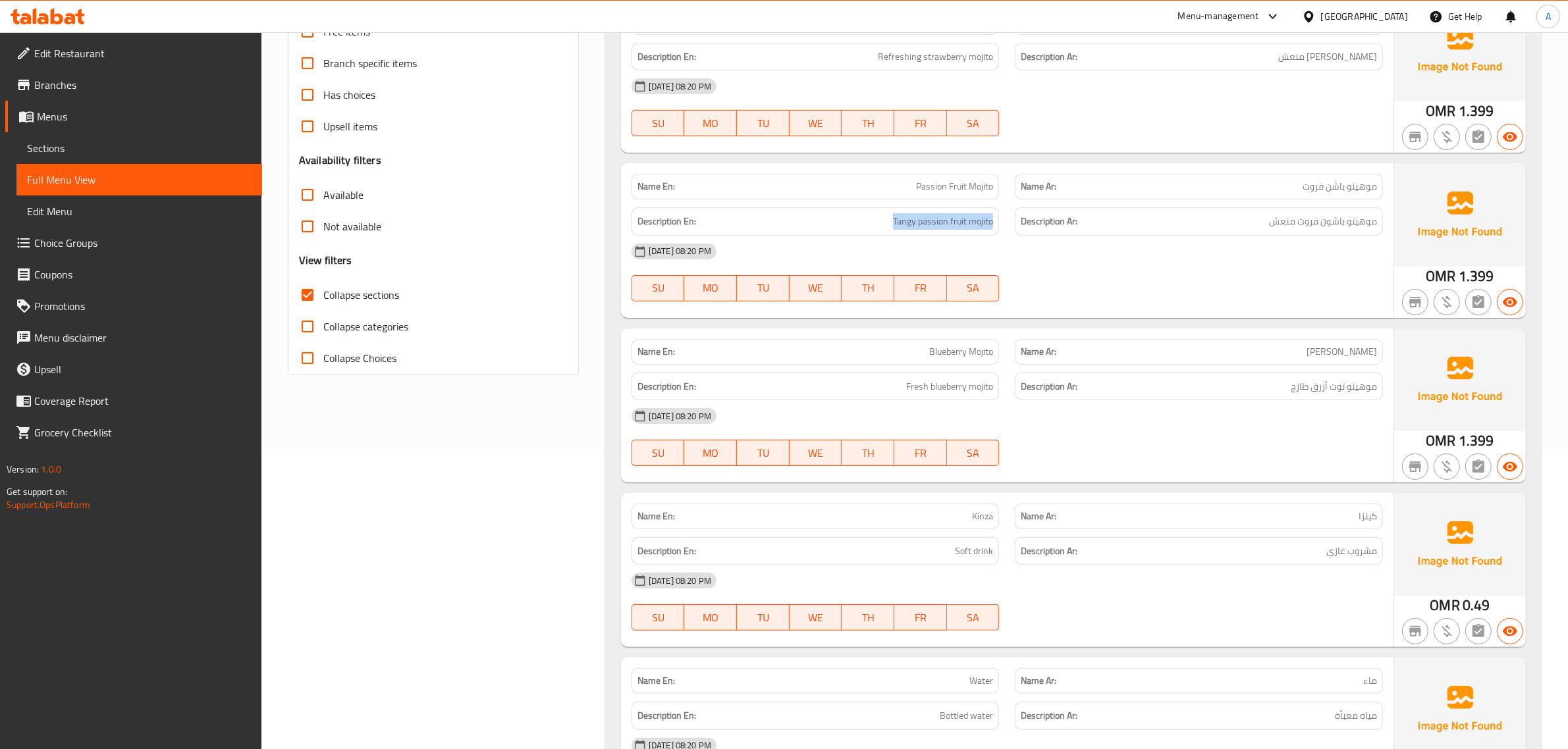
copy span "Tangy passion fruit mojito"
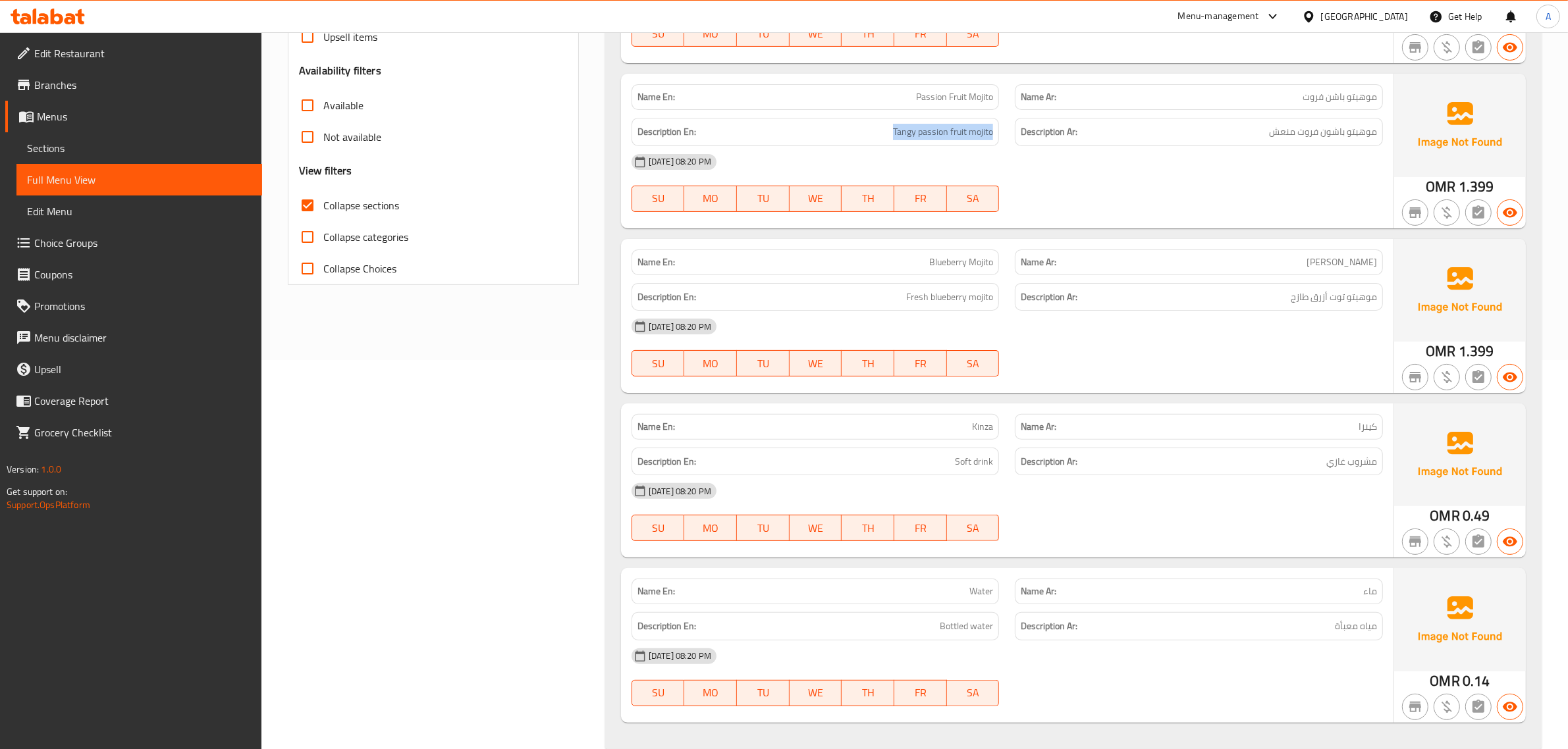
scroll to position [416, 0]
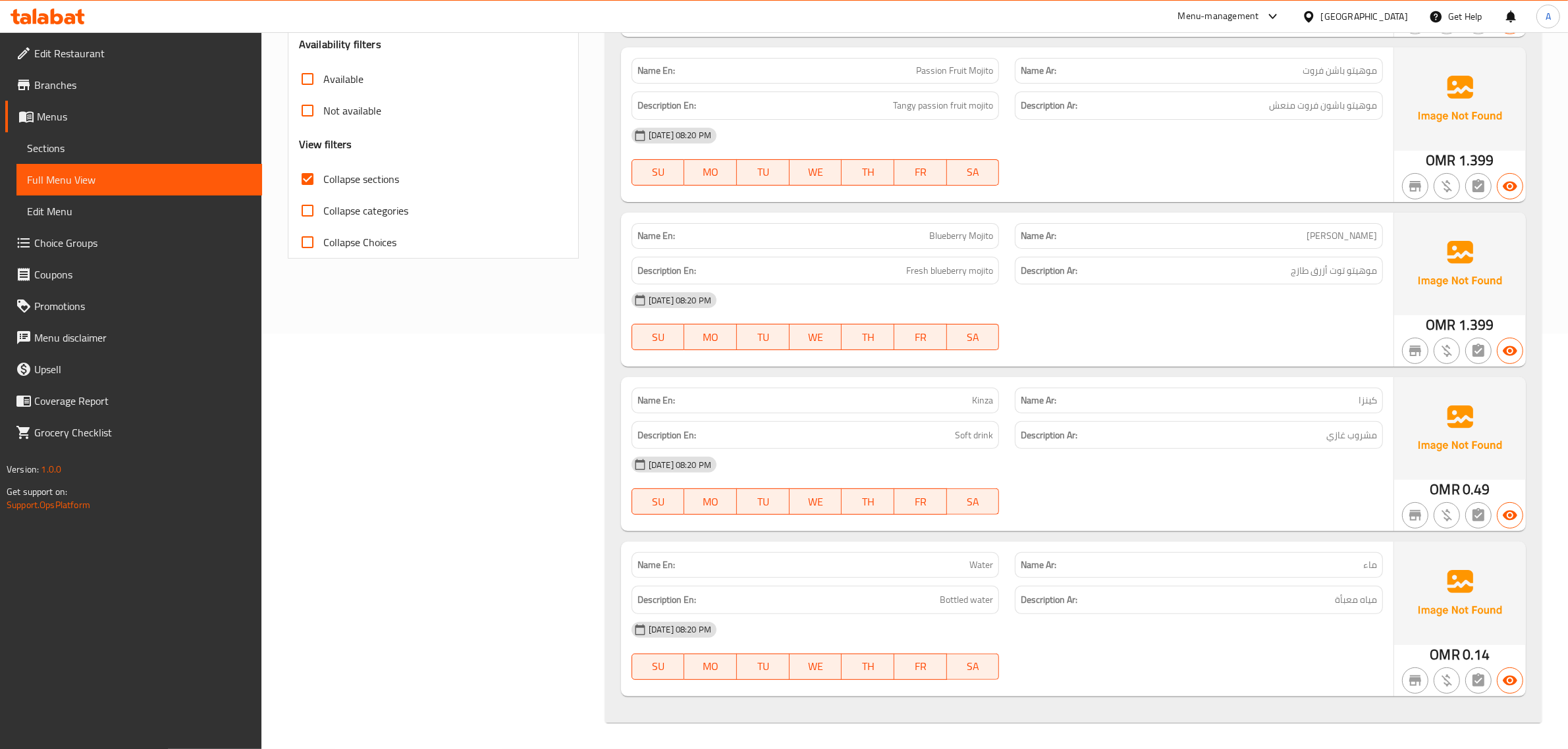
click at [1151, 287] on div "[DATE] 08:20 PM" at bounding box center [1006, 301] width 767 height 32
click at [1254, 279] on h6 "Description Ar: موهيتو توت أزرق طازج" at bounding box center [1199, 271] width 356 height 17
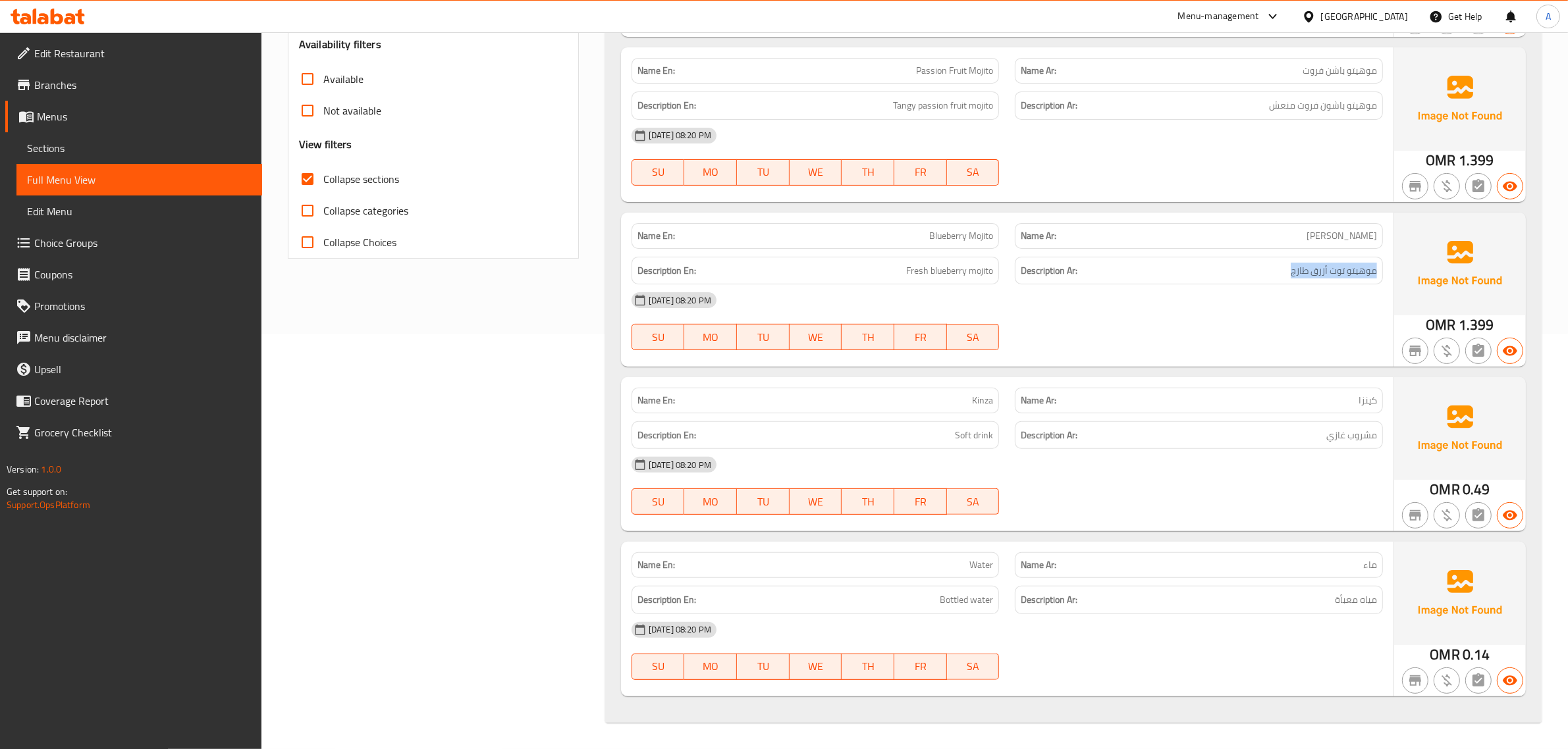
click at [1254, 279] on h6 "Description Ar: موهيتو توت أزرق طازج" at bounding box center [1199, 271] width 356 height 17
click at [1322, 613] on div "Description Ar: مياه معبأة" at bounding box center [1199, 600] width 368 height 29
click at [1210, 613] on div "Description Ar: مياه معبأة" at bounding box center [1199, 600] width 368 height 29
click at [1123, 623] on div "[DATE] 08:20 PM" at bounding box center [1006, 630] width 767 height 32
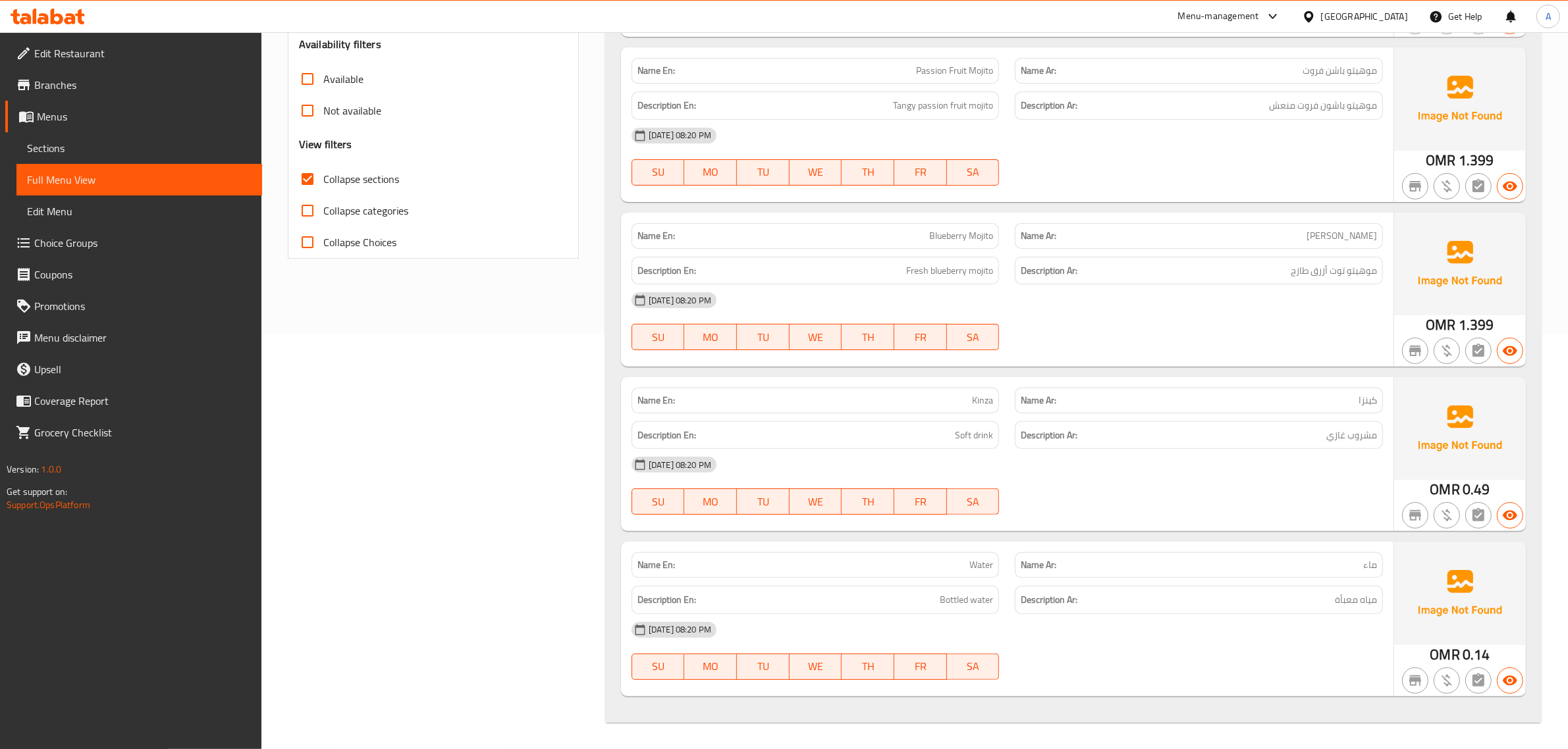
click at [995, 594] on div "Description En: Bottled water" at bounding box center [815, 600] width 368 height 29
copy span "Bottled water"
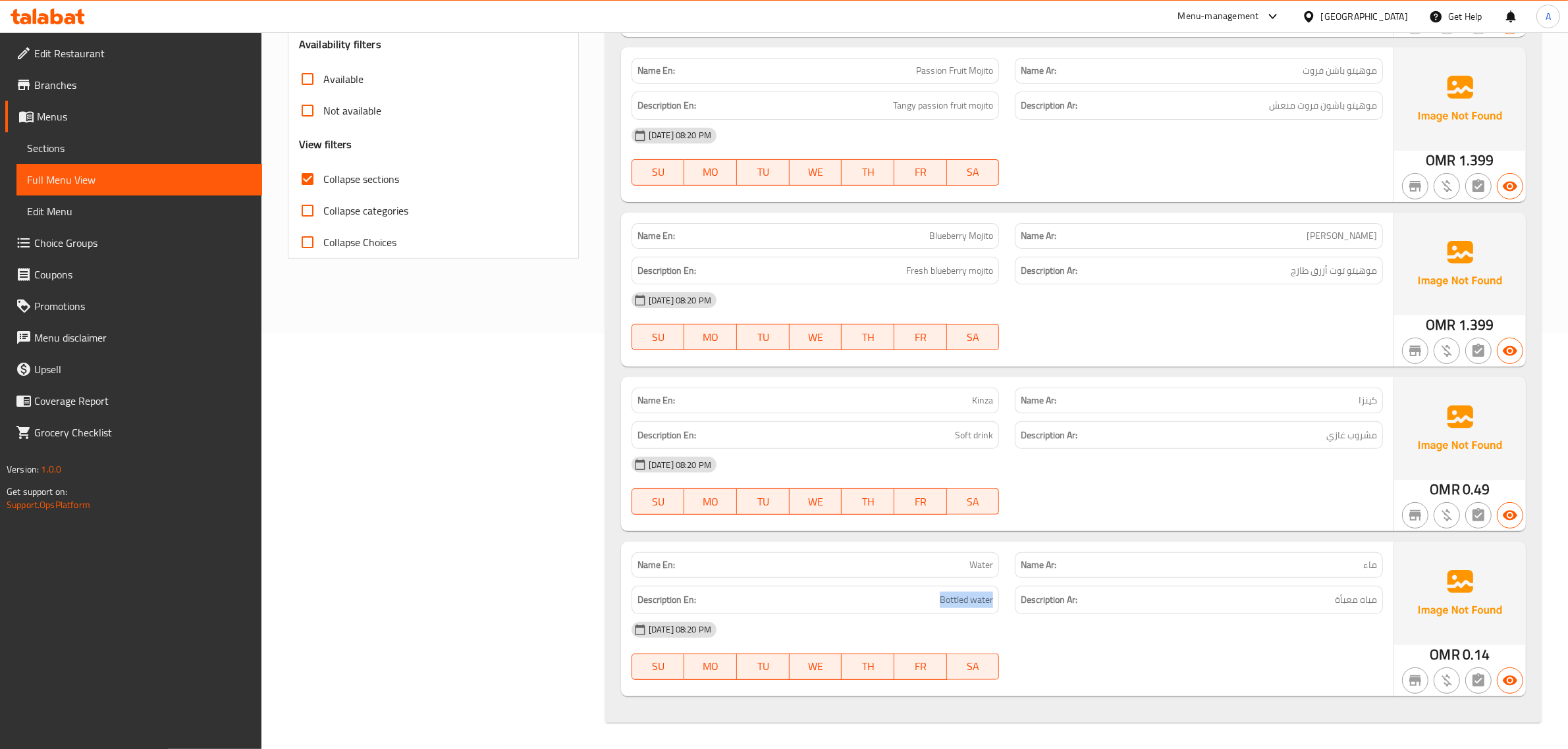
click at [936, 578] on div "Name En: Water" at bounding box center [815, 565] width 368 height 26
copy span "Water"
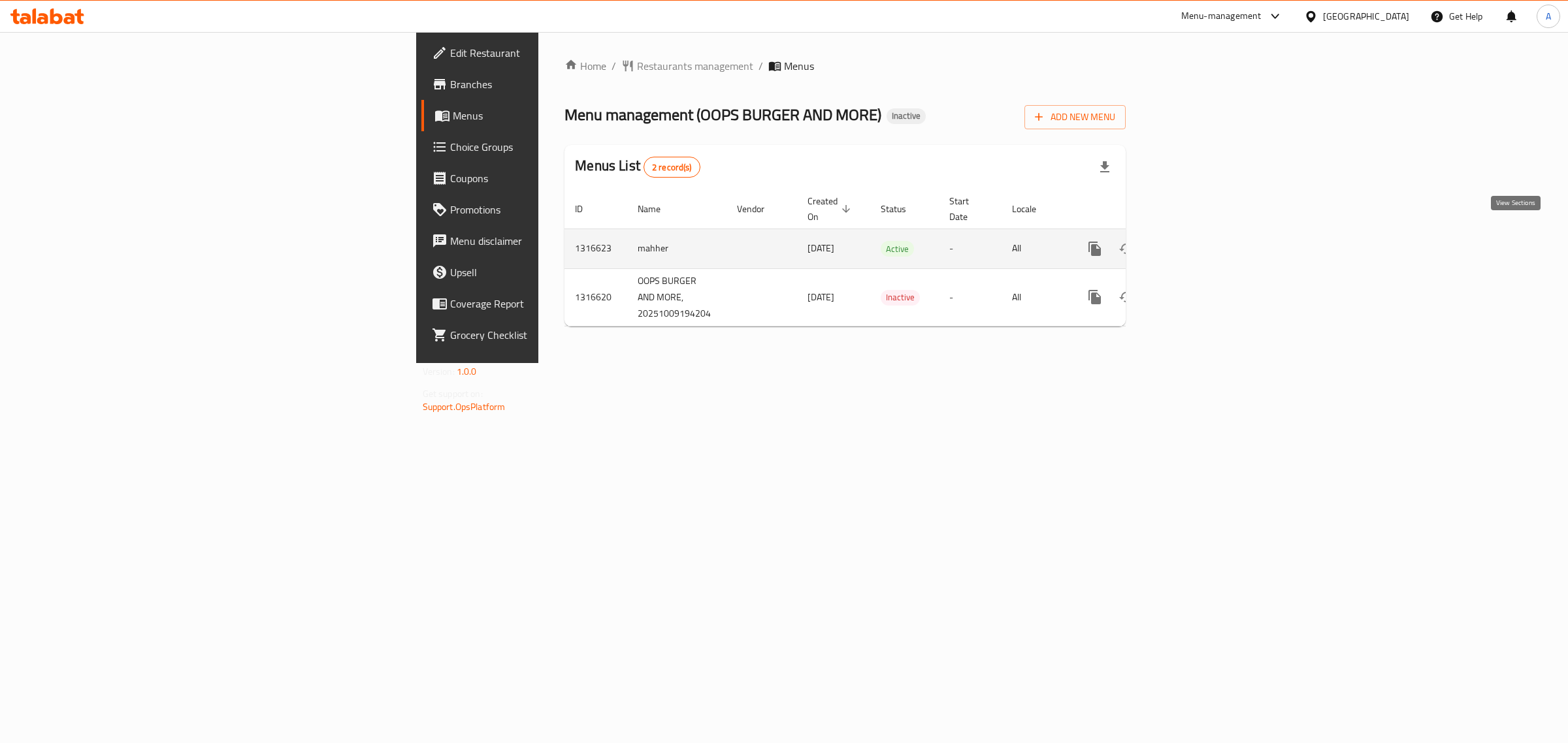
click at [1205, 247] on link "enhanced table" at bounding box center [1189, 249] width 31 height 31
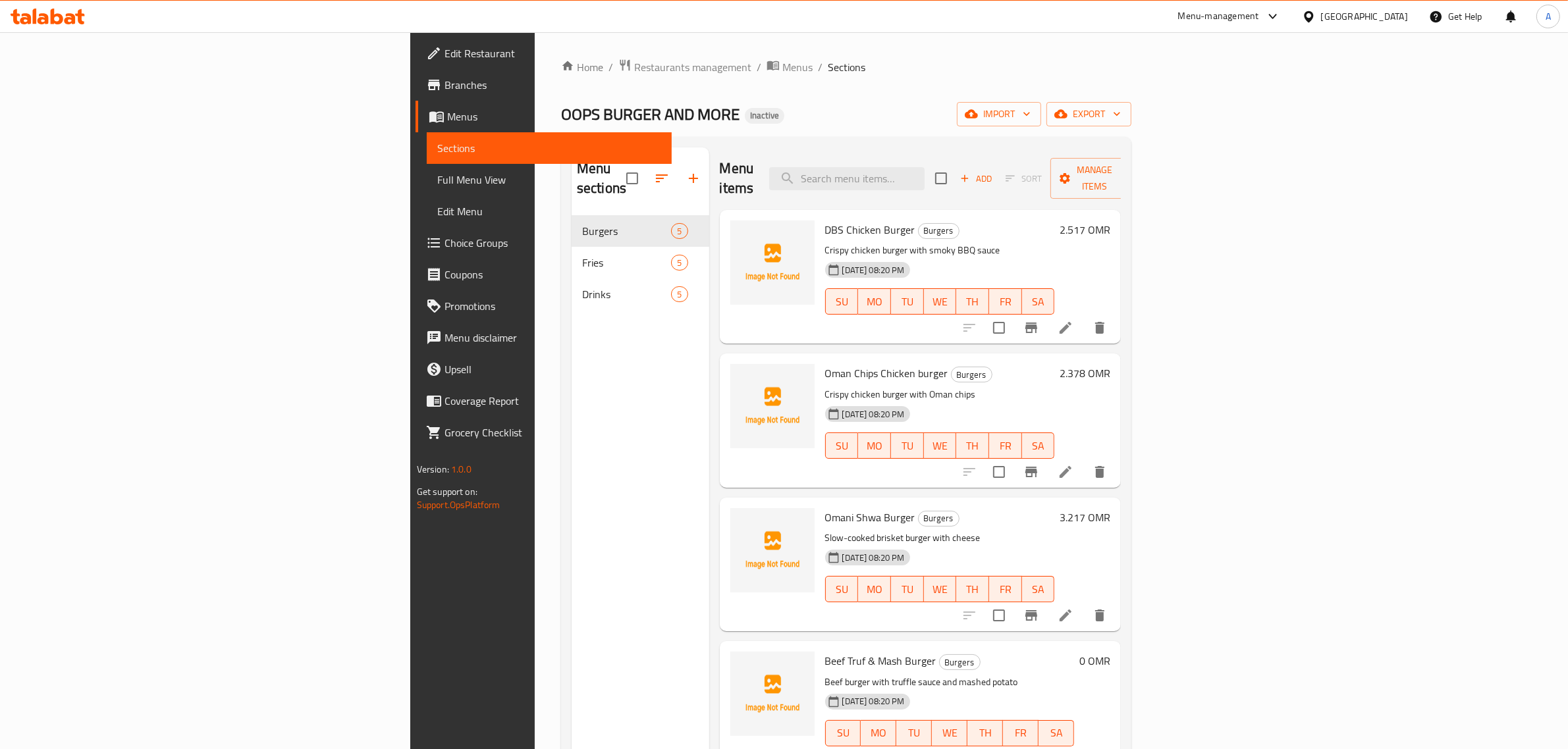
click at [437, 180] on span "Full Menu View" at bounding box center [549, 180] width 225 height 16
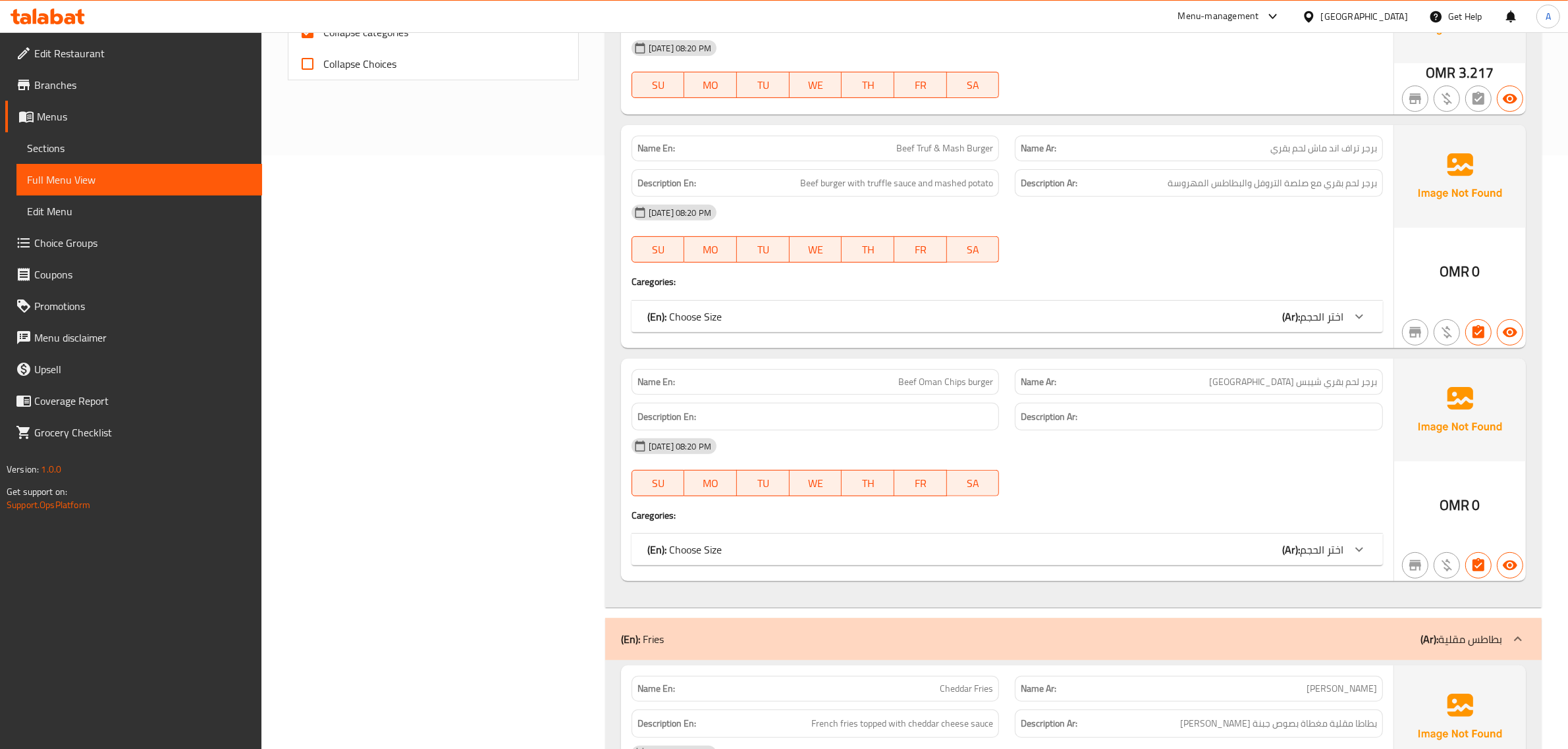
scroll to position [636, 0]
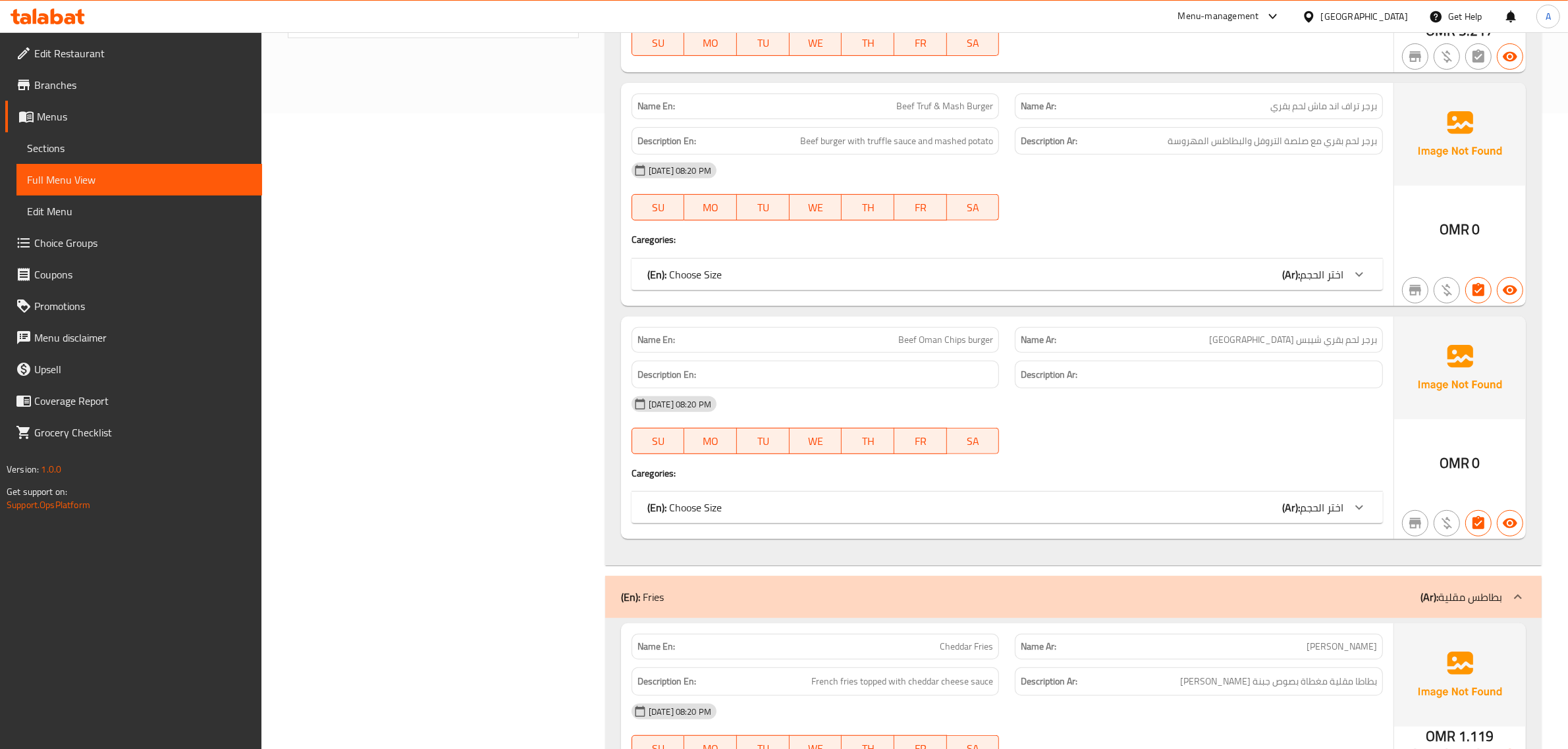
click at [845, 357] on div "Description En:" at bounding box center [815, 375] width 384 height 45
click at [905, 325] on div "Name En: Beef Oman Chips burger" at bounding box center [815, 340] width 384 height 42
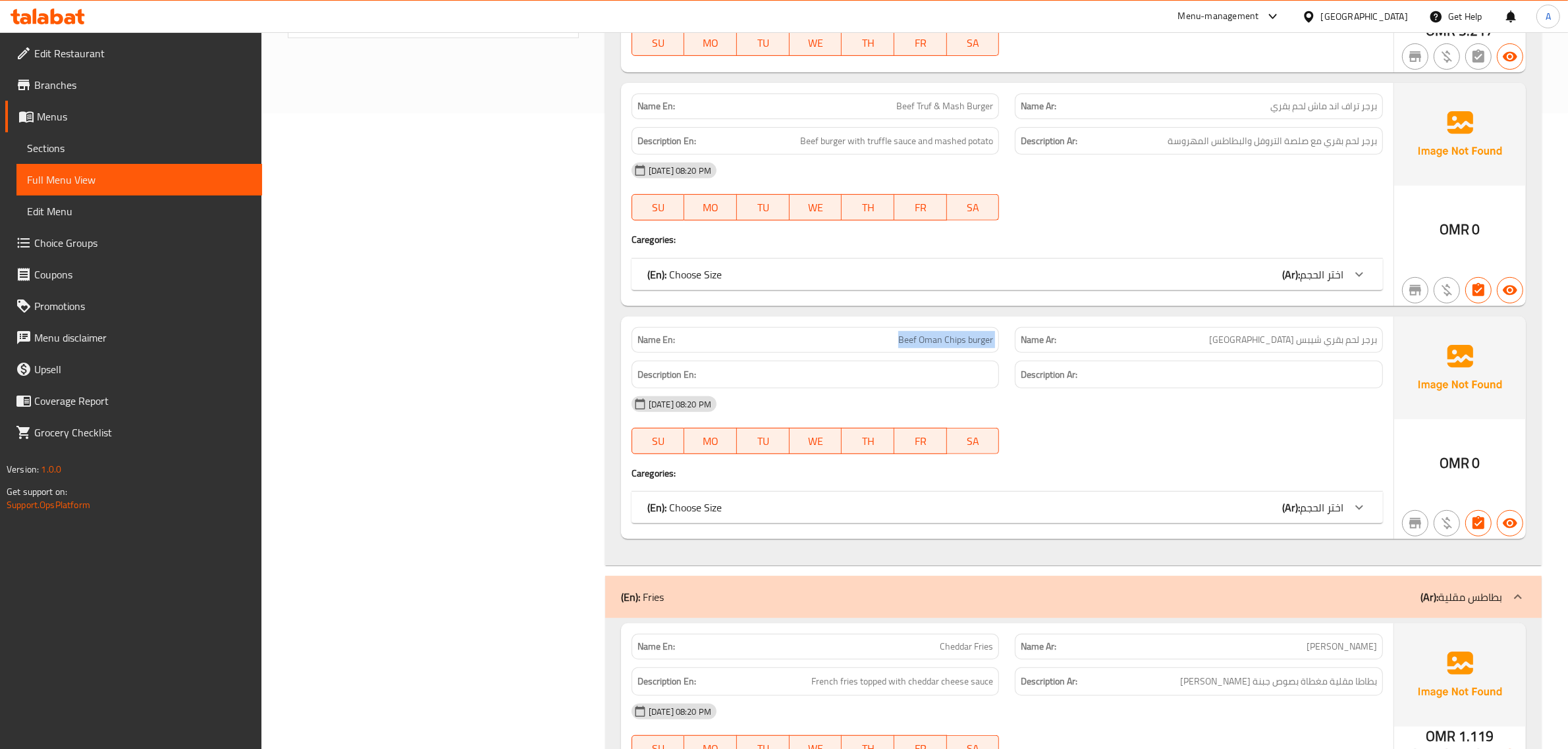
click at [905, 325] on div "Name En: Beef Oman Chips burger" at bounding box center [815, 340] width 384 height 42
copy span "Beef Oman Chips burger"
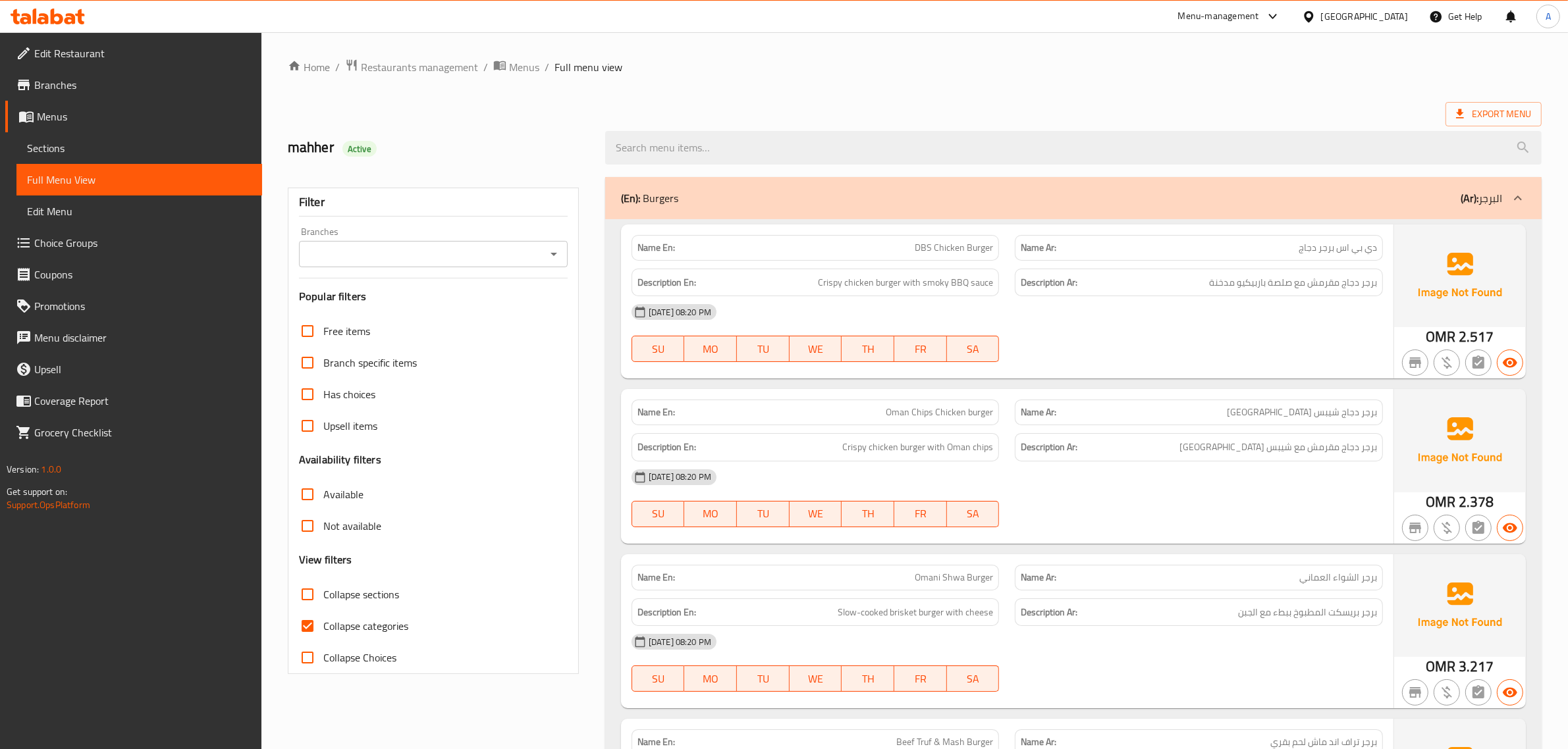
click at [377, 618] on span "Collapse categories" at bounding box center [366, 626] width 85 height 16
click at [323, 616] on input "Collapse categories" at bounding box center [308, 626] width 32 height 32
checkbox input "false"
click at [1481, 113] on span "Export Menu" at bounding box center [1493, 114] width 75 height 17
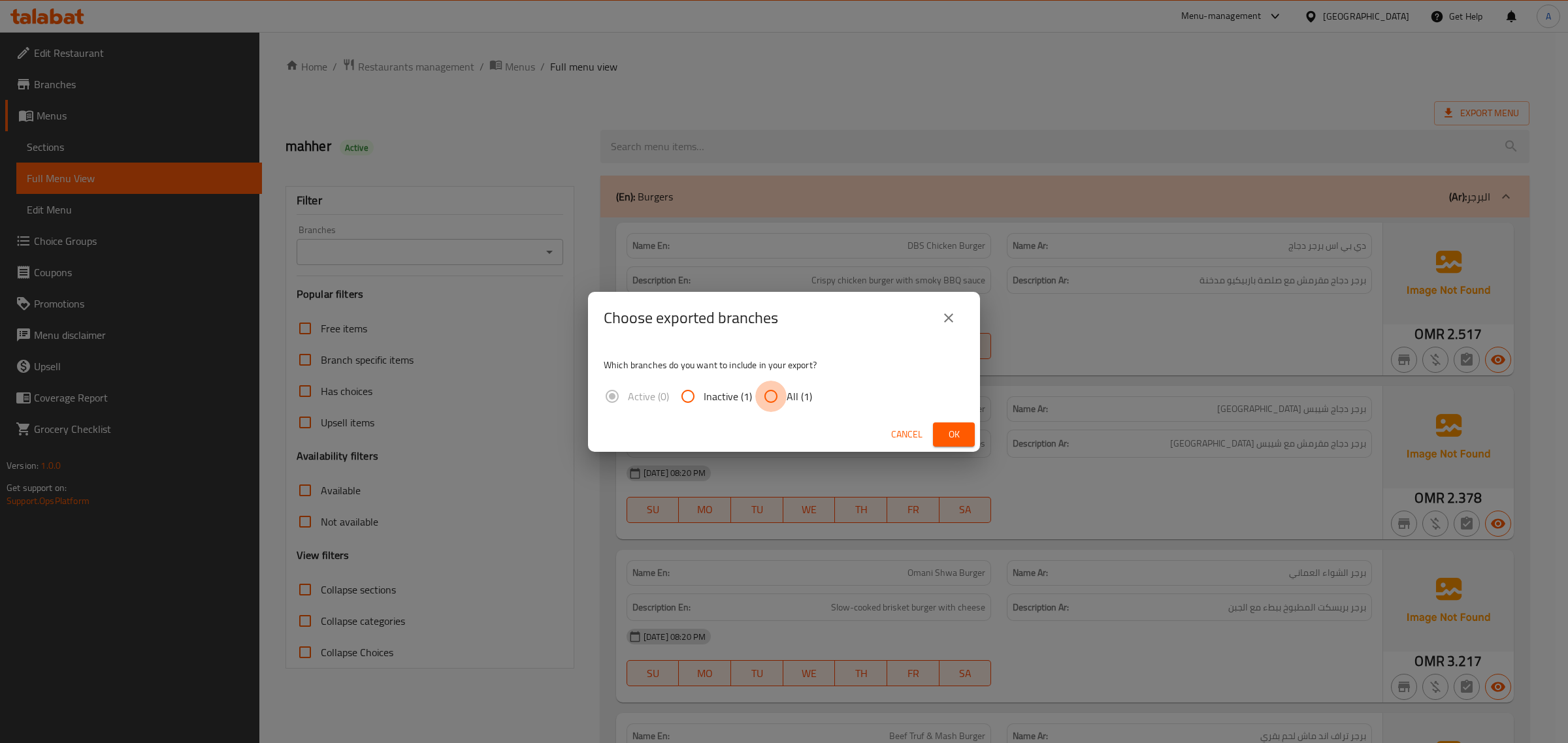
click at [770, 400] on input "All (1)" at bounding box center [771, 397] width 31 height 31
radio input "true"
click at [946, 429] on span "Ok" at bounding box center [953, 435] width 21 height 17
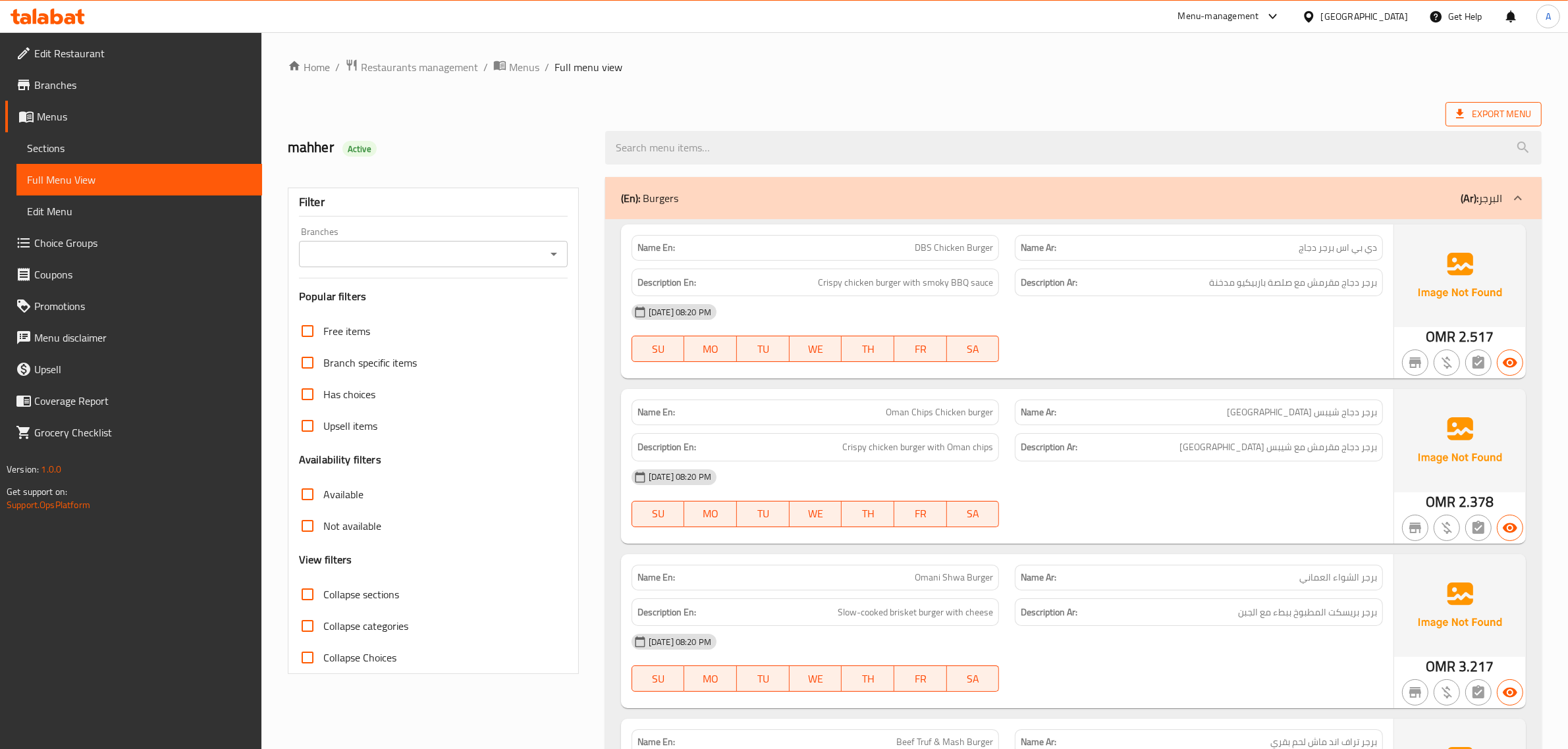
click at [1475, 114] on span "Export Menu" at bounding box center [1493, 114] width 75 height 17
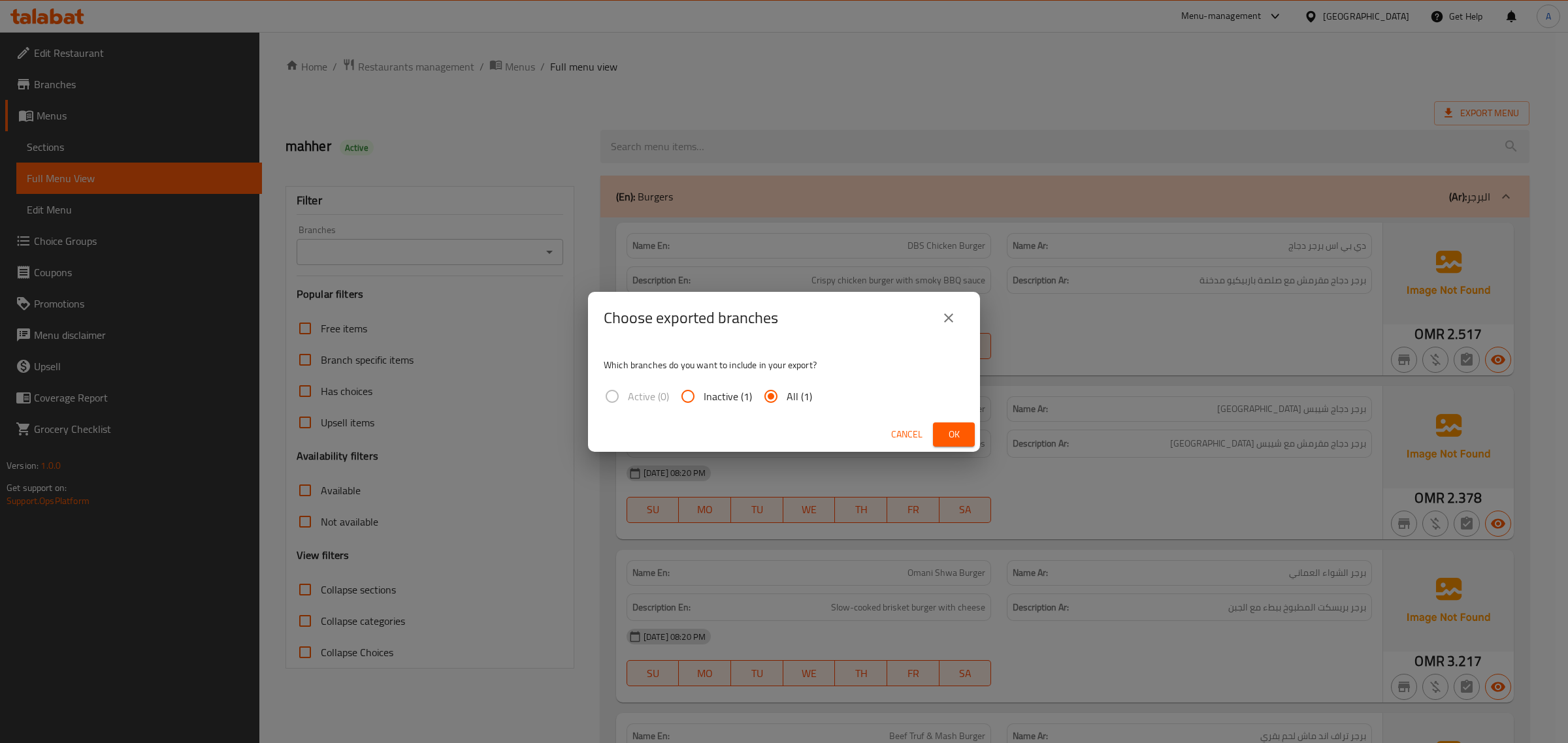
click at [946, 433] on span "Ok" at bounding box center [953, 435] width 21 height 17
